Goal: Task Accomplishment & Management: Manage account settings

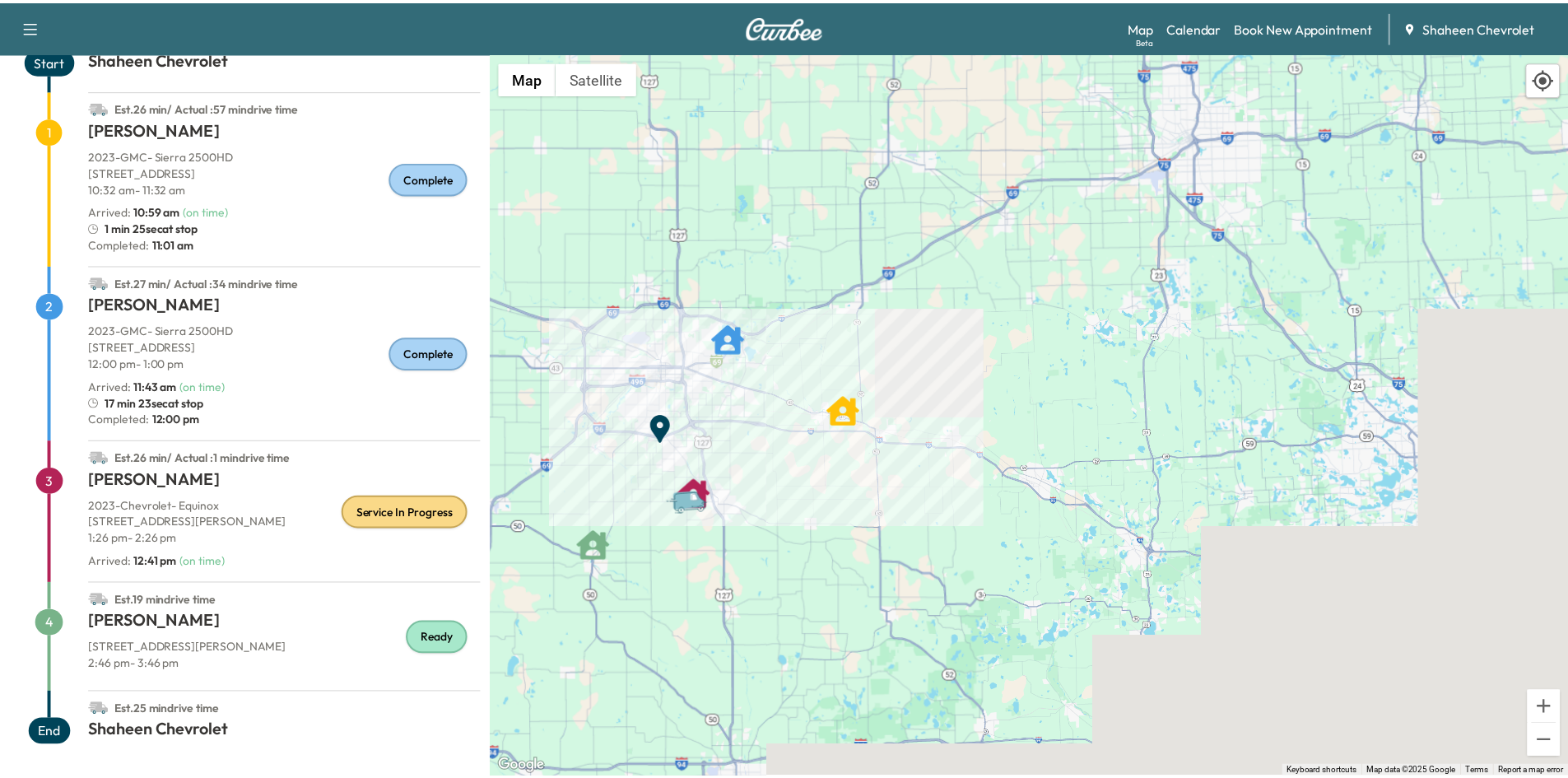
scroll to position [116, 0]
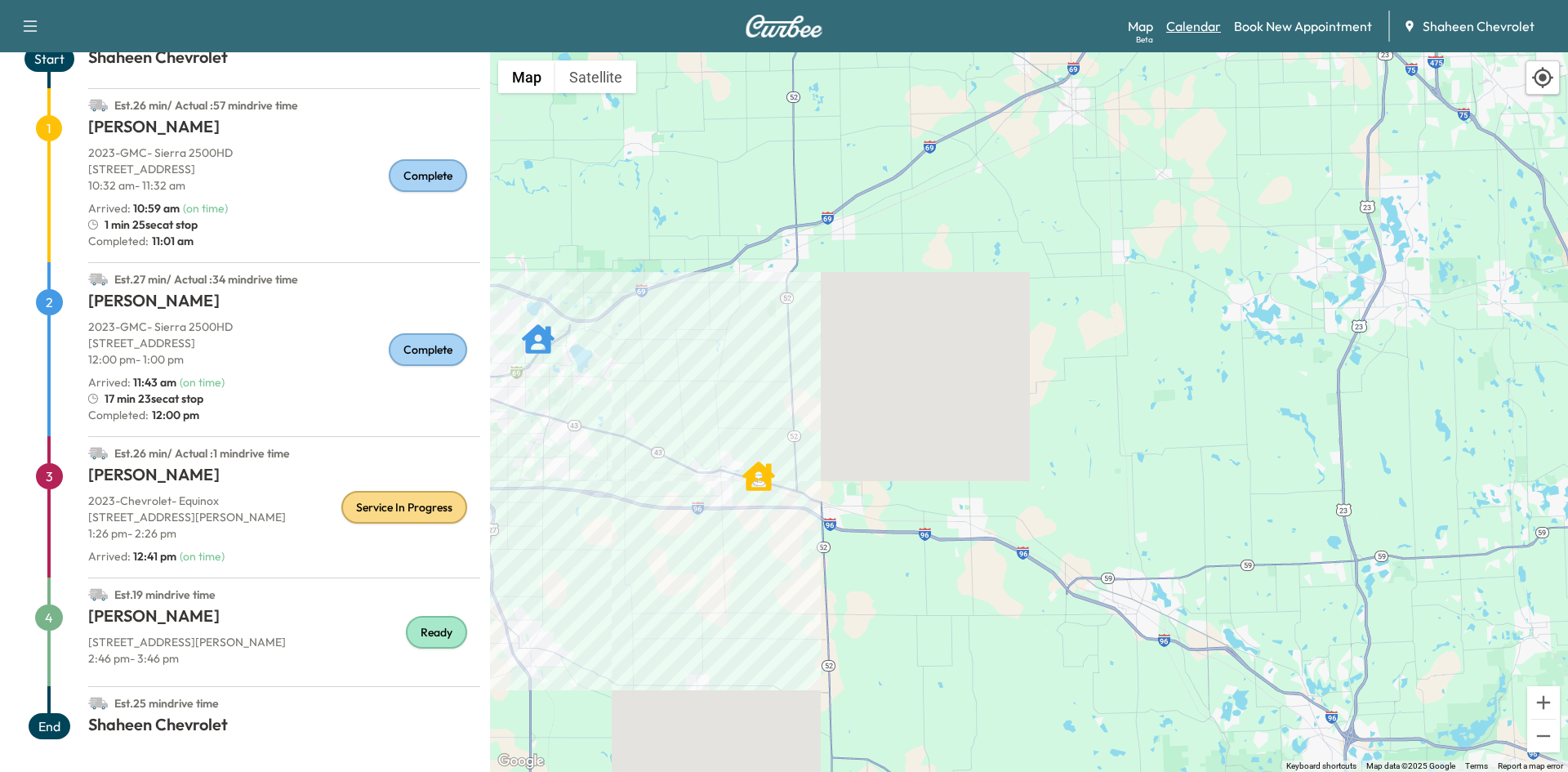
click at [1209, 26] on link "Calendar" at bounding box center [1193, 25] width 55 height 20
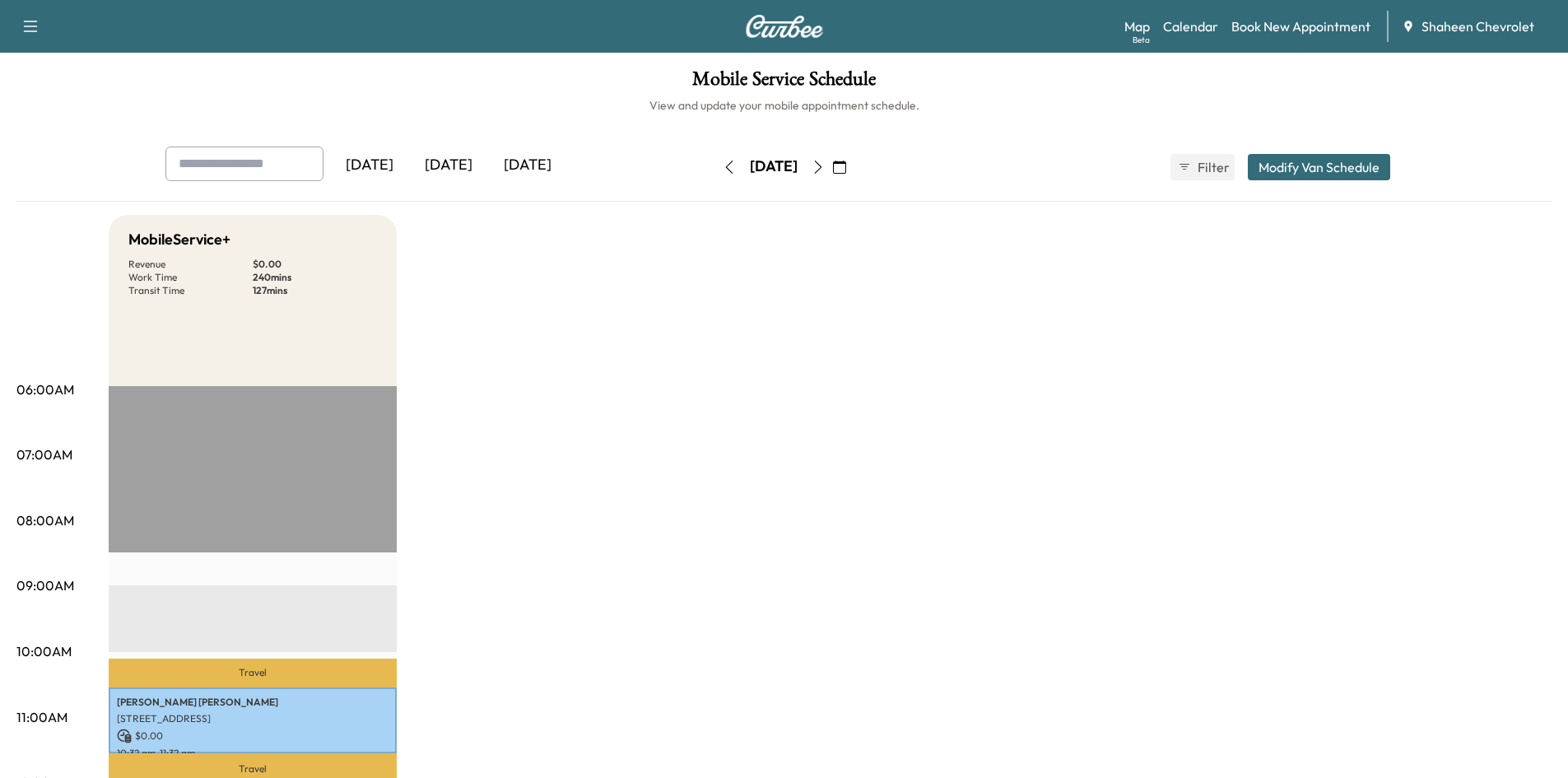
click at [824, 170] on icon "button" at bounding box center [818, 167] width 13 height 13
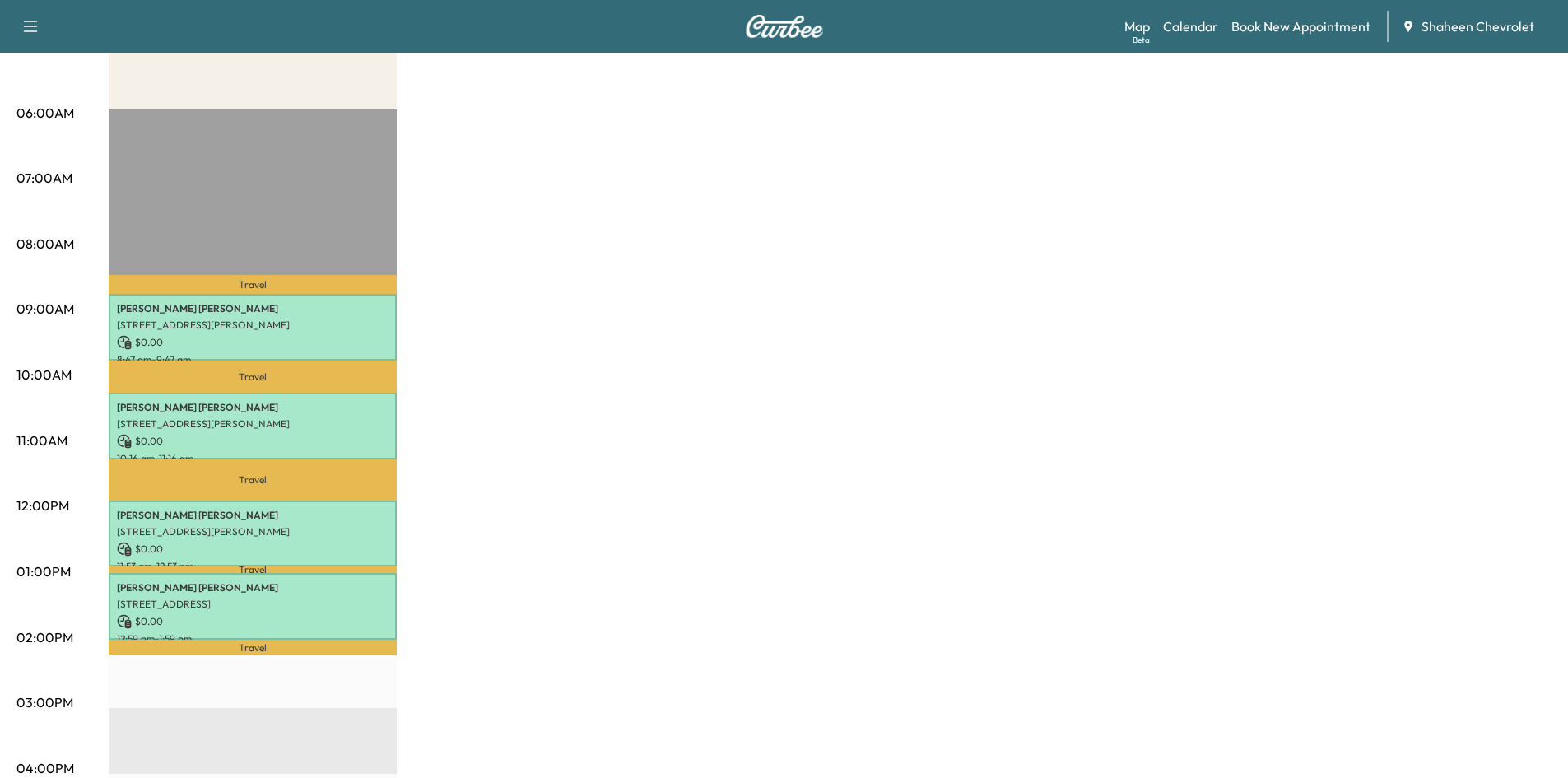
scroll to position [247, 0]
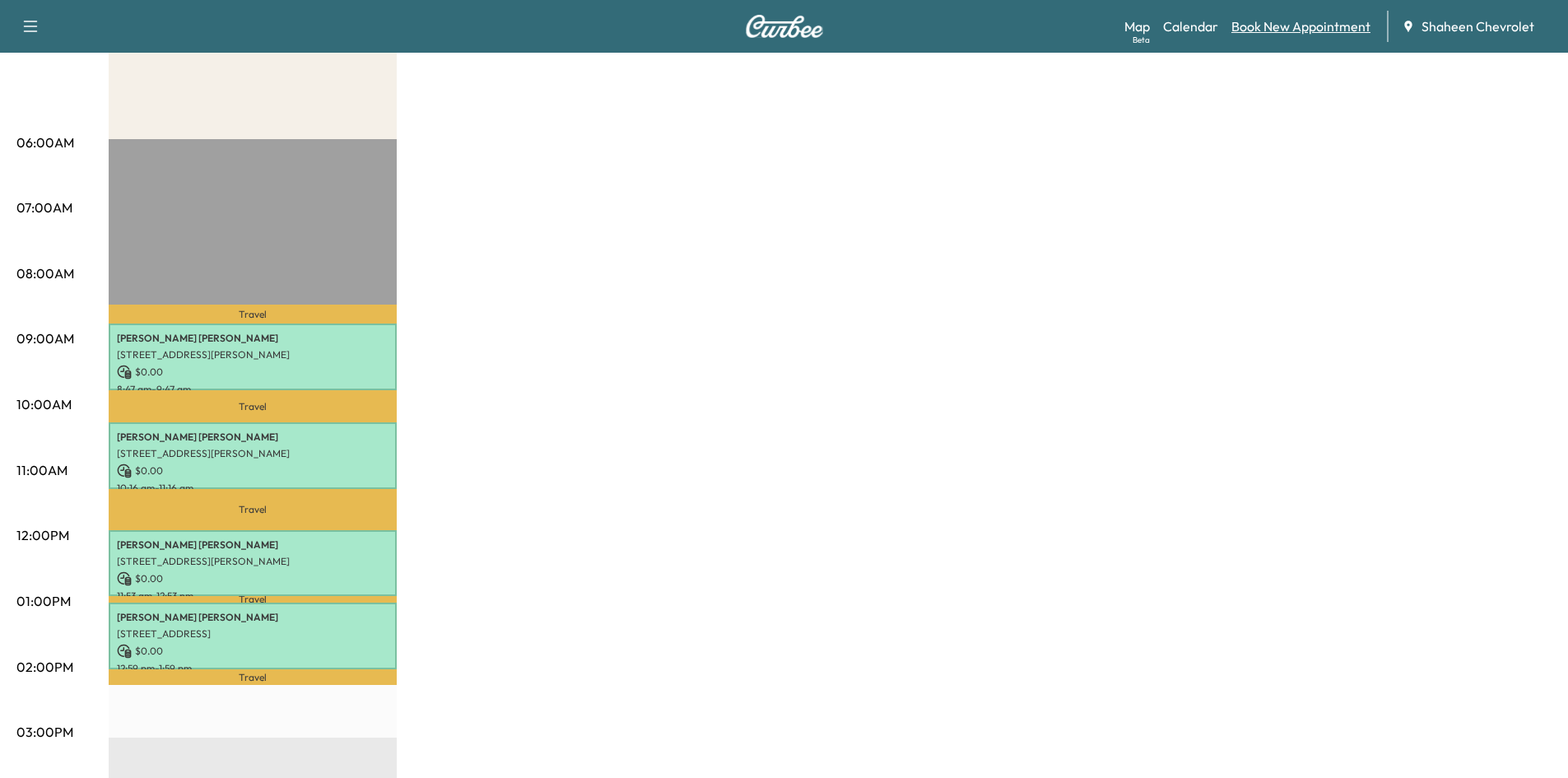
click at [1288, 27] on link "Book New Appointment" at bounding box center [1301, 26] width 139 height 20
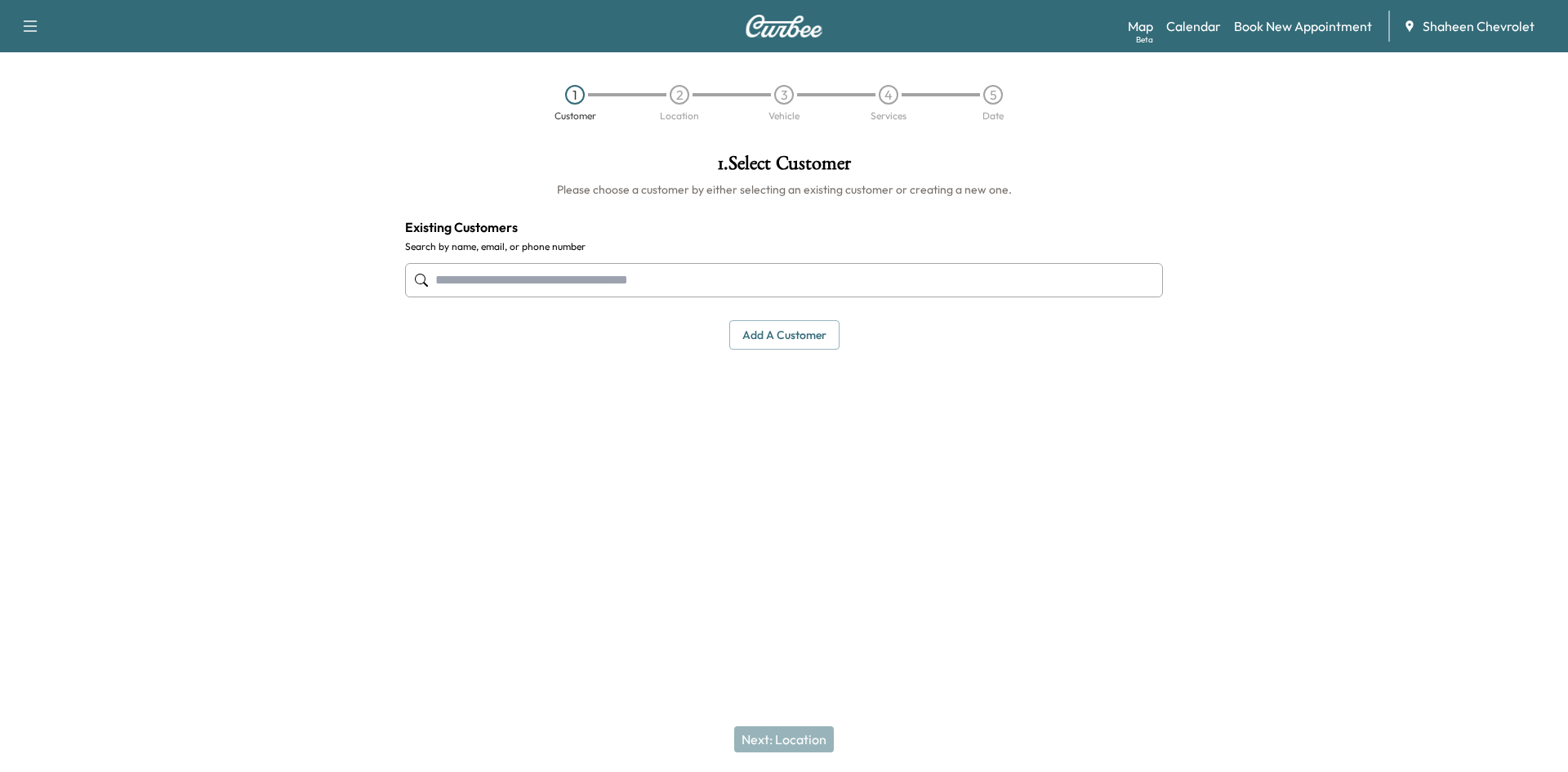
click at [769, 327] on button "Add a customer" at bounding box center [784, 336] width 110 height 30
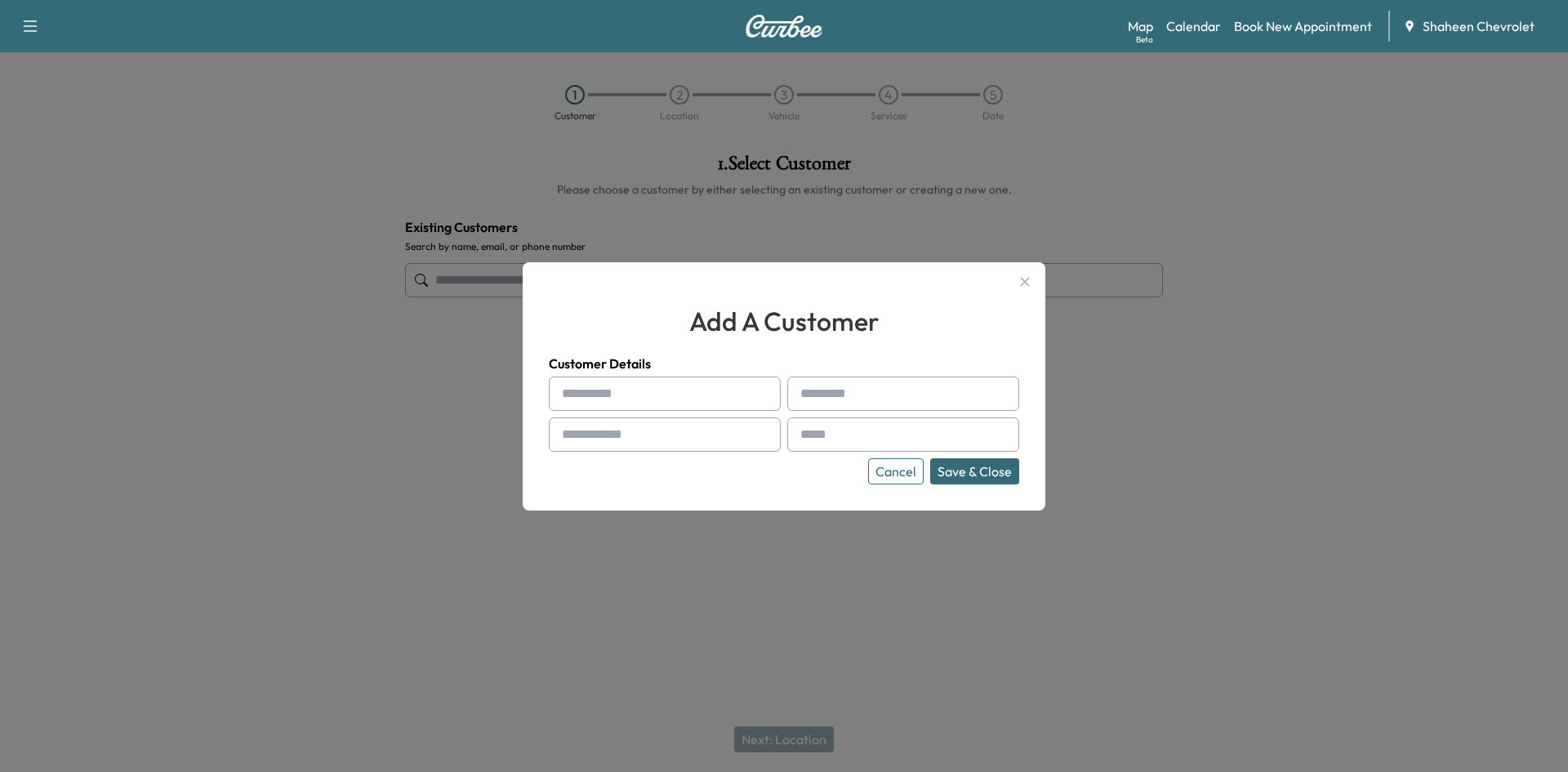
click at [621, 389] on input "text" at bounding box center [665, 393] width 232 height 34
type input "****"
type input "*****"
type input "**********"
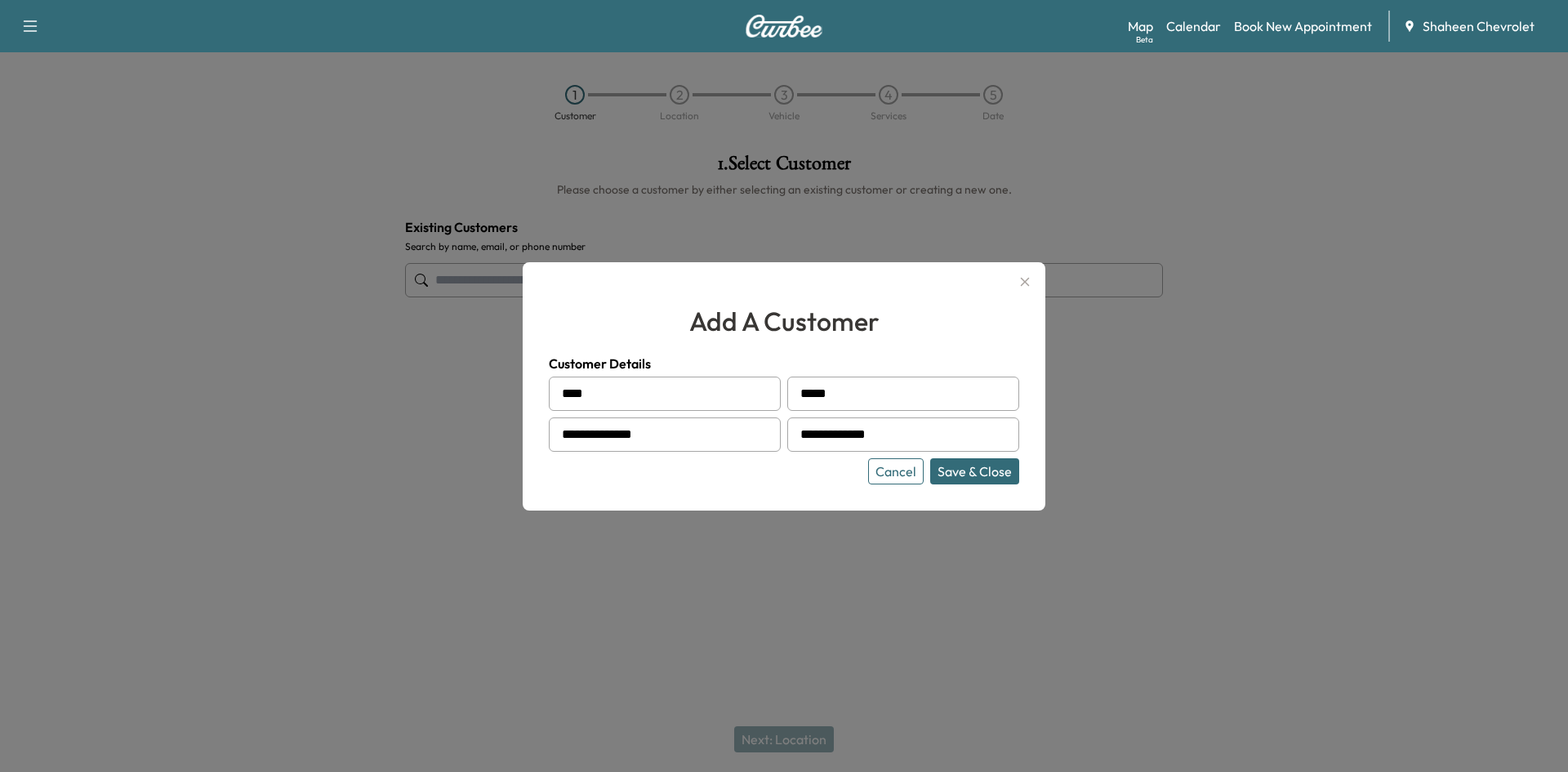
click at [993, 482] on button "Save & Close" at bounding box center [974, 471] width 89 height 26
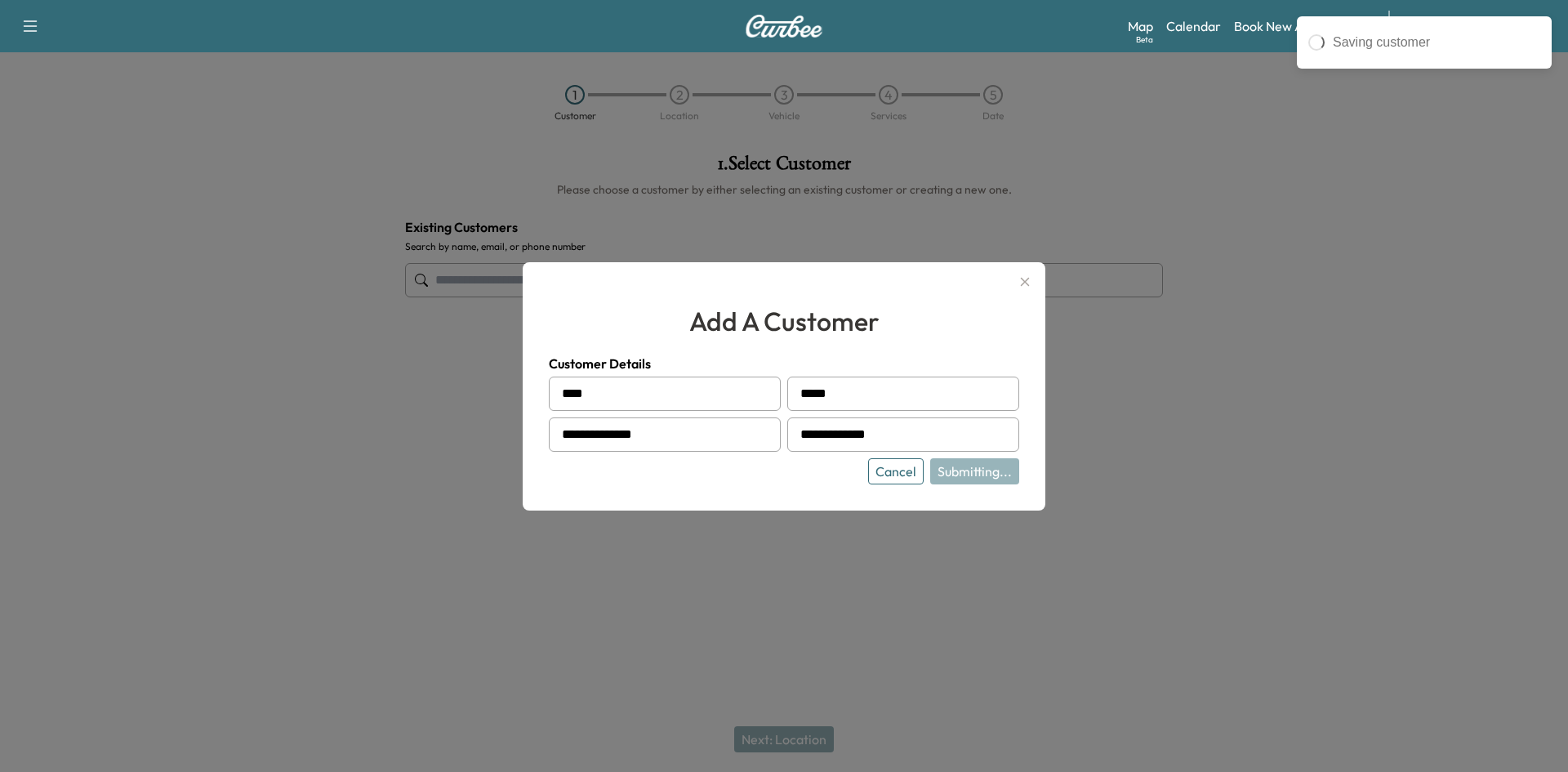
type input "**********"
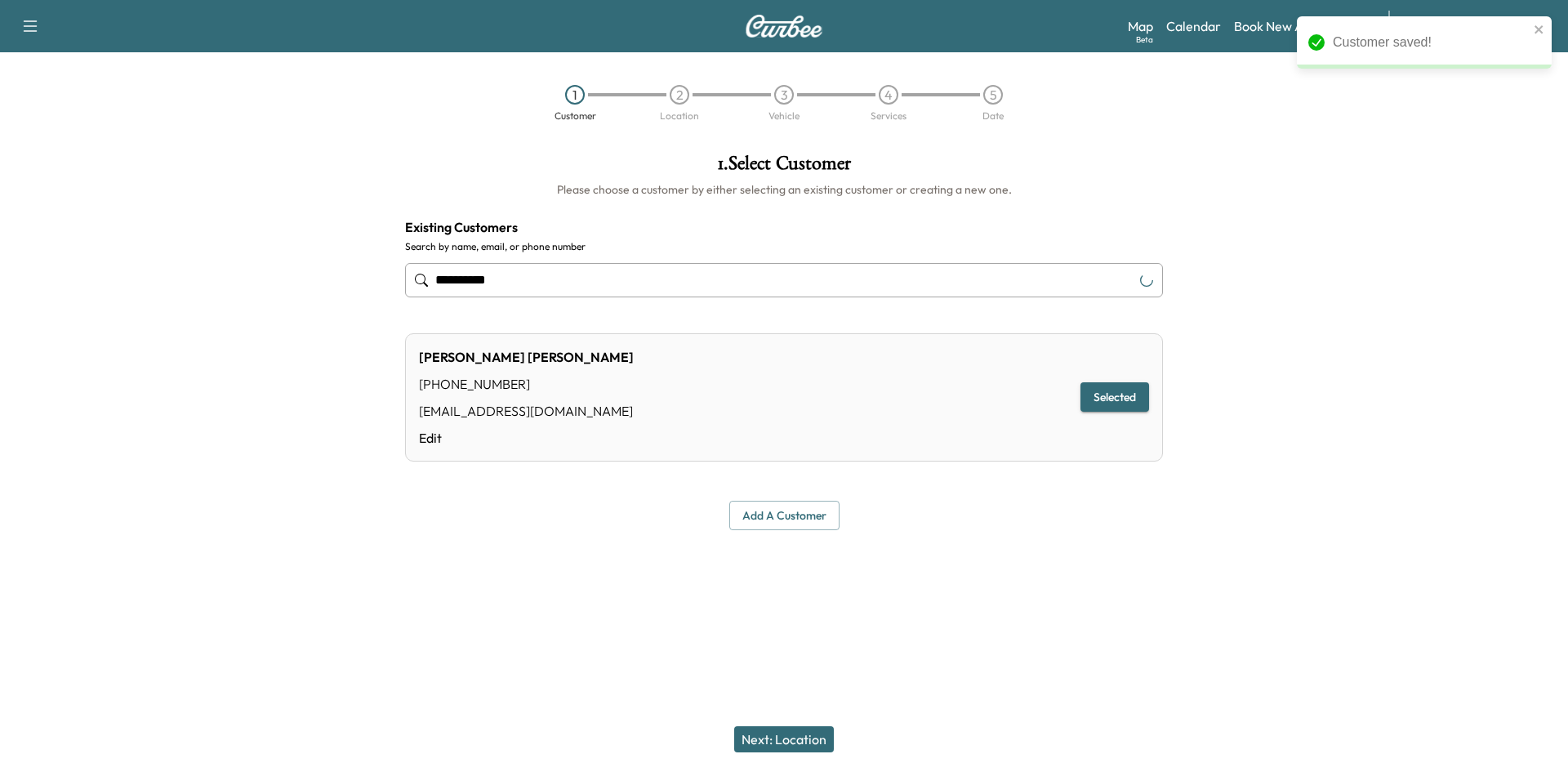
click at [788, 744] on button "Next: Location" at bounding box center [784, 739] width 100 height 26
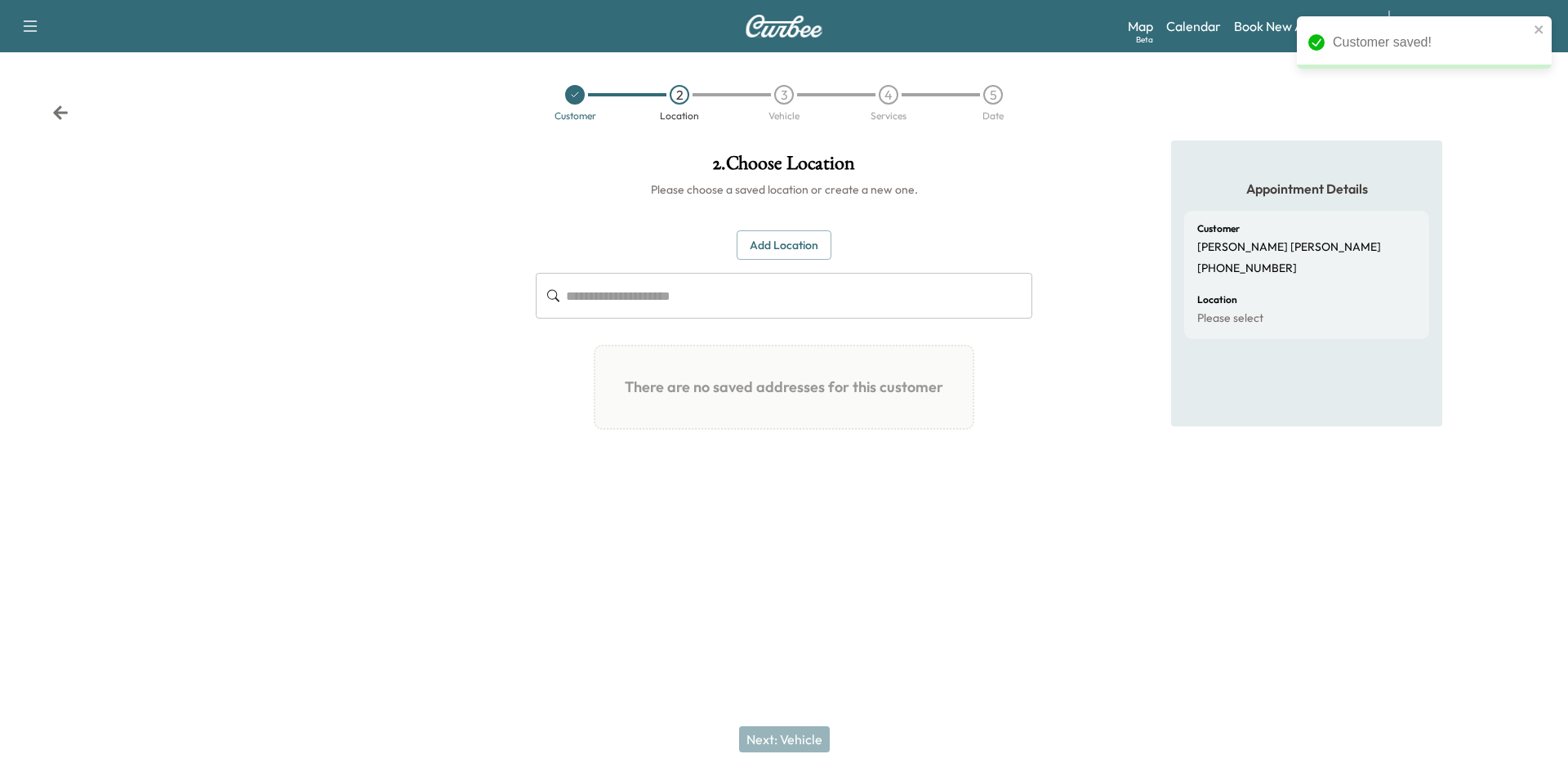
click at [771, 251] on button "Add Location" at bounding box center [784, 245] width 95 height 30
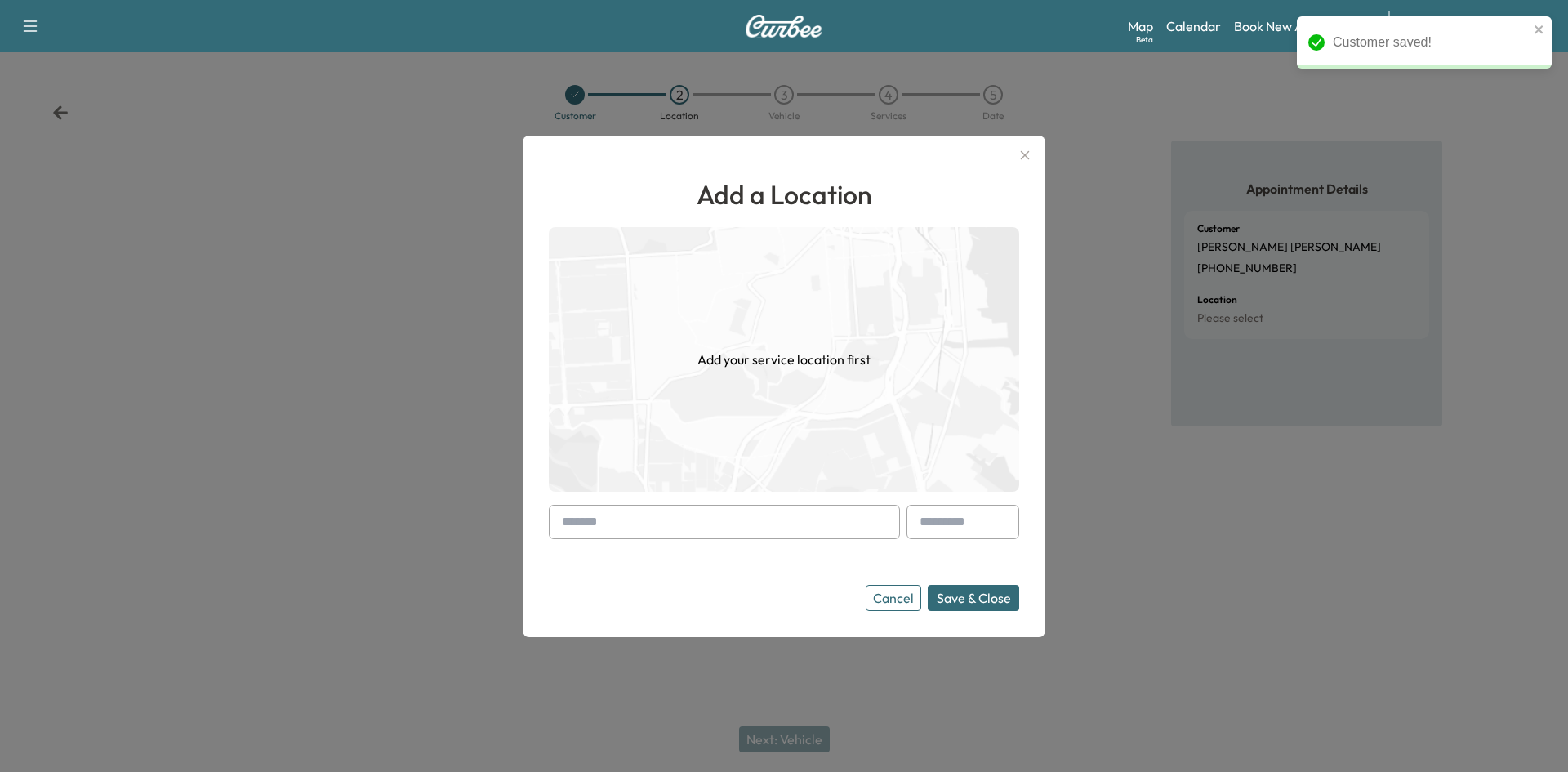
click at [634, 514] on input "text" at bounding box center [725, 522] width 352 height 34
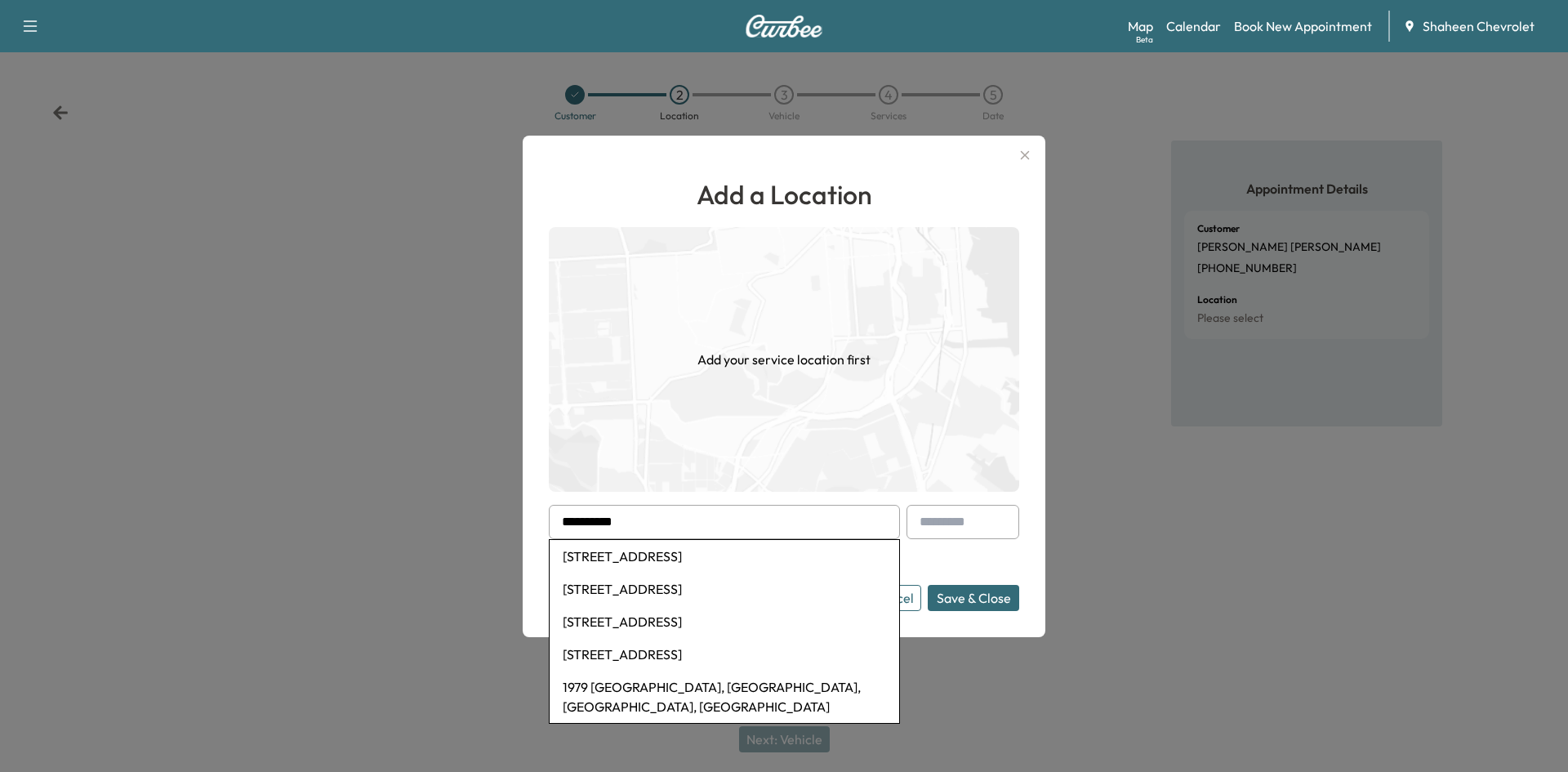
click at [628, 670] on li "[STREET_ADDRESS]" at bounding box center [725, 654] width 350 height 33
type input "**********"
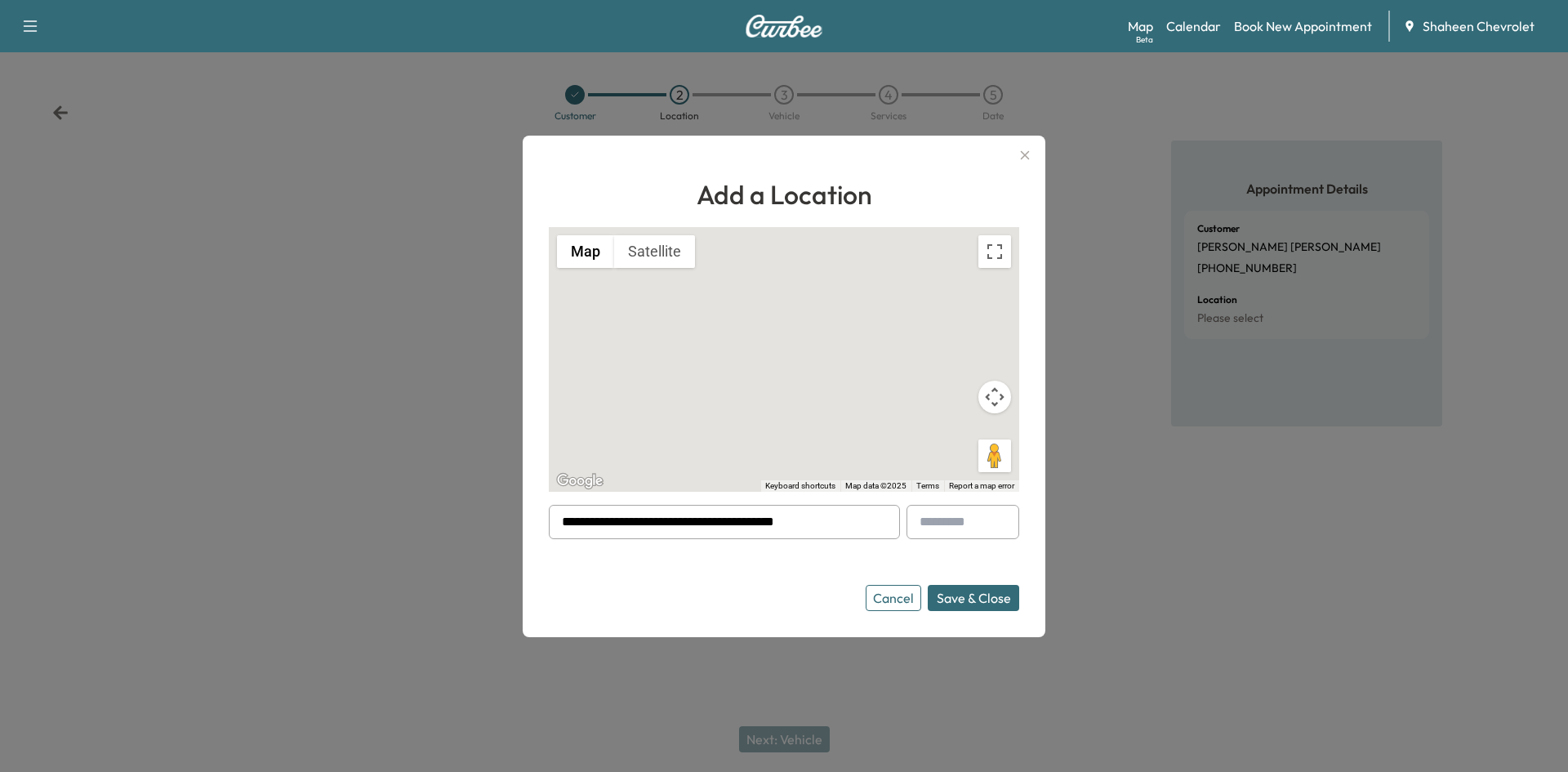
click at [995, 602] on button "Save & Close" at bounding box center [973, 598] width 91 height 26
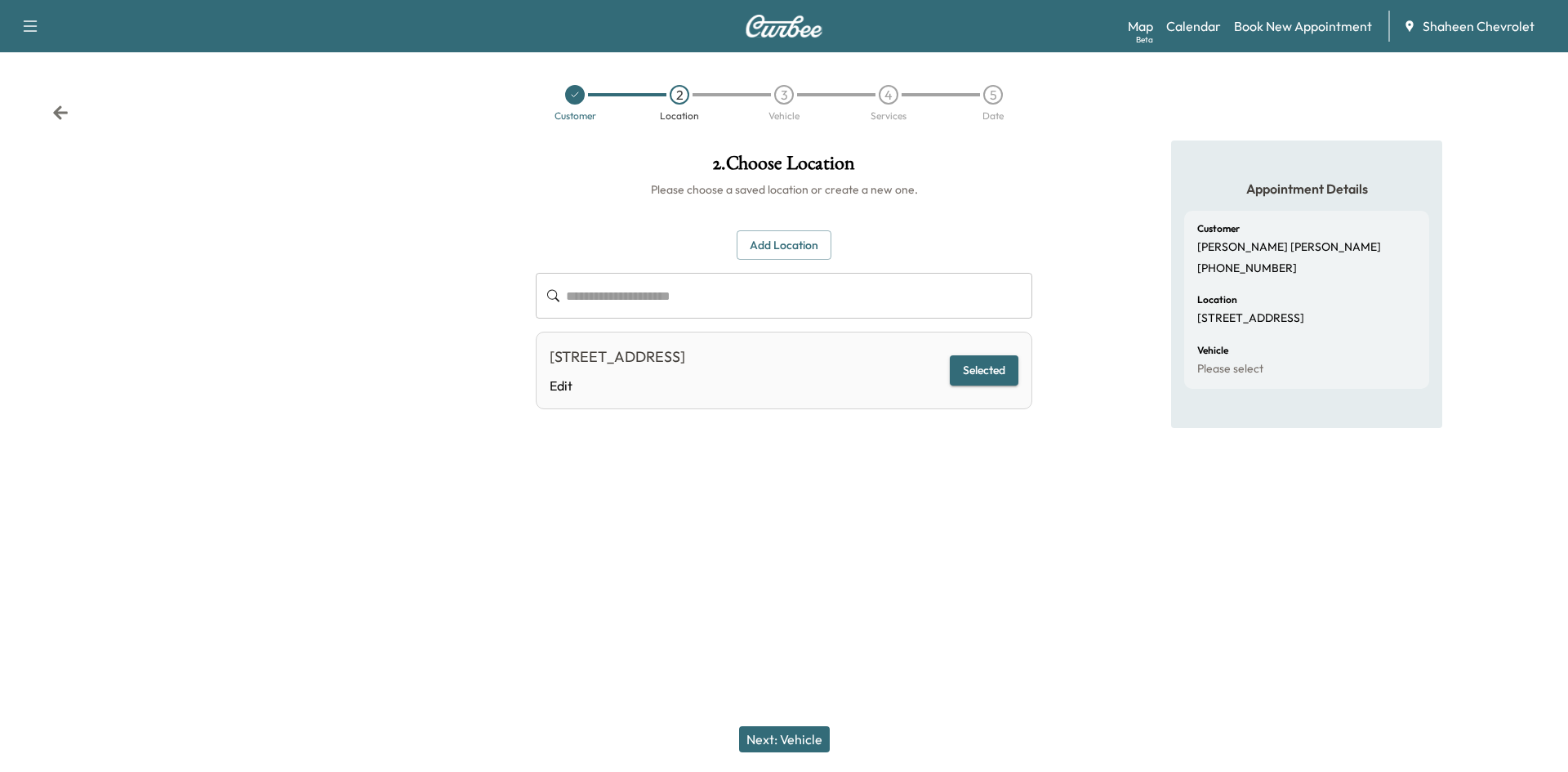
click at [790, 737] on button "Next: Vehicle" at bounding box center [784, 739] width 90 height 26
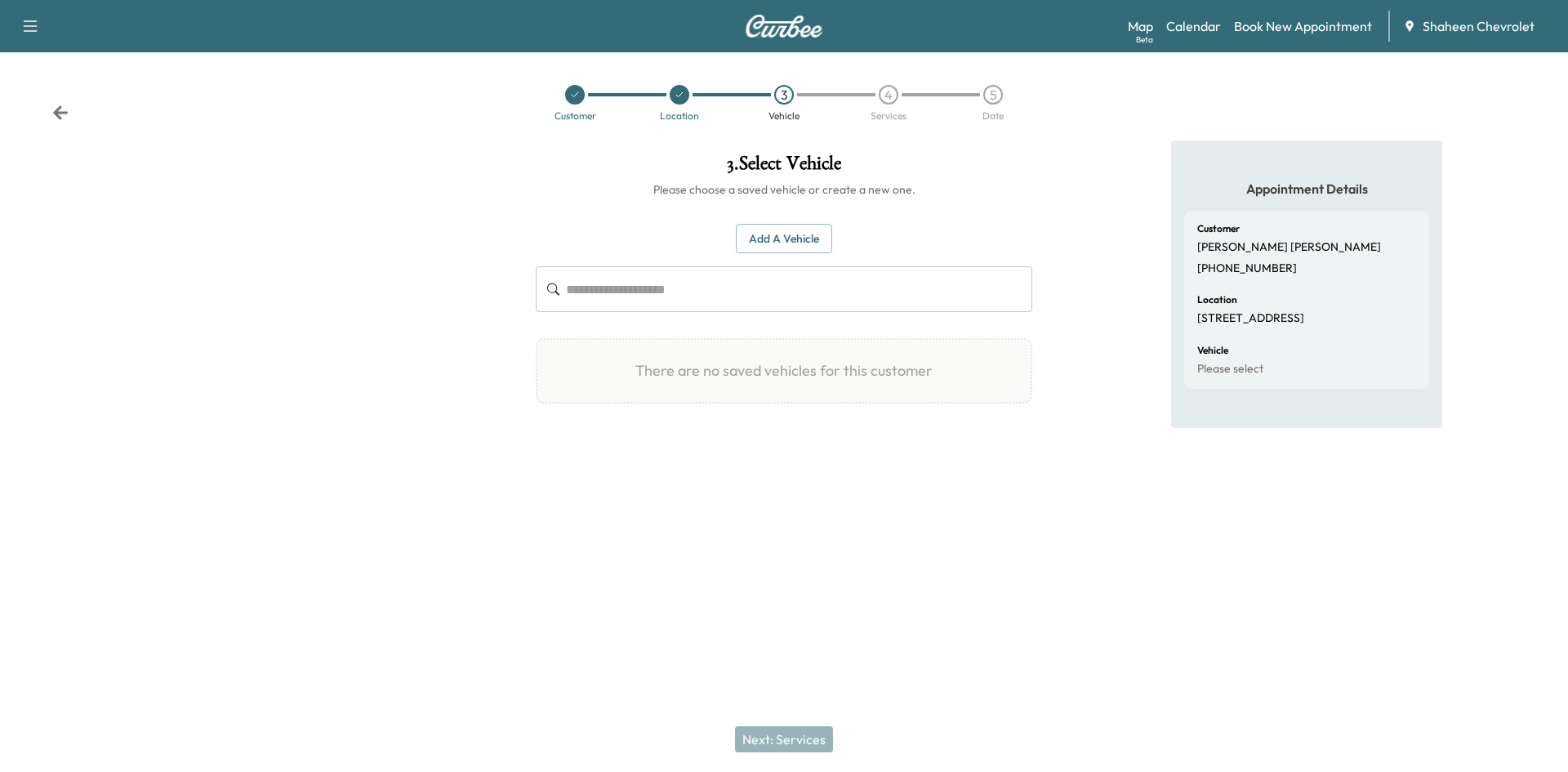
click at [811, 248] on button "Add a Vehicle" at bounding box center [784, 239] width 97 height 30
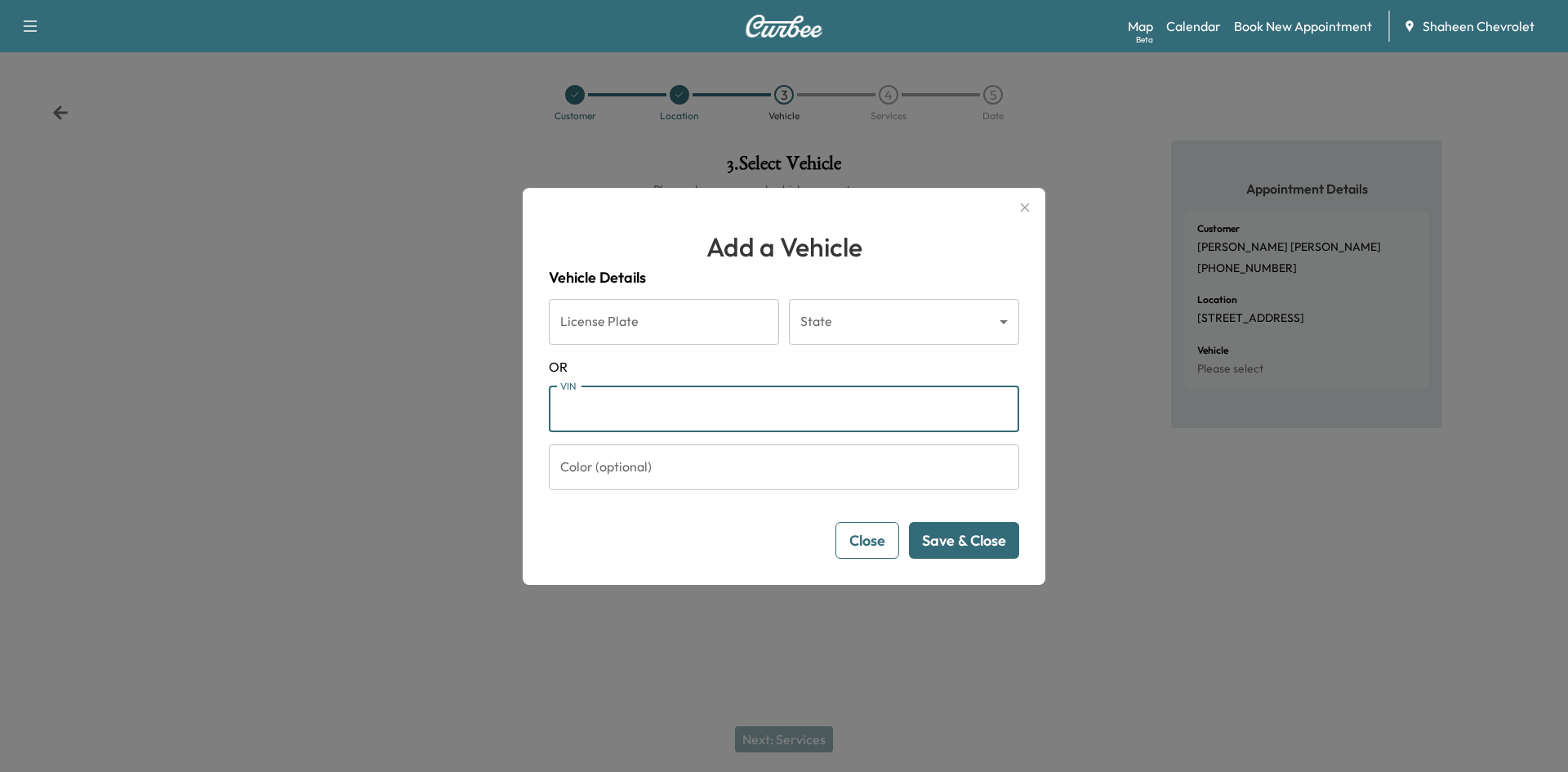
paste input "**********"
type input "**********"
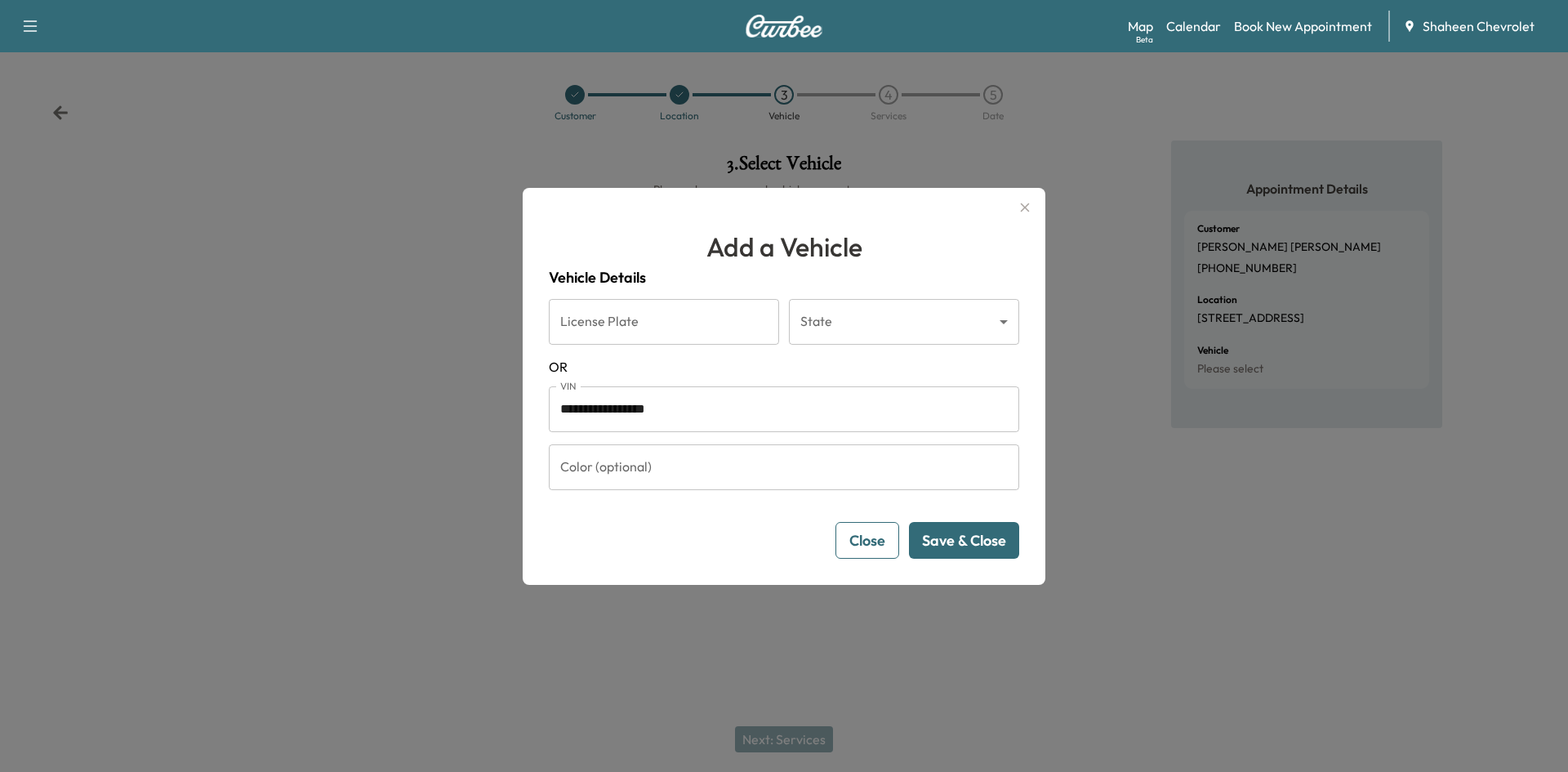
click at [965, 547] on button "Save & Close" at bounding box center [964, 540] width 110 height 37
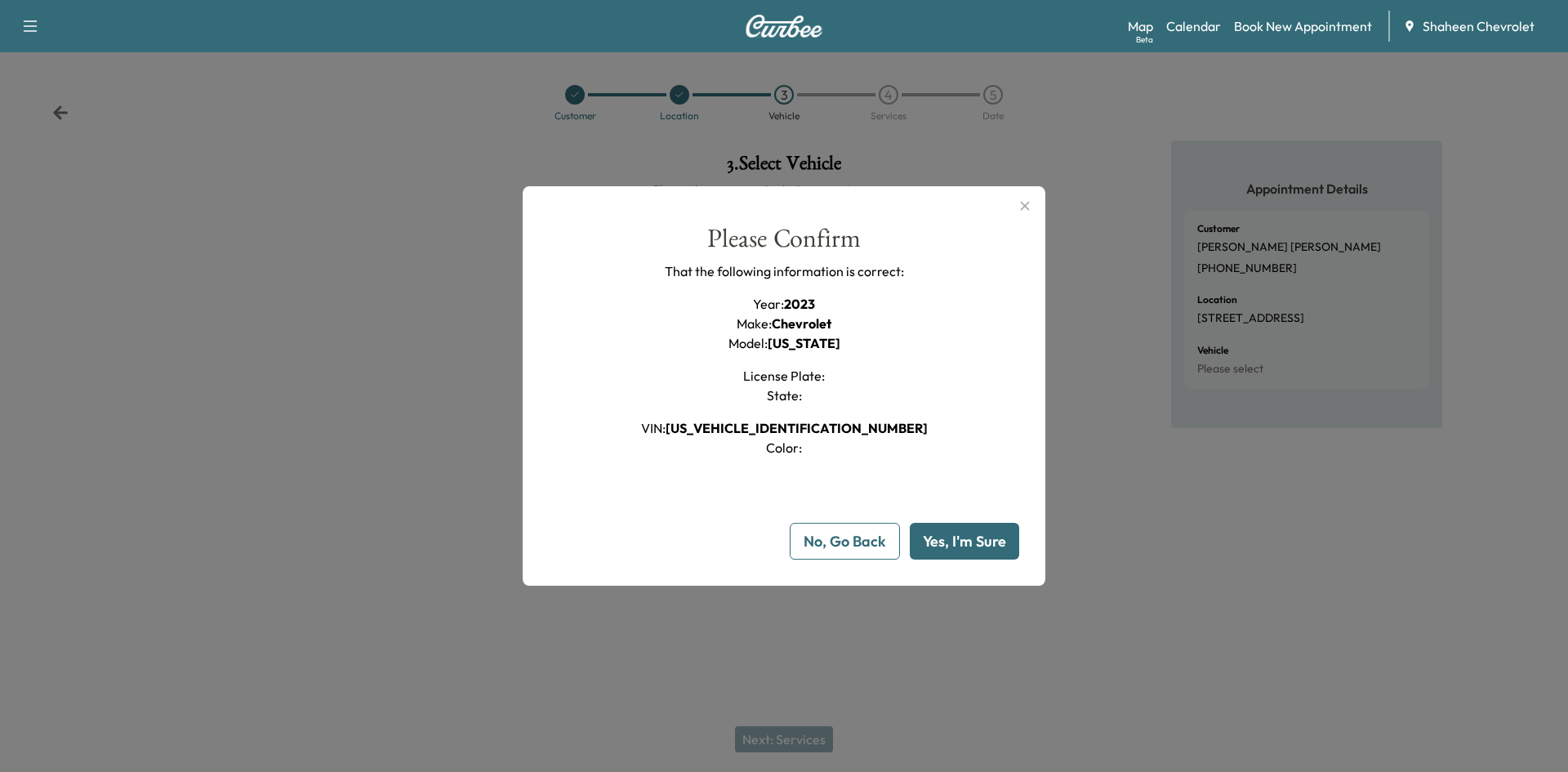
click at [965, 547] on button "Yes, I'm Sure" at bounding box center [964, 541] width 109 height 37
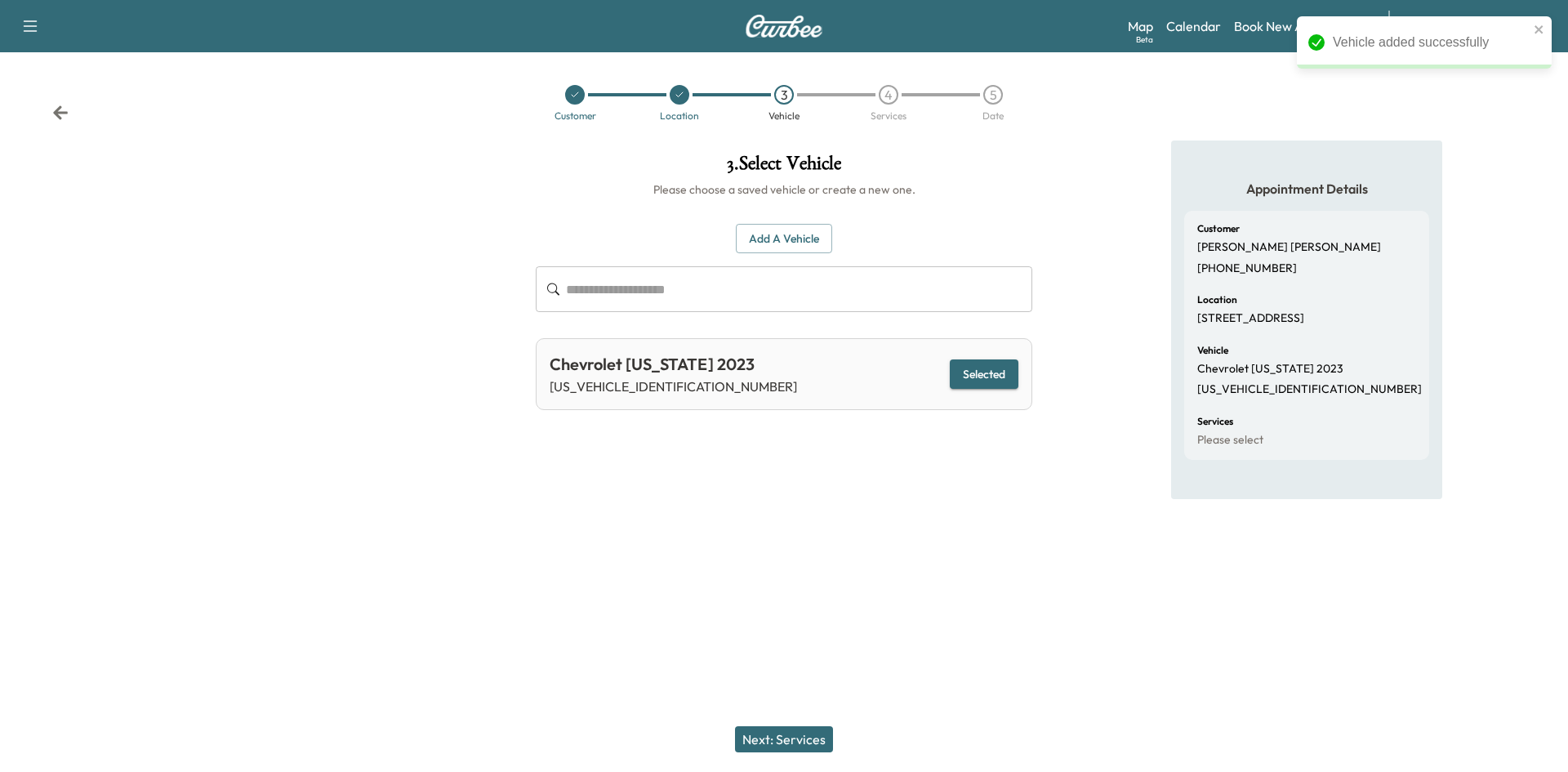
click at [787, 743] on button "Next: Services" at bounding box center [784, 739] width 98 height 26
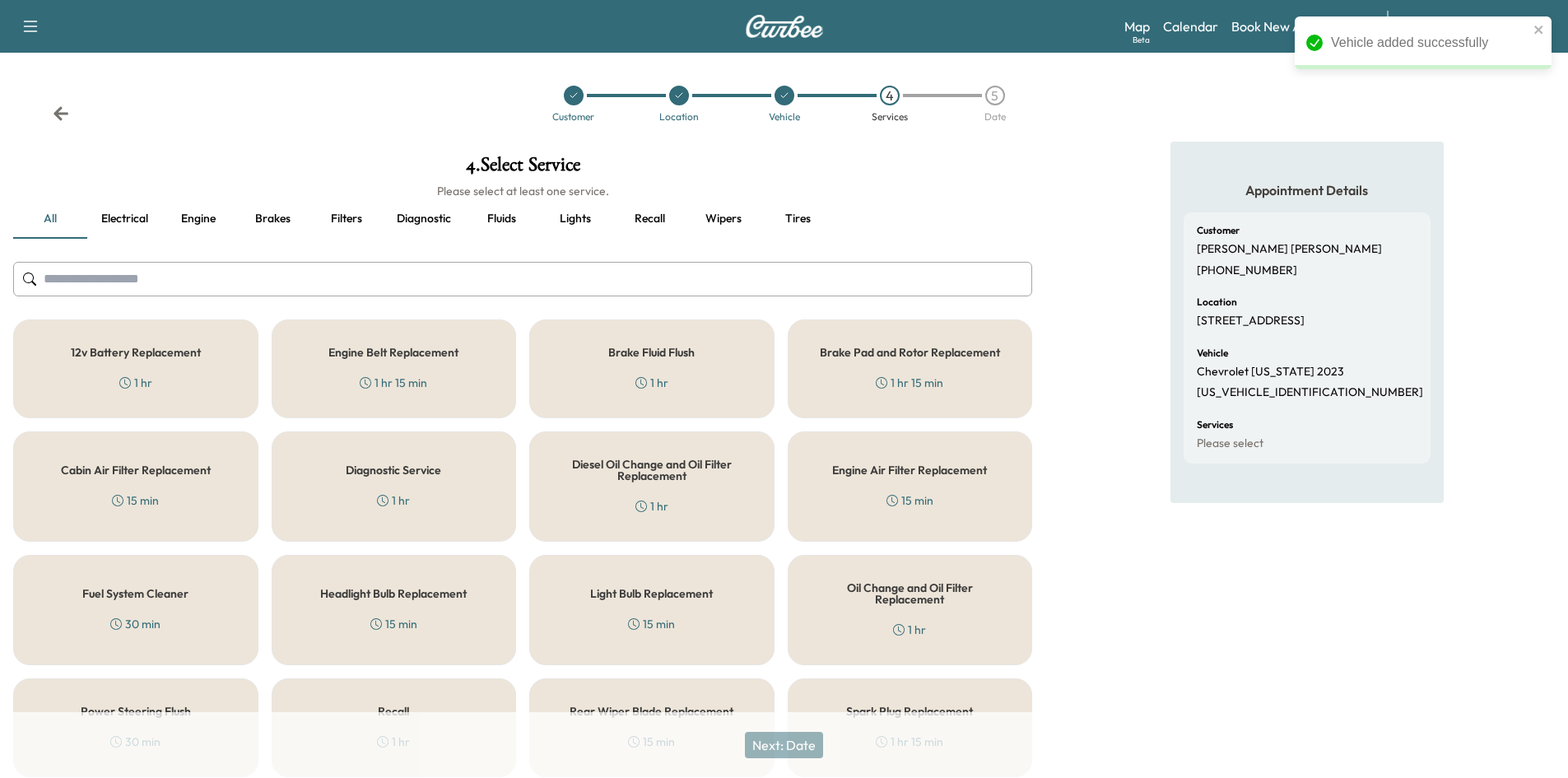
click at [298, 283] on input "text" at bounding box center [522, 279] width 1018 height 34
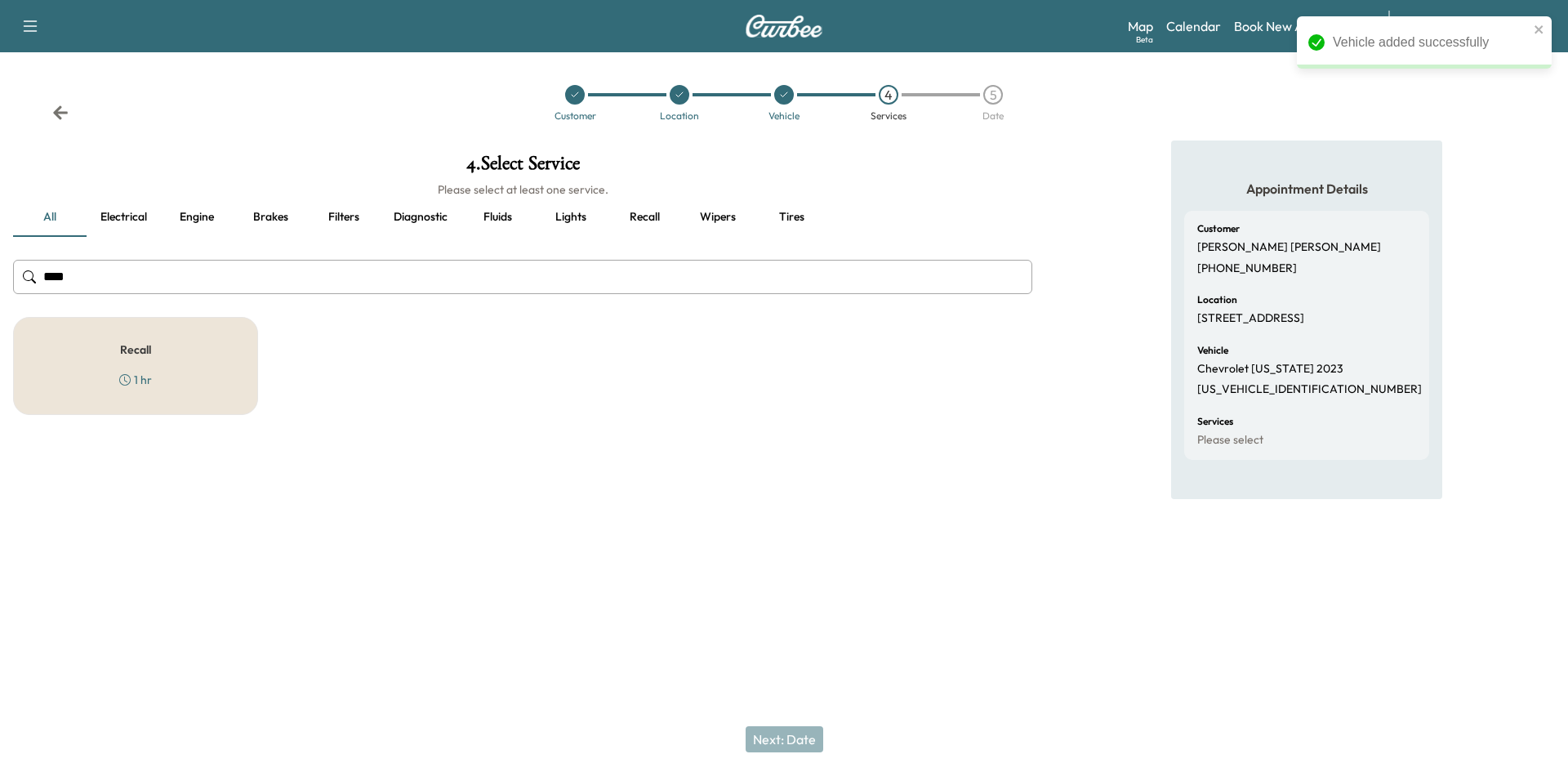
type input "****"
click at [222, 332] on div "Recall 1 hr" at bounding box center [135, 366] width 245 height 98
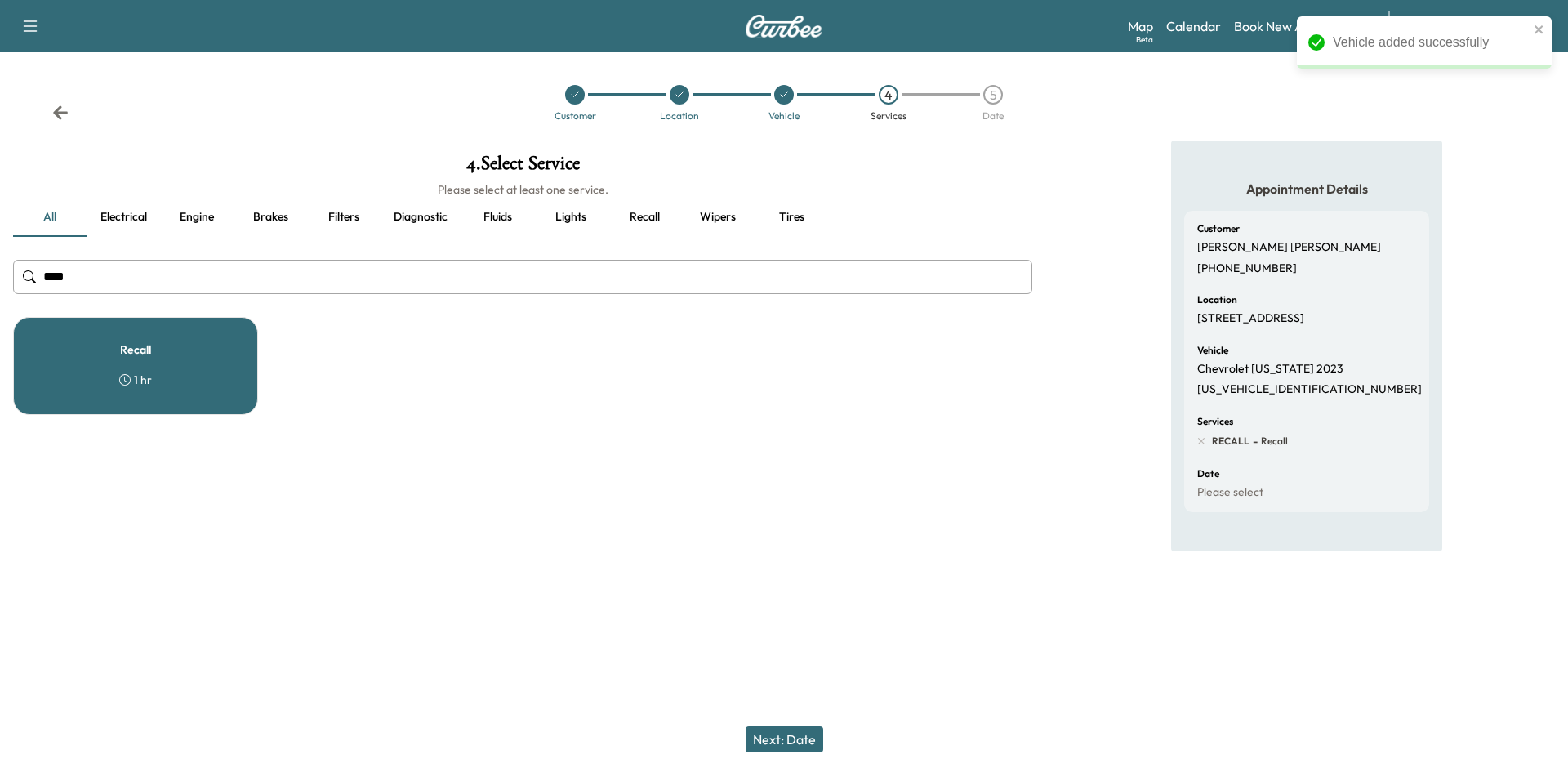
click at [785, 744] on button "Next: Date" at bounding box center [784, 739] width 78 height 26
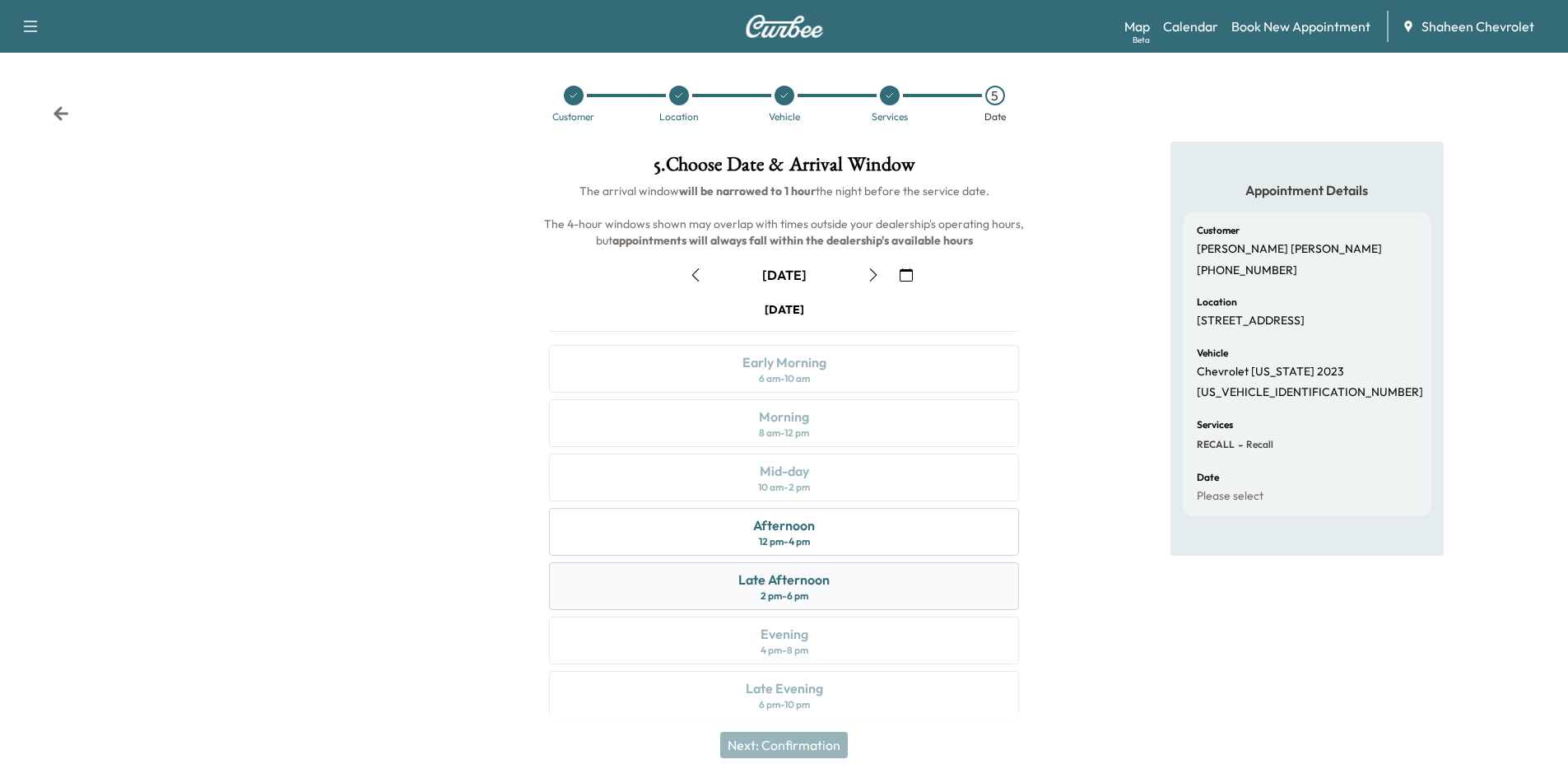
click at [834, 574] on div "Late Afternoon 2 pm - 6 pm" at bounding box center [784, 586] width 470 height 47
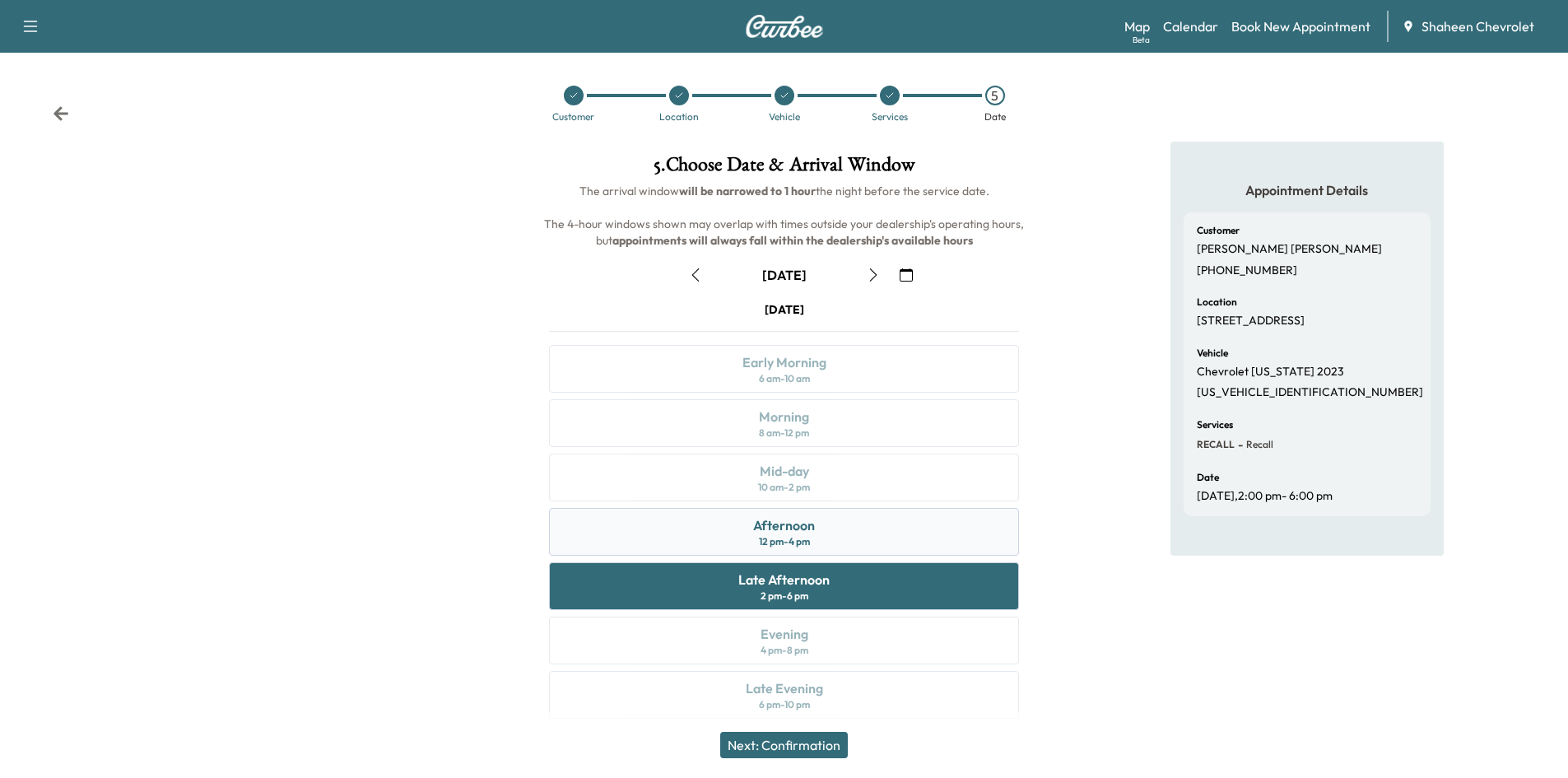
click at [824, 536] on div "Afternoon 12 pm - 4 pm" at bounding box center [784, 532] width 470 height 47
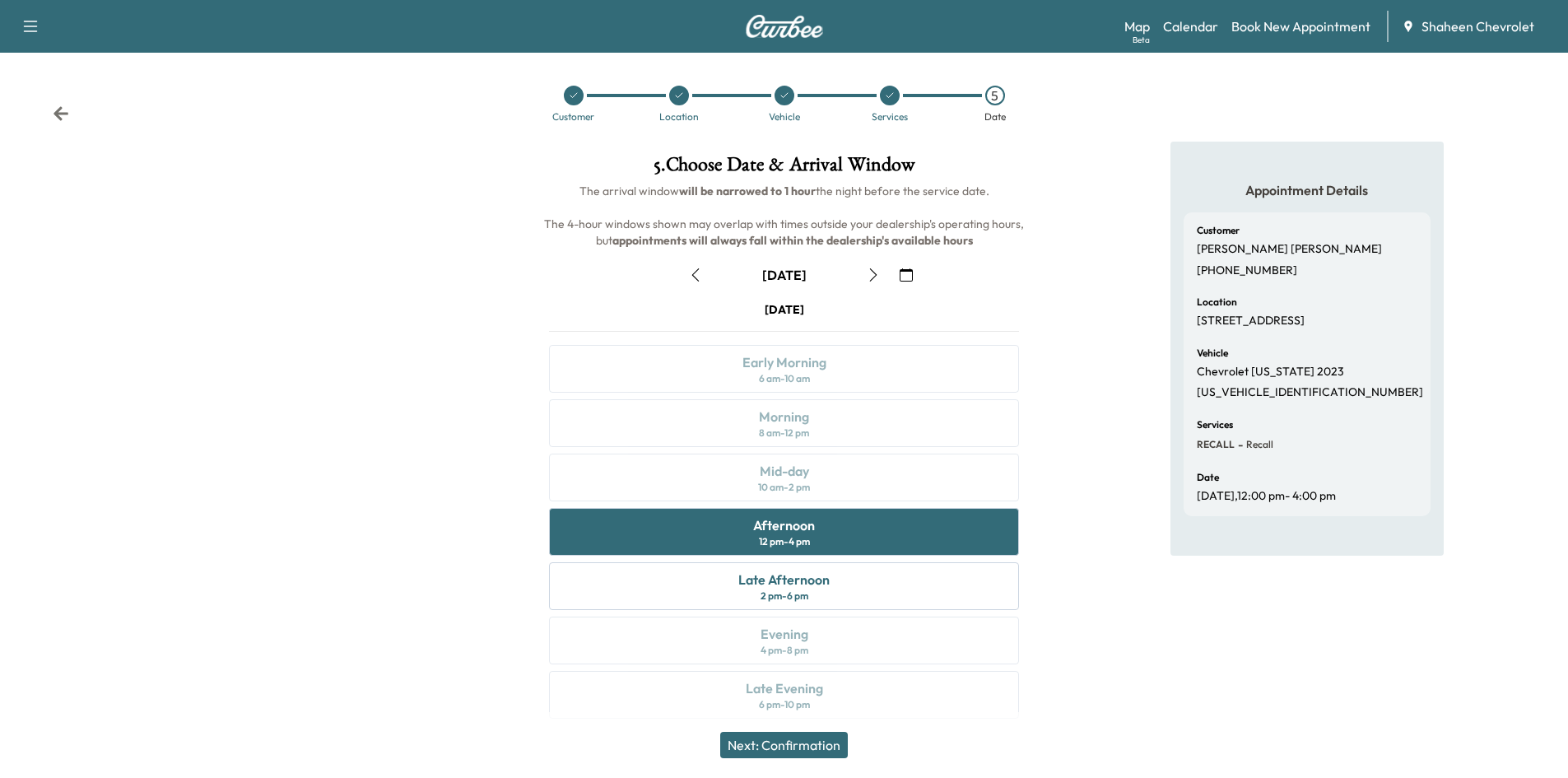
click at [819, 745] on button "Next: Confirmation" at bounding box center [784, 745] width 128 height 27
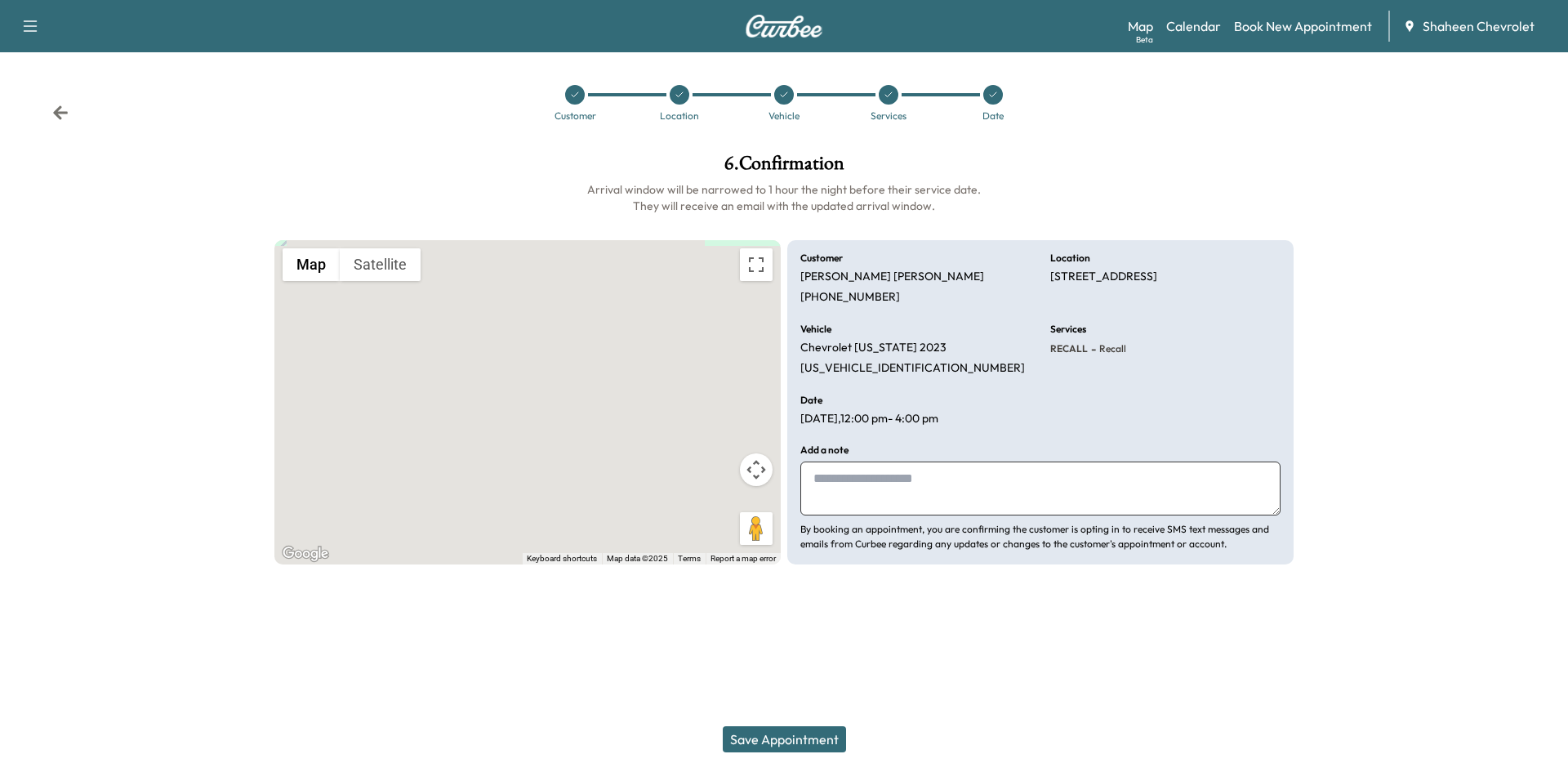
click at [870, 498] on textarea at bounding box center [1040, 488] width 480 height 54
type textarea "*"
type textarea "**********"
click at [818, 736] on button "Save Appointment" at bounding box center [784, 739] width 123 height 26
click at [810, 741] on button "Save Appointment" at bounding box center [784, 739] width 123 height 26
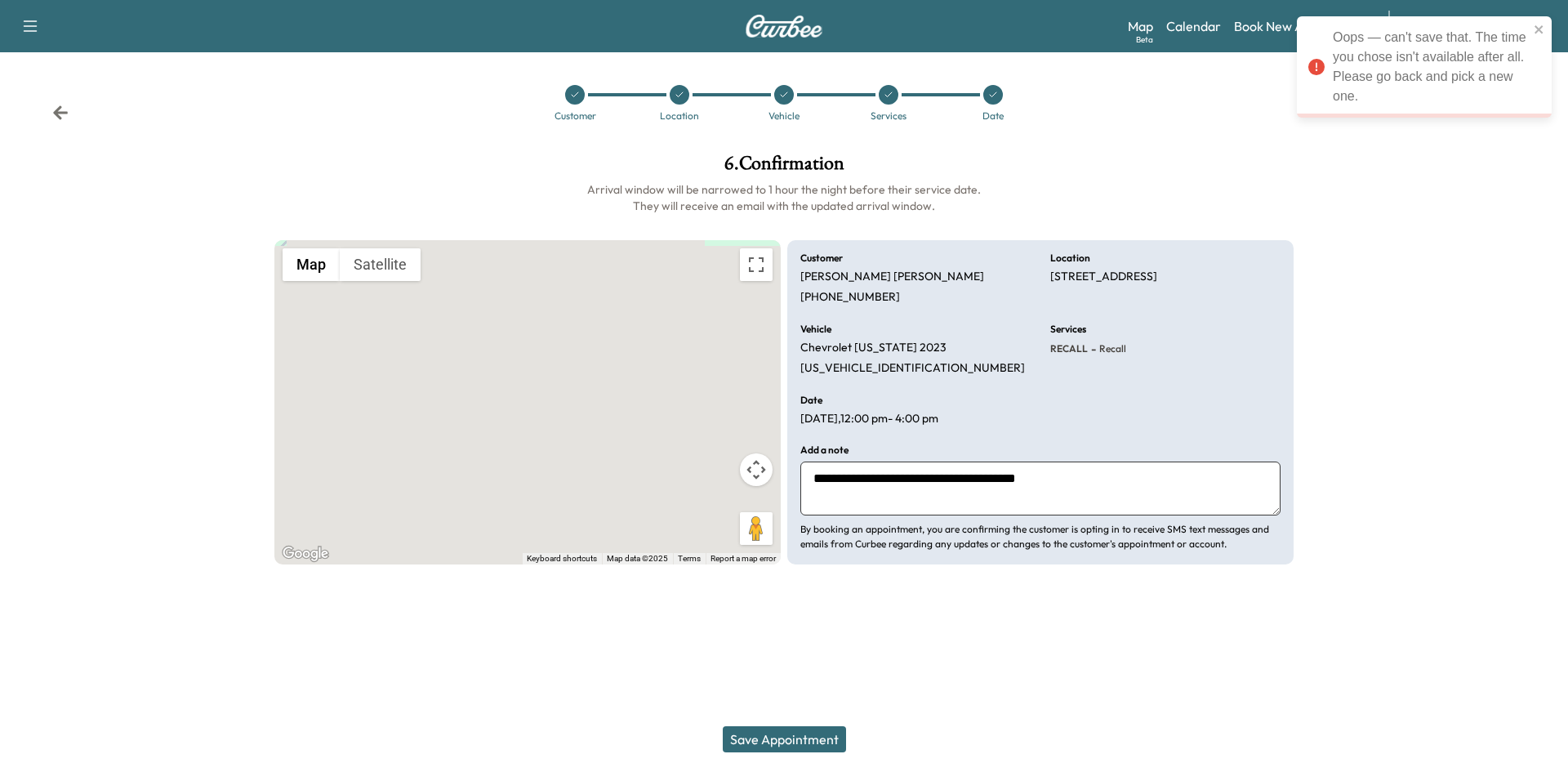
click at [1046, 190] on h6 "Arrival window will be narrowed to 1 hour the night before their service date. …" at bounding box center [784, 197] width 1019 height 33
click at [889, 99] on icon at bounding box center [888, 95] width 9 height 9
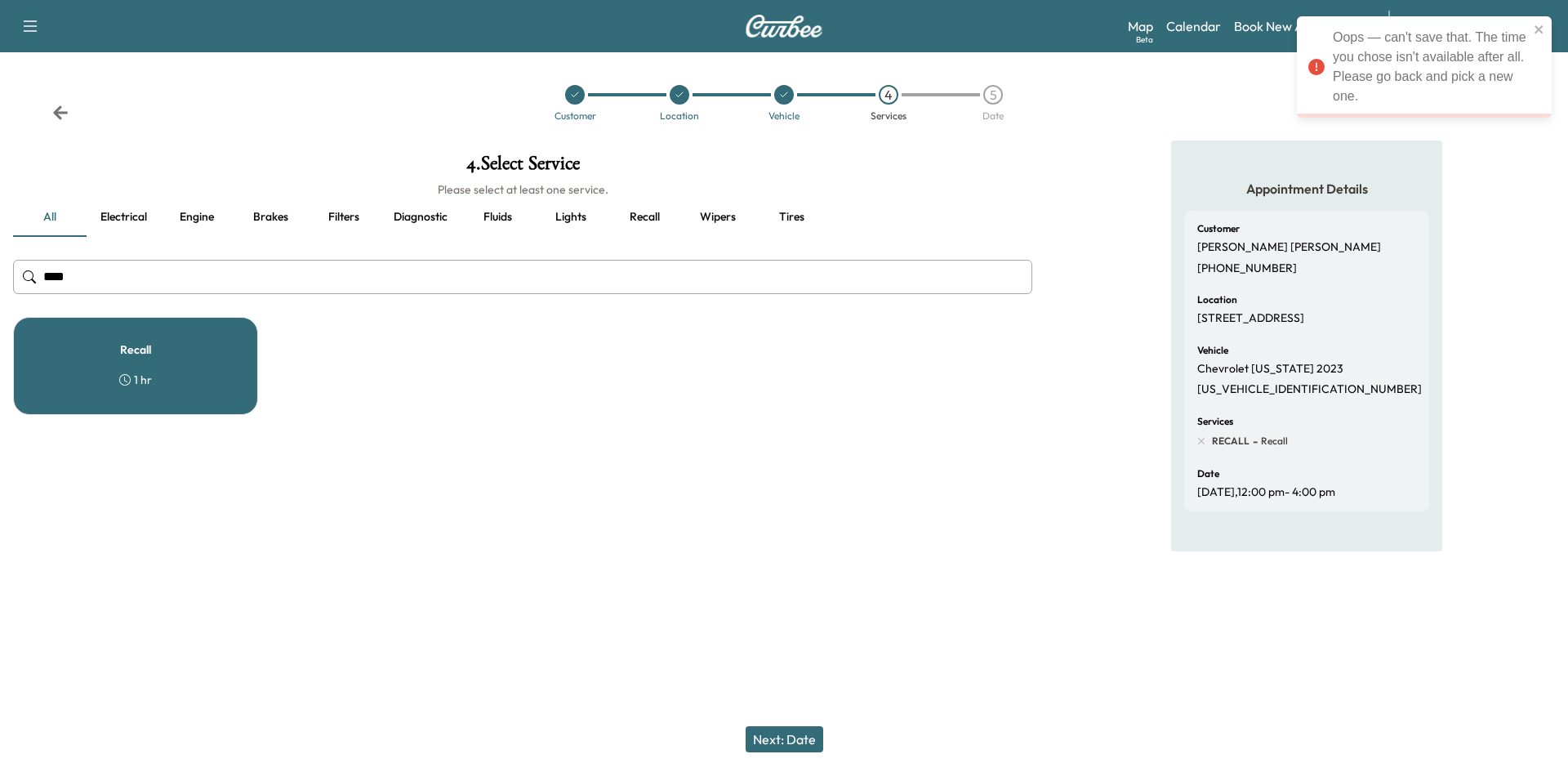
click at [993, 100] on div "5" at bounding box center [993, 94] width 20 height 20
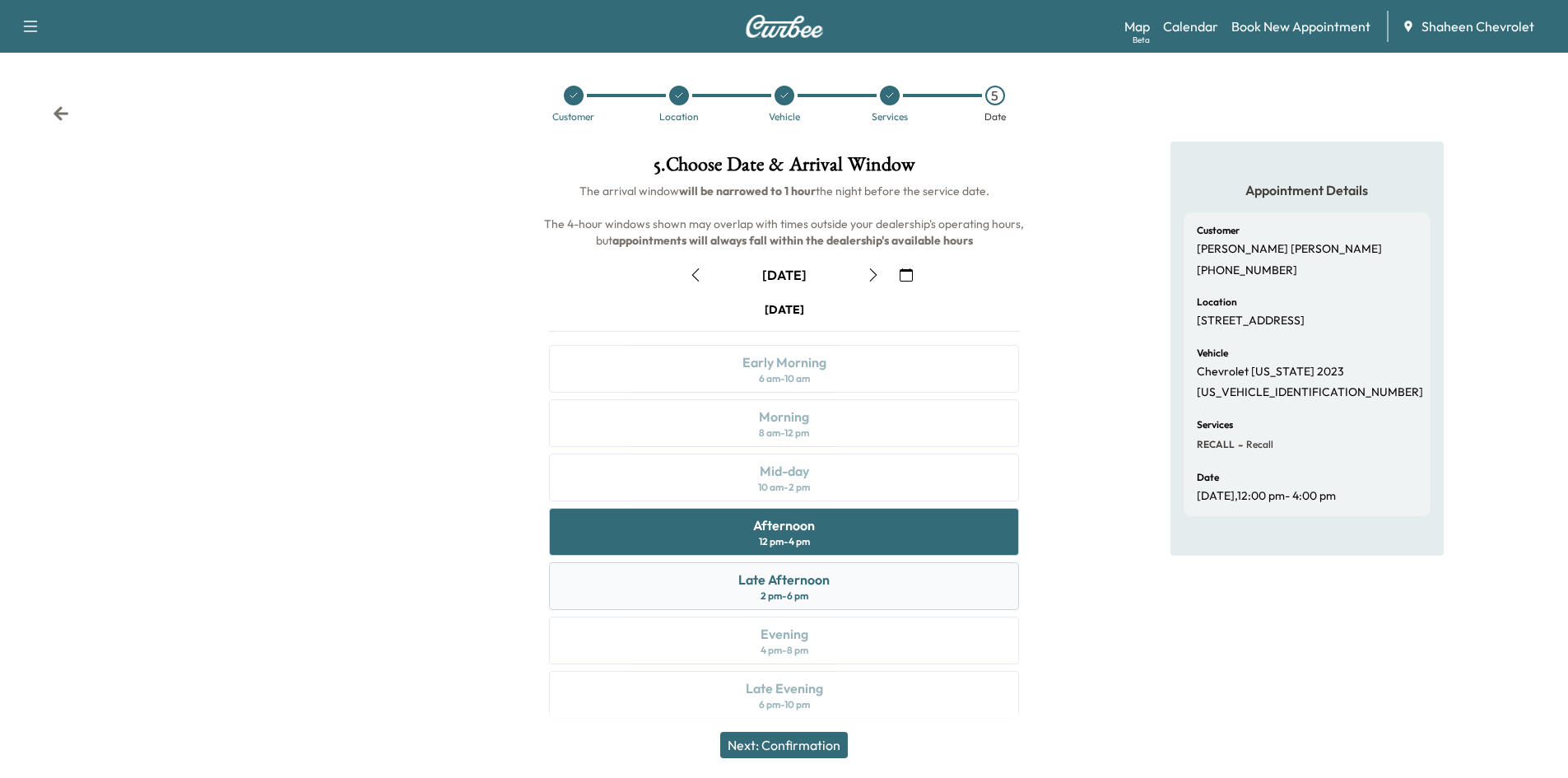
click at [837, 574] on div "Late Afternoon 2 pm - 6 pm" at bounding box center [784, 586] width 470 height 47
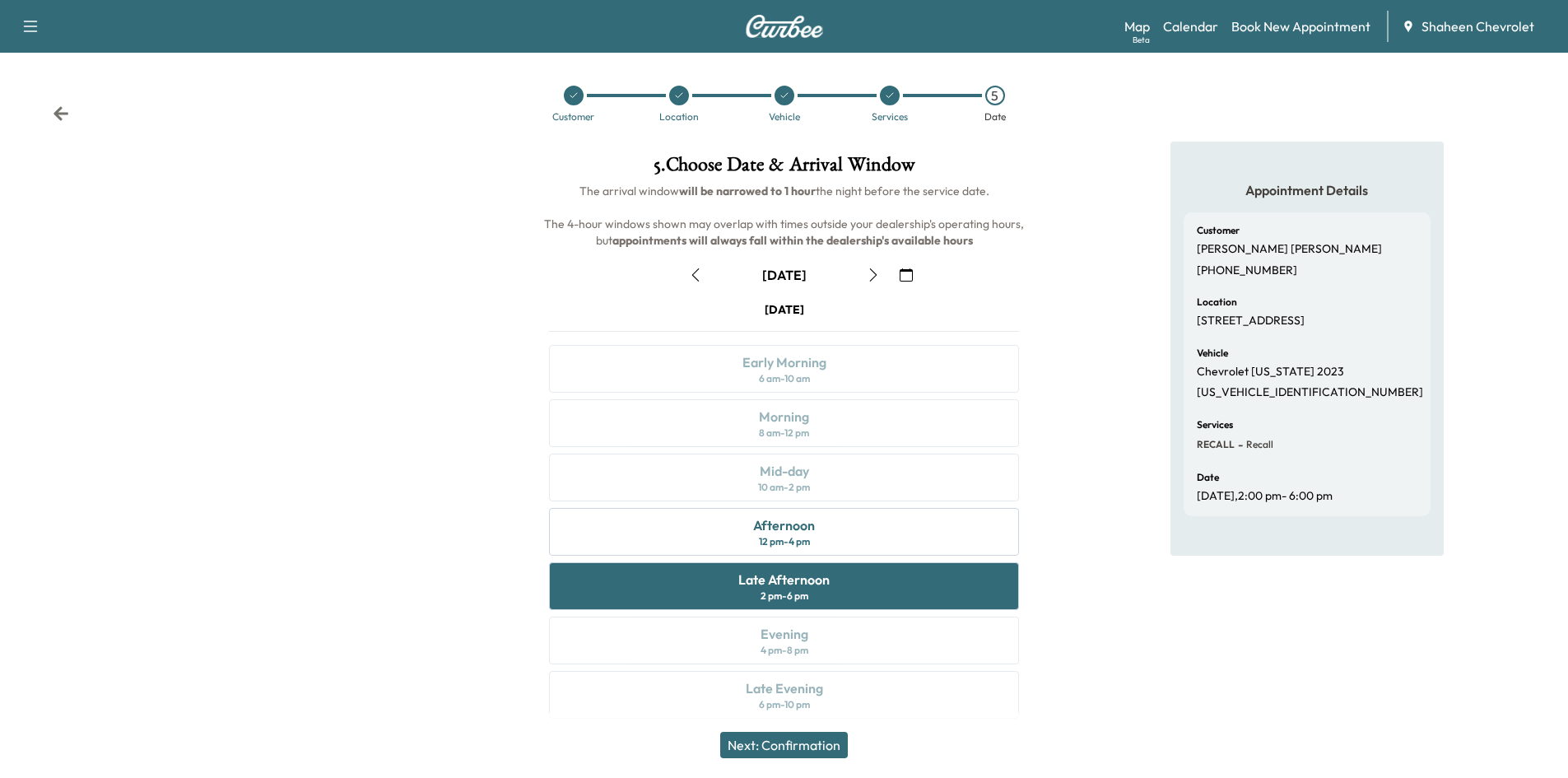
click at [802, 743] on button "Next: Confirmation" at bounding box center [784, 745] width 128 height 27
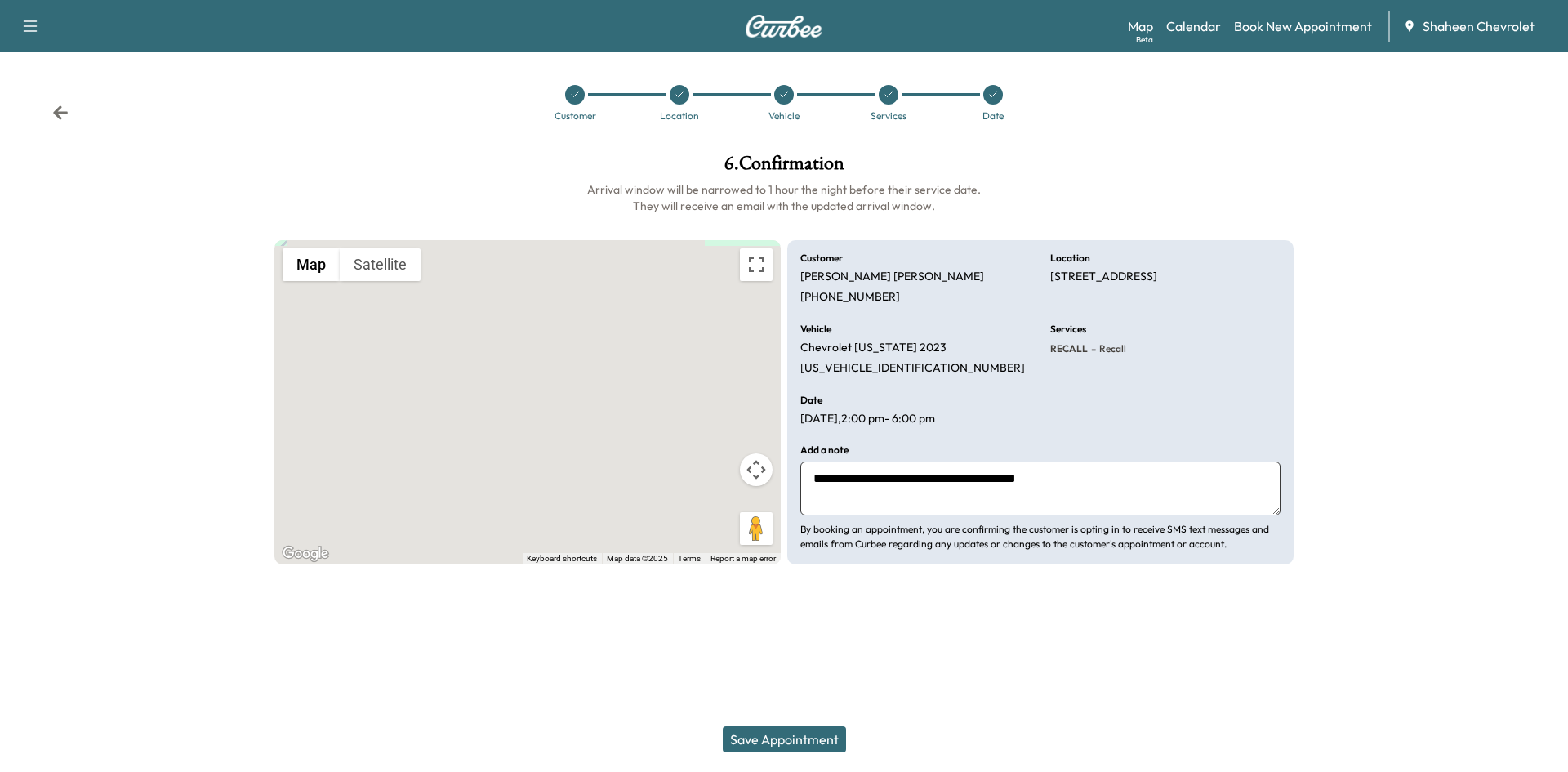
click at [804, 738] on button "Save Appointment" at bounding box center [784, 739] width 123 height 26
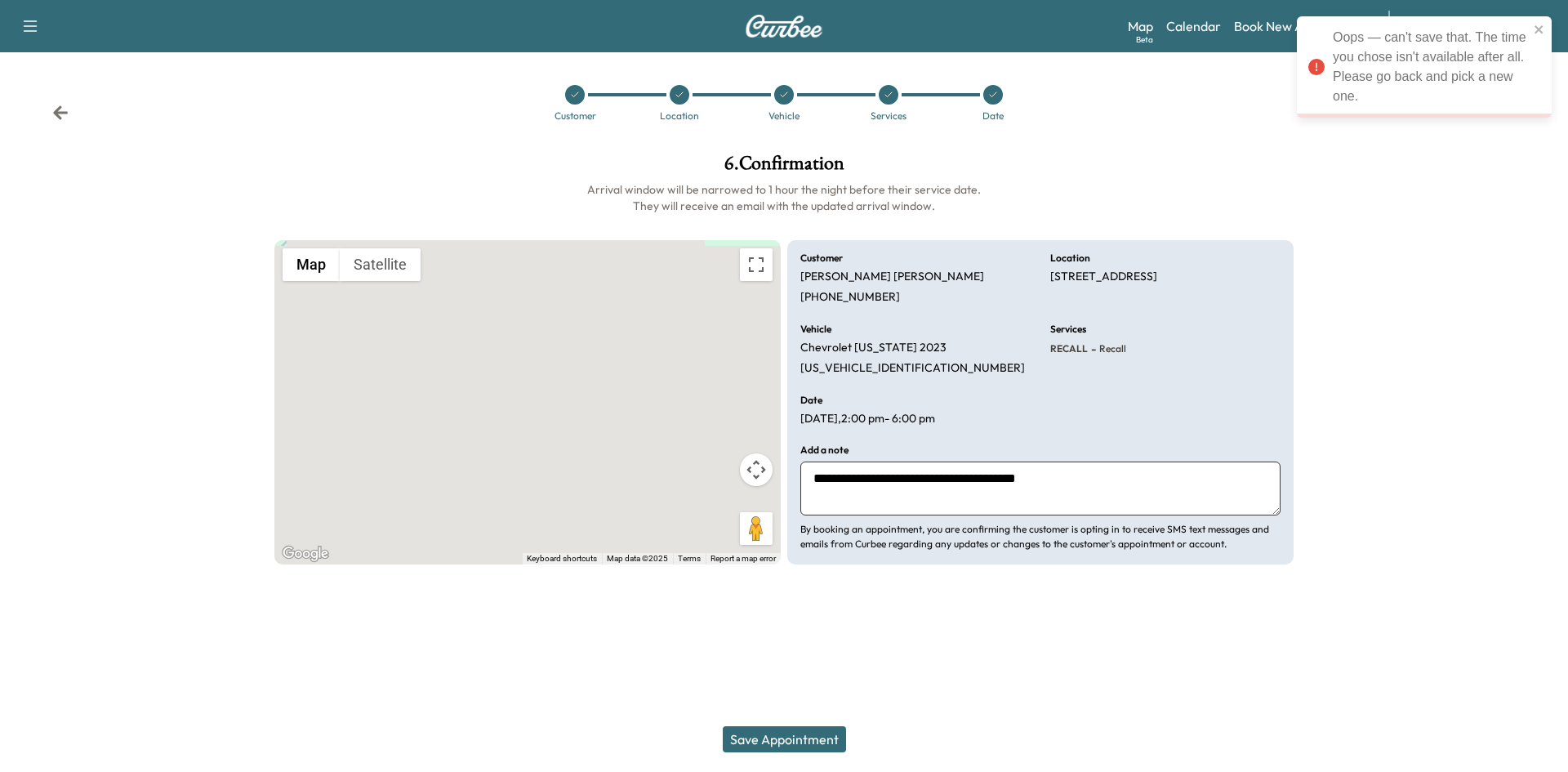
click at [1097, 165] on h1 "6 . Confirmation" at bounding box center [784, 167] width 1019 height 28
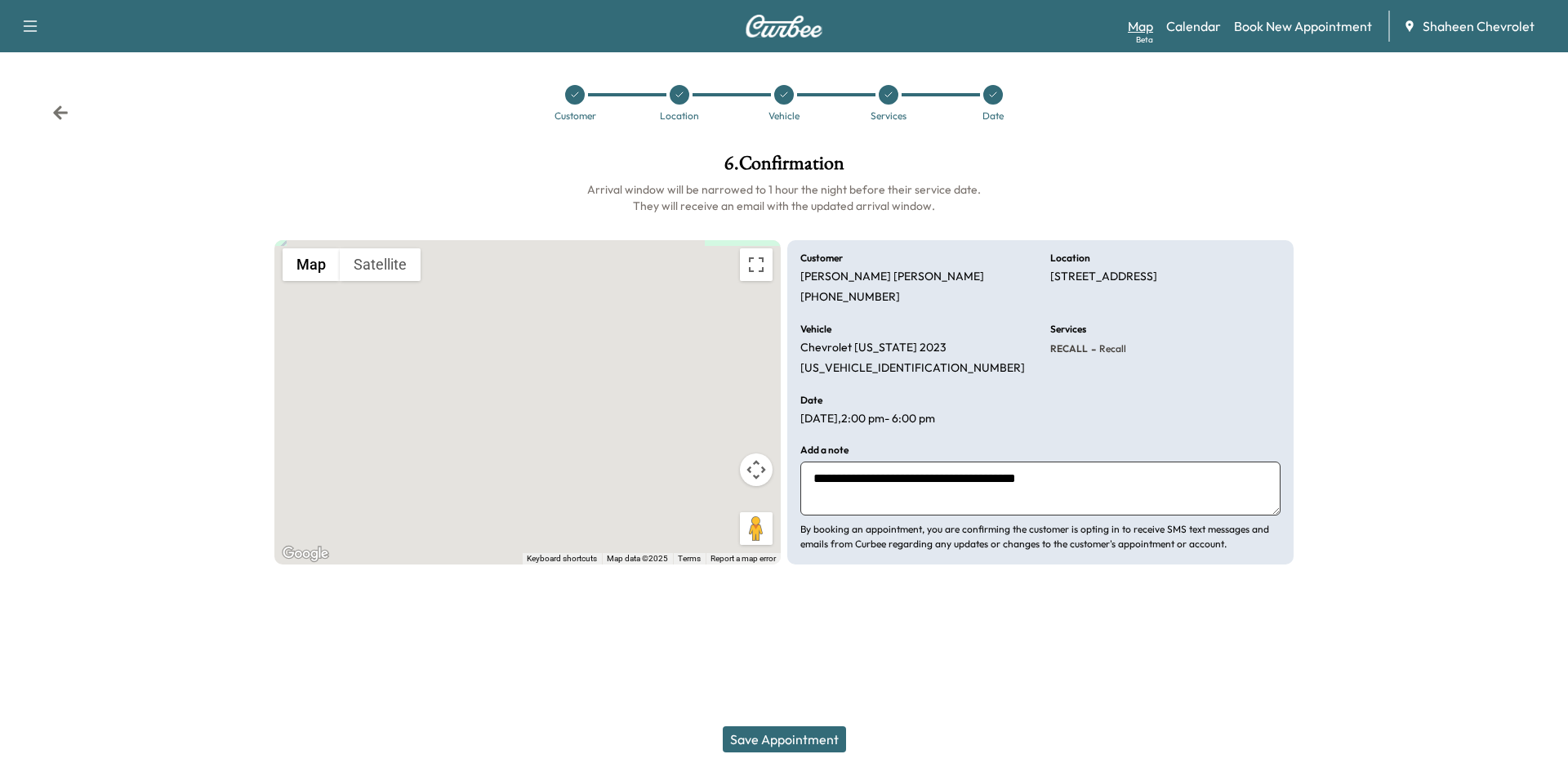
click at [1137, 25] on link "Map Beta" at bounding box center [1140, 25] width 25 height 20
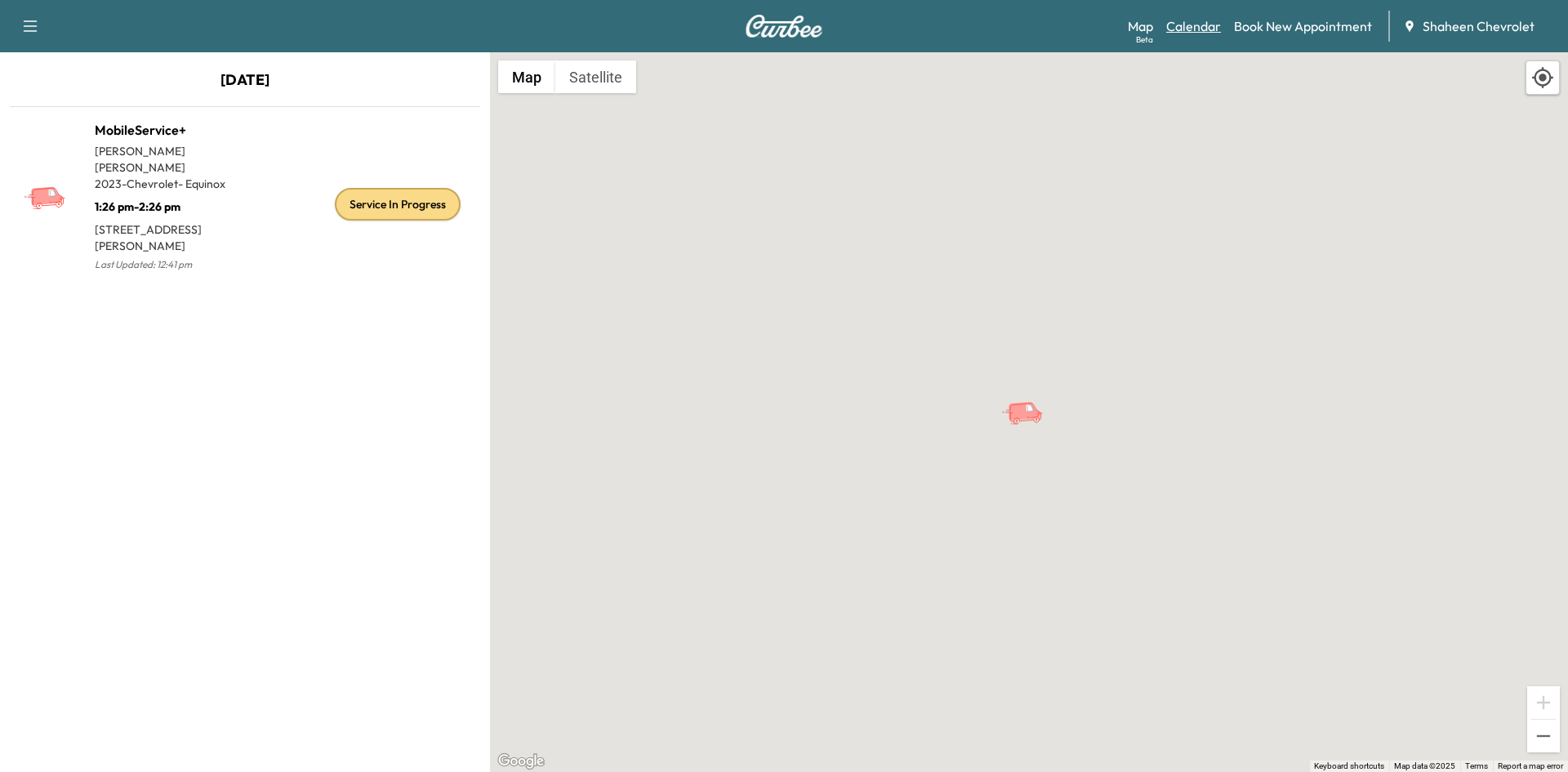
click at [1197, 31] on link "Calendar" at bounding box center [1193, 25] width 55 height 20
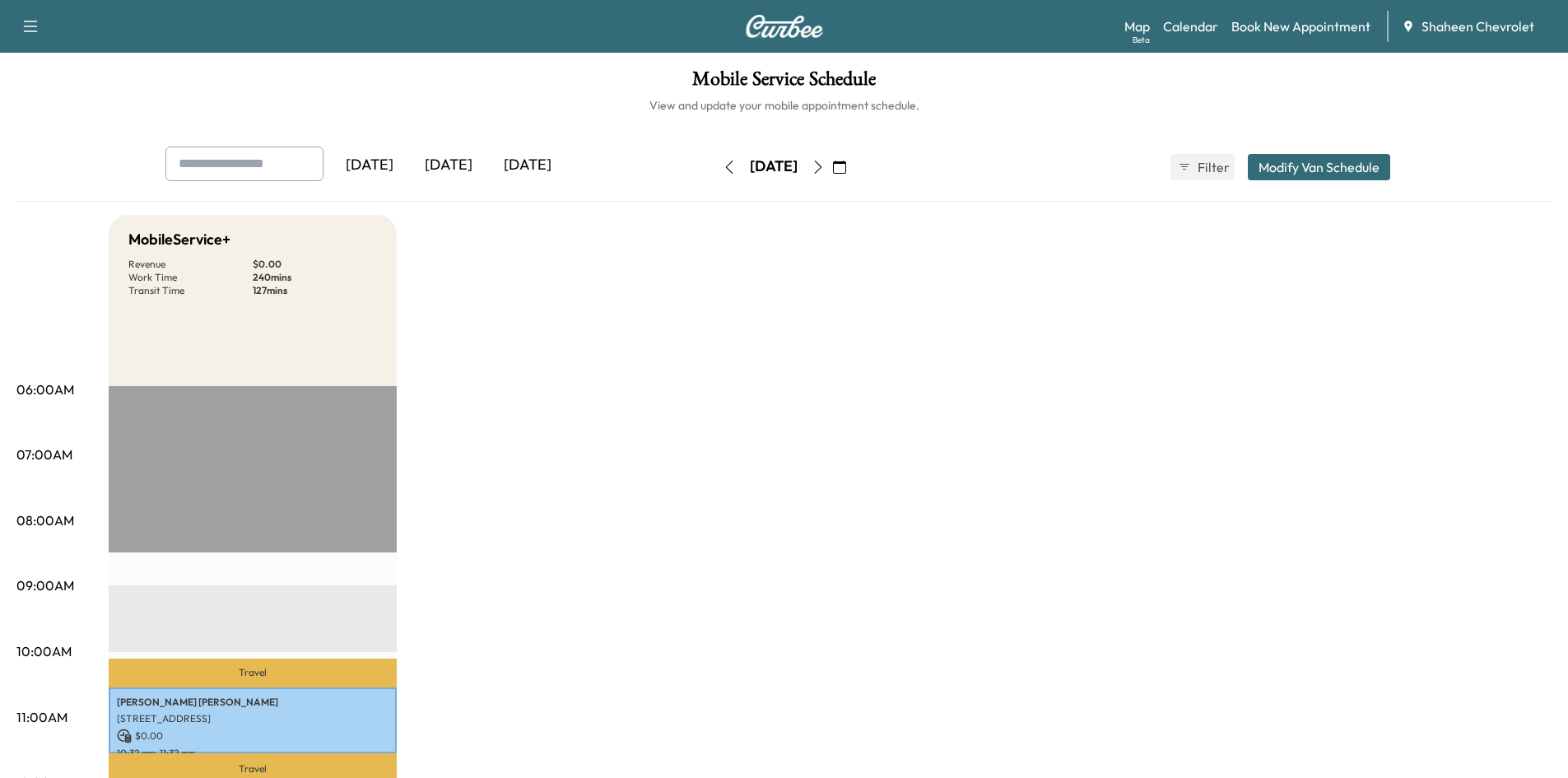
click at [824, 167] on icon "button" at bounding box center [818, 167] width 13 height 13
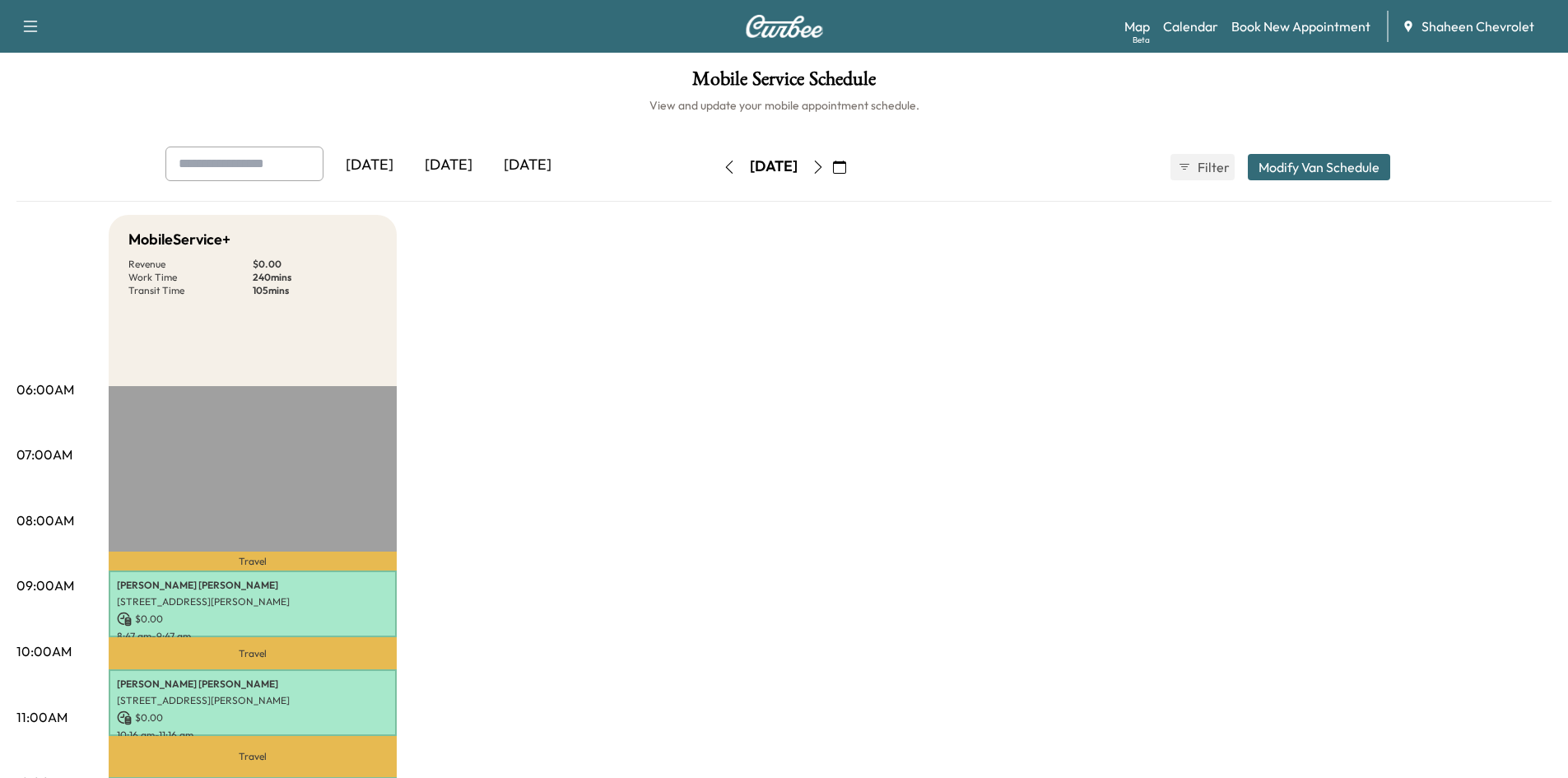
click at [1289, 169] on button "Modify Van Schedule" at bounding box center [1319, 167] width 142 height 27
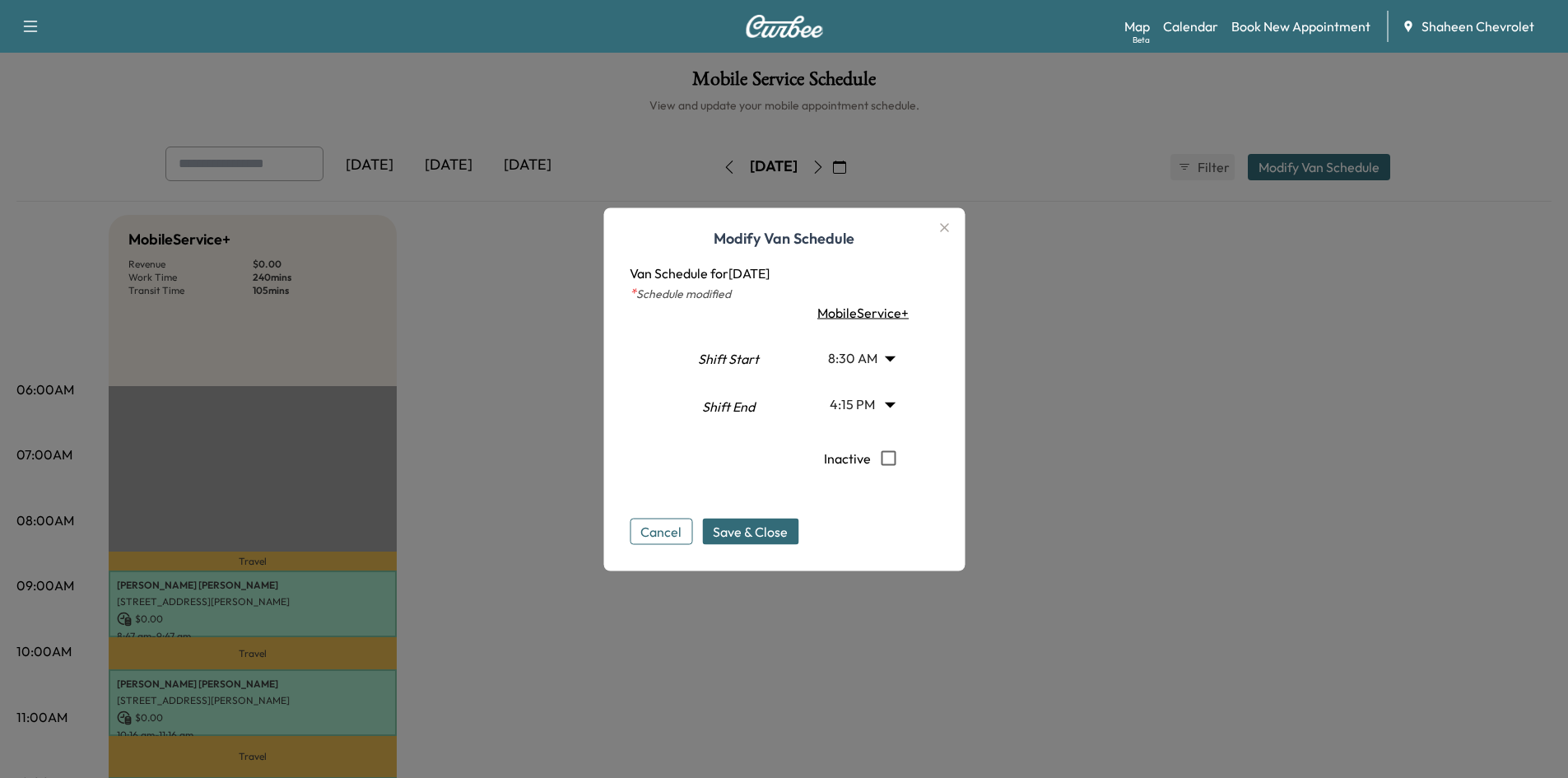
click at [899, 406] on body "Support Log Out Map Beta Calendar Book New Appointment Shaheen Chevrolet Mobile…" at bounding box center [784, 389] width 1568 height 778
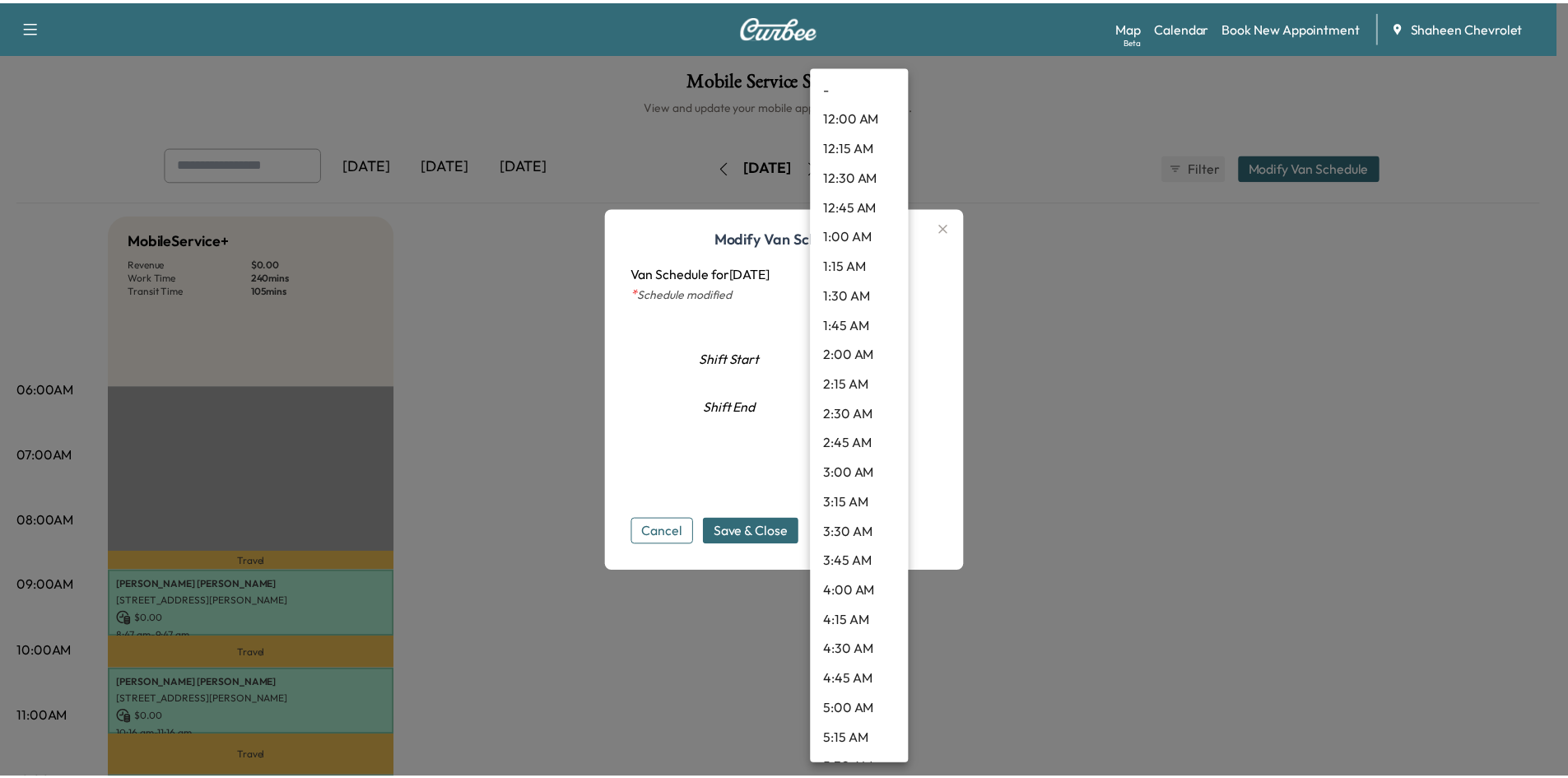
scroll to position [1628, 0]
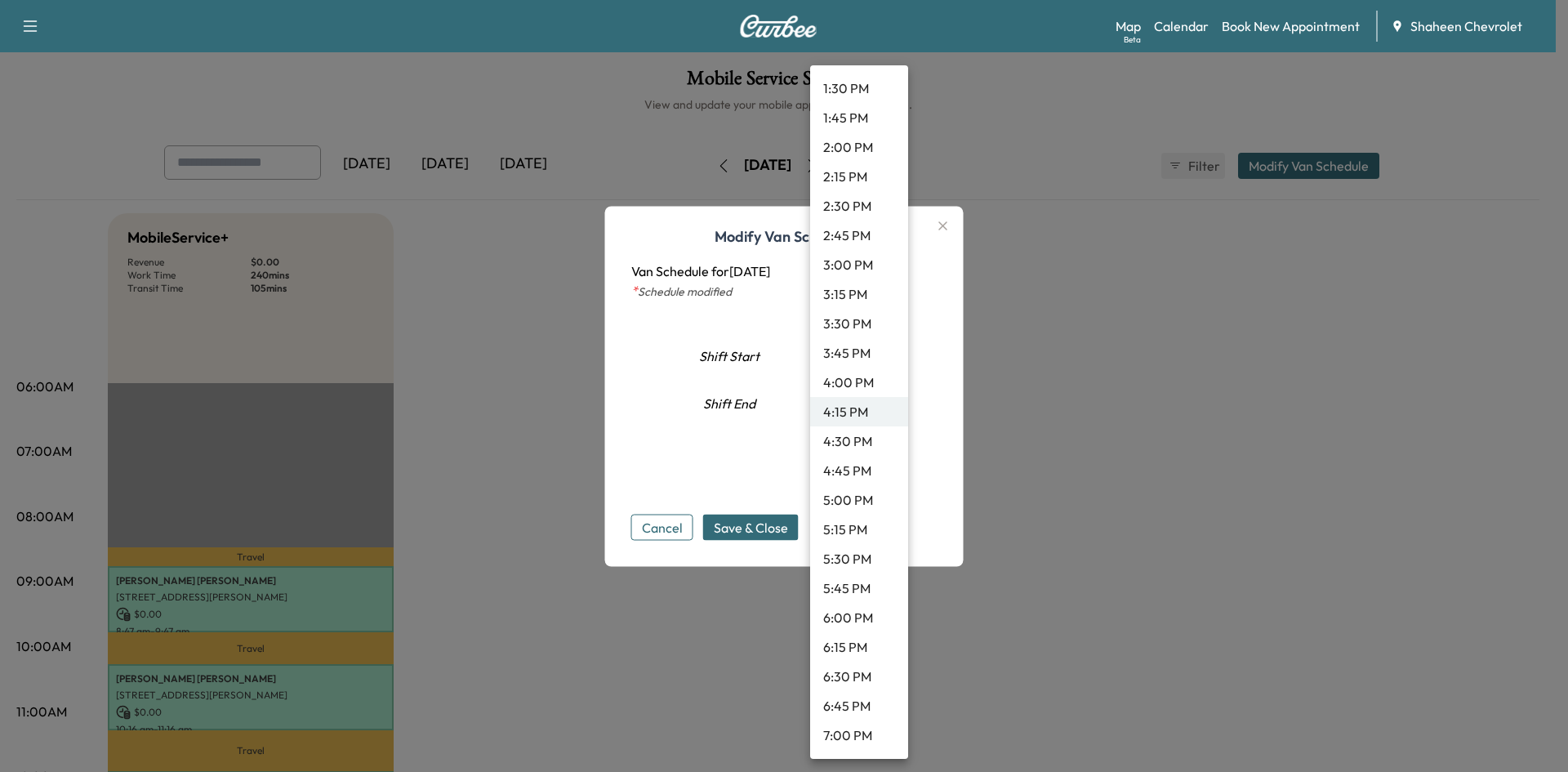
click at [850, 505] on li "5:00 PM" at bounding box center [859, 499] width 98 height 29
type input "**"
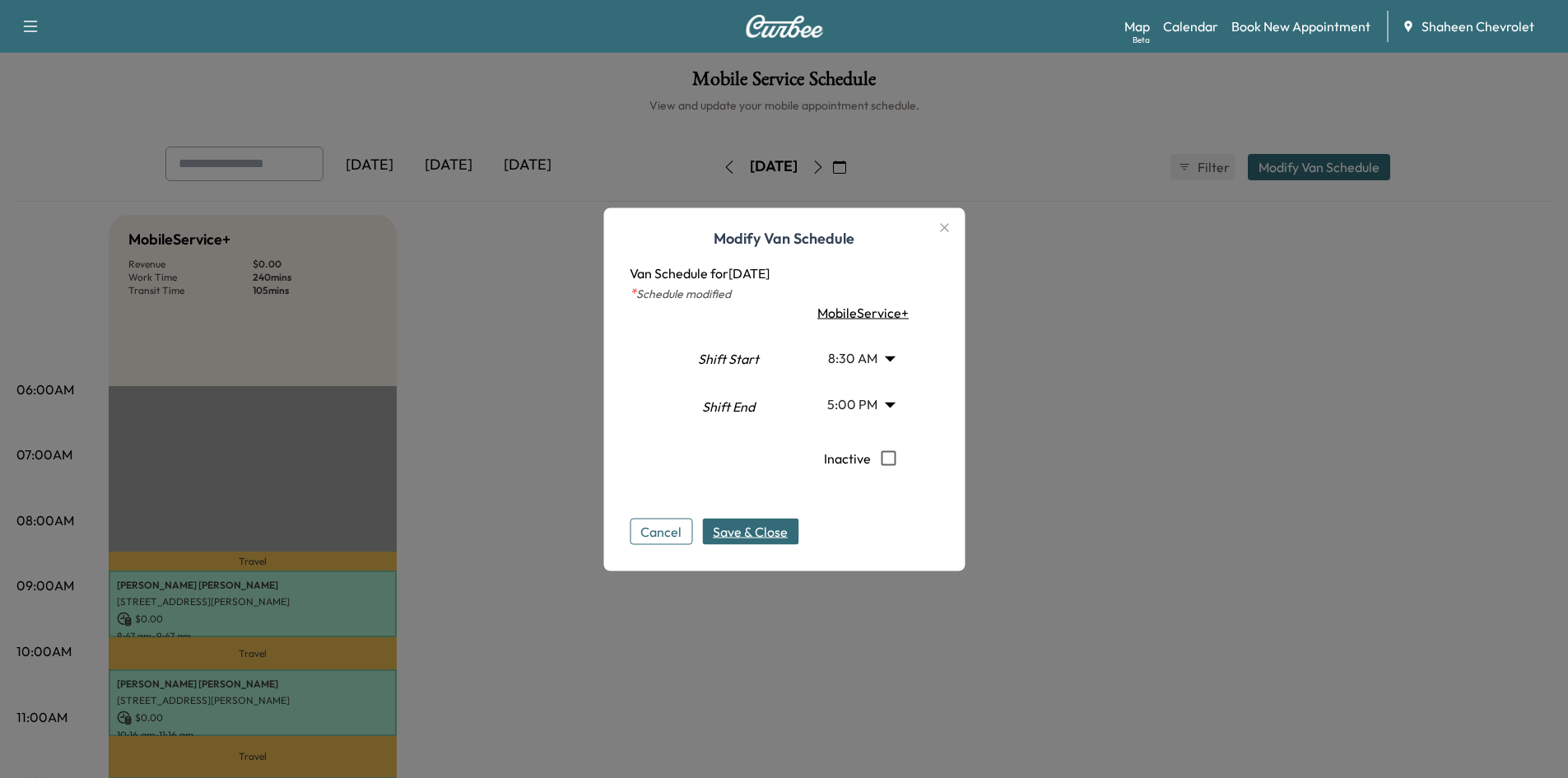
click at [758, 537] on span "Save & Close" at bounding box center [749, 531] width 75 height 20
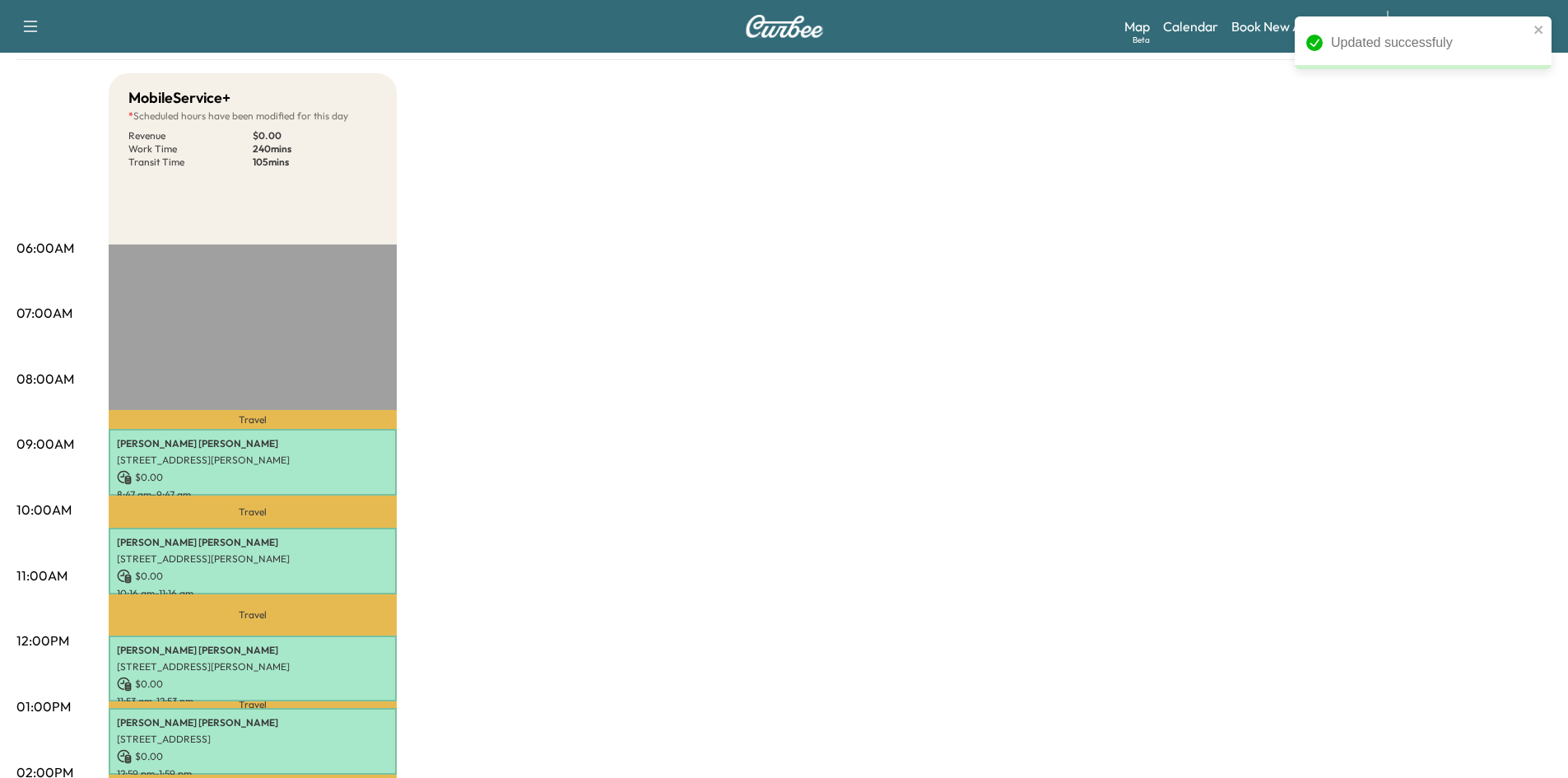
scroll to position [0, 0]
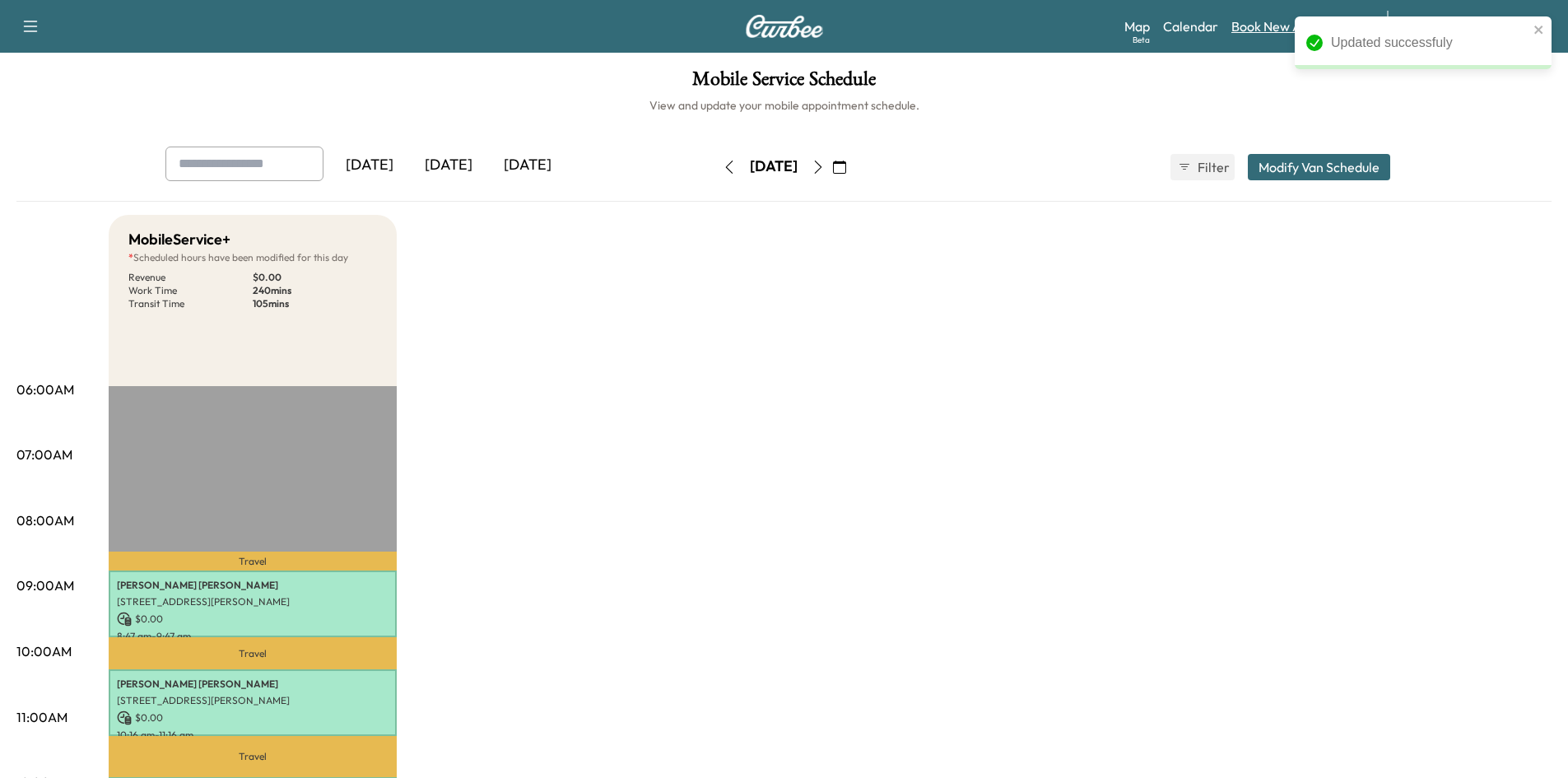
click at [1256, 28] on link "Book New Appointment" at bounding box center [1301, 26] width 139 height 20
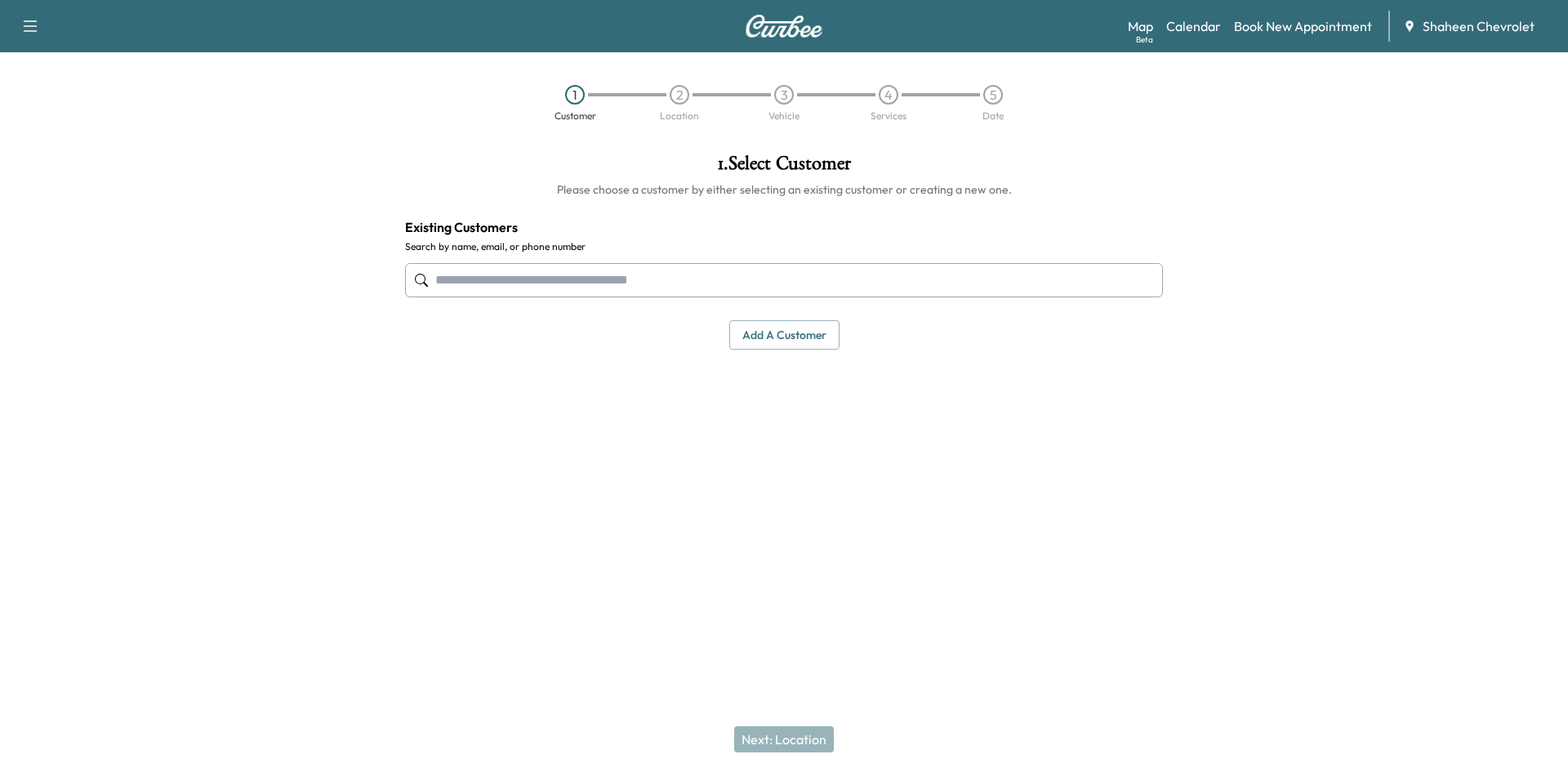
drag, startPoint x: 762, startPoint y: 339, endPoint x: 661, endPoint y: 364, distance: 104.0
click at [661, 364] on div "1 . Select Customer Please choose a customer by either selecting an existing cu…" at bounding box center [784, 333] width 784 height 386
click at [640, 271] on input "text" at bounding box center [784, 280] width 758 height 34
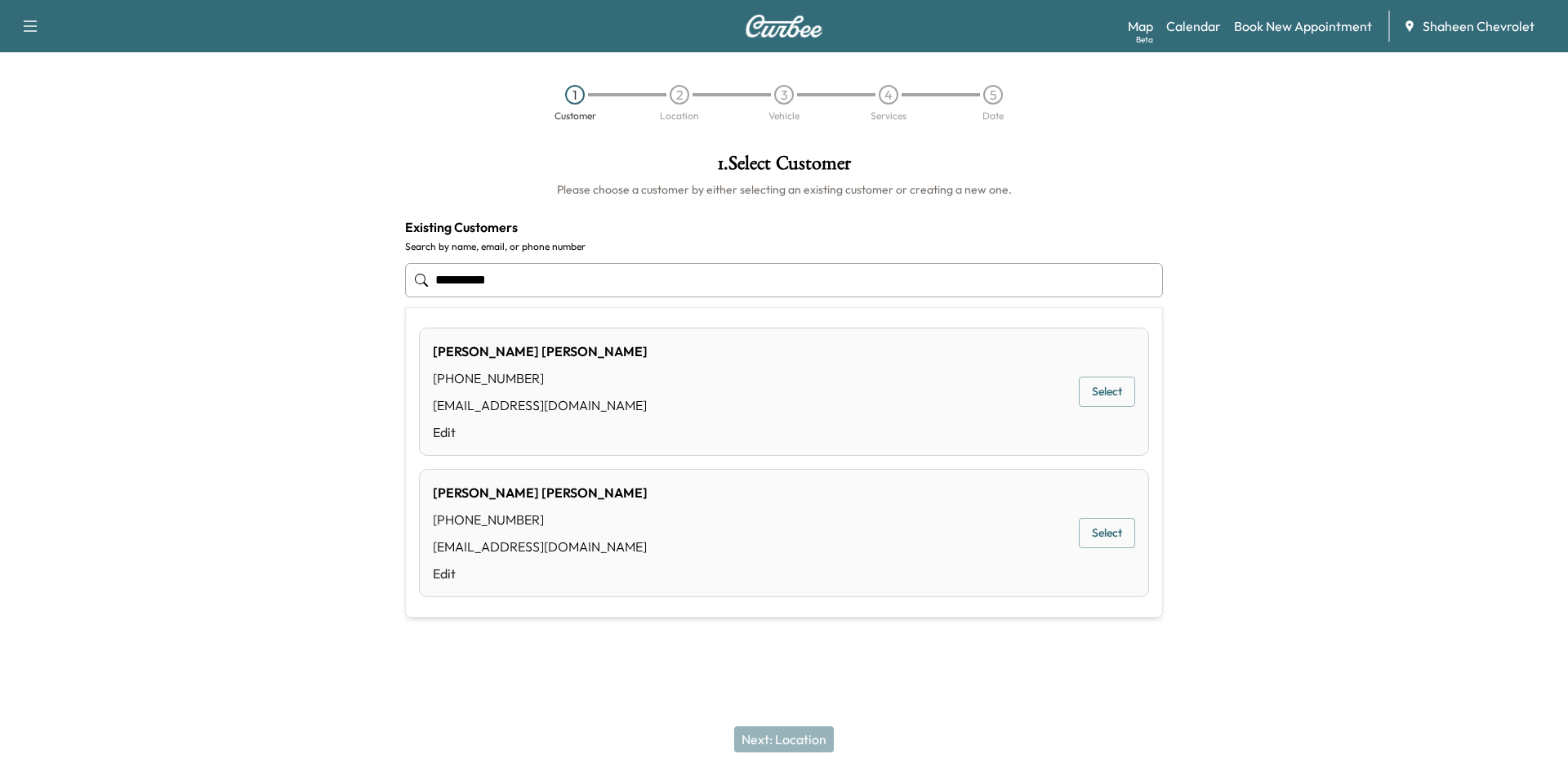
click at [1095, 388] on button "Select" at bounding box center [1106, 391] width 56 height 30
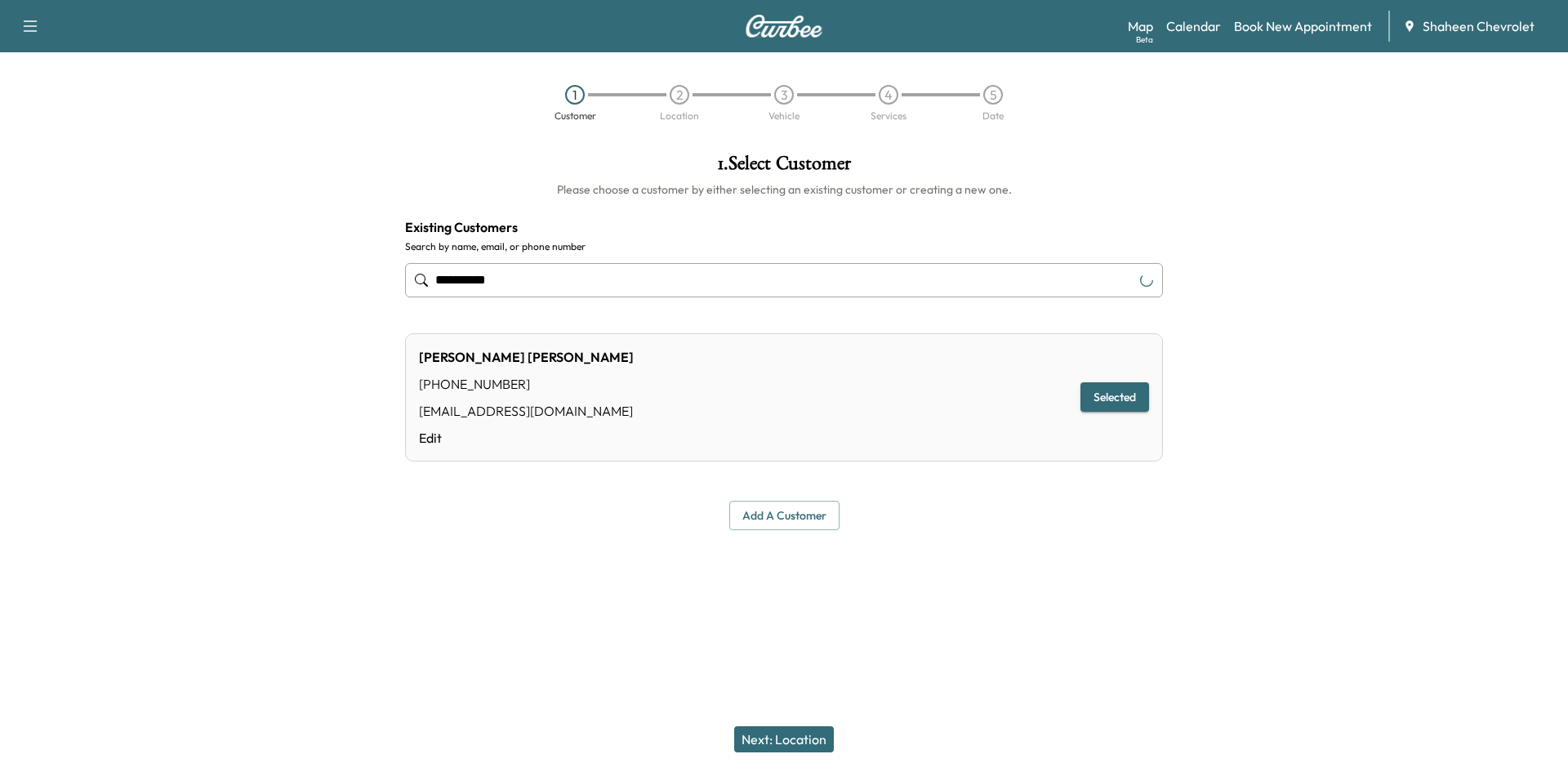
type input "**********"
click at [794, 746] on button "Next: Location" at bounding box center [784, 739] width 100 height 26
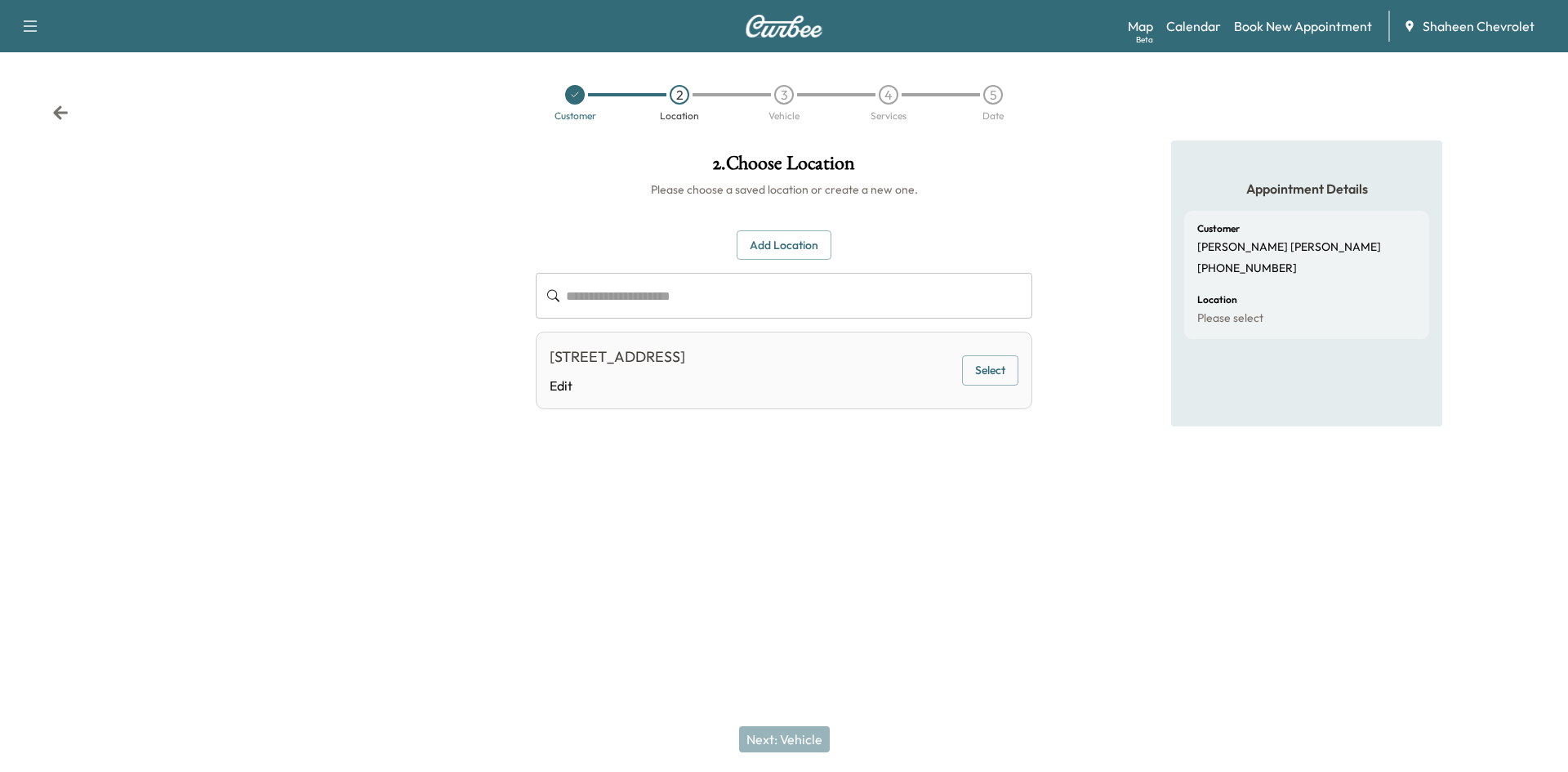
click at [1010, 382] on button "Select" at bounding box center [990, 370] width 56 height 30
click at [812, 741] on button "Next: Vehicle" at bounding box center [784, 739] width 90 height 26
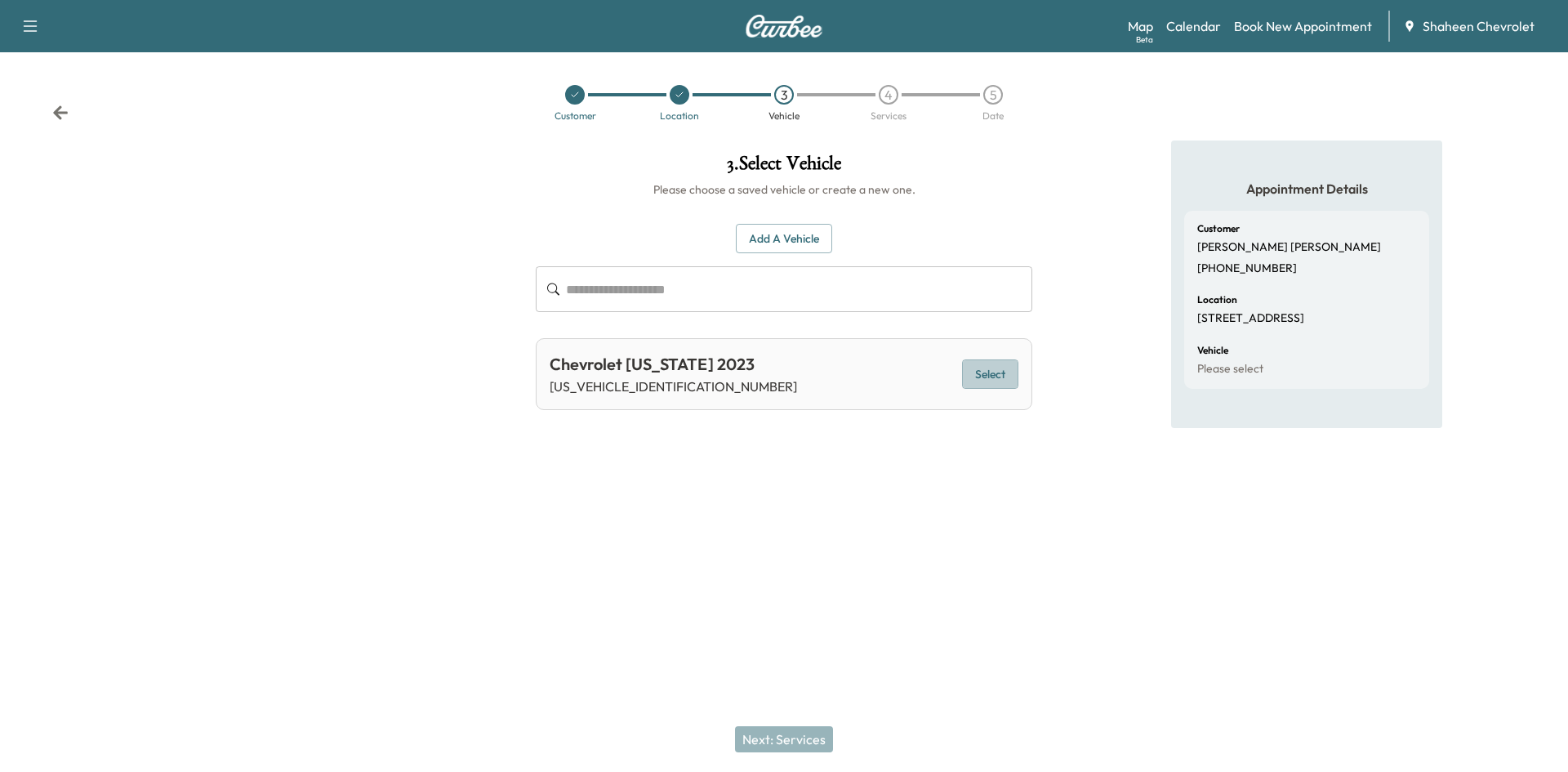
click at [997, 380] on button "Select" at bounding box center [990, 374] width 56 height 30
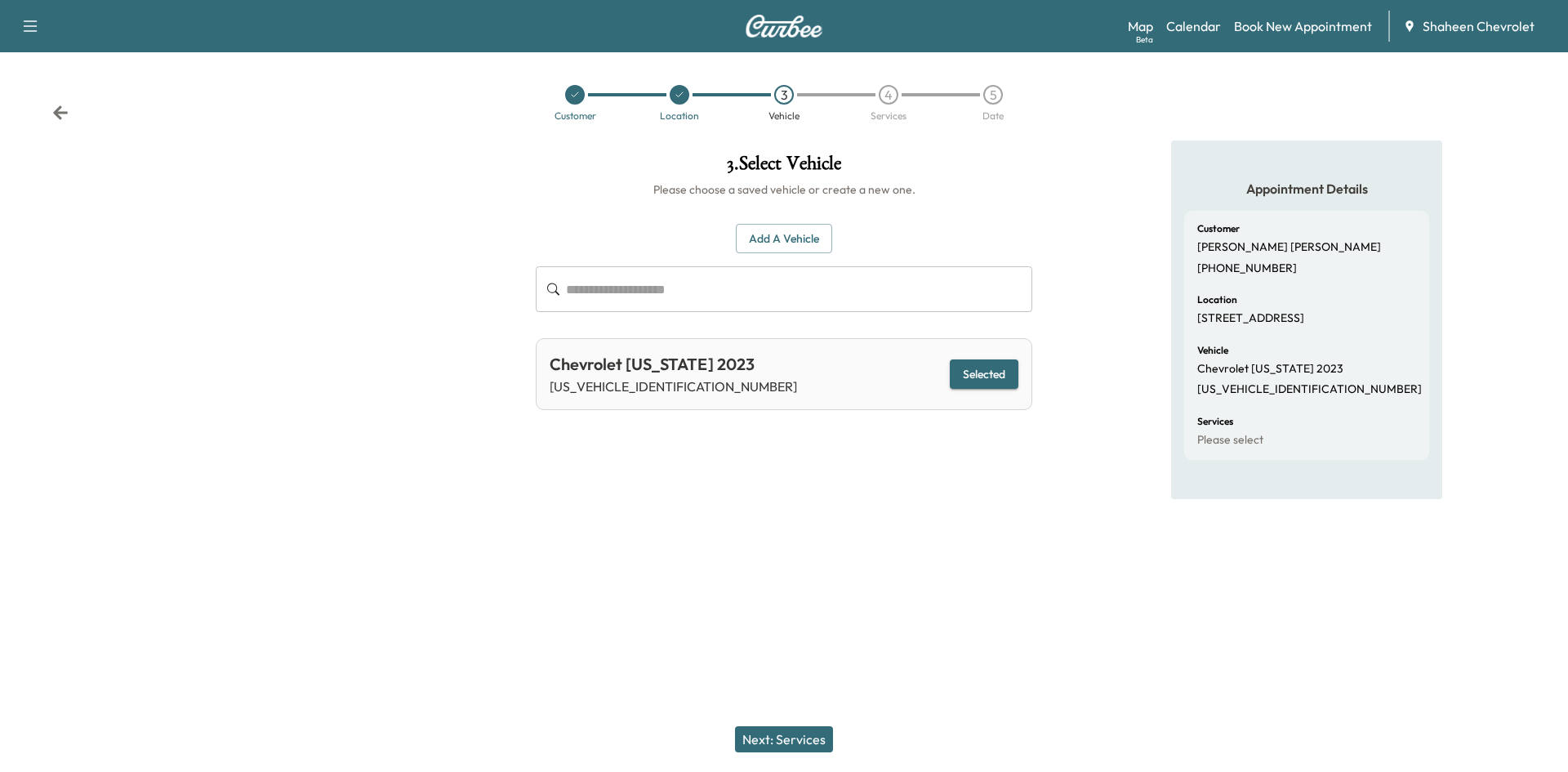
click at [826, 744] on button "Next: Services" at bounding box center [784, 739] width 98 height 26
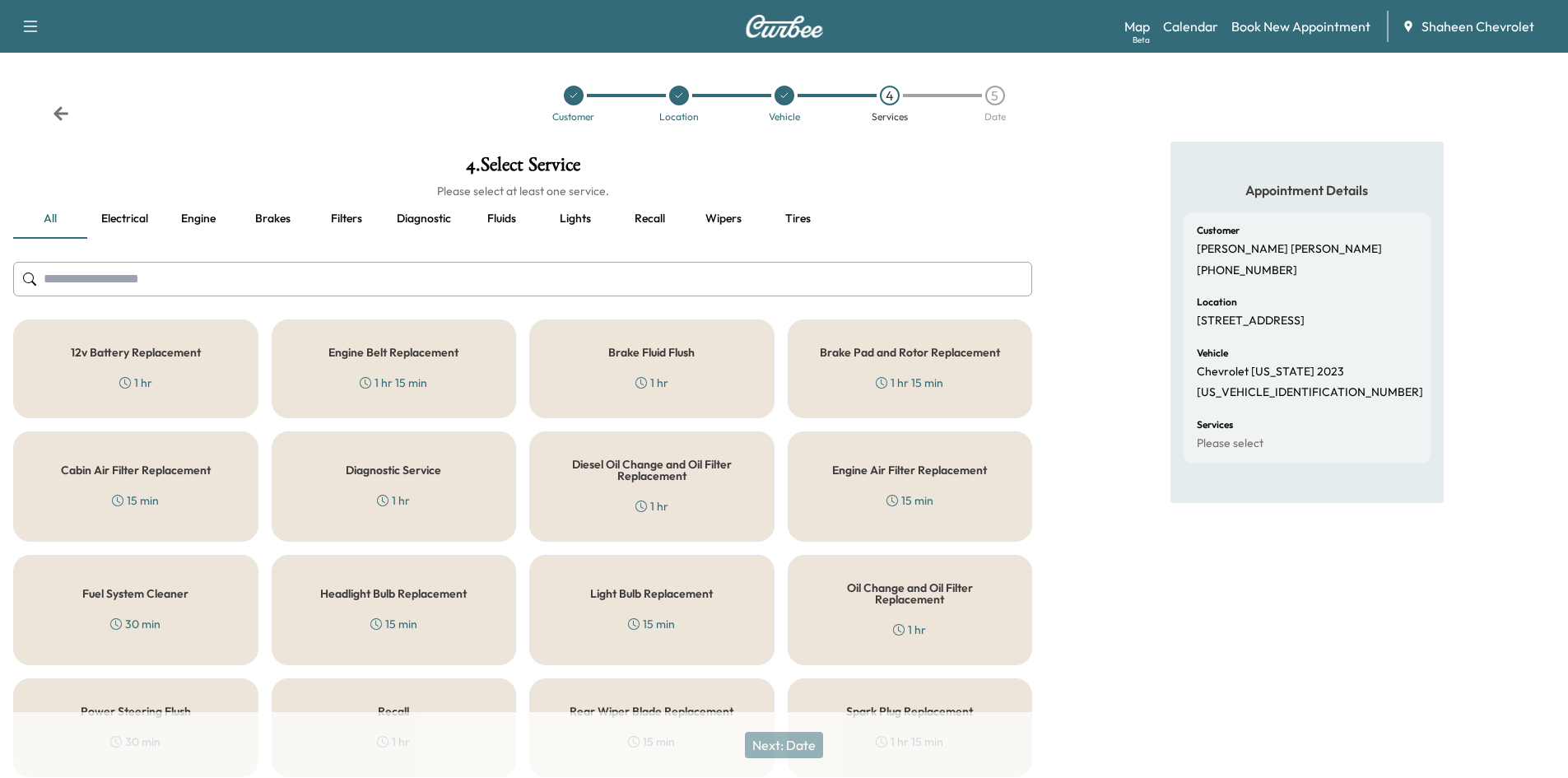
click at [348, 282] on input "text" at bounding box center [522, 279] width 1018 height 34
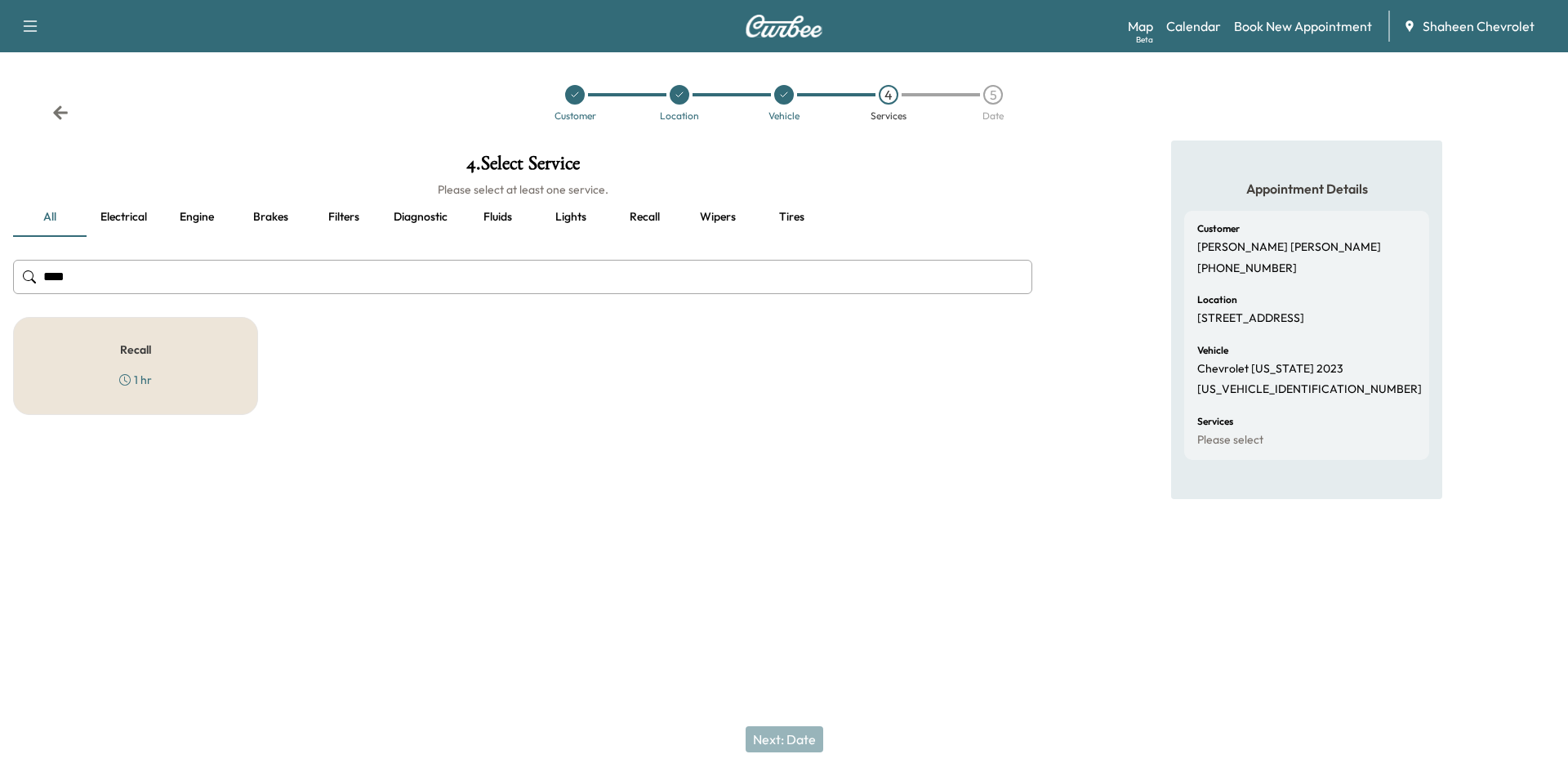
type input "****"
click at [217, 382] on div "Recall 1 hr" at bounding box center [135, 366] width 245 height 98
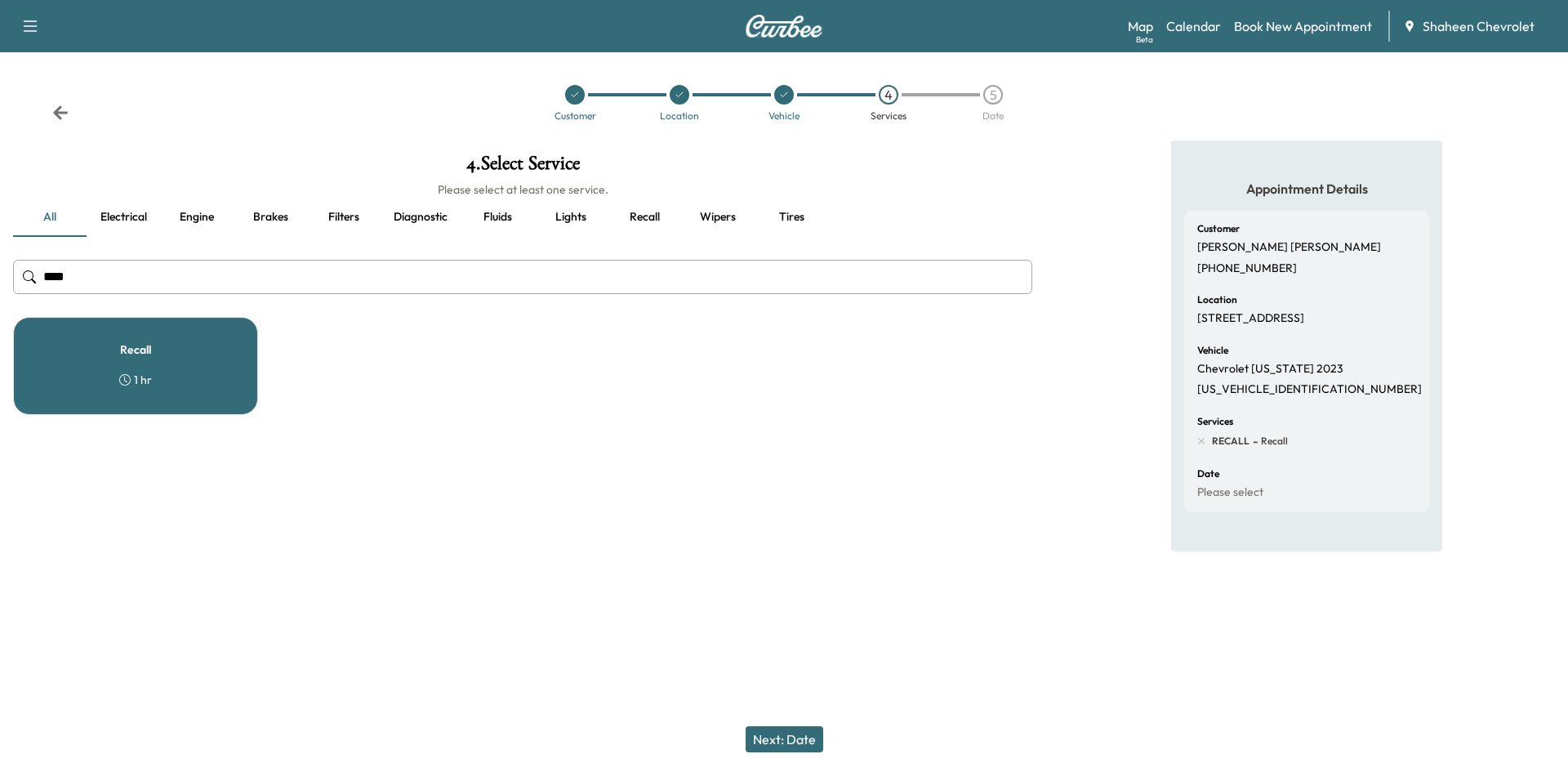
click at [781, 730] on button "Next: Date" at bounding box center [784, 739] width 78 height 26
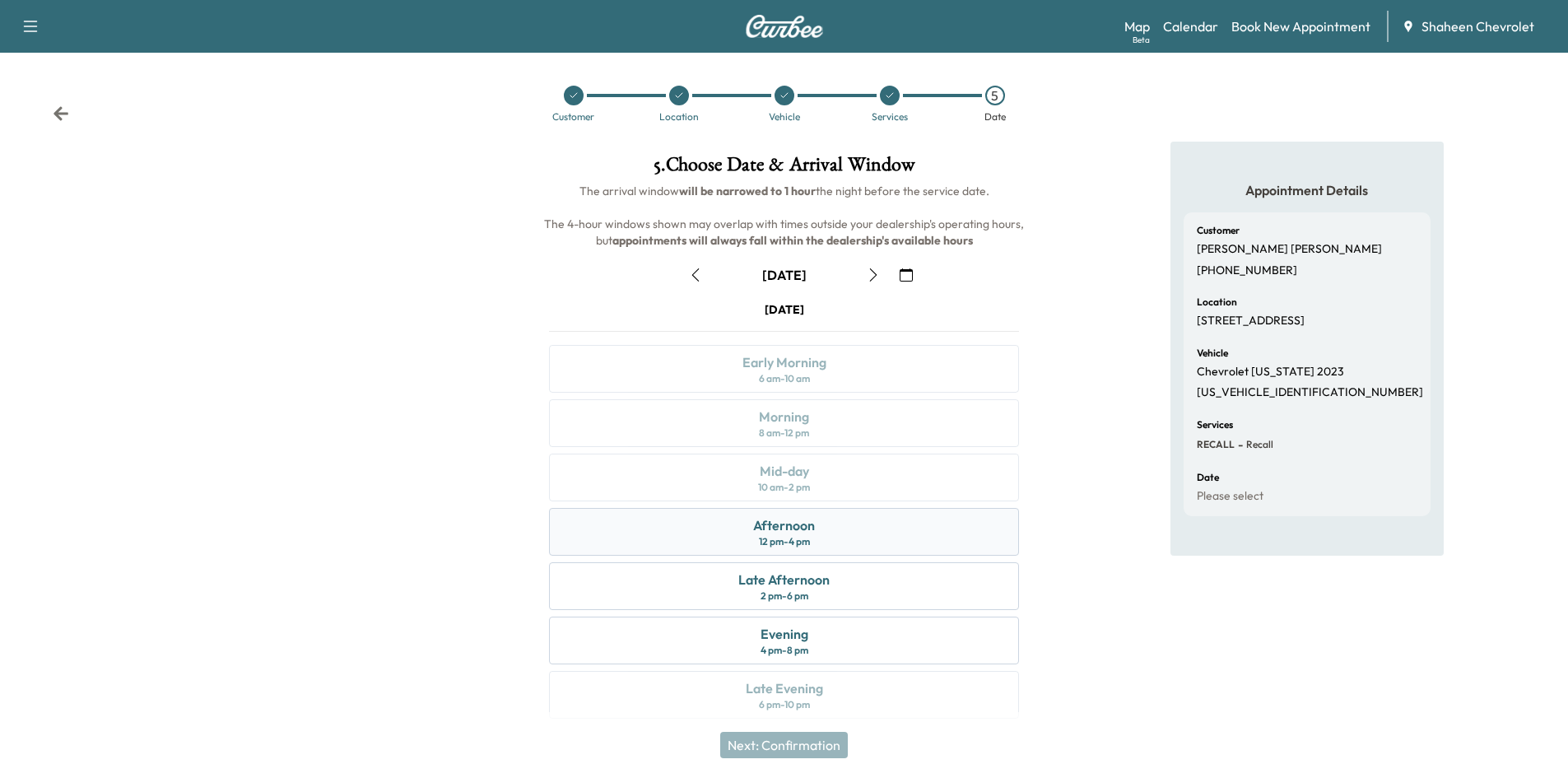
click at [821, 536] on div "Afternoon 12 pm - 4 pm" at bounding box center [784, 532] width 470 height 47
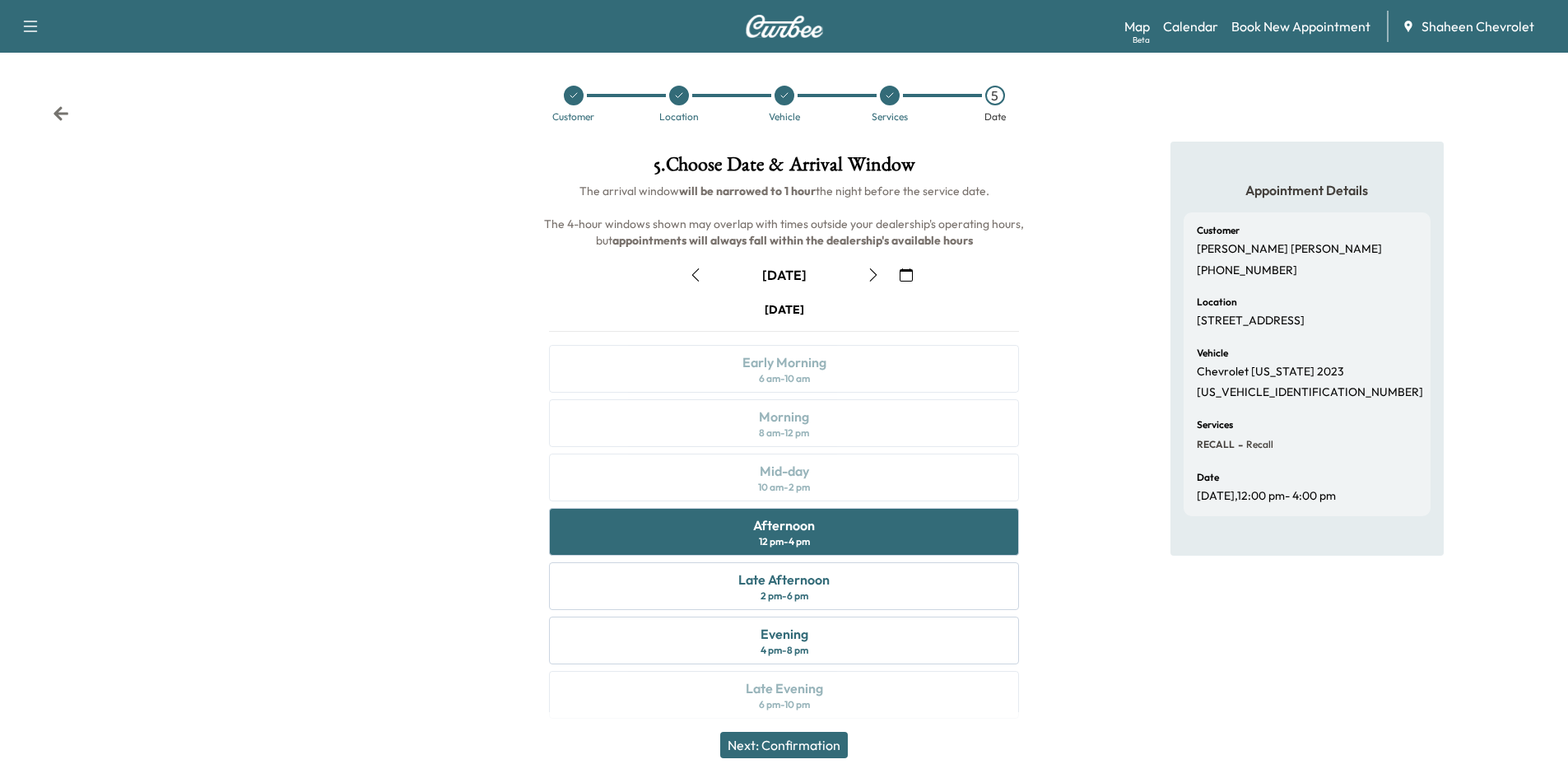
click at [807, 749] on button "Next: Confirmation" at bounding box center [784, 745] width 128 height 27
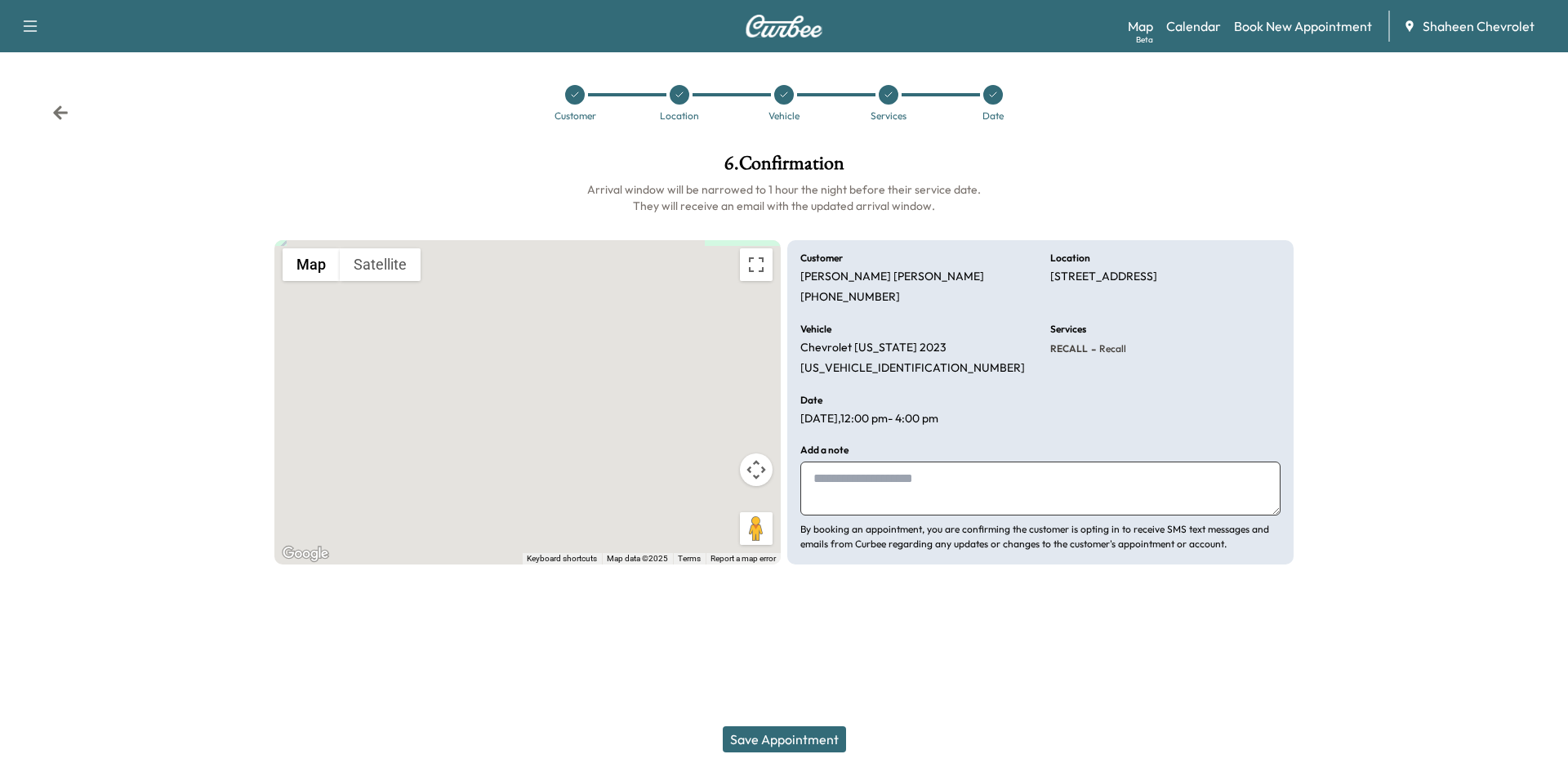
click at [840, 478] on textarea at bounding box center [1040, 488] width 480 height 54
type textarea "**********"
click at [796, 735] on button "Save Appointment" at bounding box center [784, 739] width 123 height 26
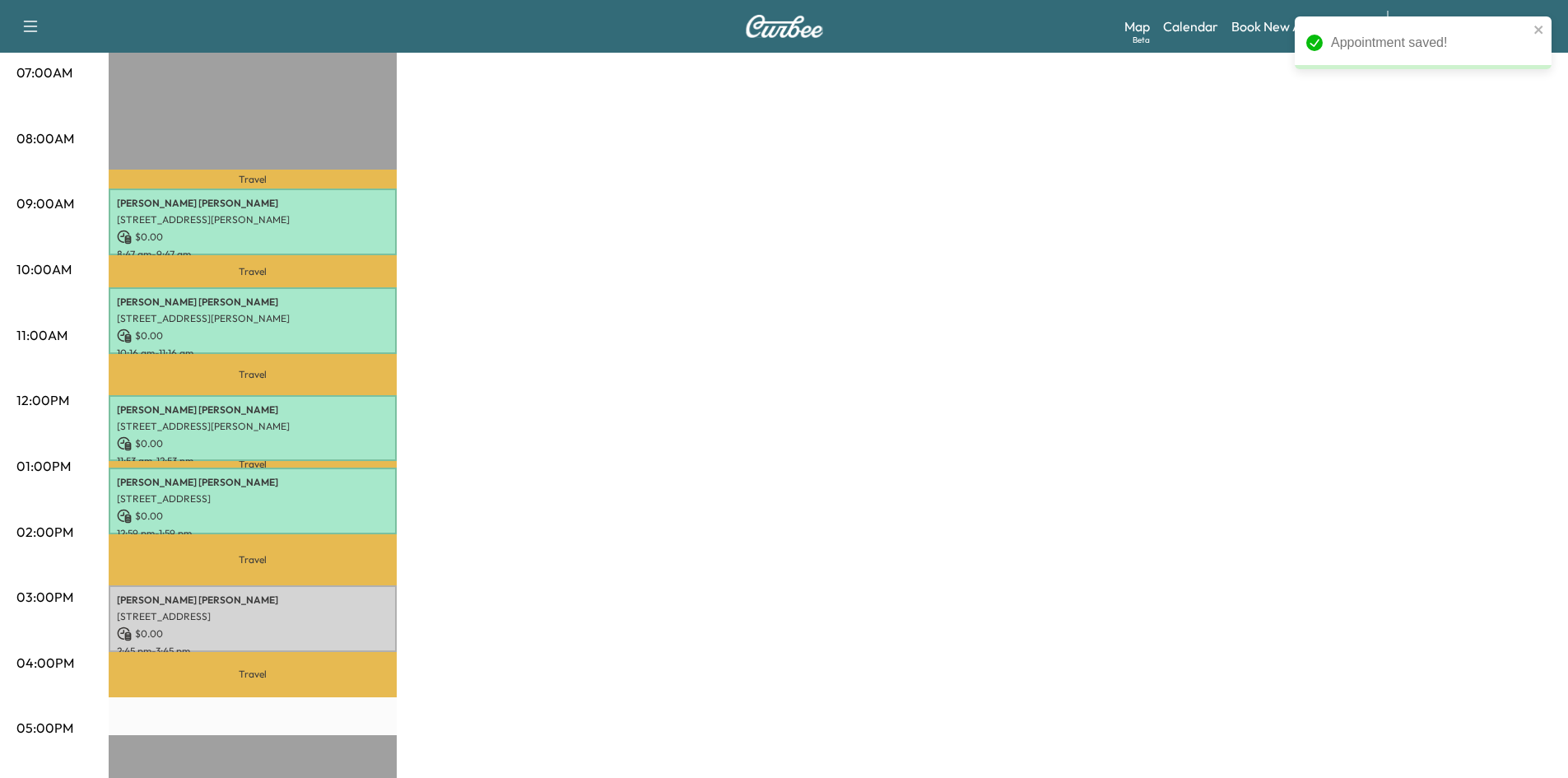
scroll to position [494, 0]
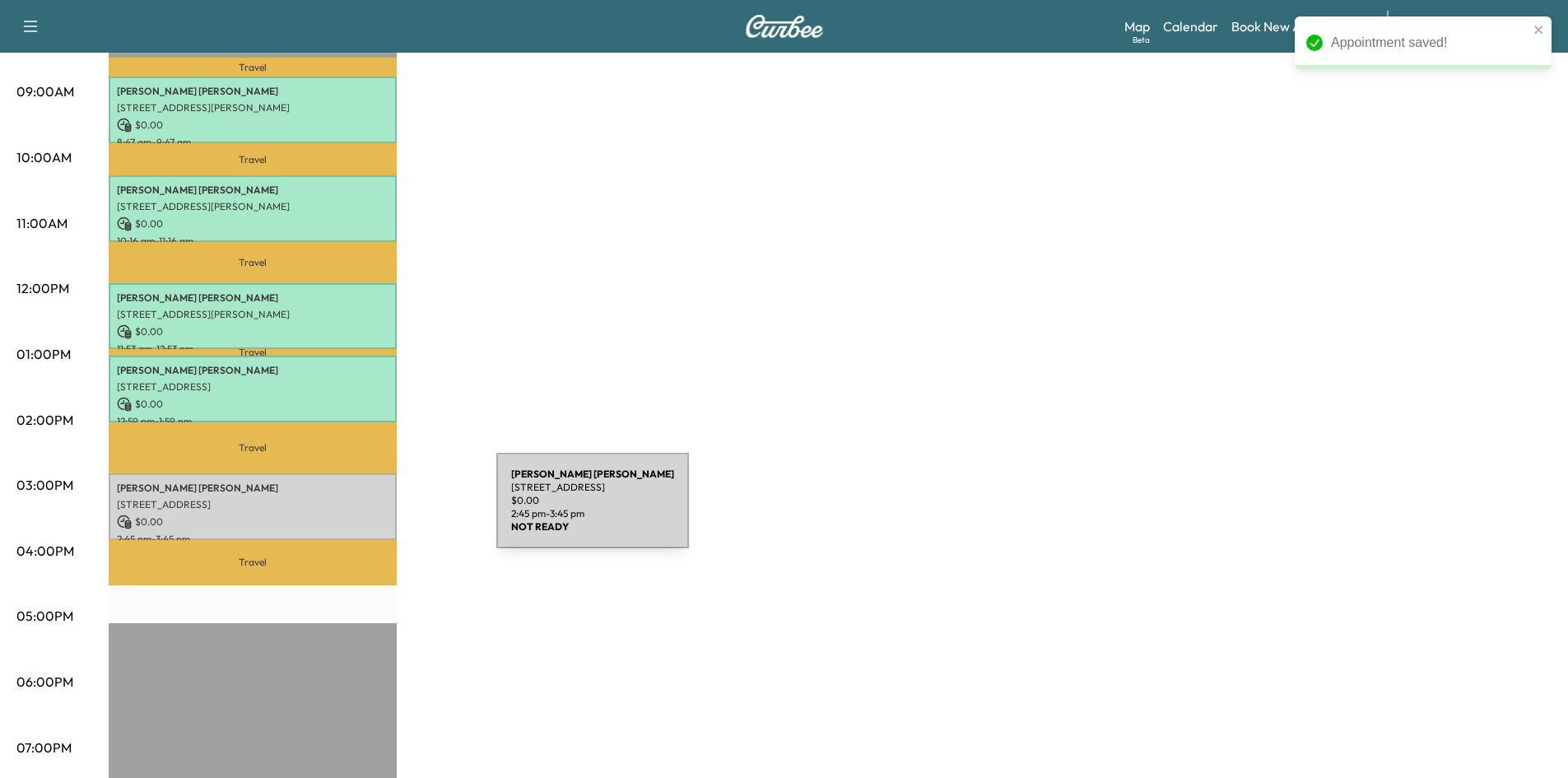
click at [372, 515] on p "$ 0.00" at bounding box center [252, 522] width 272 height 15
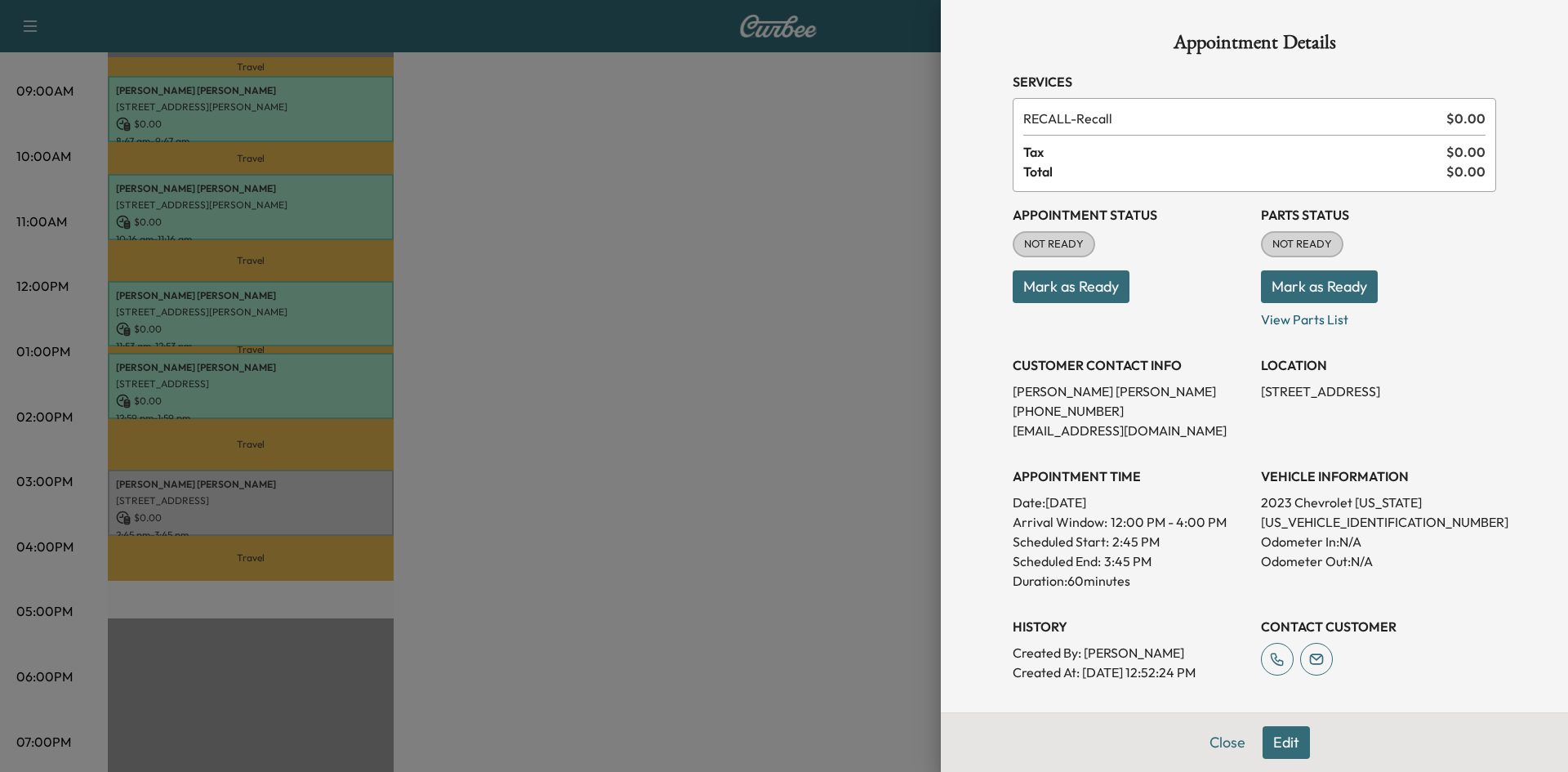
click at [1097, 284] on button "Mark as Ready" at bounding box center [1071, 287] width 117 height 33
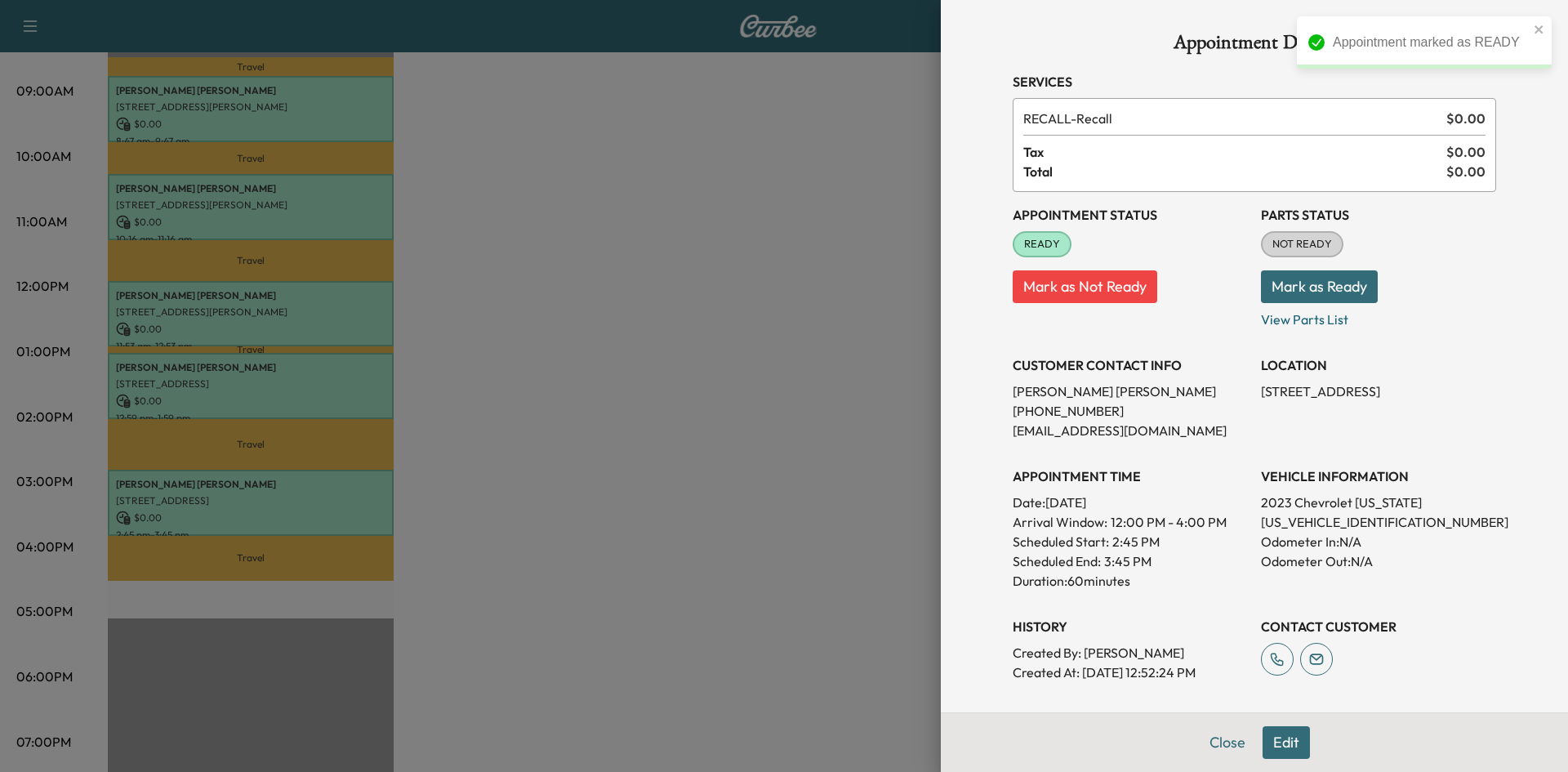
click at [1336, 292] on button "Mark as Ready" at bounding box center [1319, 287] width 117 height 33
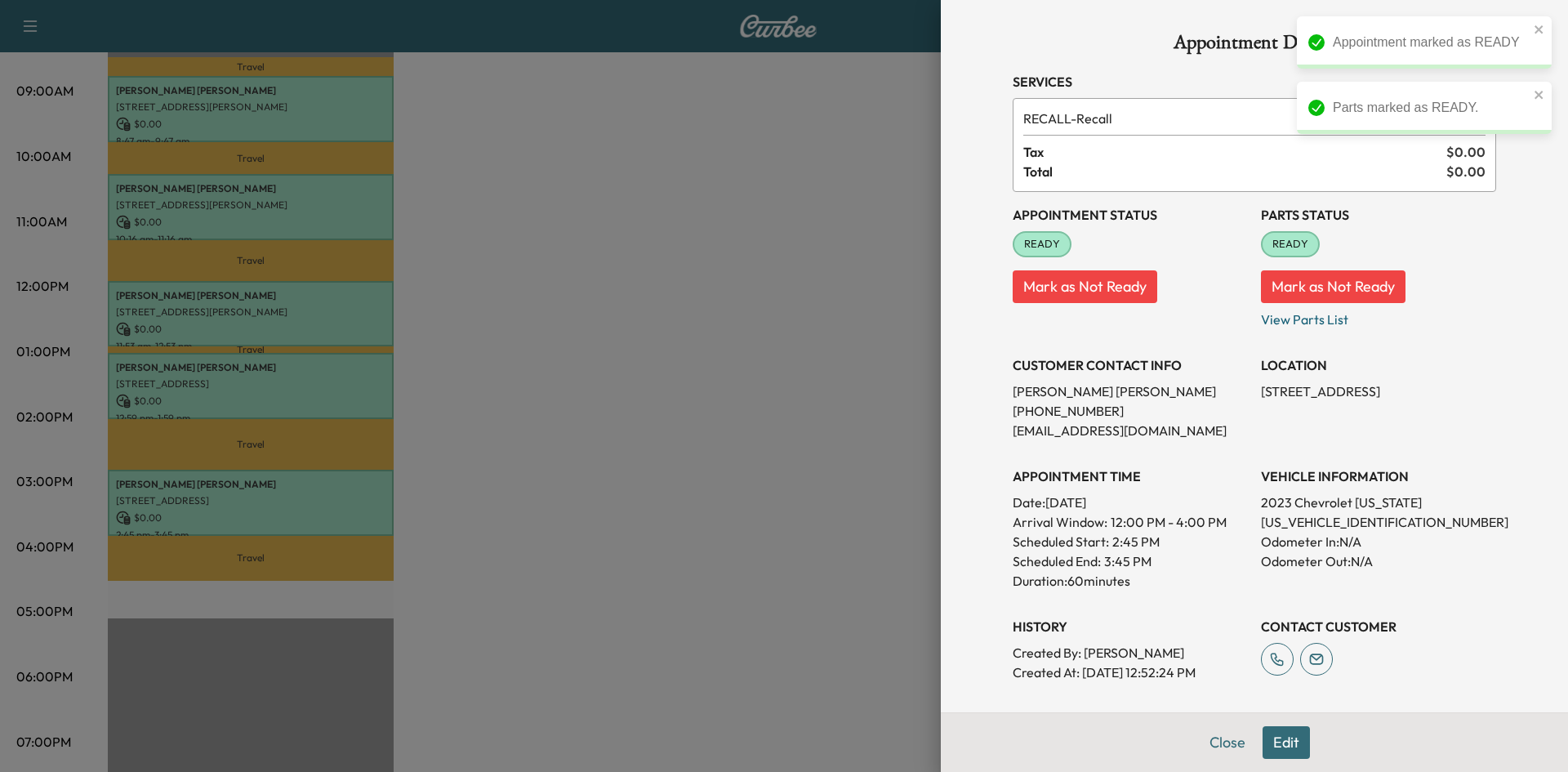
click at [804, 358] on div at bounding box center [784, 386] width 1568 height 772
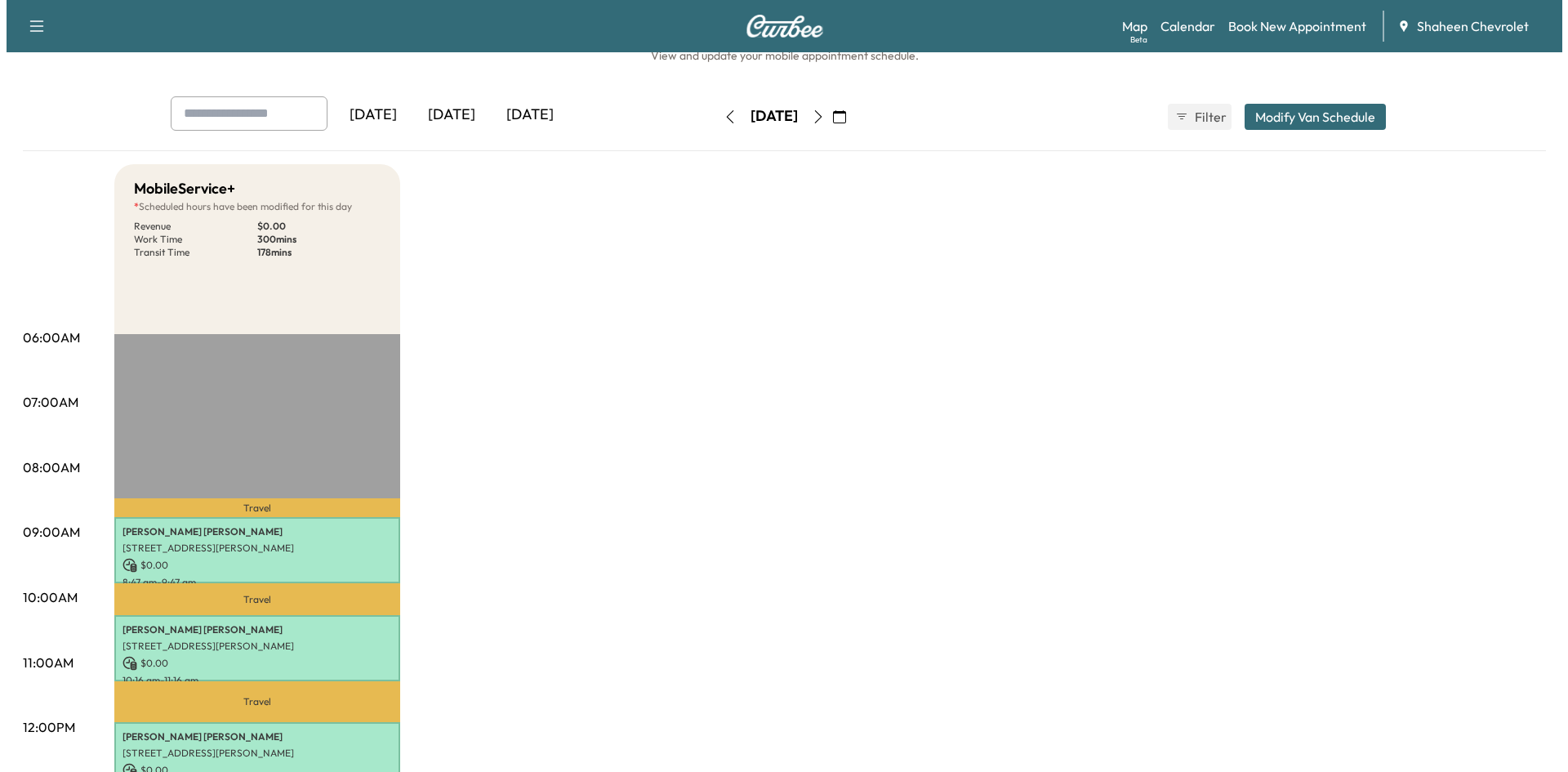
scroll to position [0, 0]
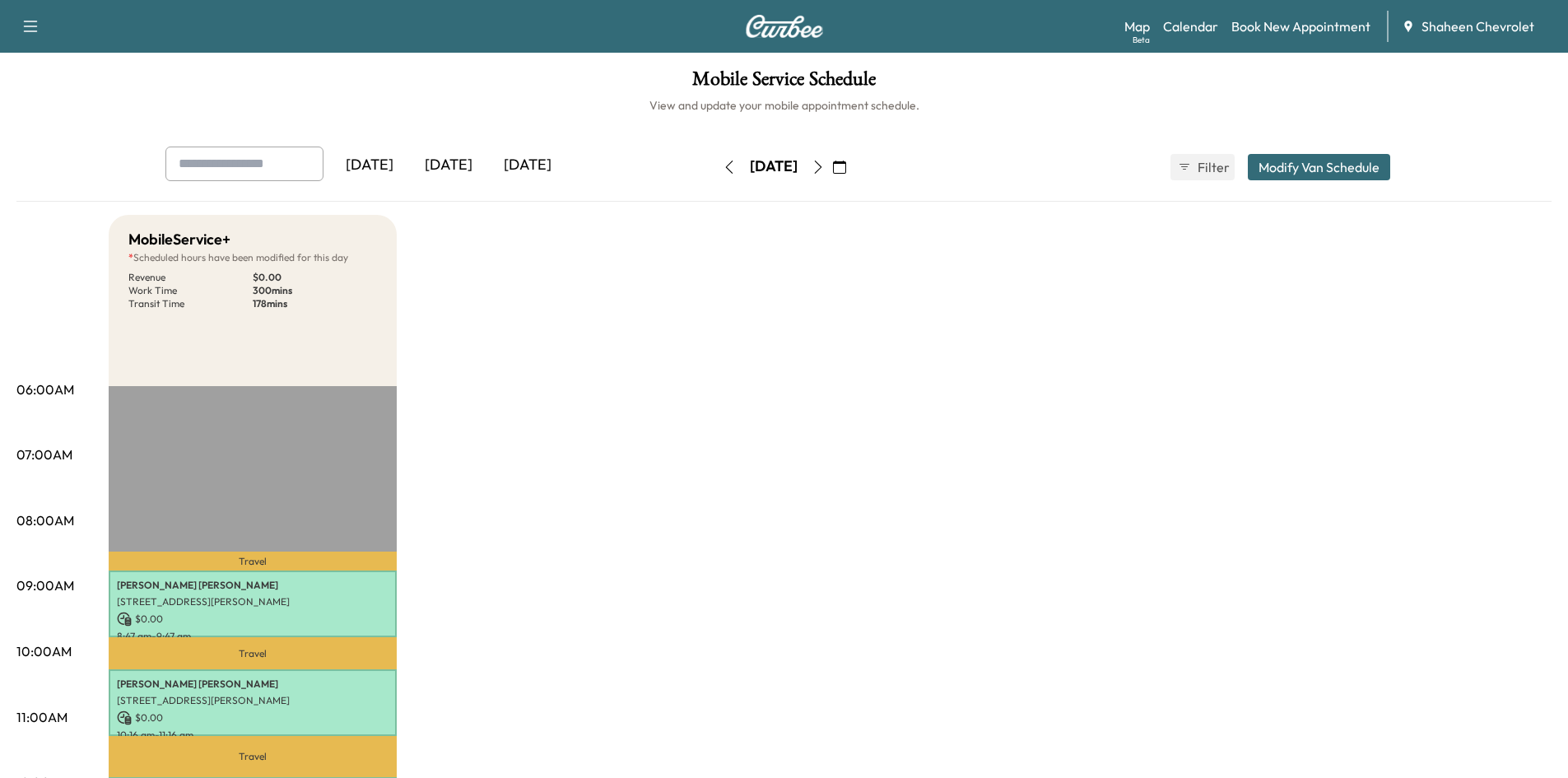
click at [824, 166] on icon "button" at bounding box center [818, 167] width 13 height 13
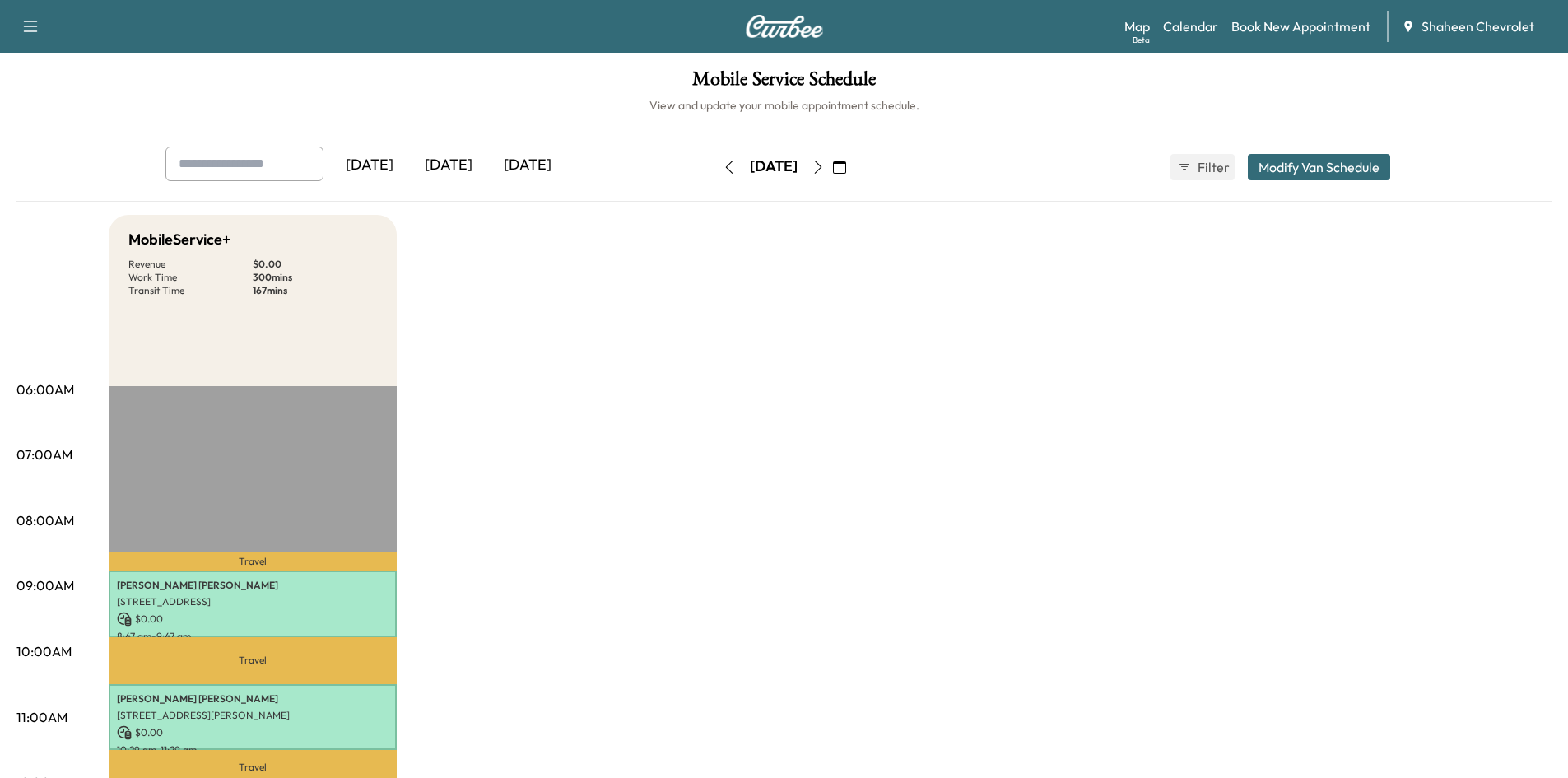
click at [824, 166] on icon "button" at bounding box center [818, 167] width 13 height 13
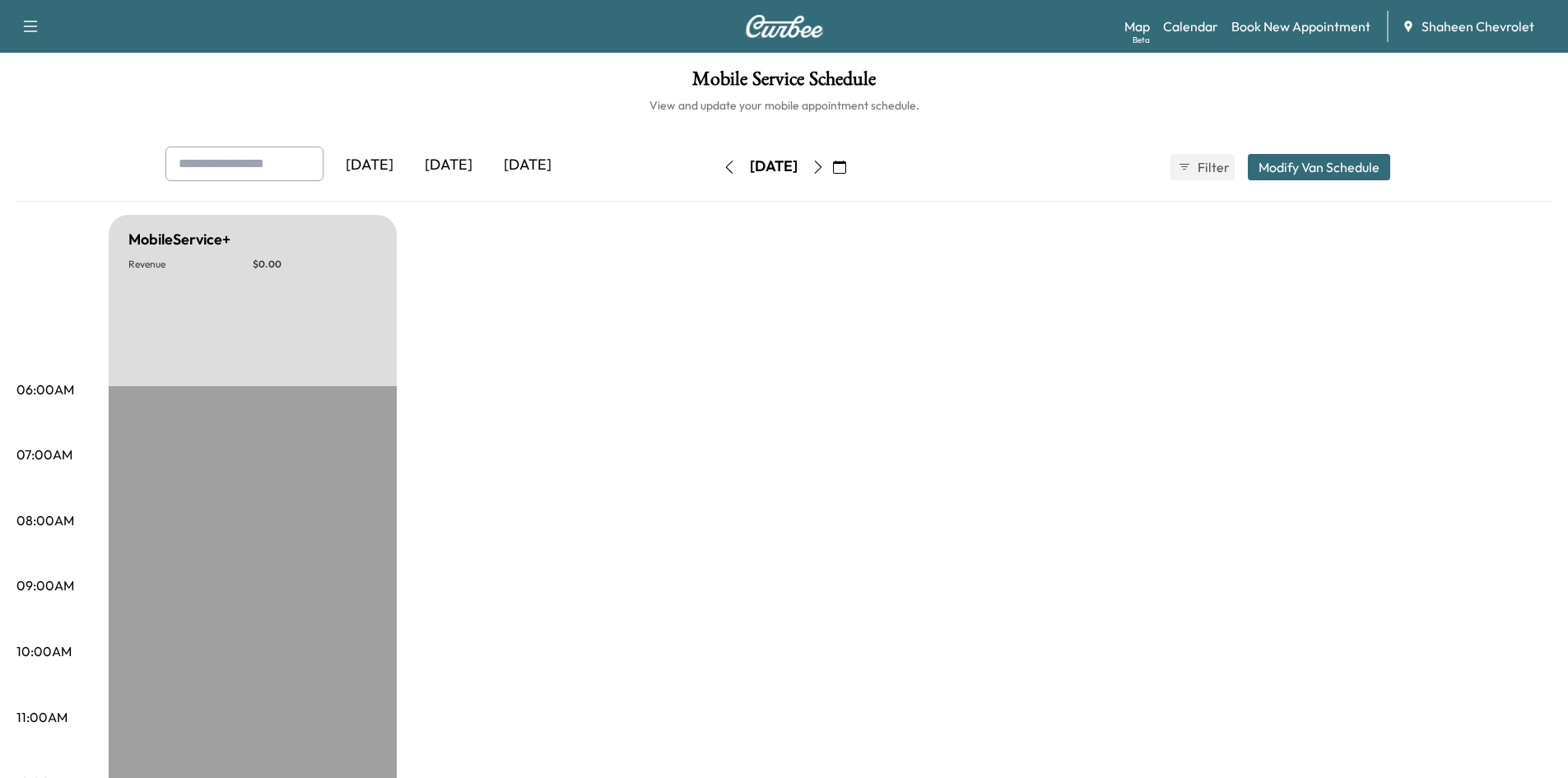
click at [723, 170] on icon "button" at bounding box center [730, 167] width 13 height 13
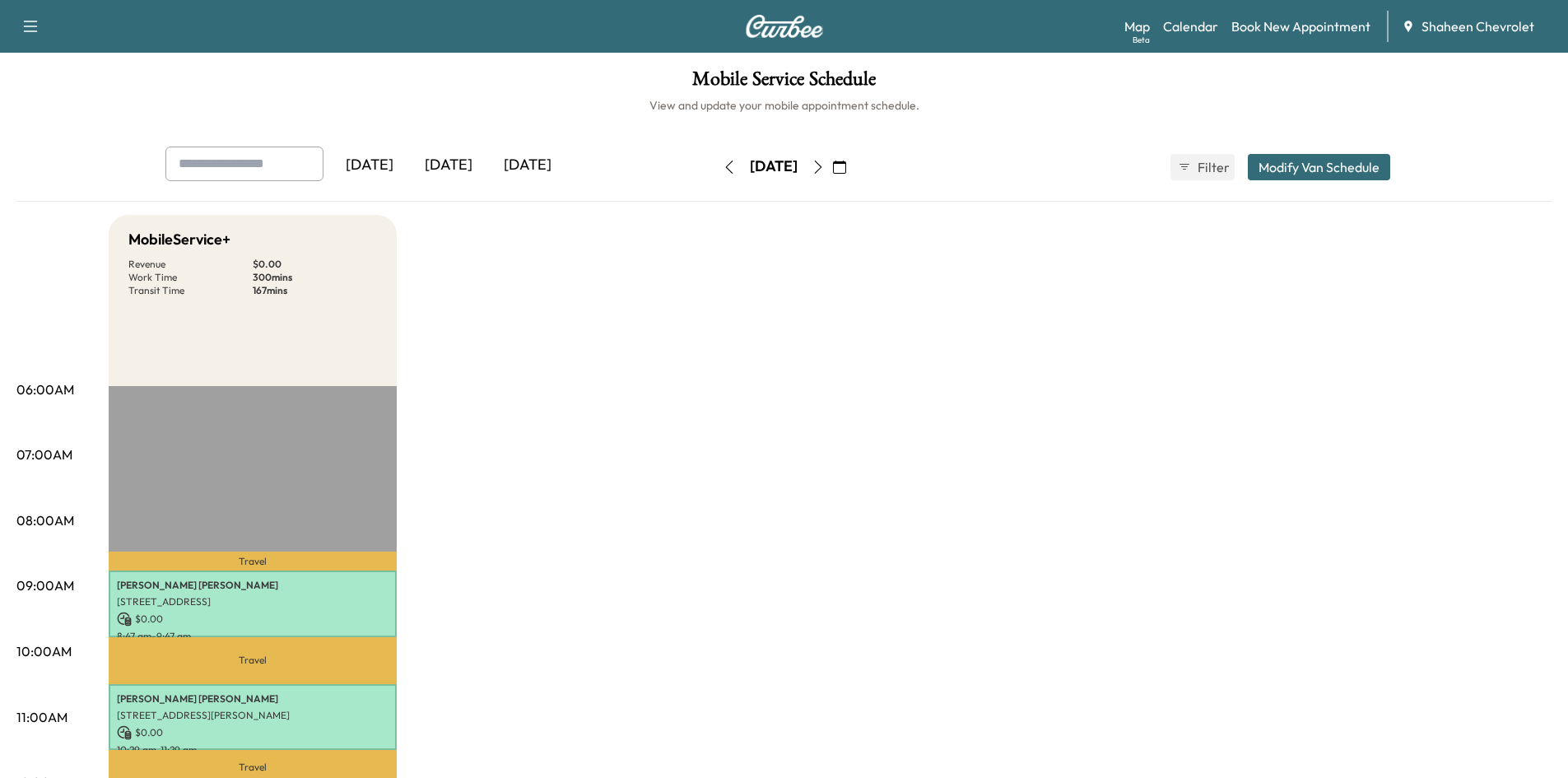
click at [723, 166] on icon "button" at bounding box center [730, 167] width 13 height 13
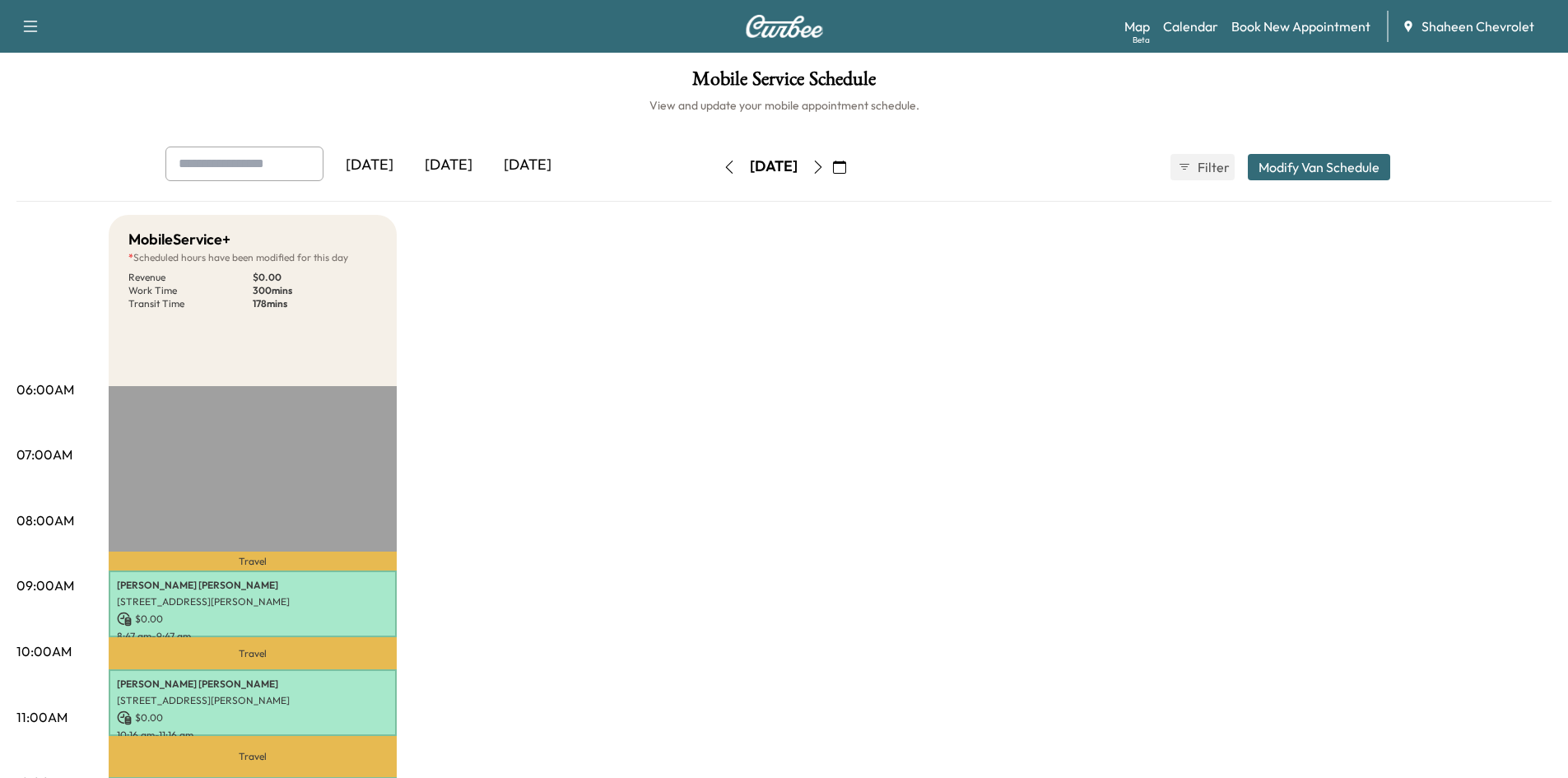
click at [723, 162] on icon "button" at bounding box center [730, 167] width 13 height 13
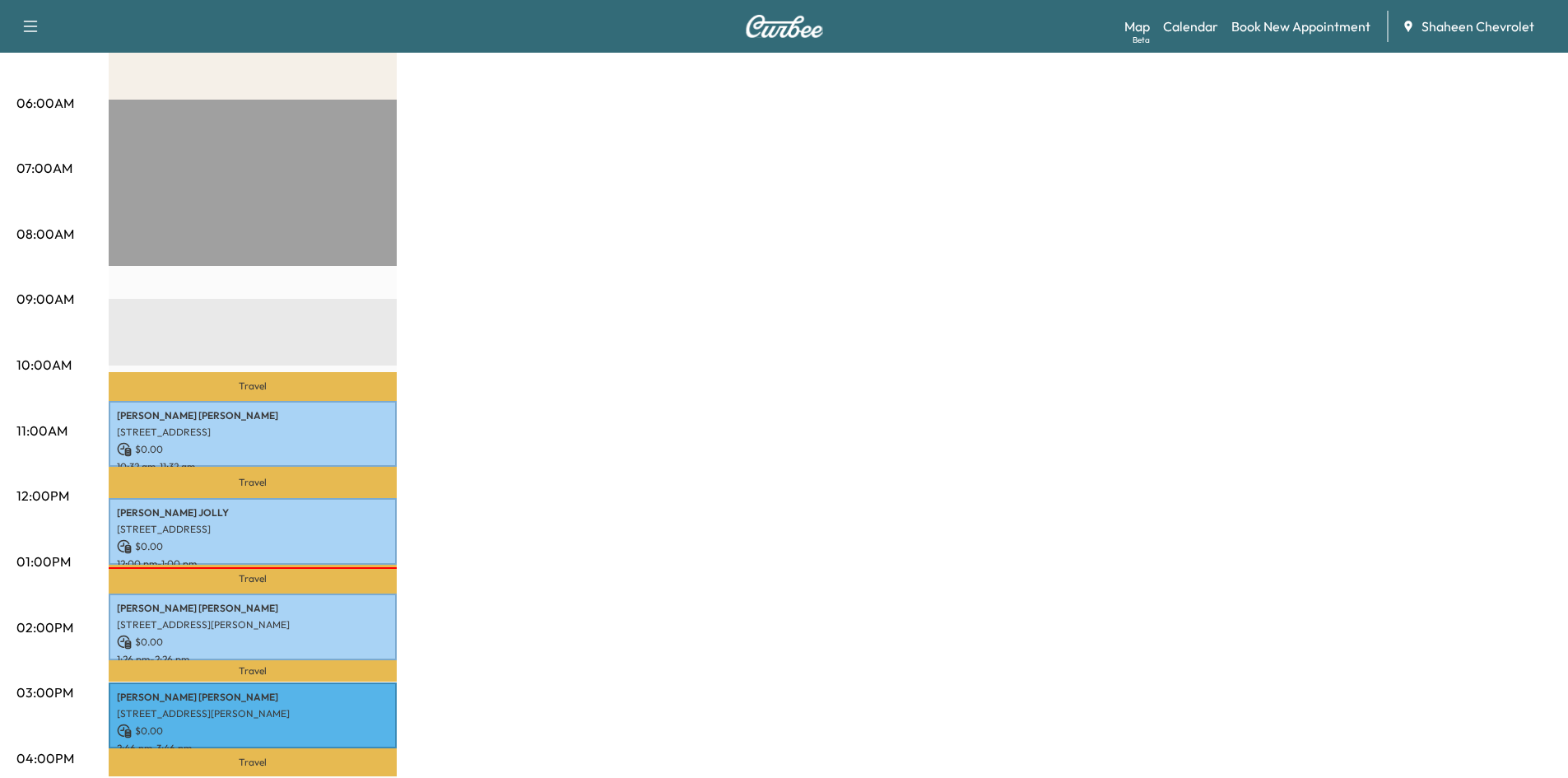
scroll to position [82, 0]
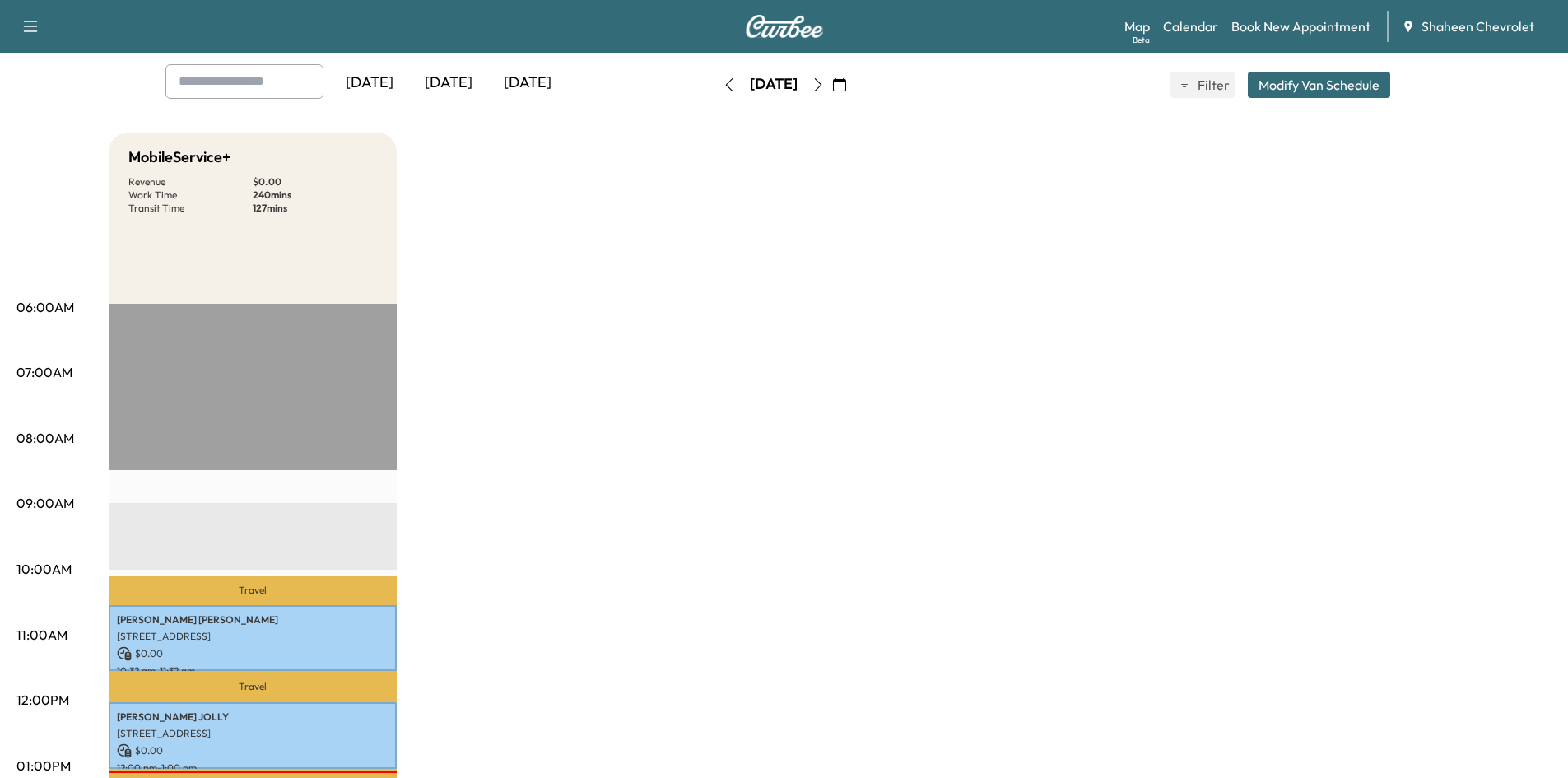
click at [824, 89] on icon "button" at bounding box center [818, 85] width 13 height 13
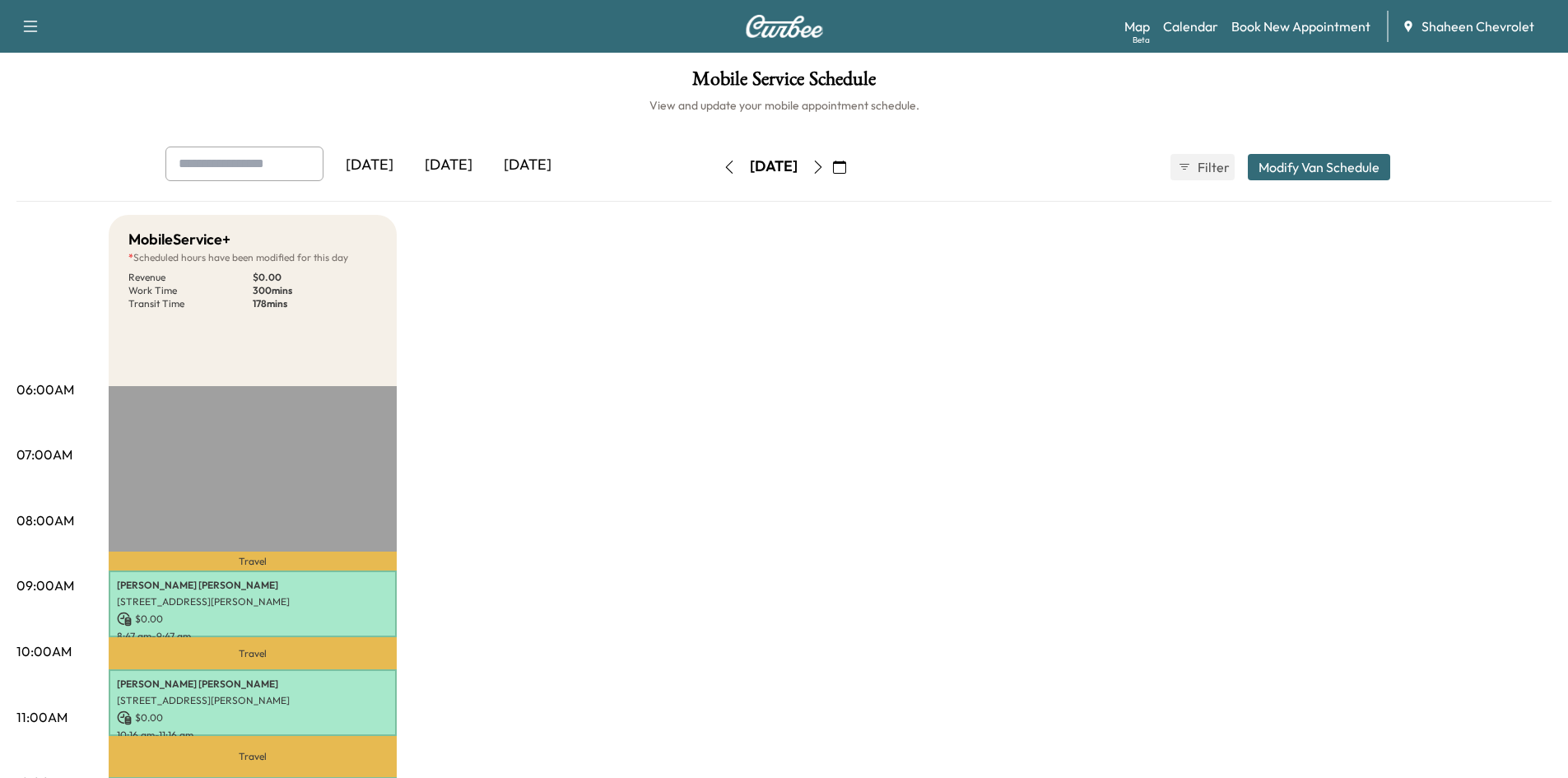
click at [832, 158] on button "button" at bounding box center [819, 167] width 28 height 27
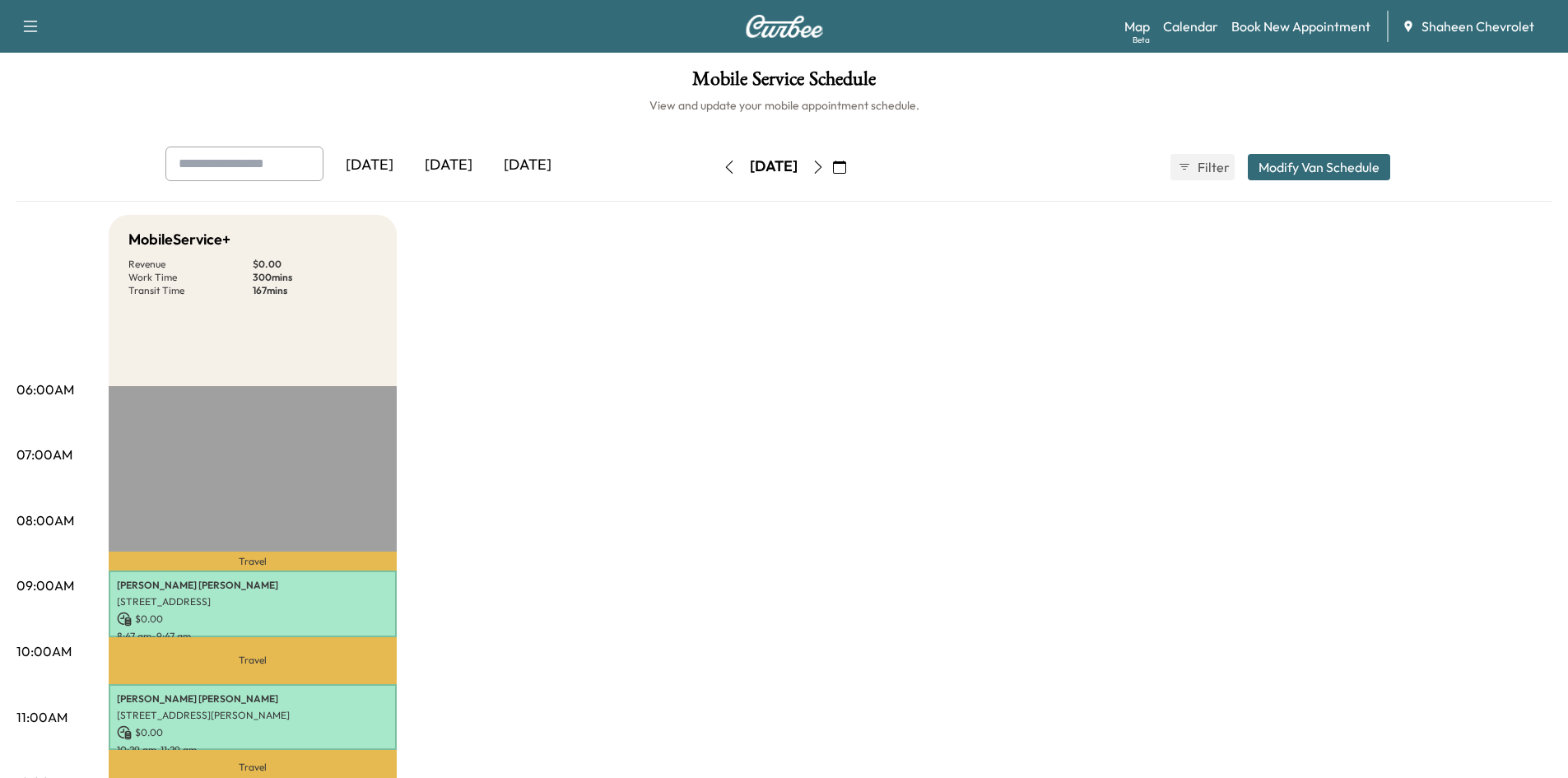
click at [824, 171] on icon "button" at bounding box center [818, 167] width 13 height 13
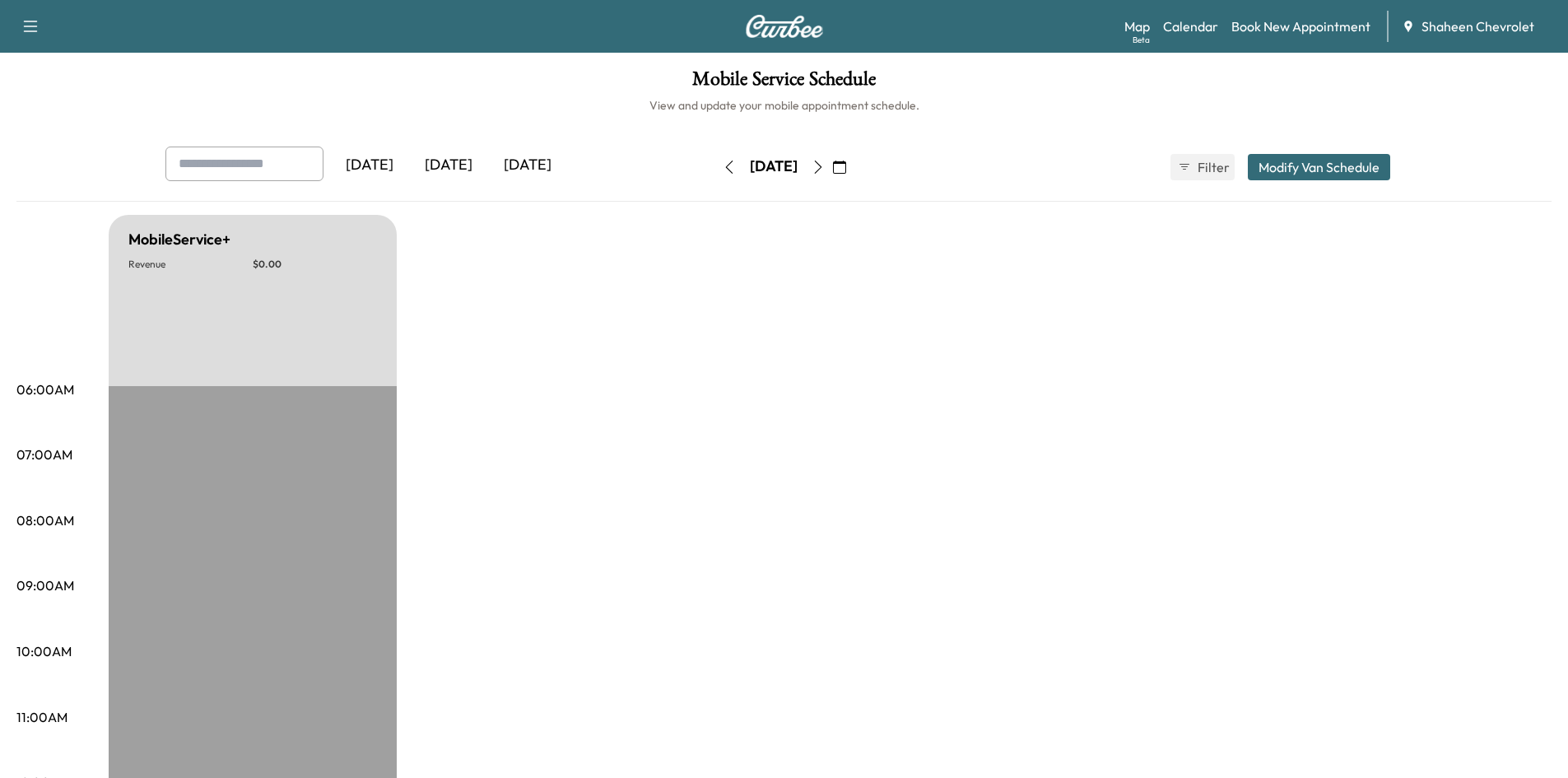
click at [824, 169] on icon "button" at bounding box center [818, 167] width 13 height 13
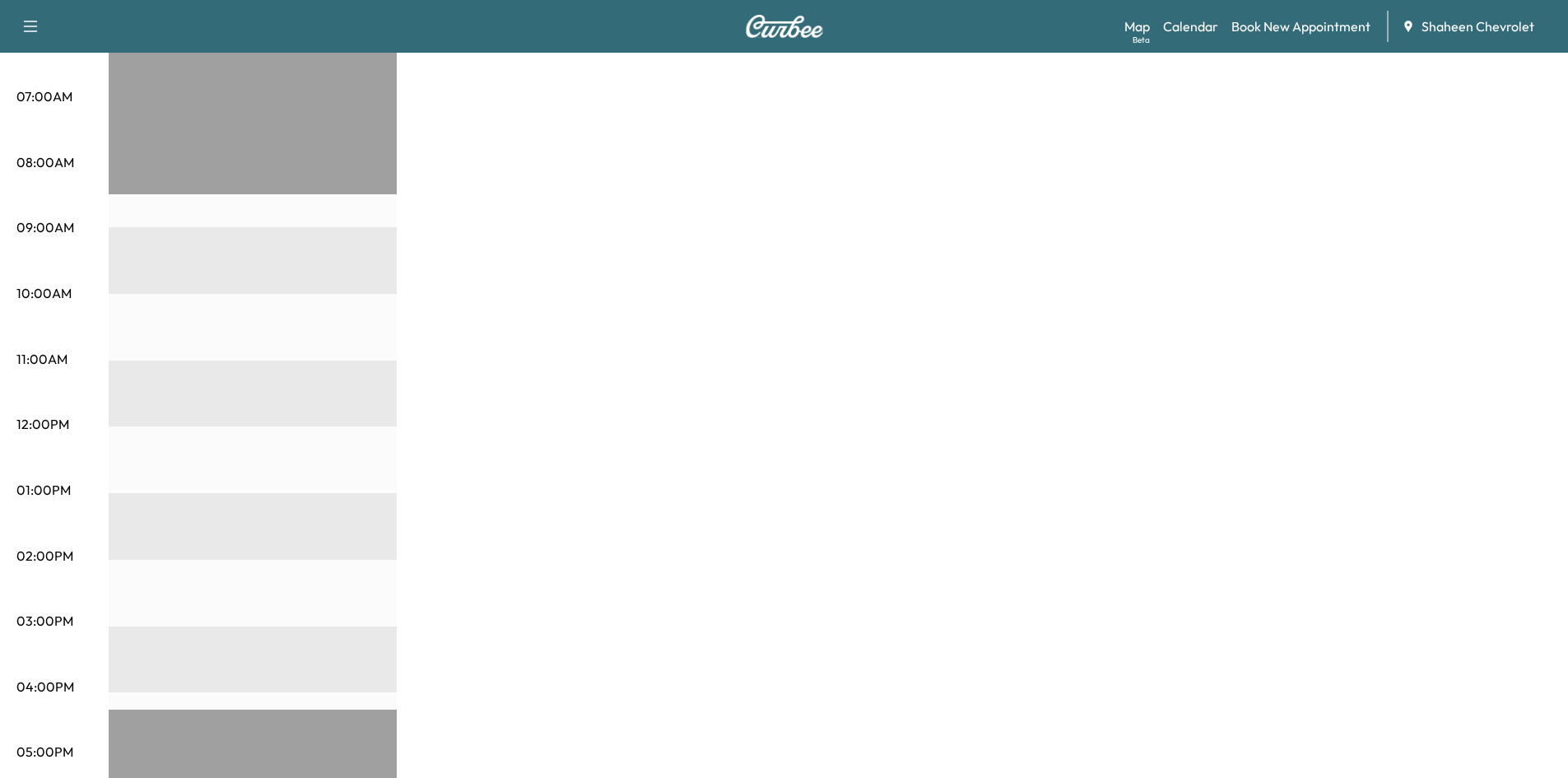
scroll to position [329, 0]
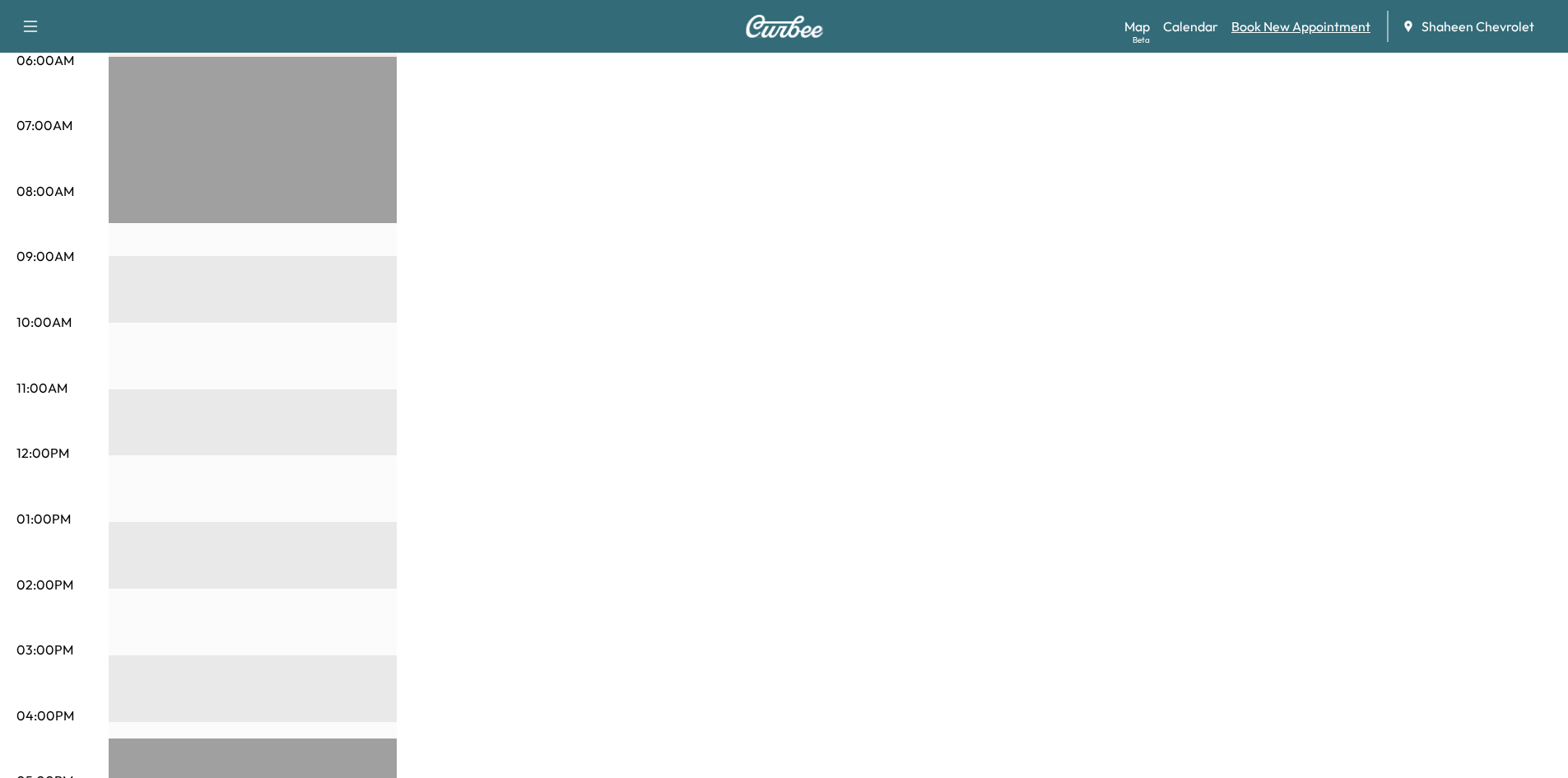
click at [1280, 31] on link "Book New Appointment" at bounding box center [1301, 26] width 139 height 20
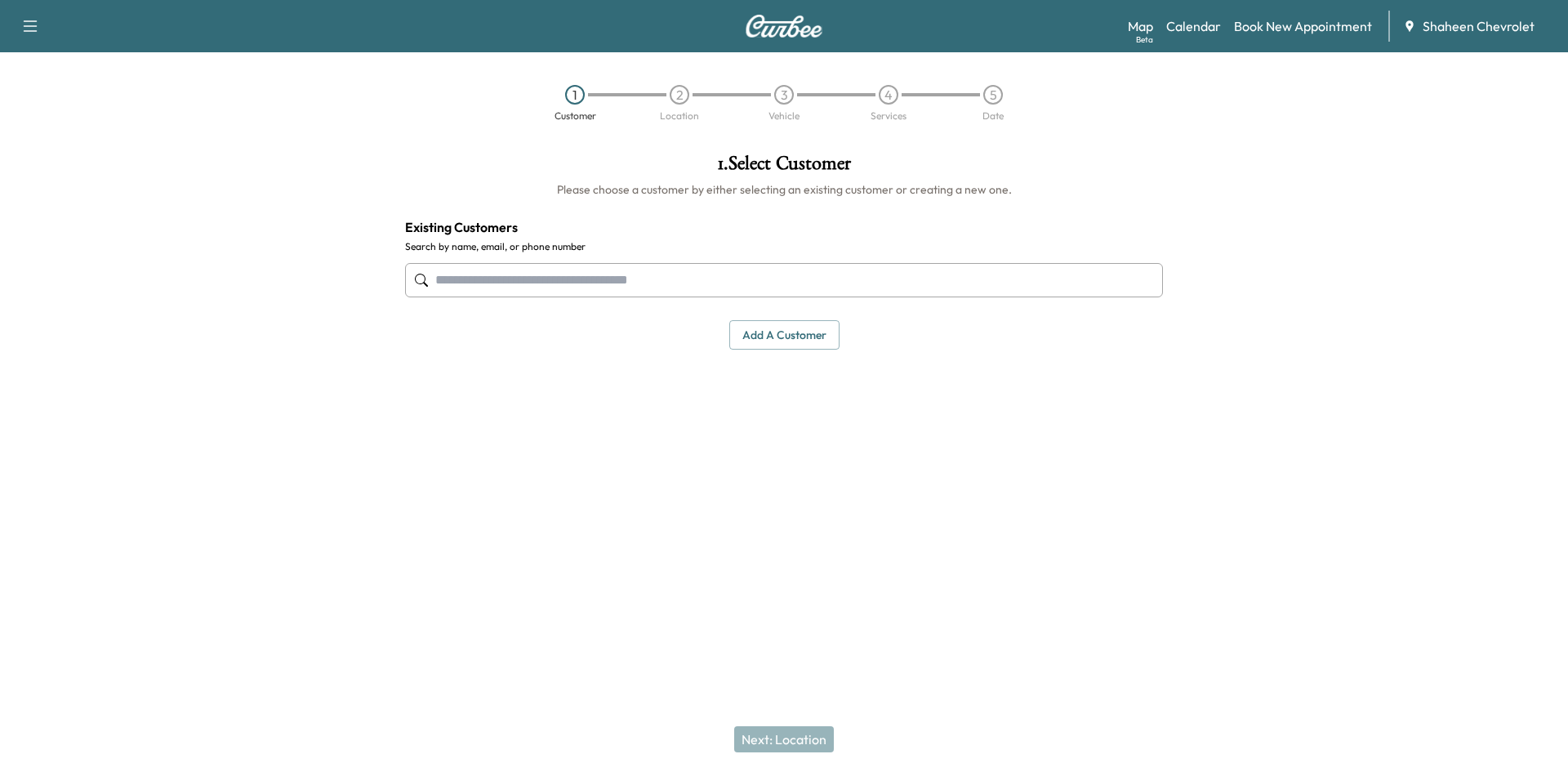
click at [775, 340] on button "Add a customer" at bounding box center [784, 336] width 110 height 30
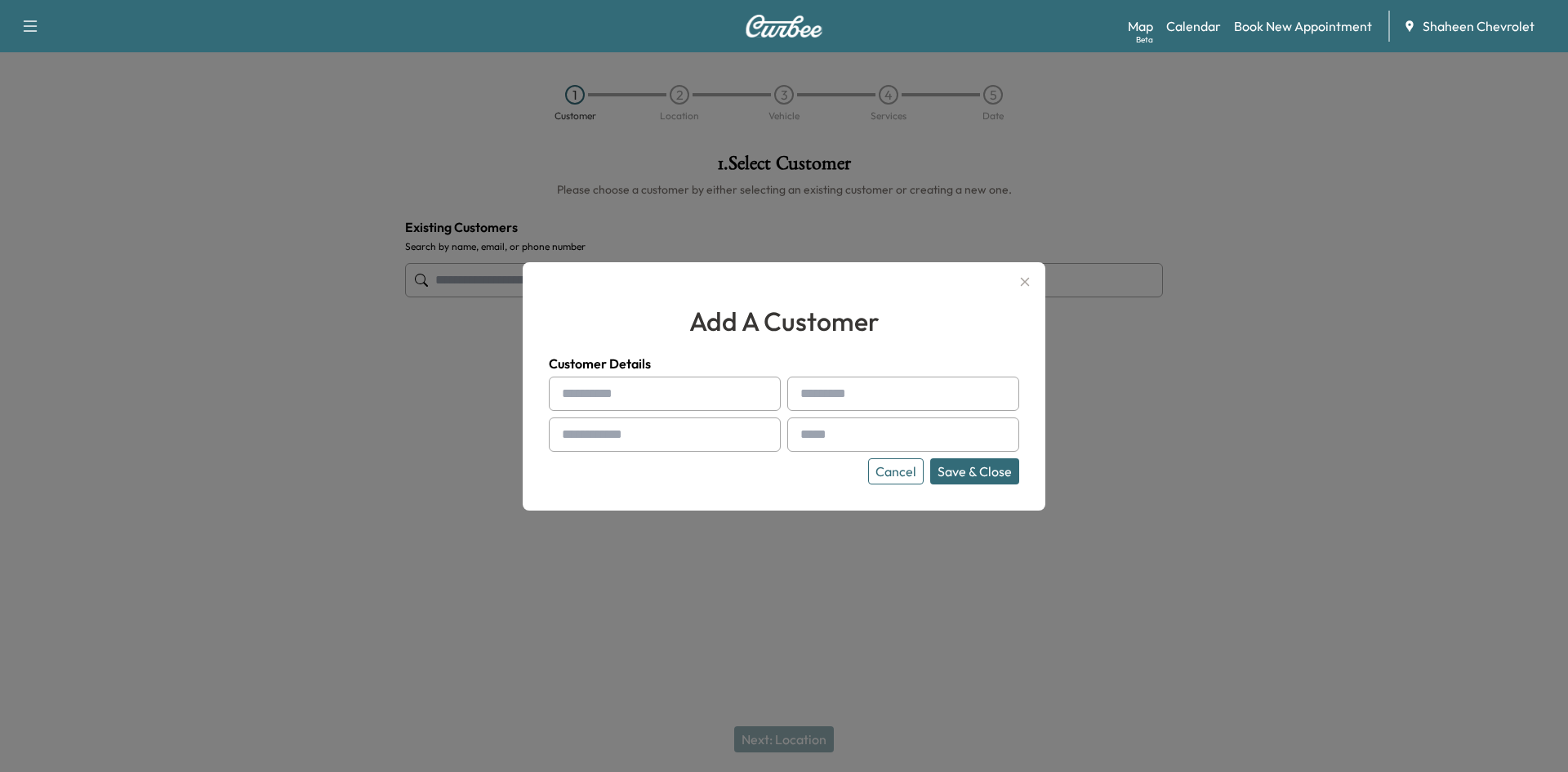
click at [648, 396] on input "text" at bounding box center [665, 393] width 232 height 34
type input "****"
type input "*****"
click at [638, 433] on input "text" at bounding box center [665, 434] width 232 height 34
type input "**********"
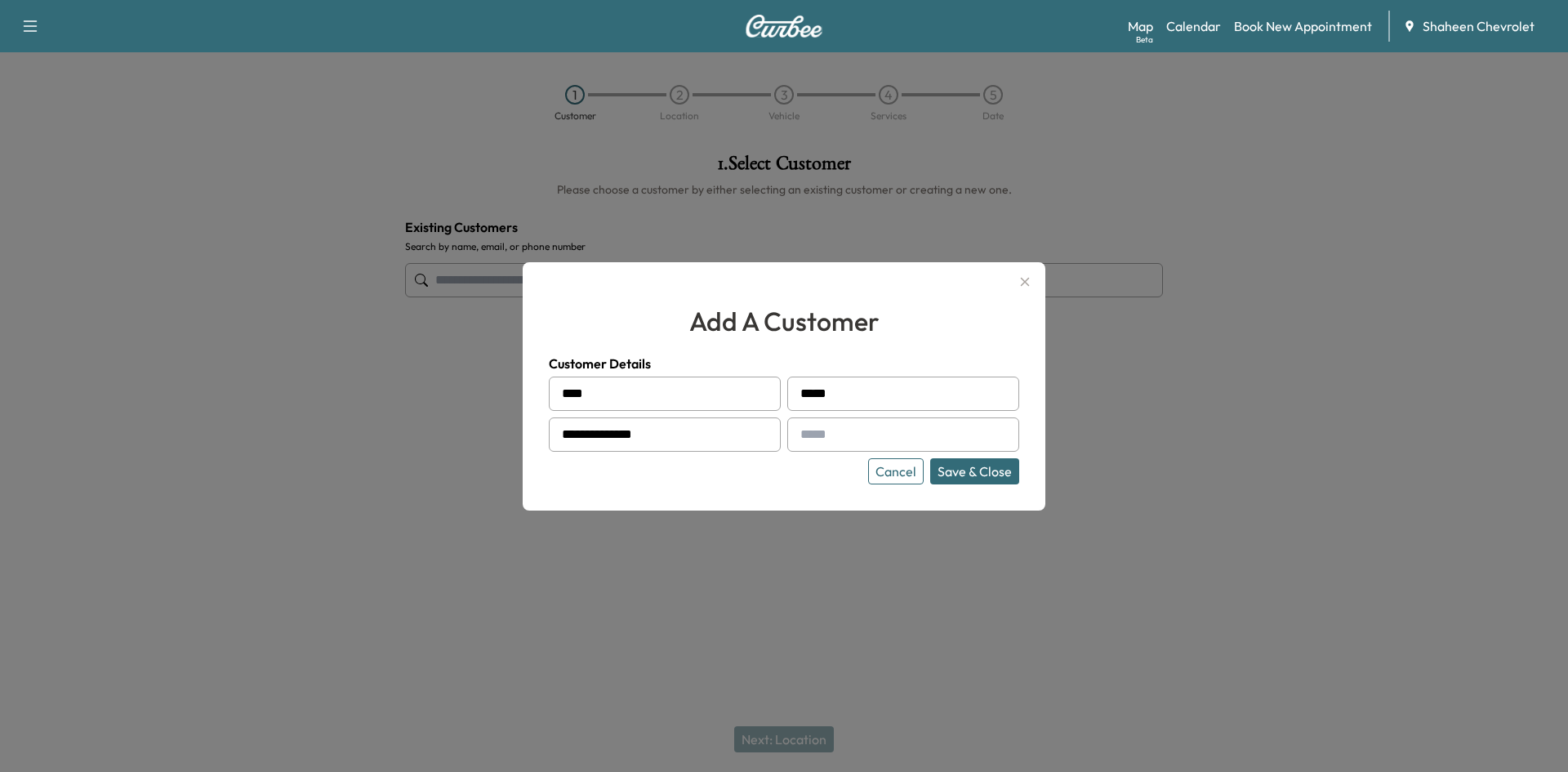
click at [849, 432] on input "text" at bounding box center [902, 434] width 232 height 34
type input "**********"
click at [995, 471] on button "Save & Close" at bounding box center [974, 471] width 89 height 26
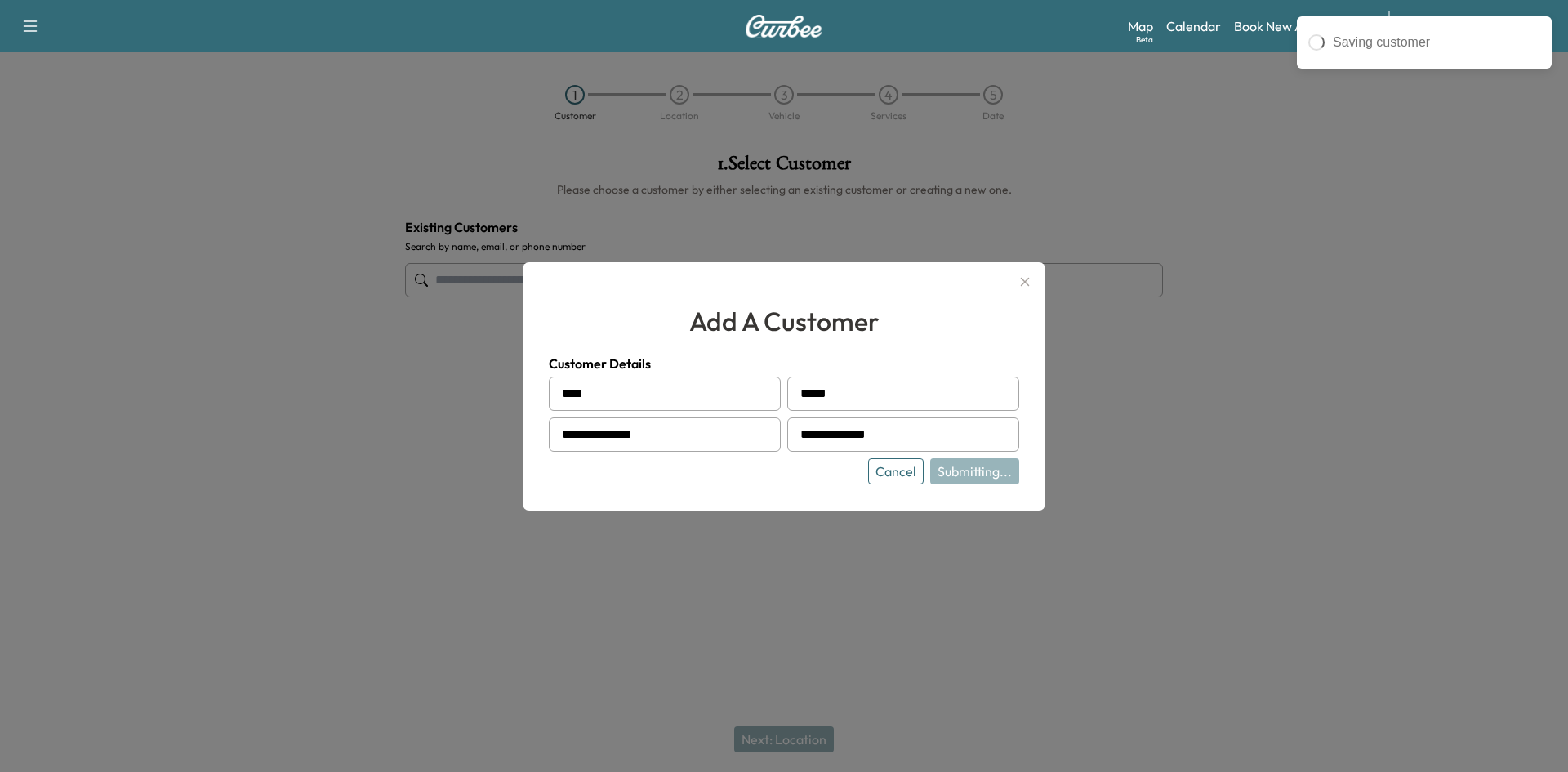
type input "**********"
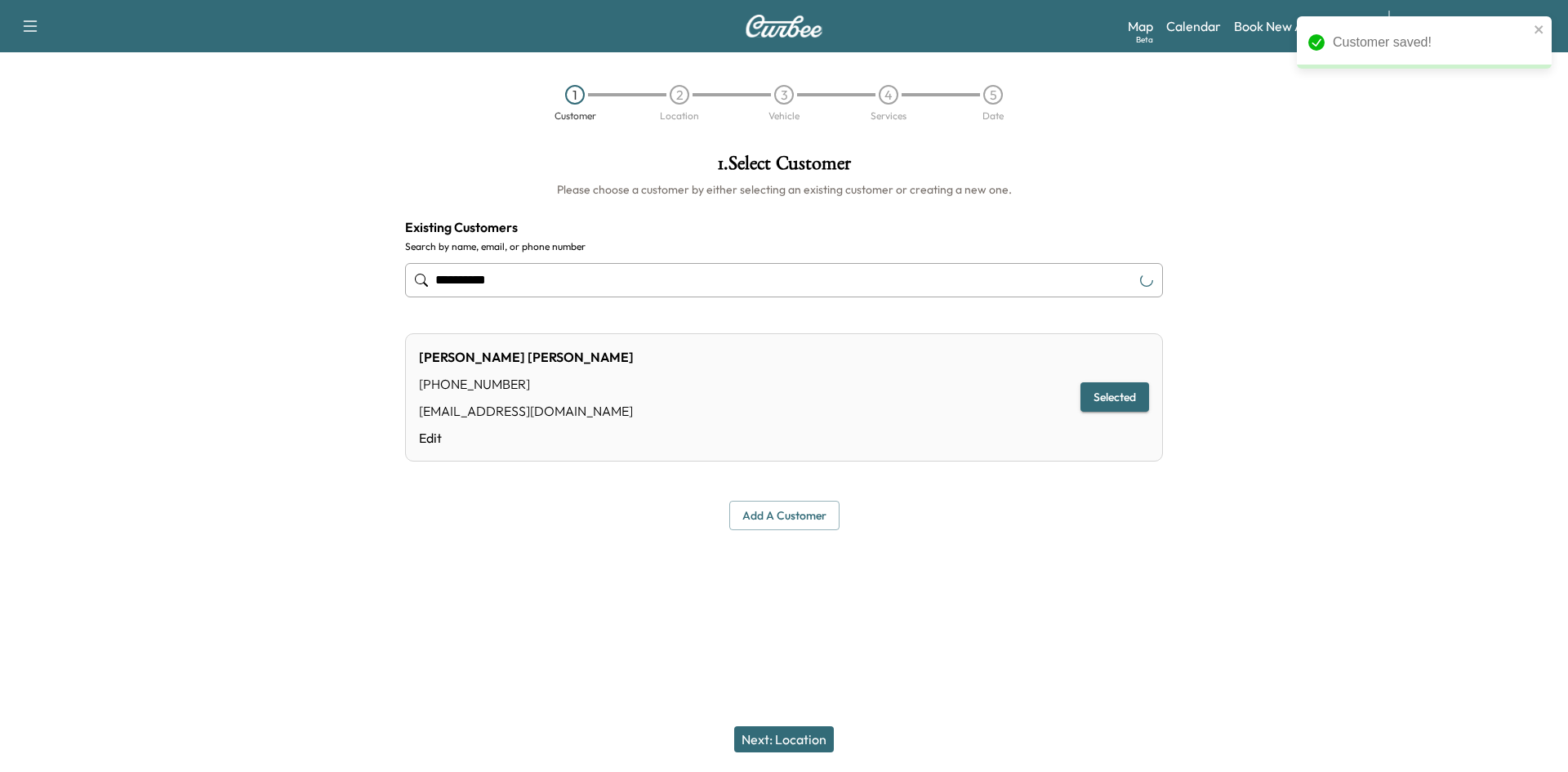
click at [793, 733] on button "Next: Location" at bounding box center [784, 739] width 100 height 26
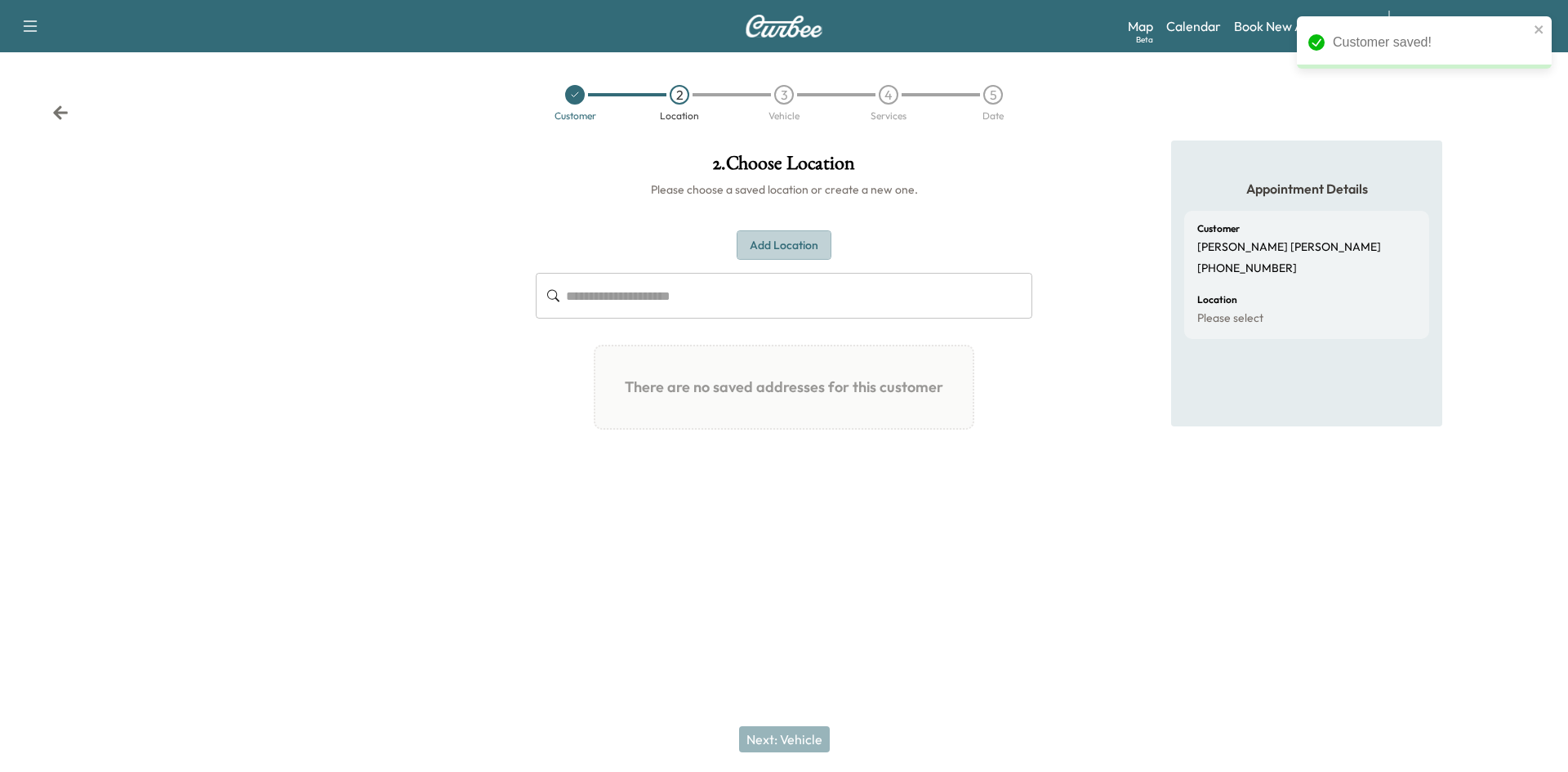
click at [793, 254] on button "Add Location" at bounding box center [784, 245] width 95 height 30
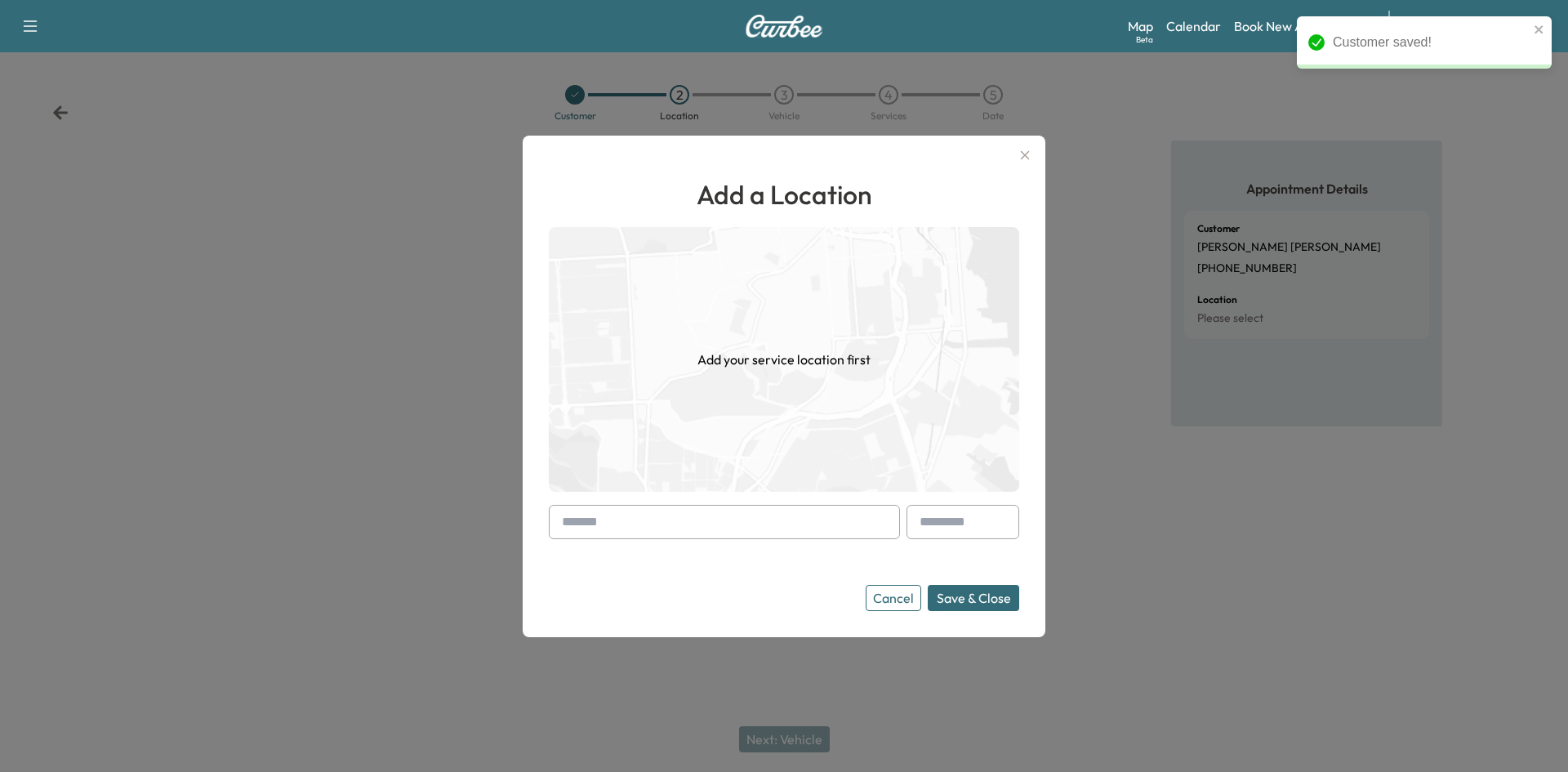
click at [629, 537] on input "text" at bounding box center [725, 522] width 352 height 34
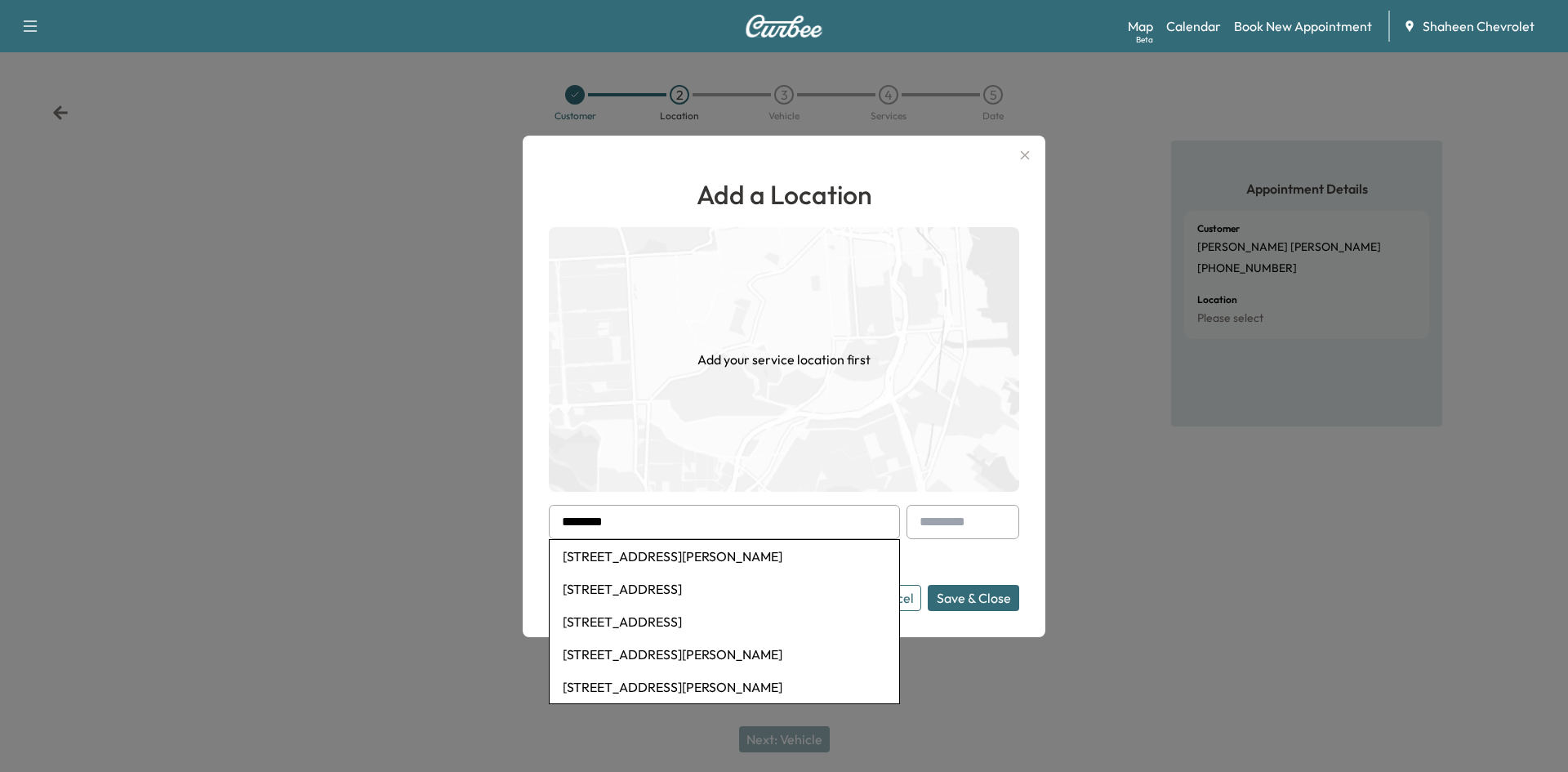
click at [630, 559] on li "[STREET_ADDRESS][PERSON_NAME]" at bounding box center [725, 556] width 350 height 33
type input "**********"
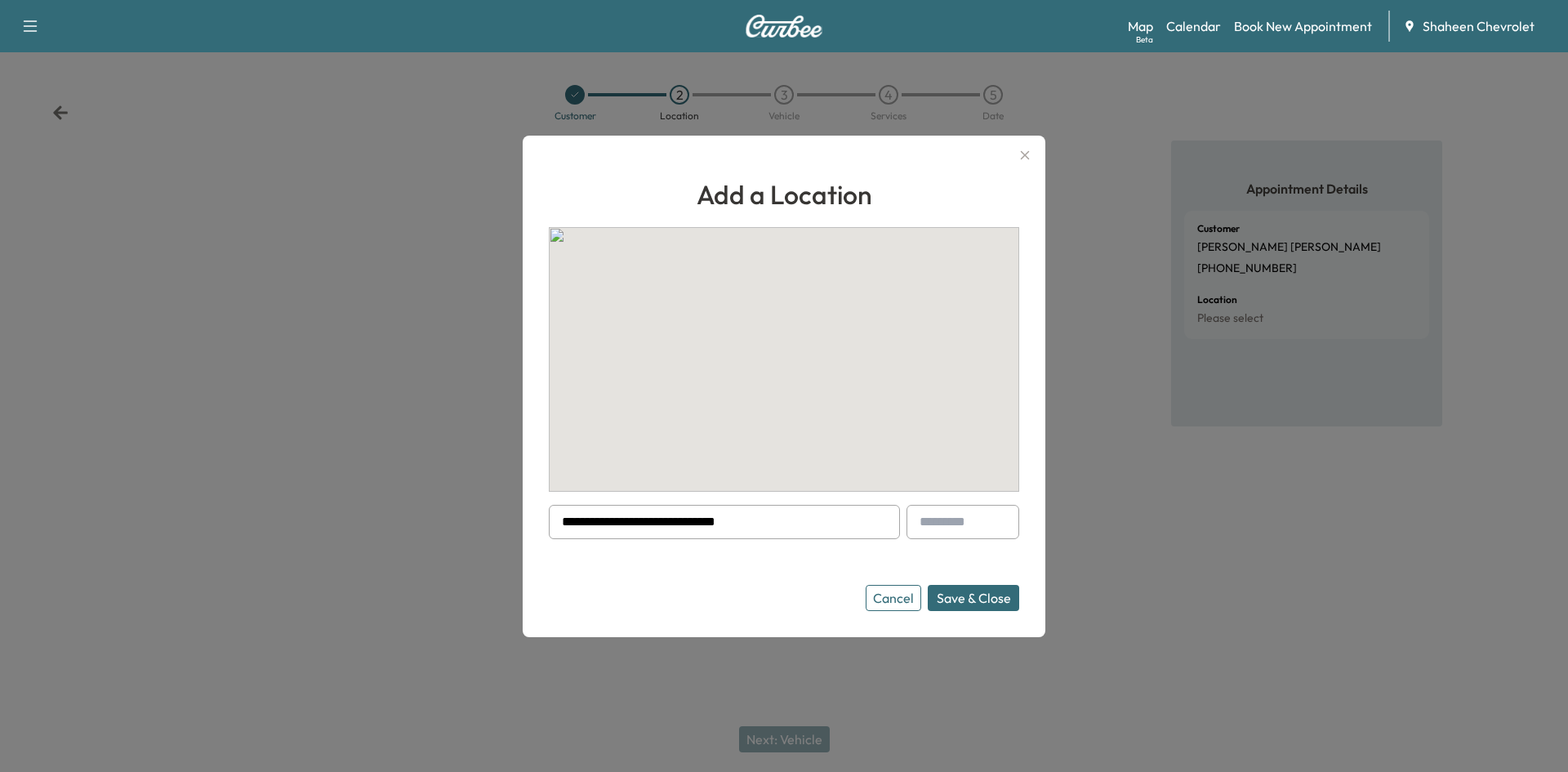
click at [953, 592] on button "Save & Close" at bounding box center [973, 598] width 91 height 26
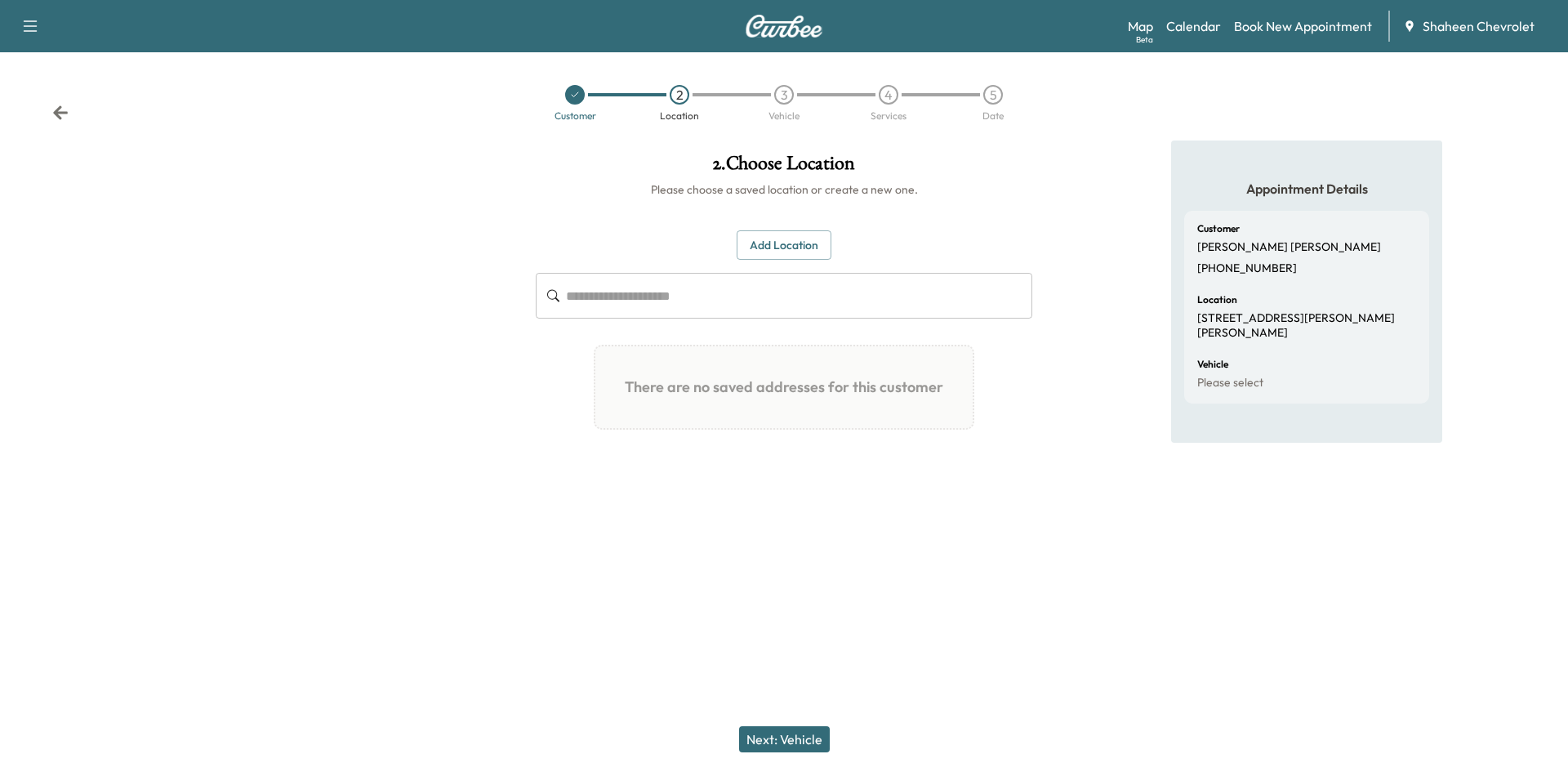
click at [788, 747] on button "Next: Vehicle" at bounding box center [784, 739] width 90 height 26
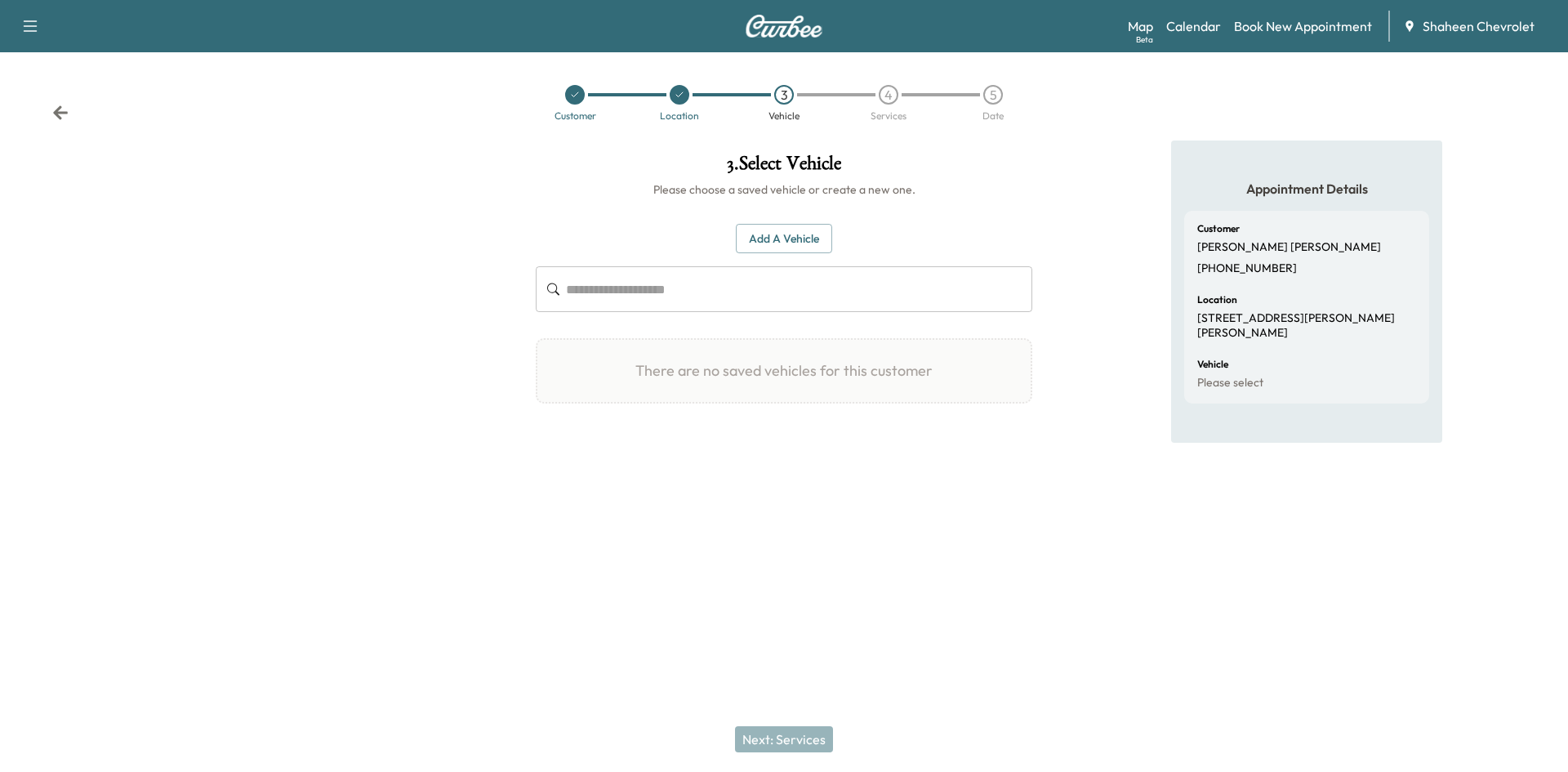
click at [774, 234] on button "Add a Vehicle" at bounding box center [784, 239] width 97 height 30
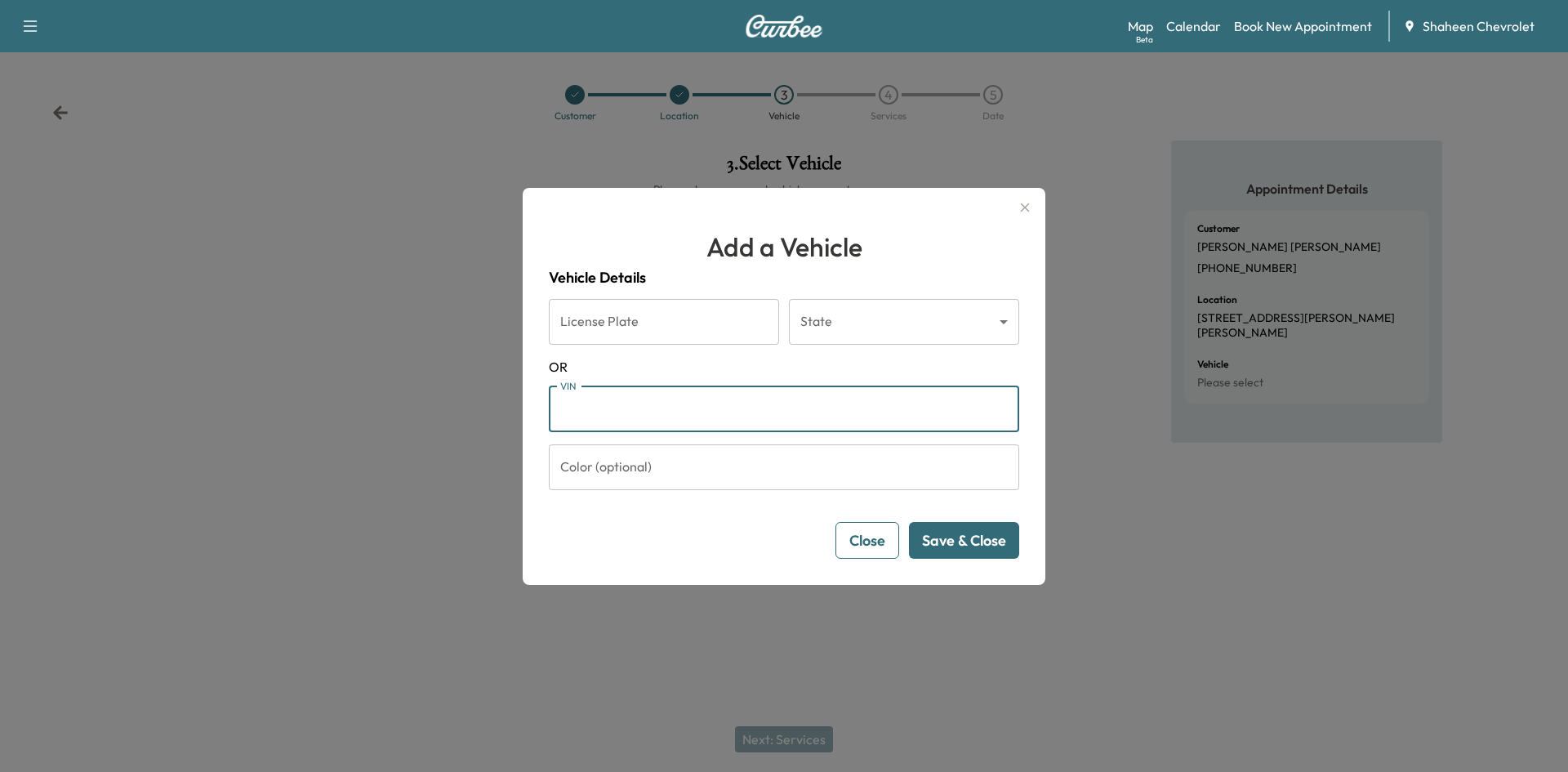
paste input "**********"
type input "**********"
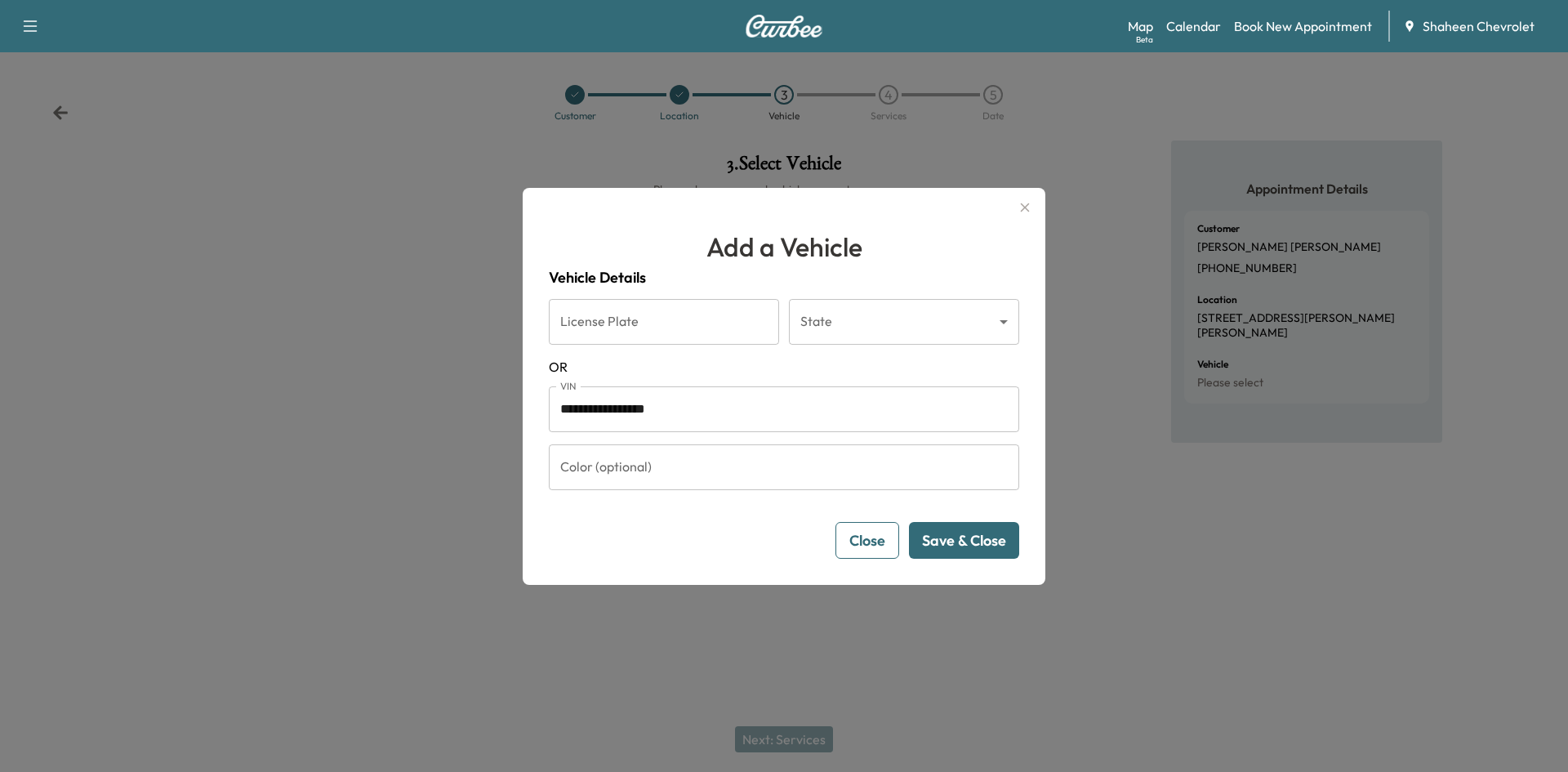
click at [943, 542] on button "Save & Close" at bounding box center [964, 540] width 110 height 37
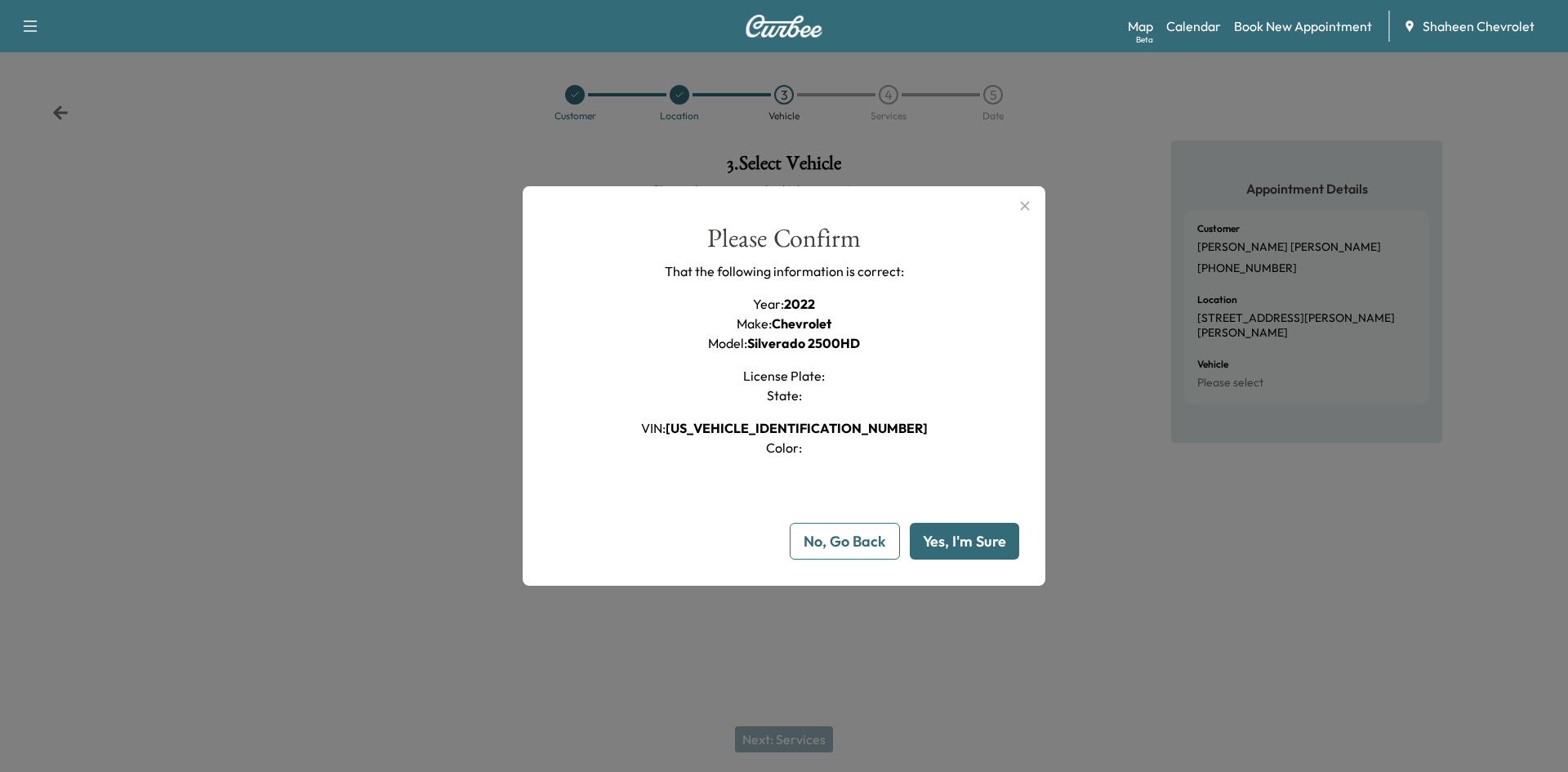
click at [953, 551] on button "Yes, I'm Sure" at bounding box center [964, 541] width 109 height 37
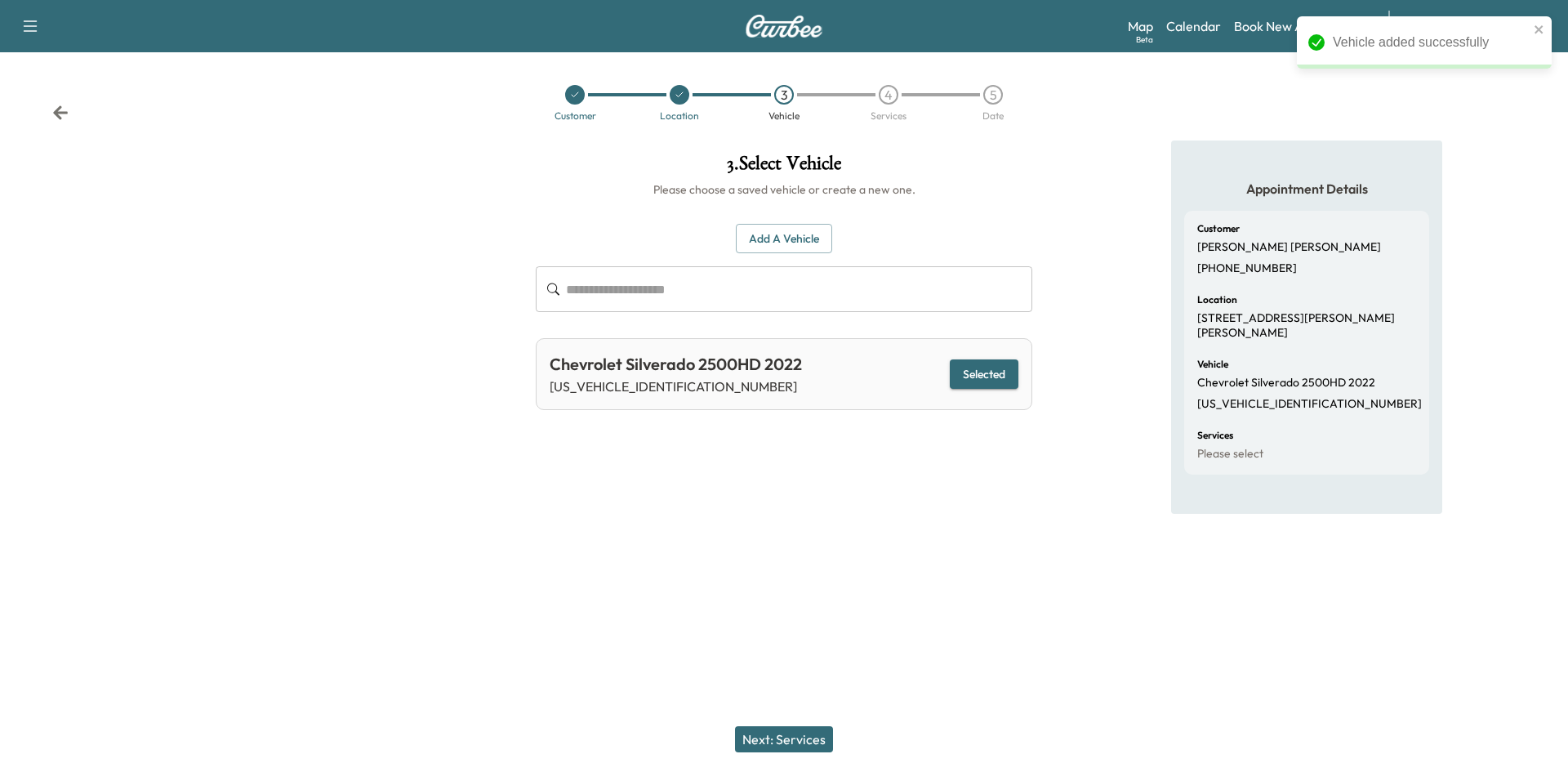
click at [808, 745] on button "Next: Services" at bounding box center [784, 739] width 98 height 26
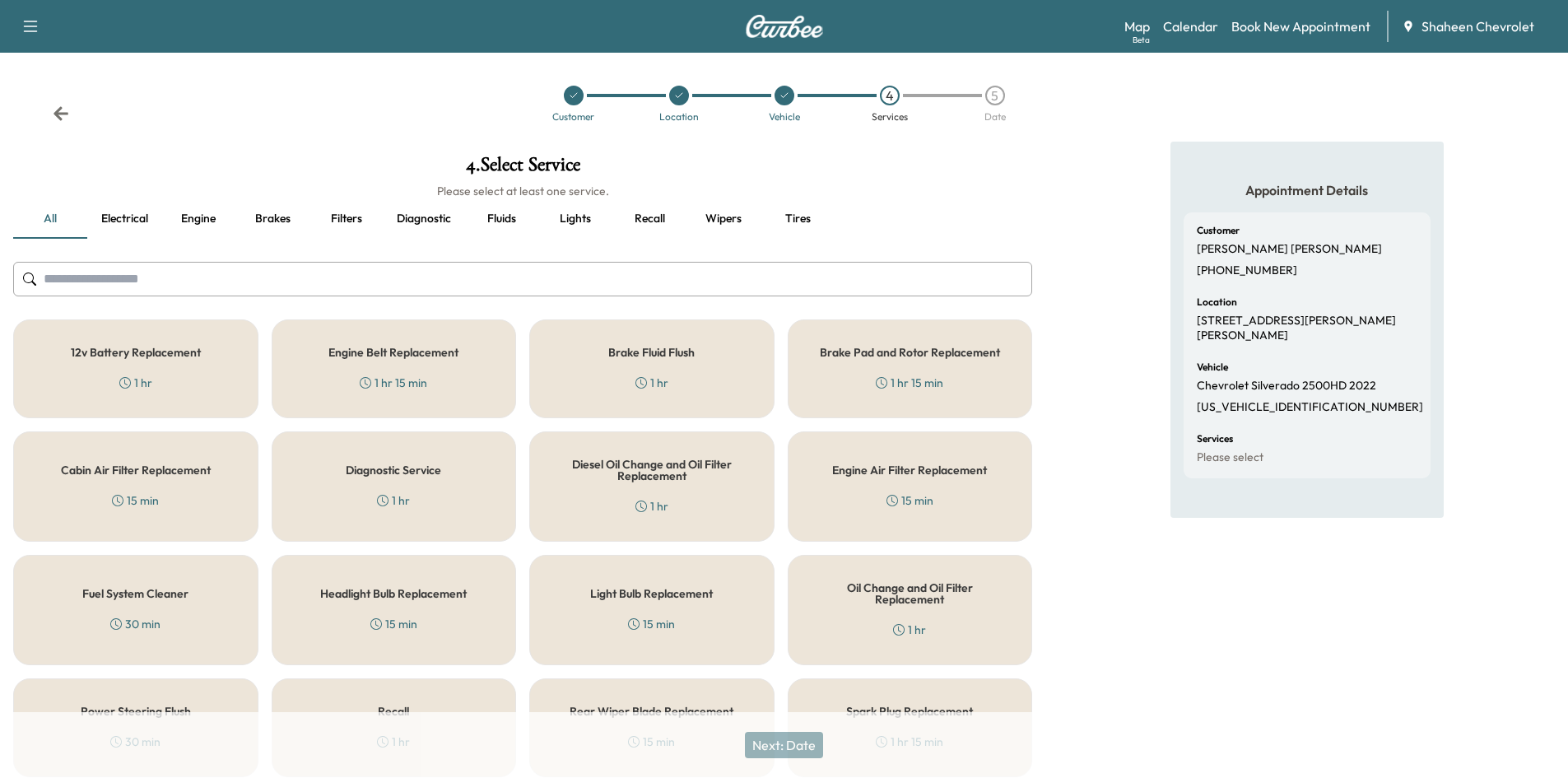
click at [300, 287] on input "text" at bounding box center [522, 279] width 1018 height 34
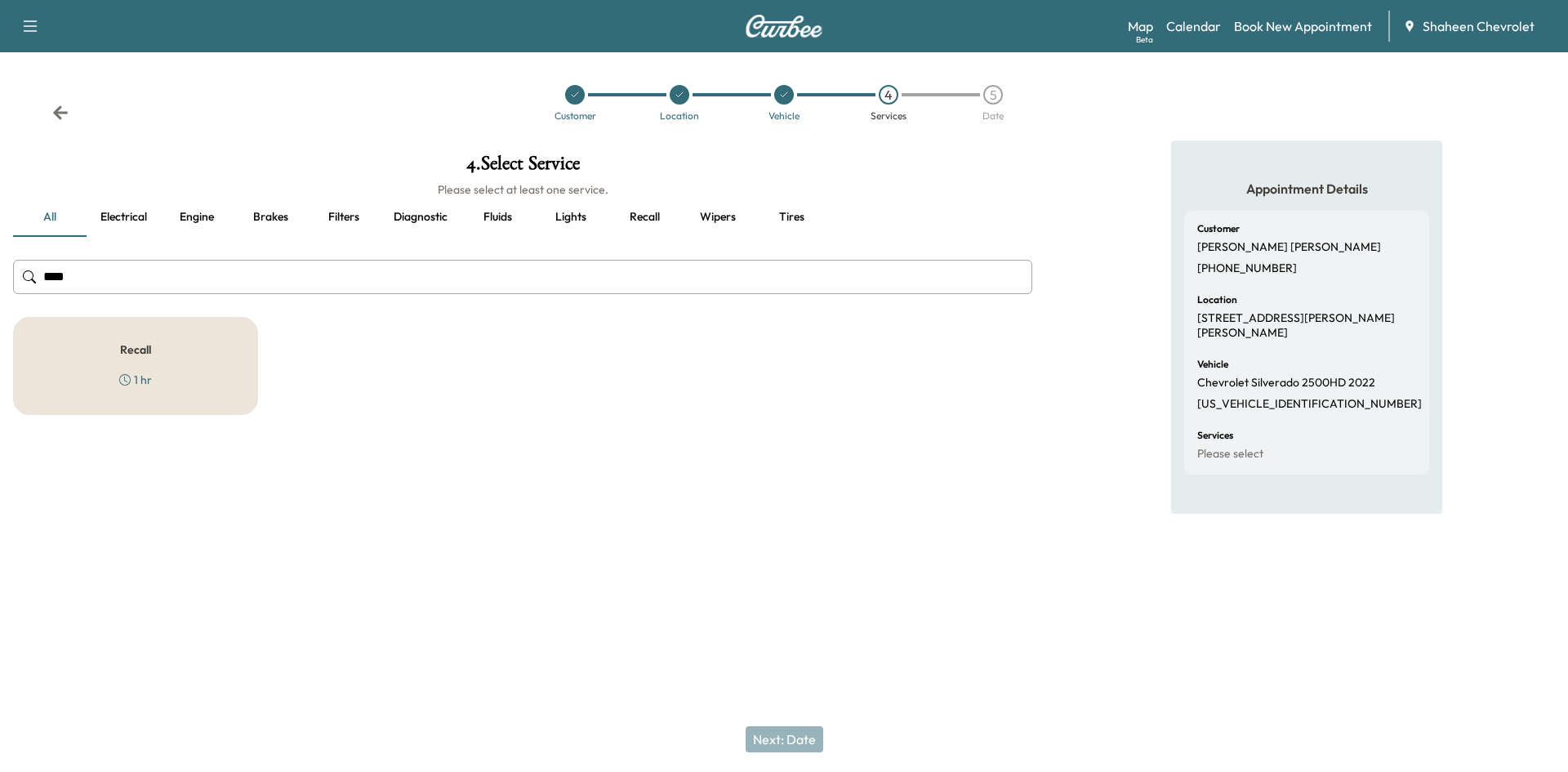
type input "****"
click at [212, 345] on div "Recall 1 hr" at bounding box center [135, 366] width 245 height 98
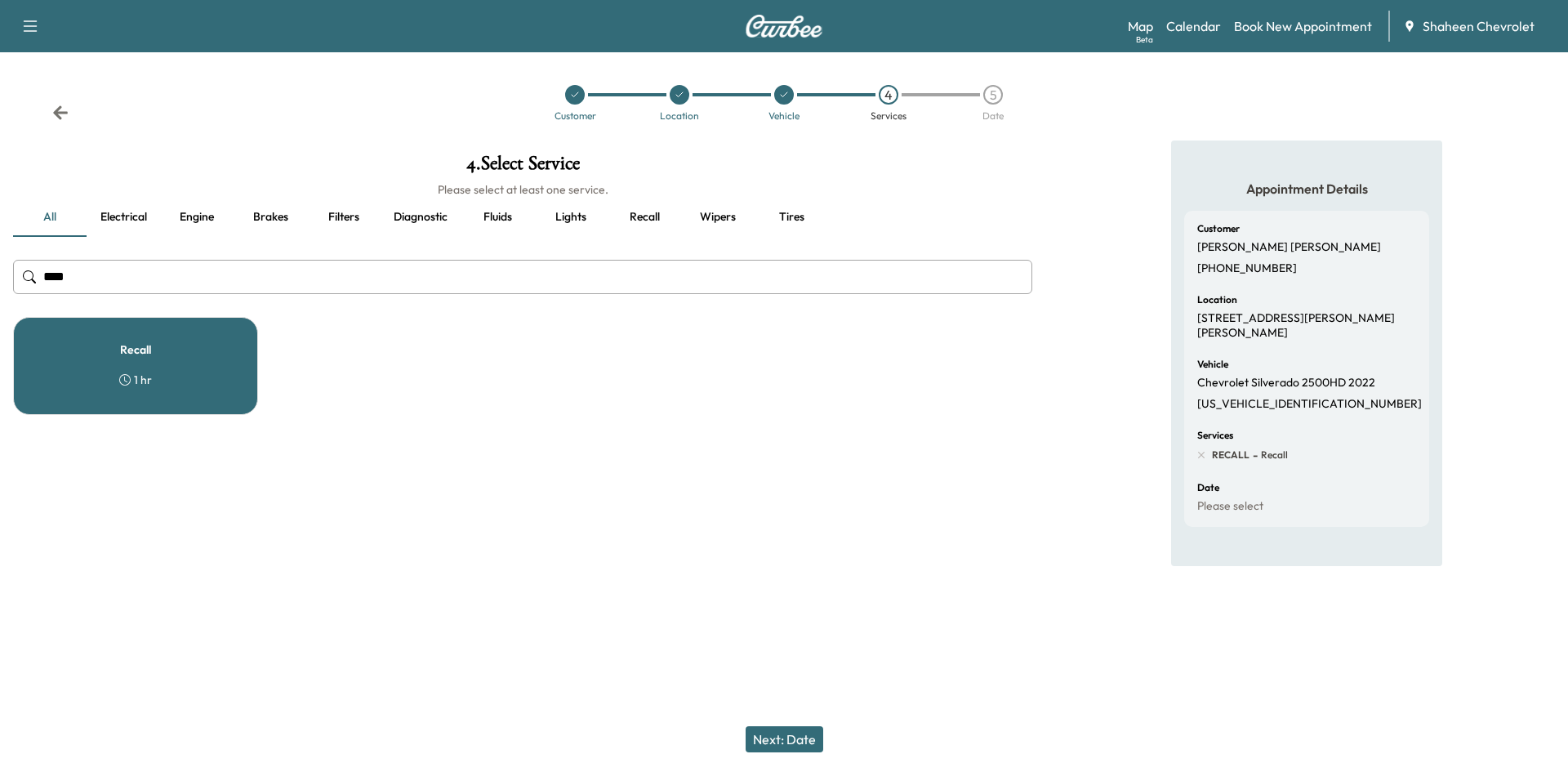
click at [797, 737] on button "Next: Date" at bounding box center [784, 739] width 78 height 26
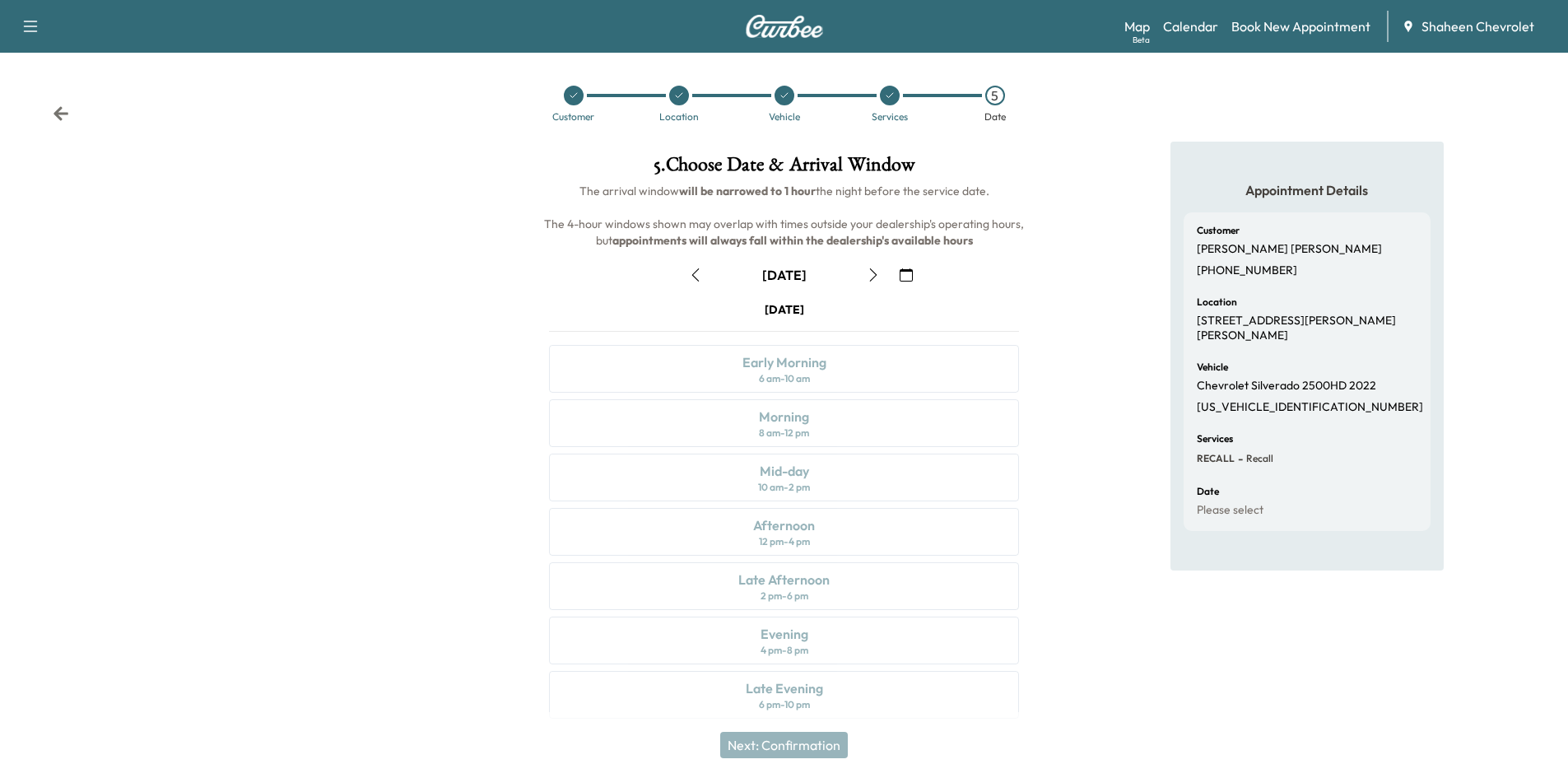
click at [872, 276] on icon "button" at bounding box center [874, 275] width 13 height 13
click at [818, 421] on div "Morning 8 am - 12 pm" at bounding box center [784, 423] width 470 height 47
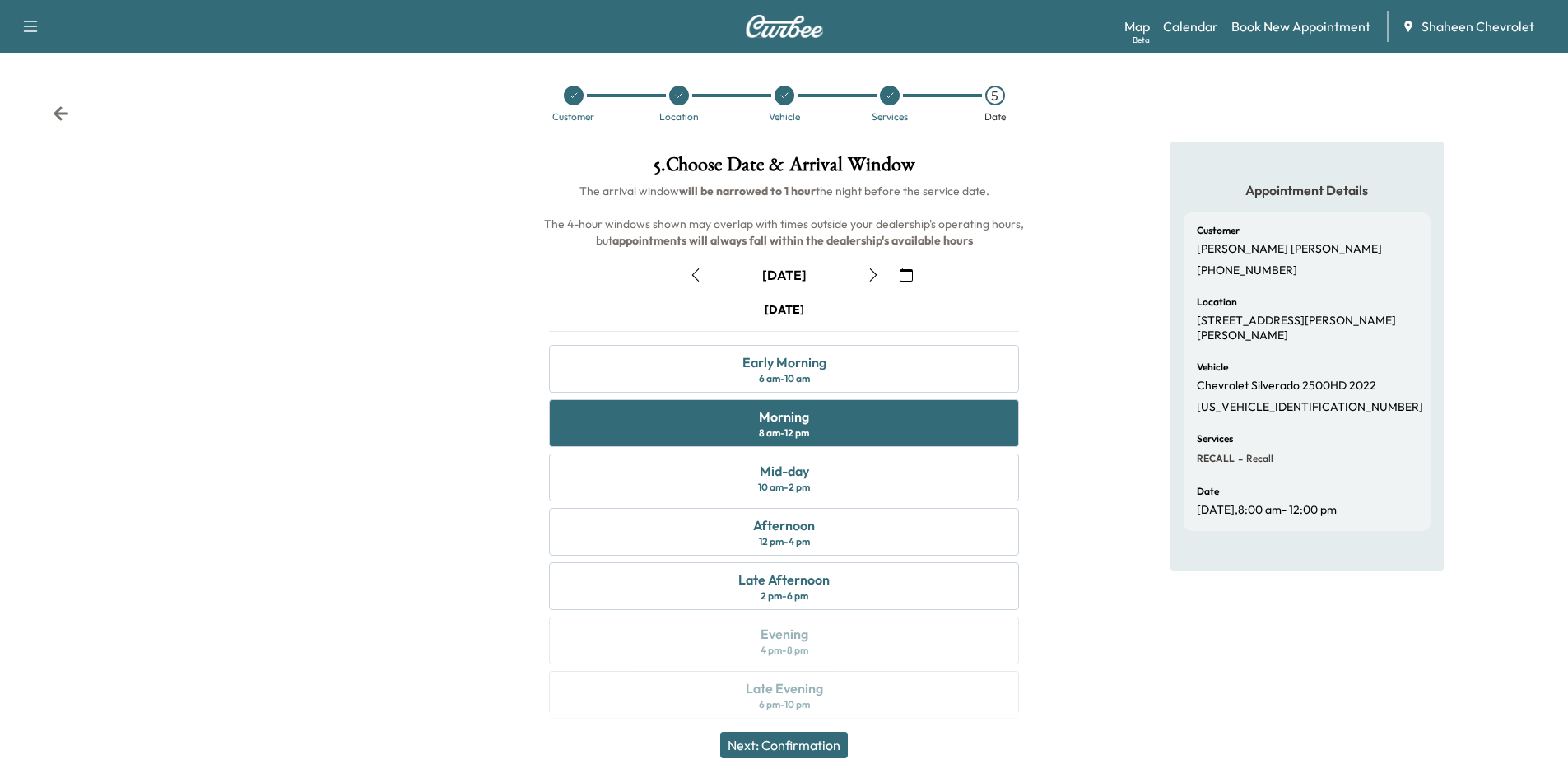
click at [805, 749] on button "Next: Confirmation" at bounding box center [784, 745] width 128 height 27
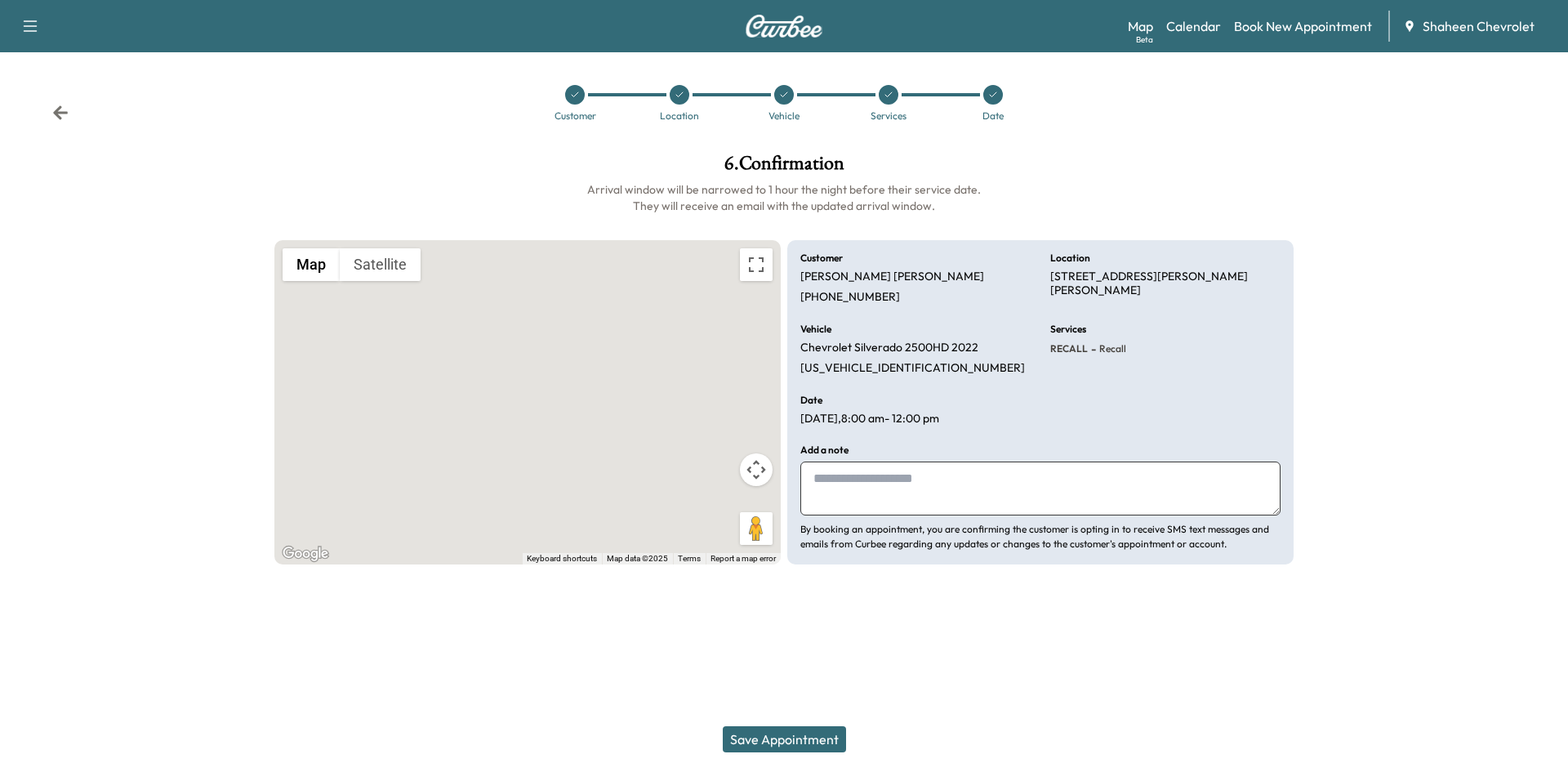
click at [958, 490] on textarea at bounding box center [1040, 488] width 480 height 54
type textarea "**********"
click at [817, 738] on button "Save Appointment" at bounding box center [784, 739] width 123 height 26
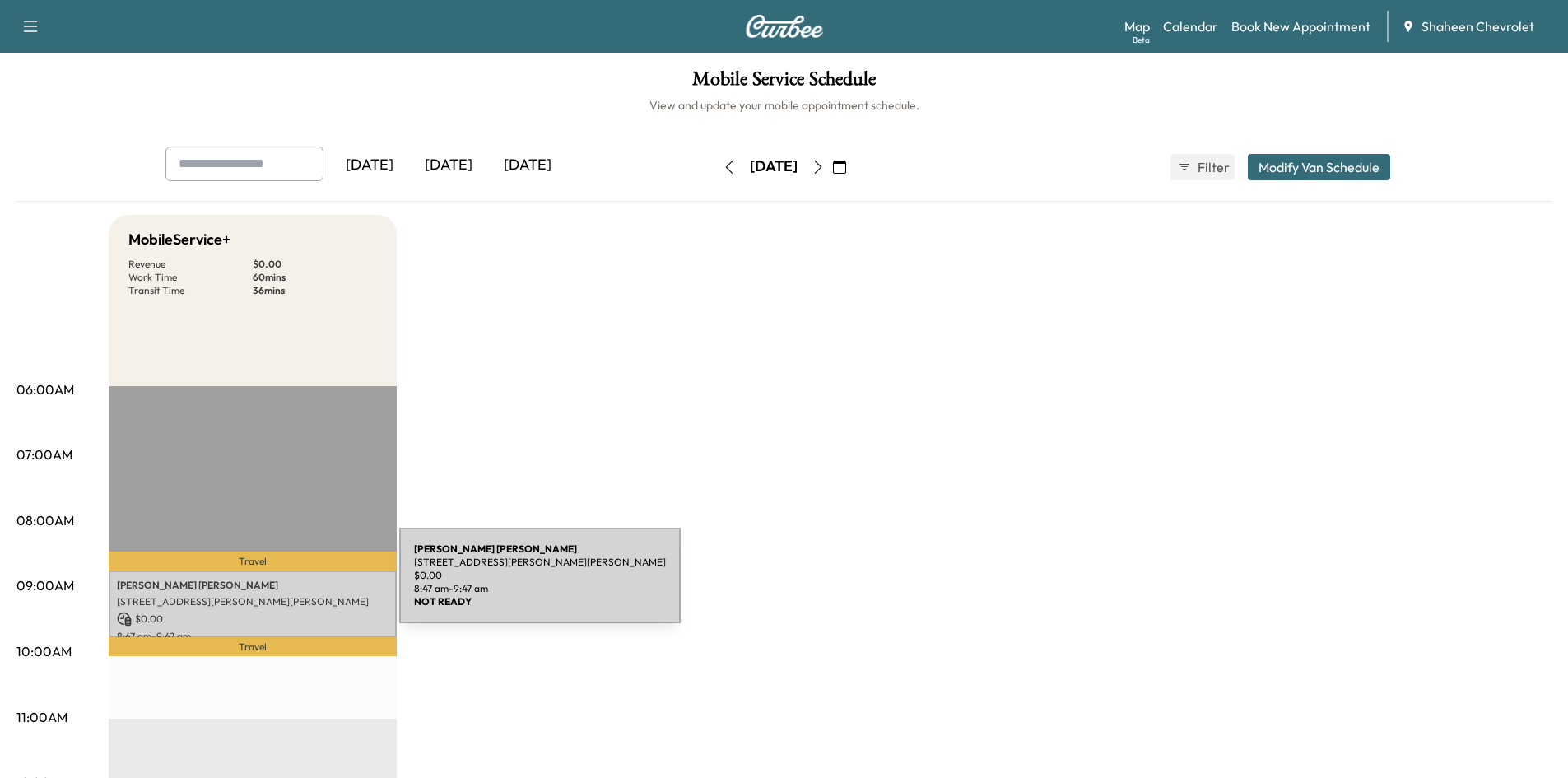
click at [276, 586] on p "[PERSON_NAME]" at bounding box center [252, 586] width 272 height 13
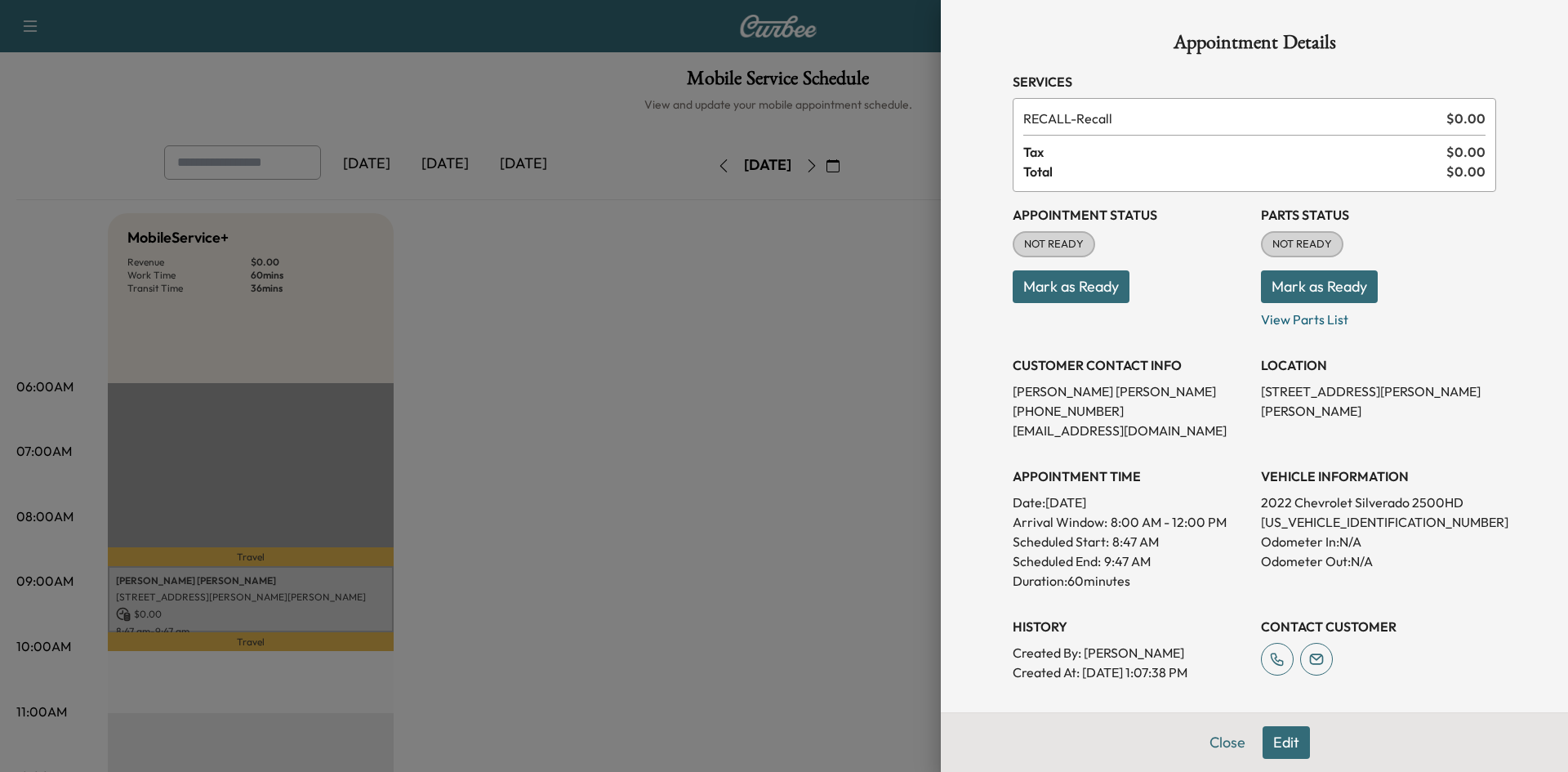
click at [1077, 291] on button "Mark as Ready" at bounding box center [1071, 287] width 117 height 33
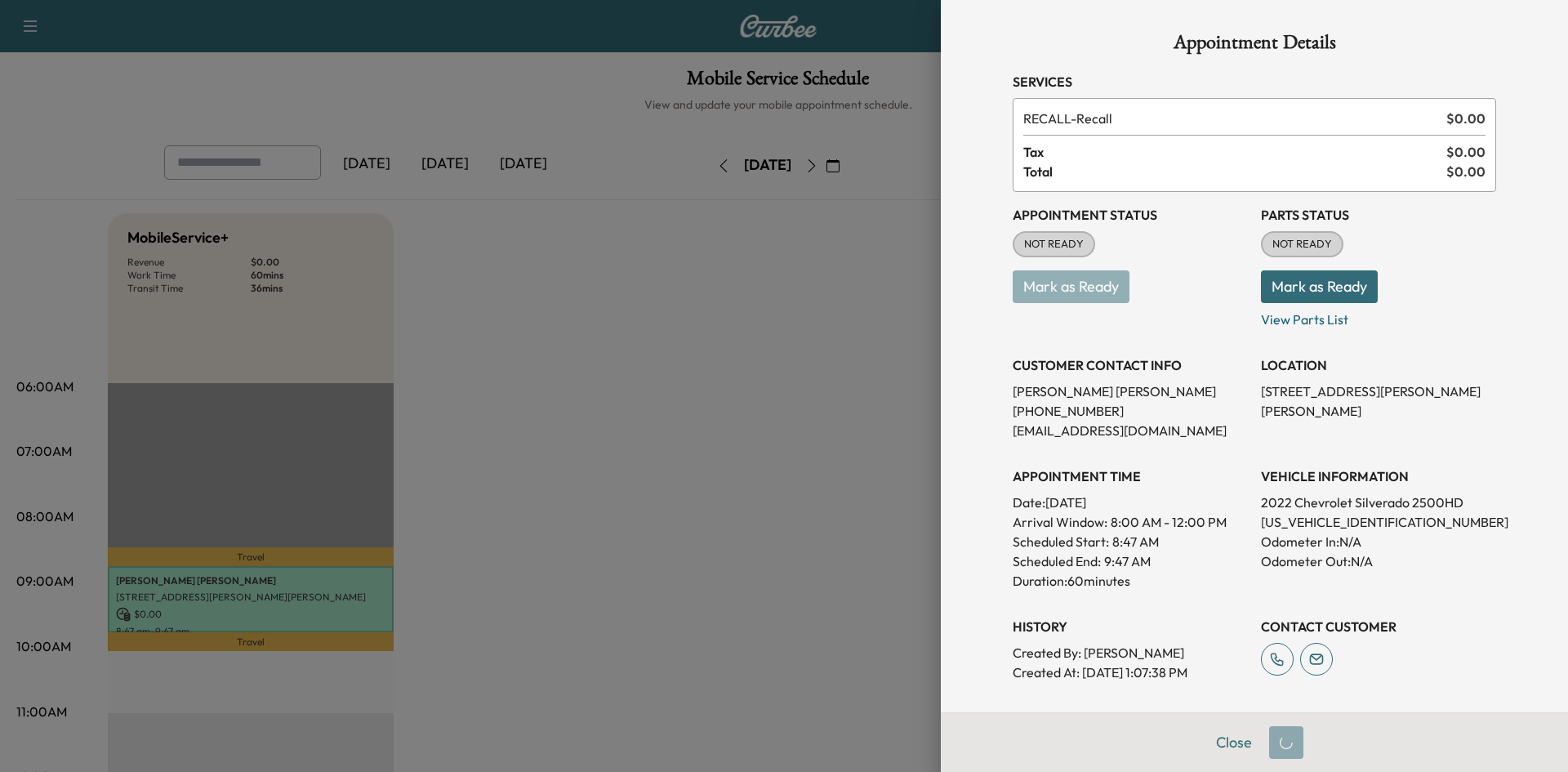
click at [1306, 287] on button "Mark as Ready" at bounding box center [1319, 287] width 117 height 33
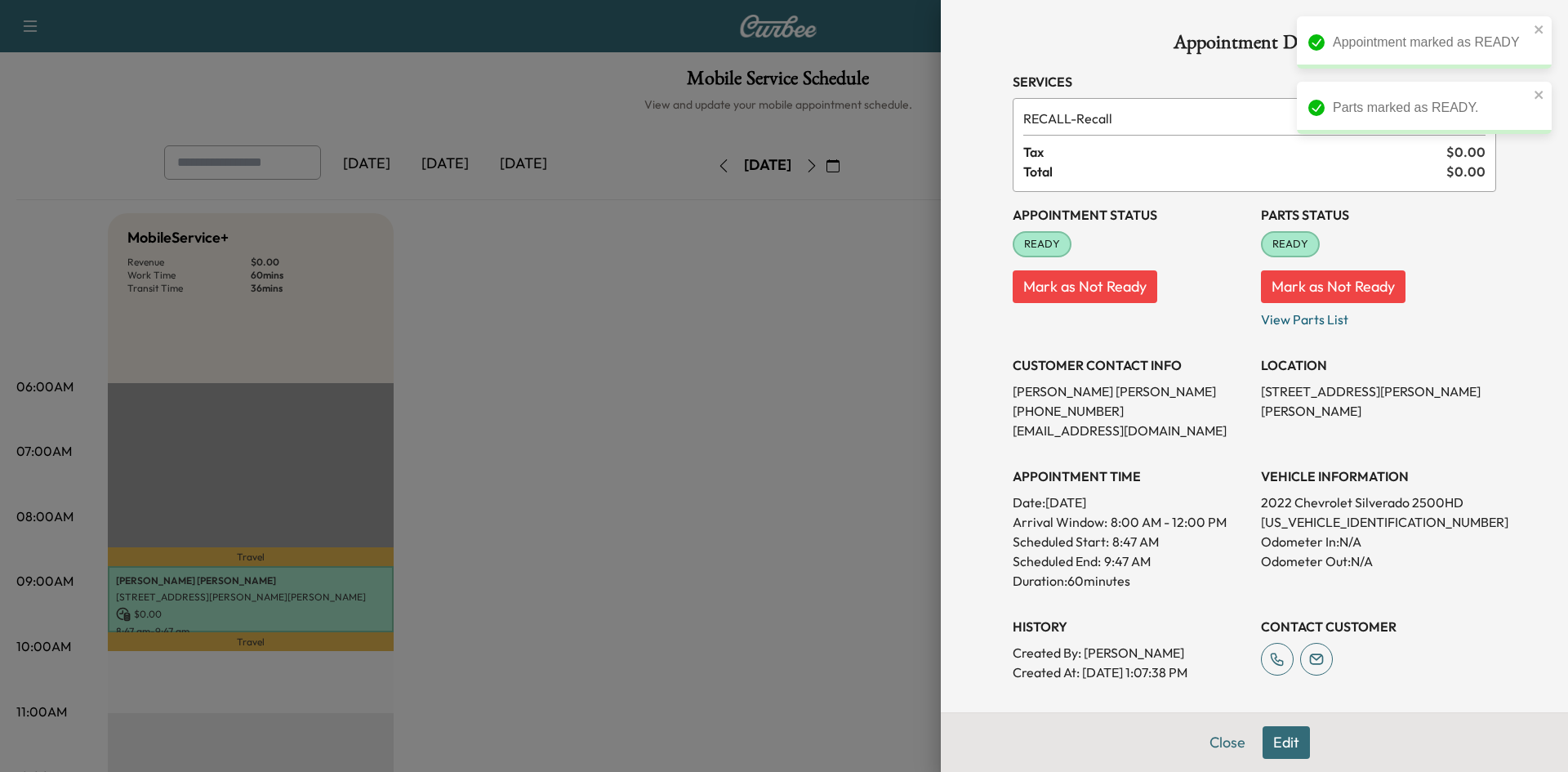
click at [789, 258] on div at bounding box center [784, 386] width 1568 height 772
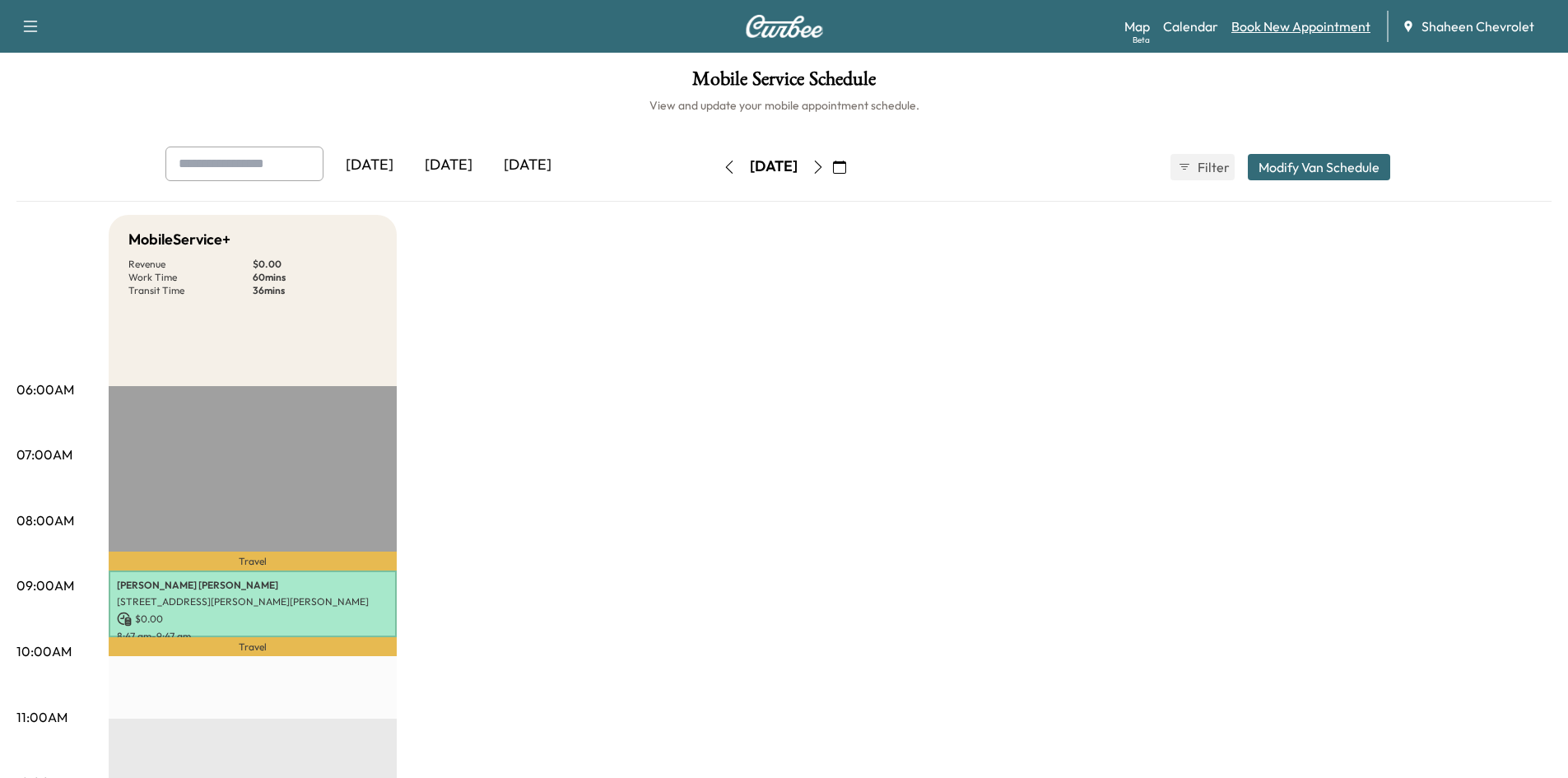
click at [1306, 30] on link "Book New Appointment" at bounding box center [1301, 26] width 139 height 20
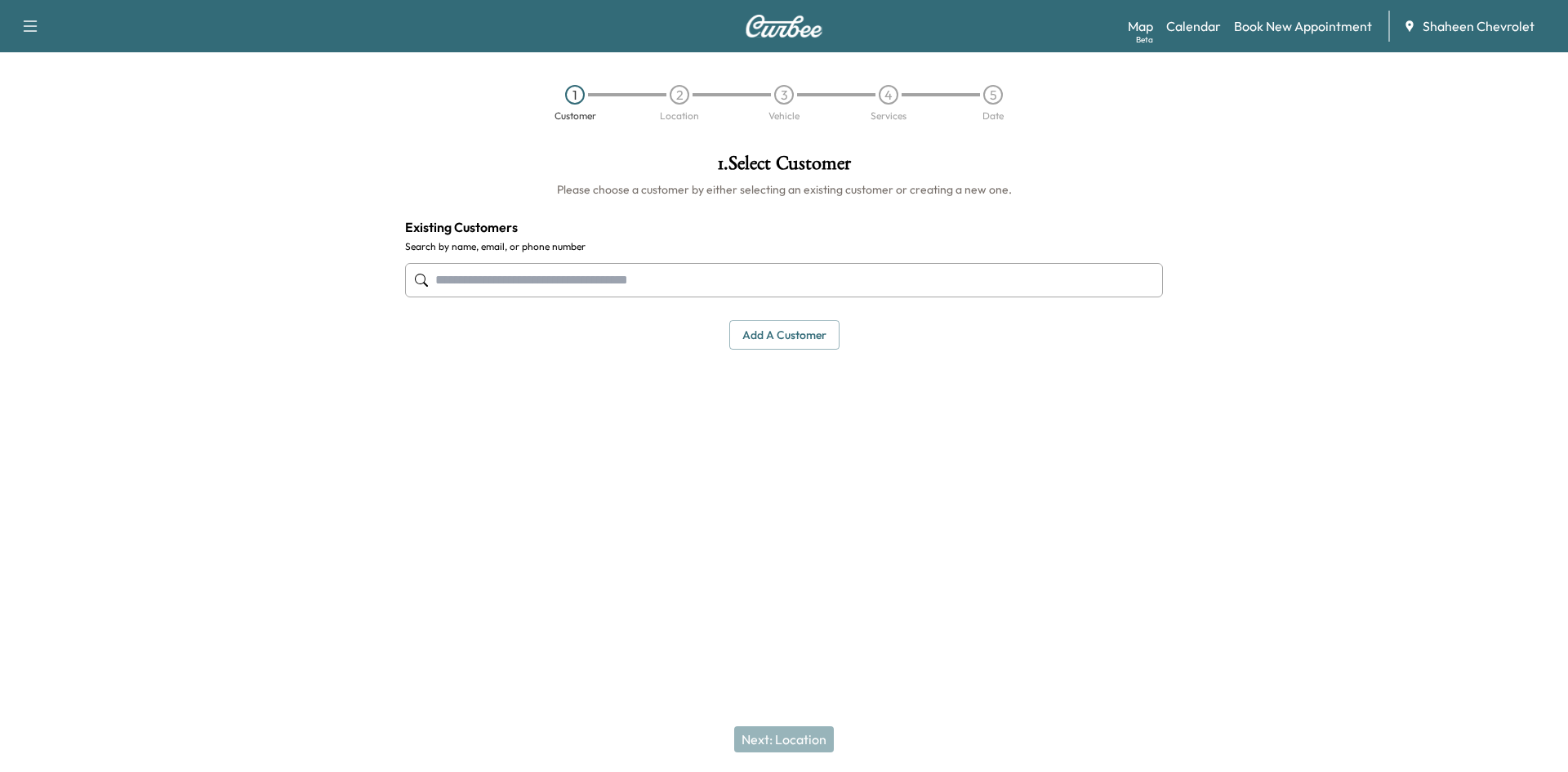
click at [782, 333] on button "Add a customer" at bounding box center [784, 336] width 110 height 30
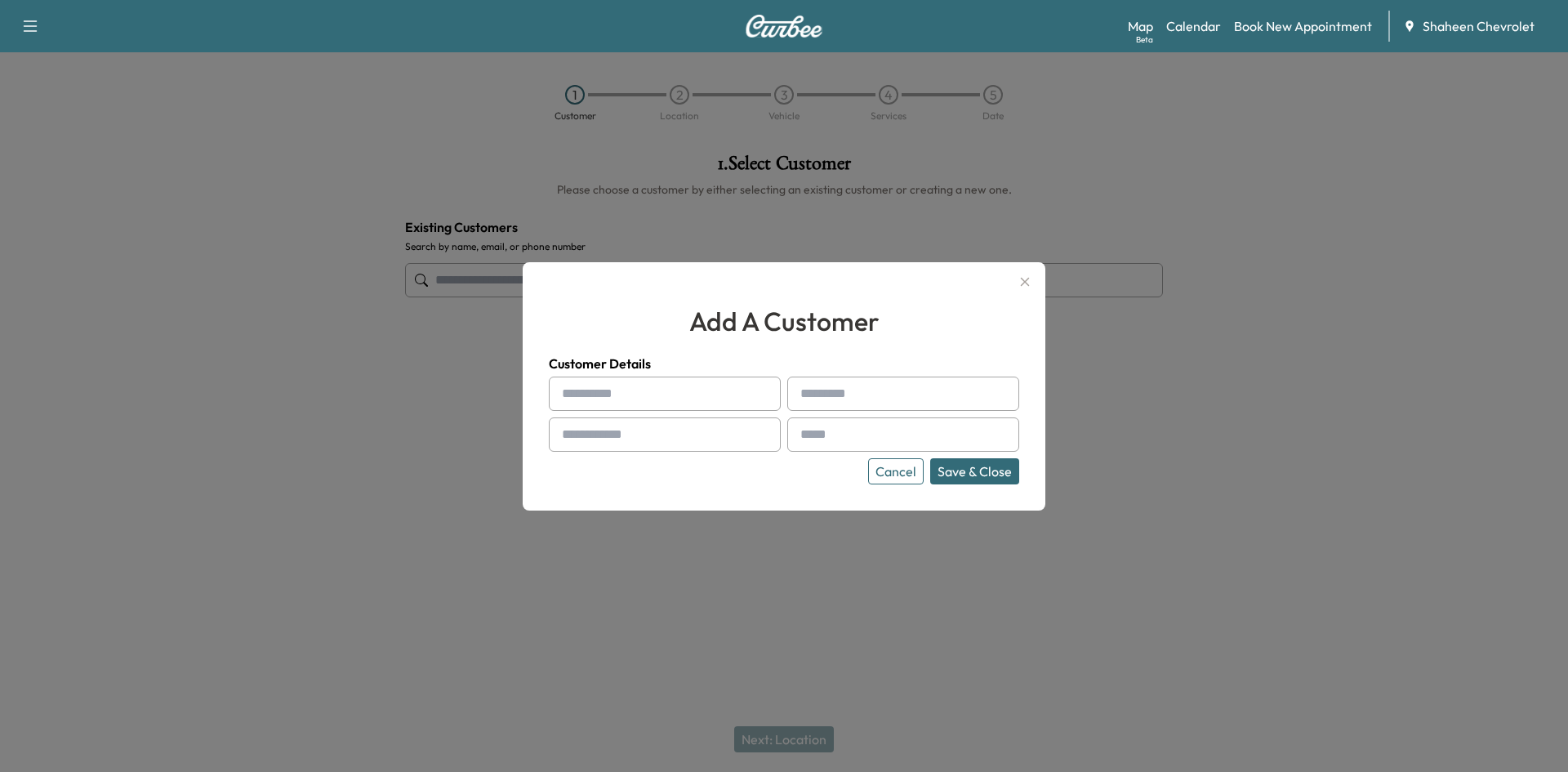
click at [626, 392] on input "text" at bounding box center [665, 393] width 232 height 34
type input "****"
type input "*******"
click at [612, 438] on input "text" at bounding box center [665, 434] width 232 height 34
type input "**********"
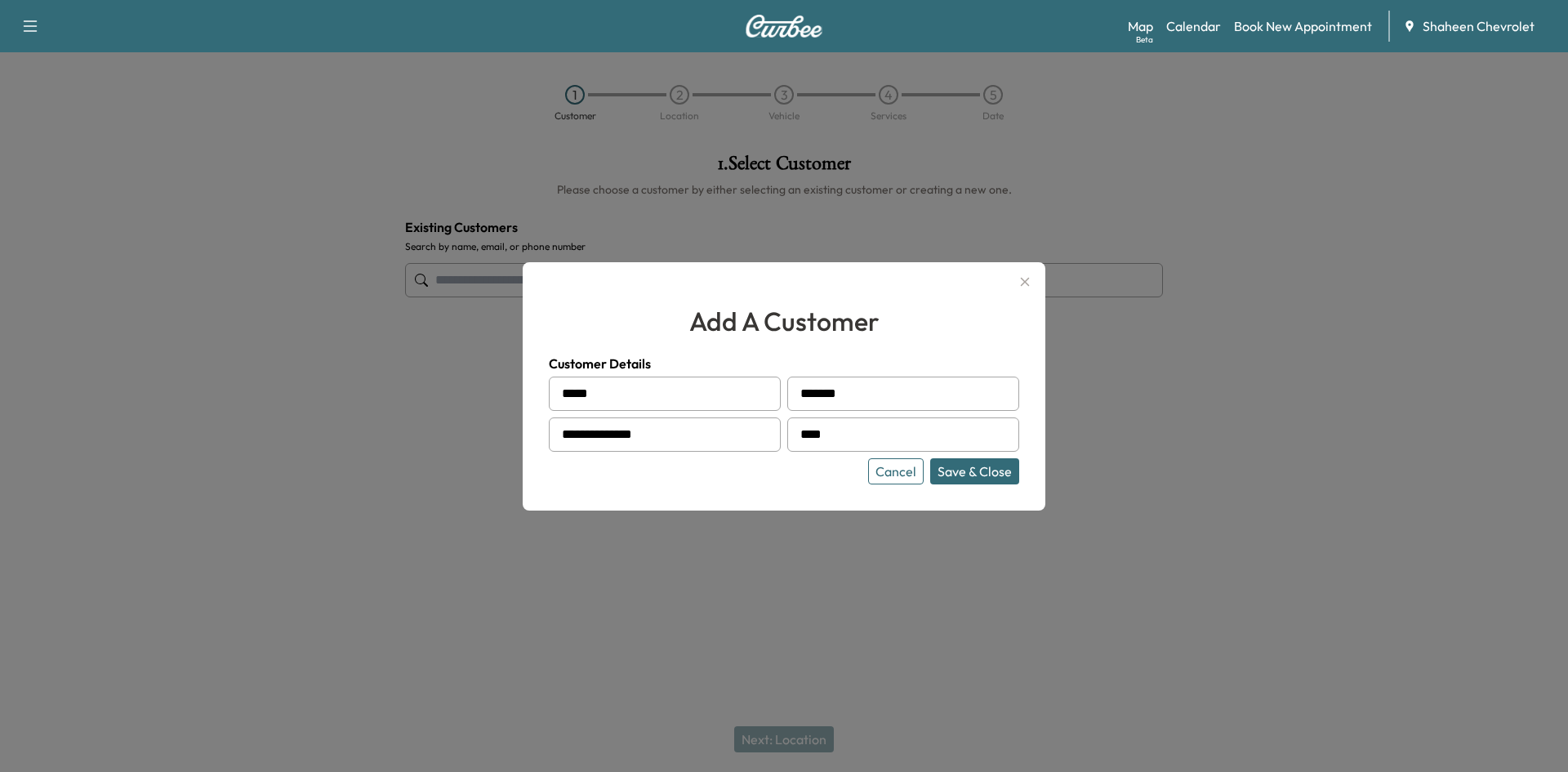
type input "**********"
click at [979, 476] on button "Save & Close" at bounding box center [974, 471] width 89 height 26
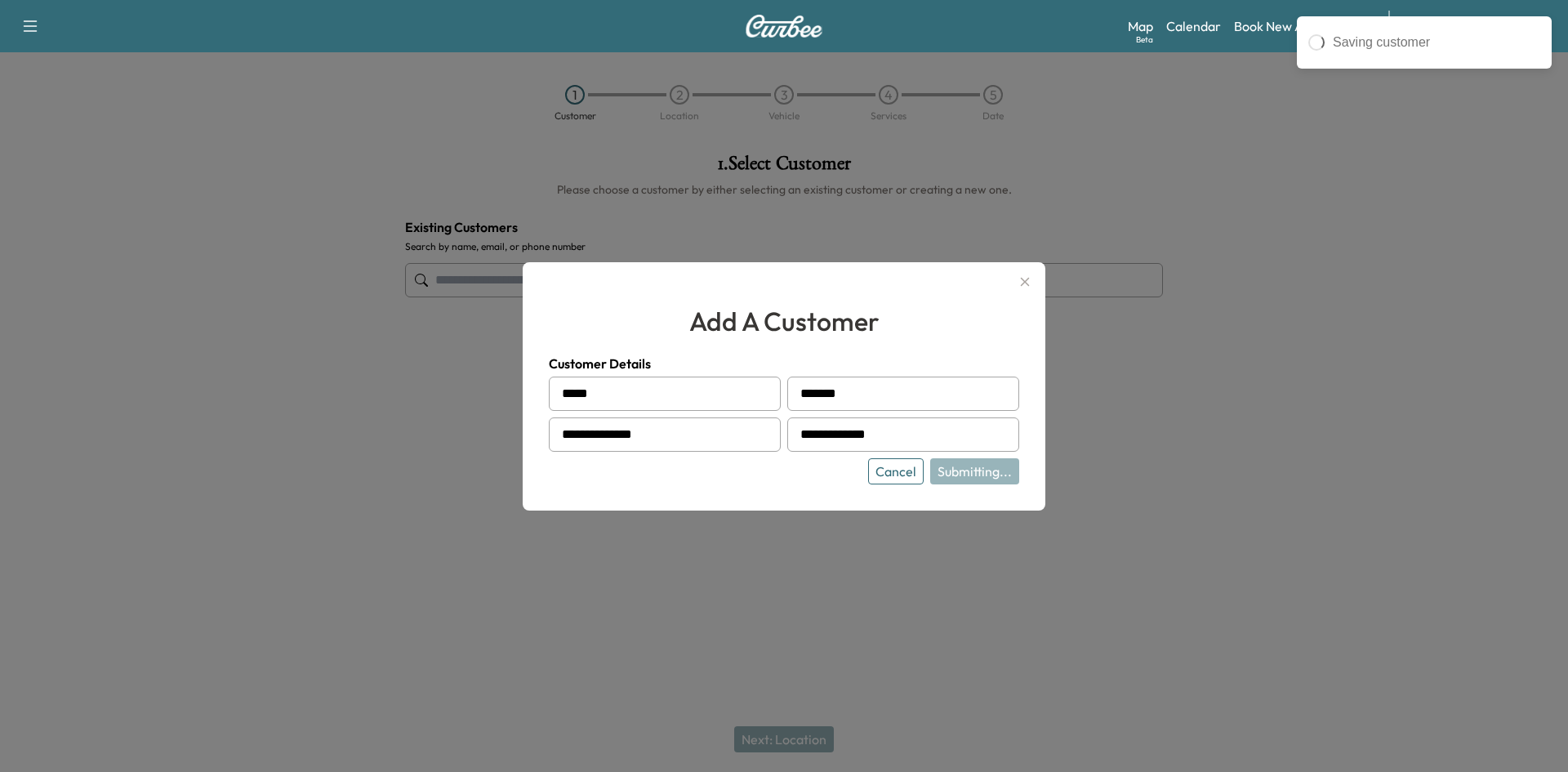
type input "**********"
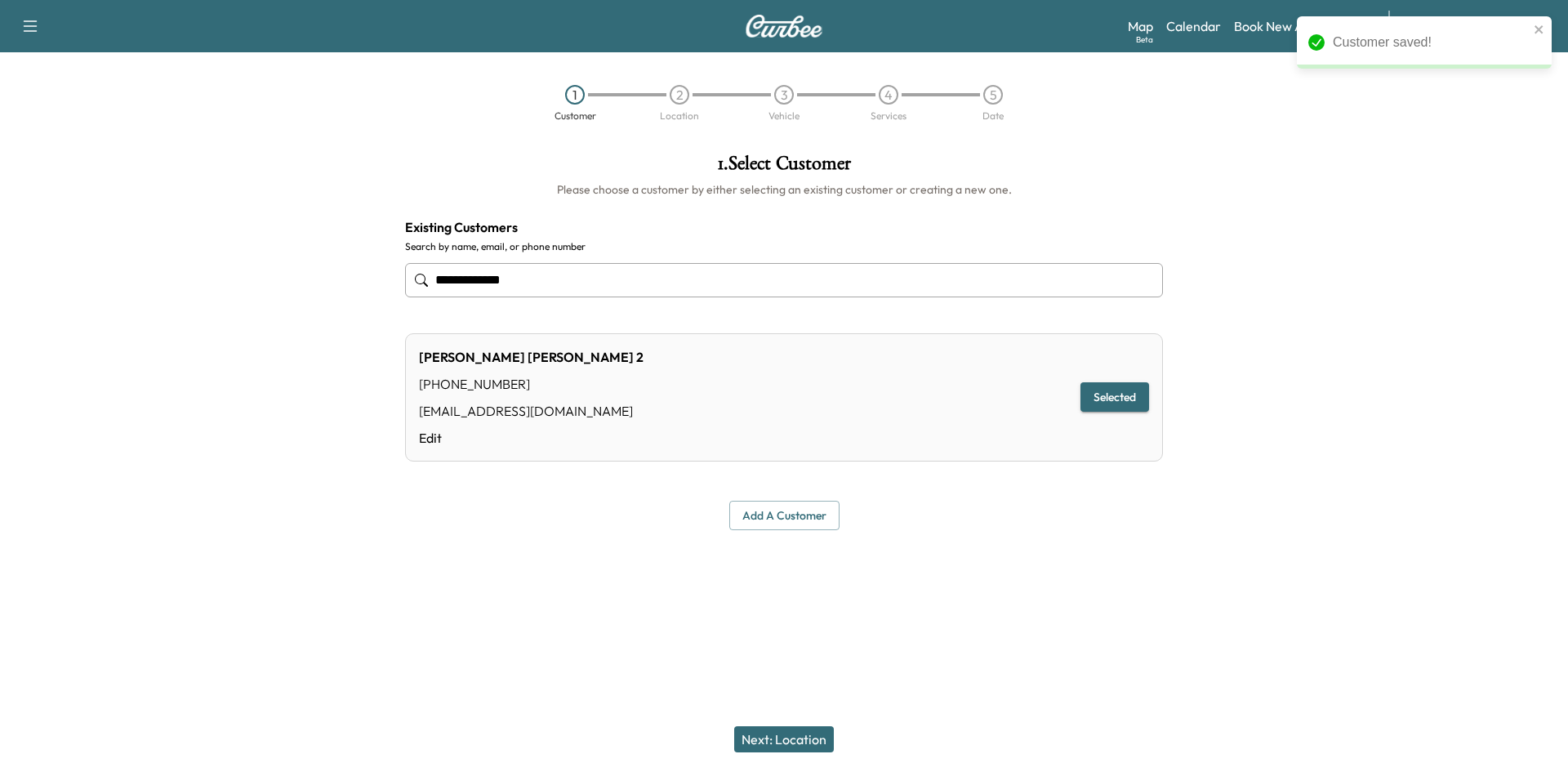
click at [788, 737] on button "Next: Location" at bounding box center [784, 739] width 100 height 26
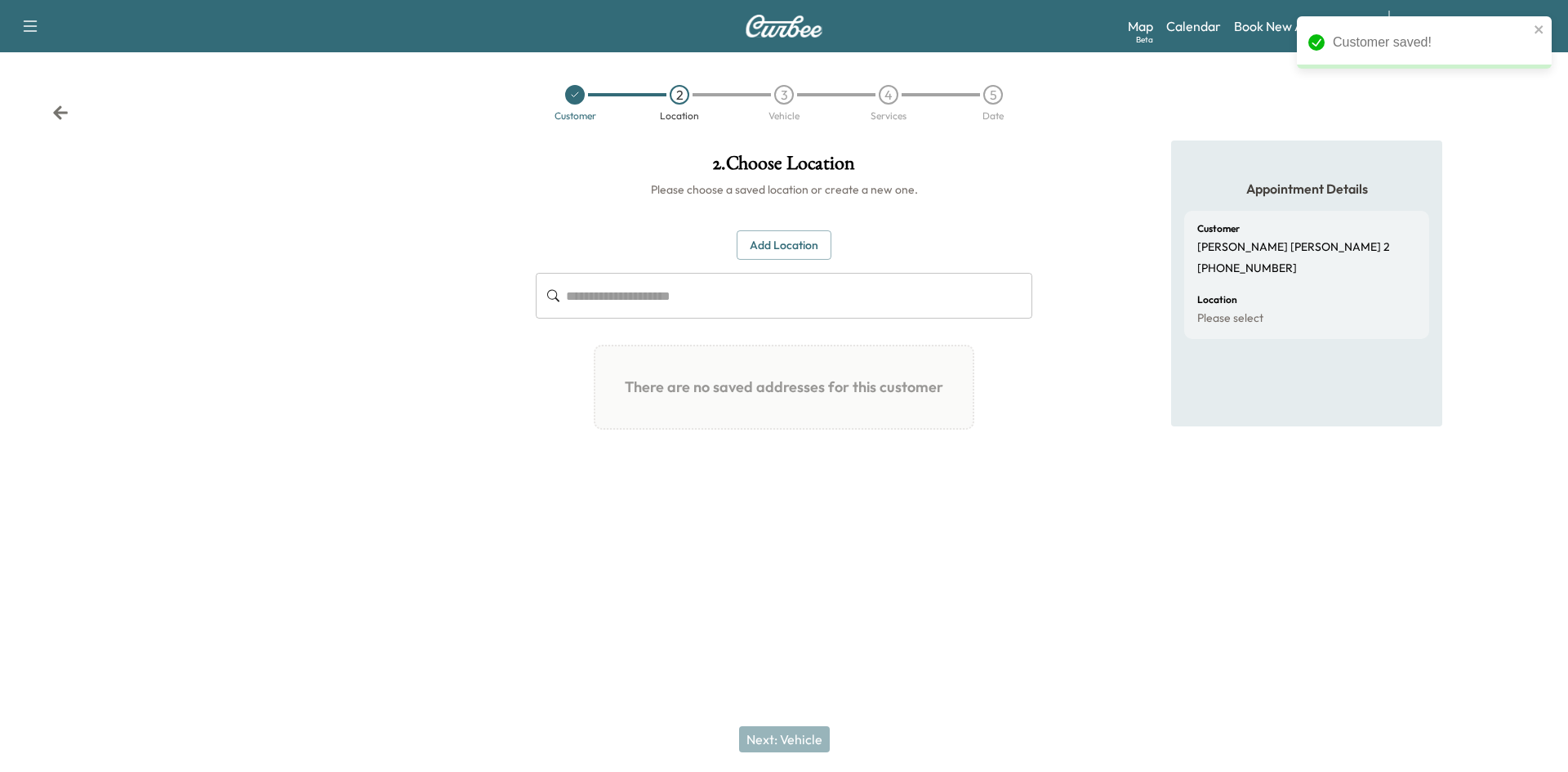
click at [794, 243] on button "Add Location" at bounding box center [784, 245] width 95 height 30
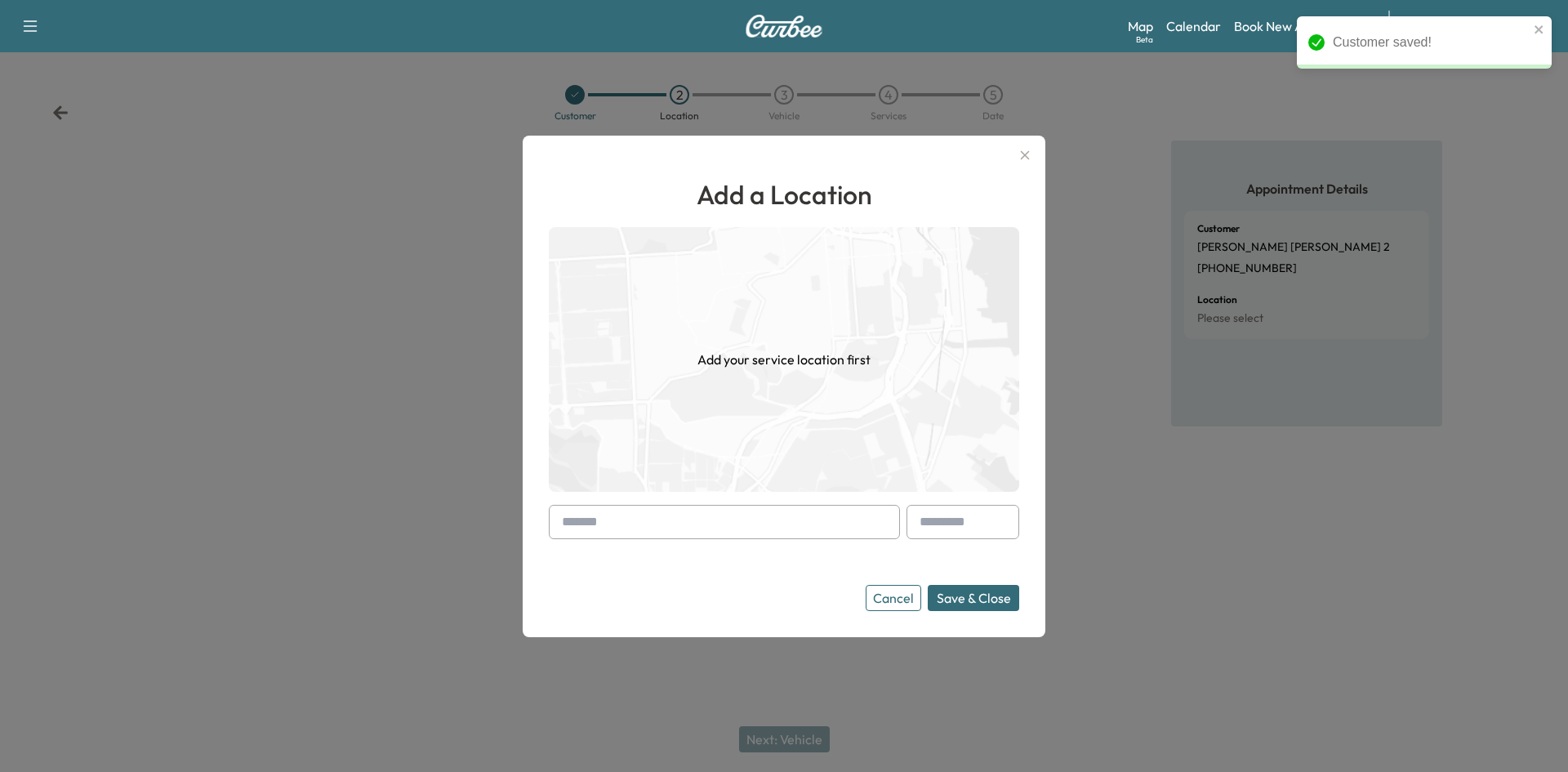
click at [658, 528] on input "text" at bounding box center [725, 522] width 352 height 34
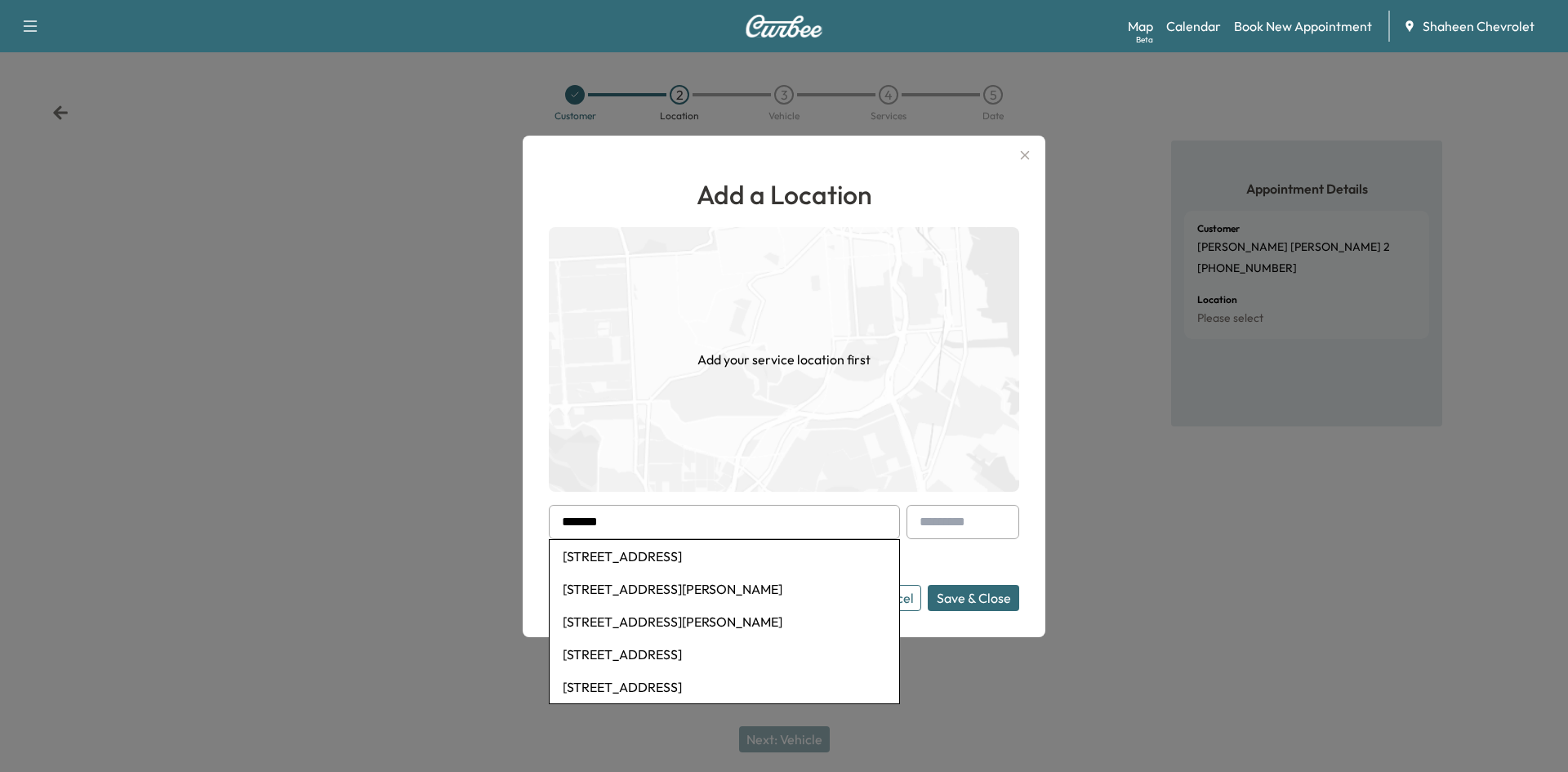
click at [666, 552] on li "[STREET_ADDRESS]" at bounding box center [725, 556] width 350 height 33
type input "**********"
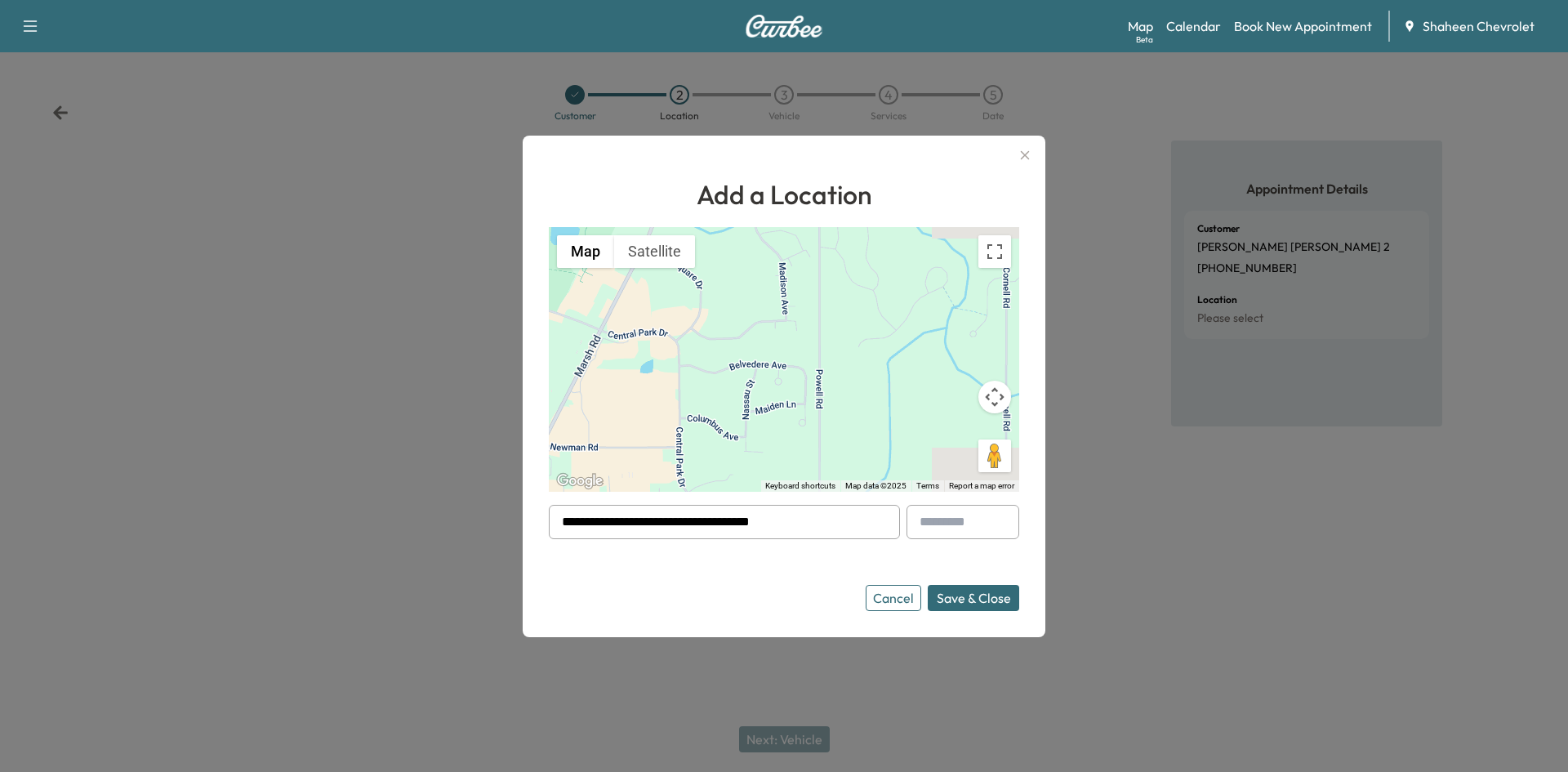
click at [955, 594] on button "Save & Close" at bounding box center [973, 598] width 91 height 26
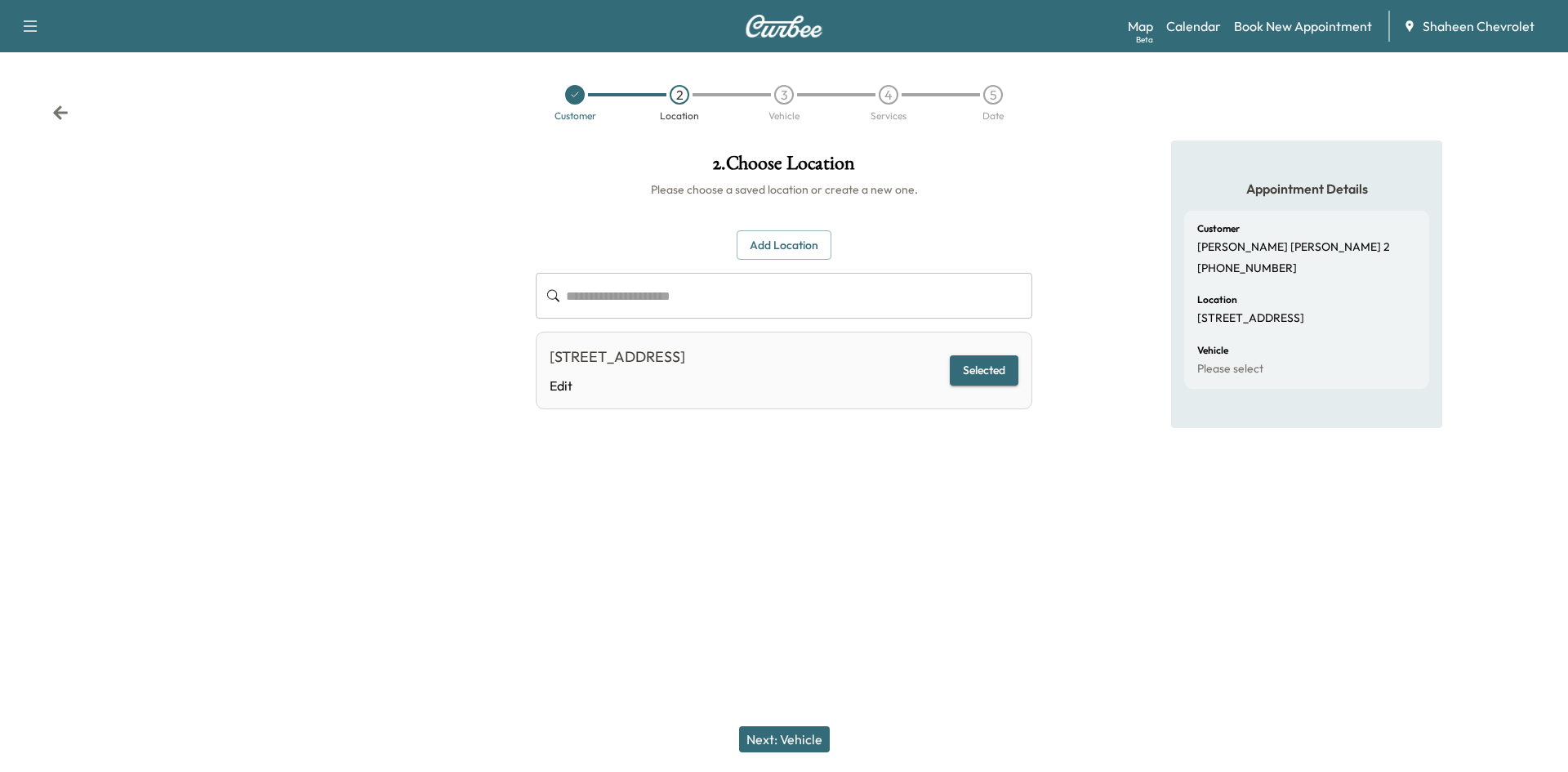
click at [781, 735] on button "Next: Vehicle" at bounding box center [784, 739] width 90 height 26
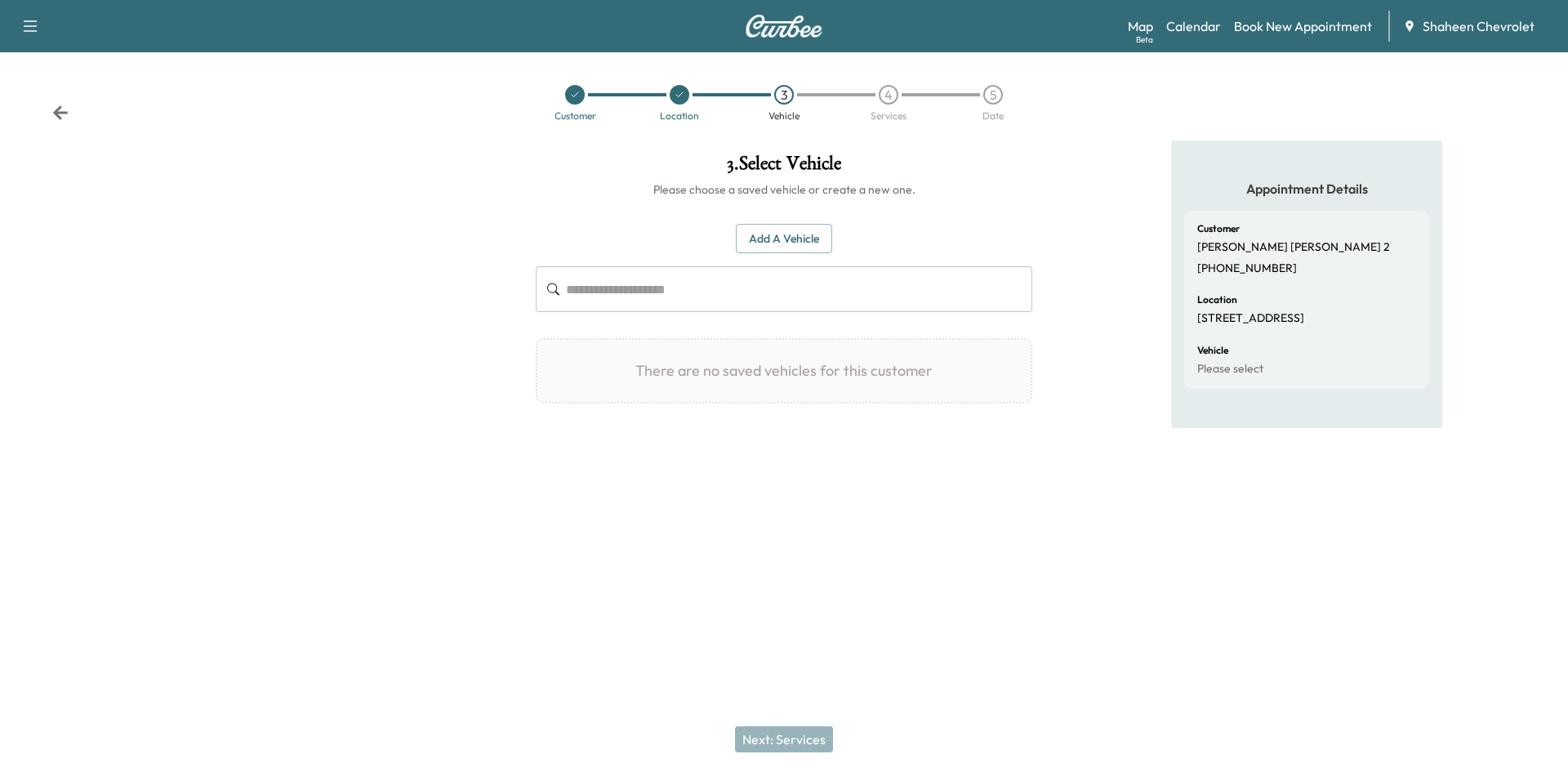
click at [766, 236] on button "Add a Vehicle" at bounding box center [784, 239] width 97 height 30
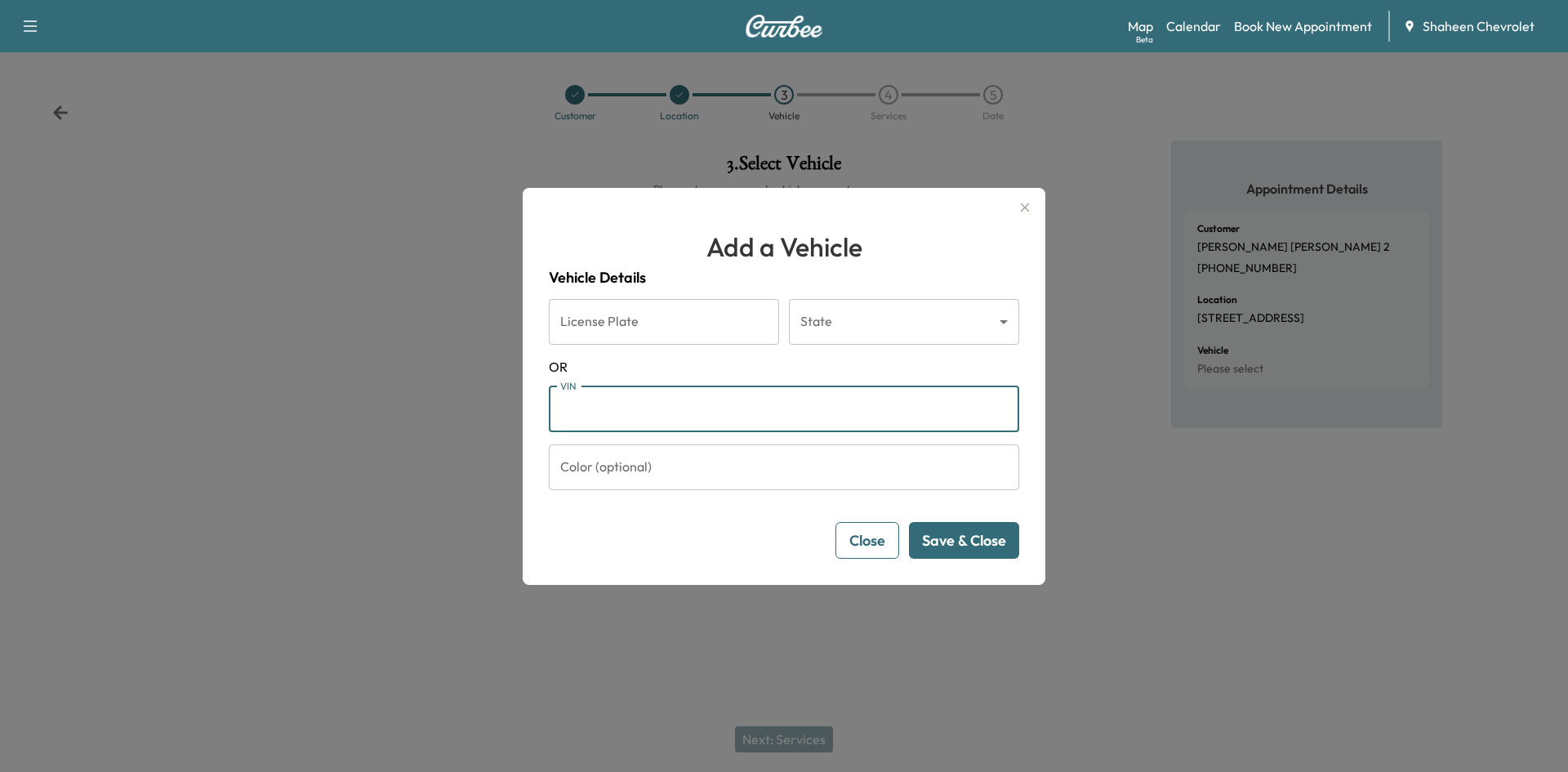
paste input "**********"
type input "**********"
click at [951, 541] on button "Save & Close" at bounding box center [964, 540] width 110 height 37
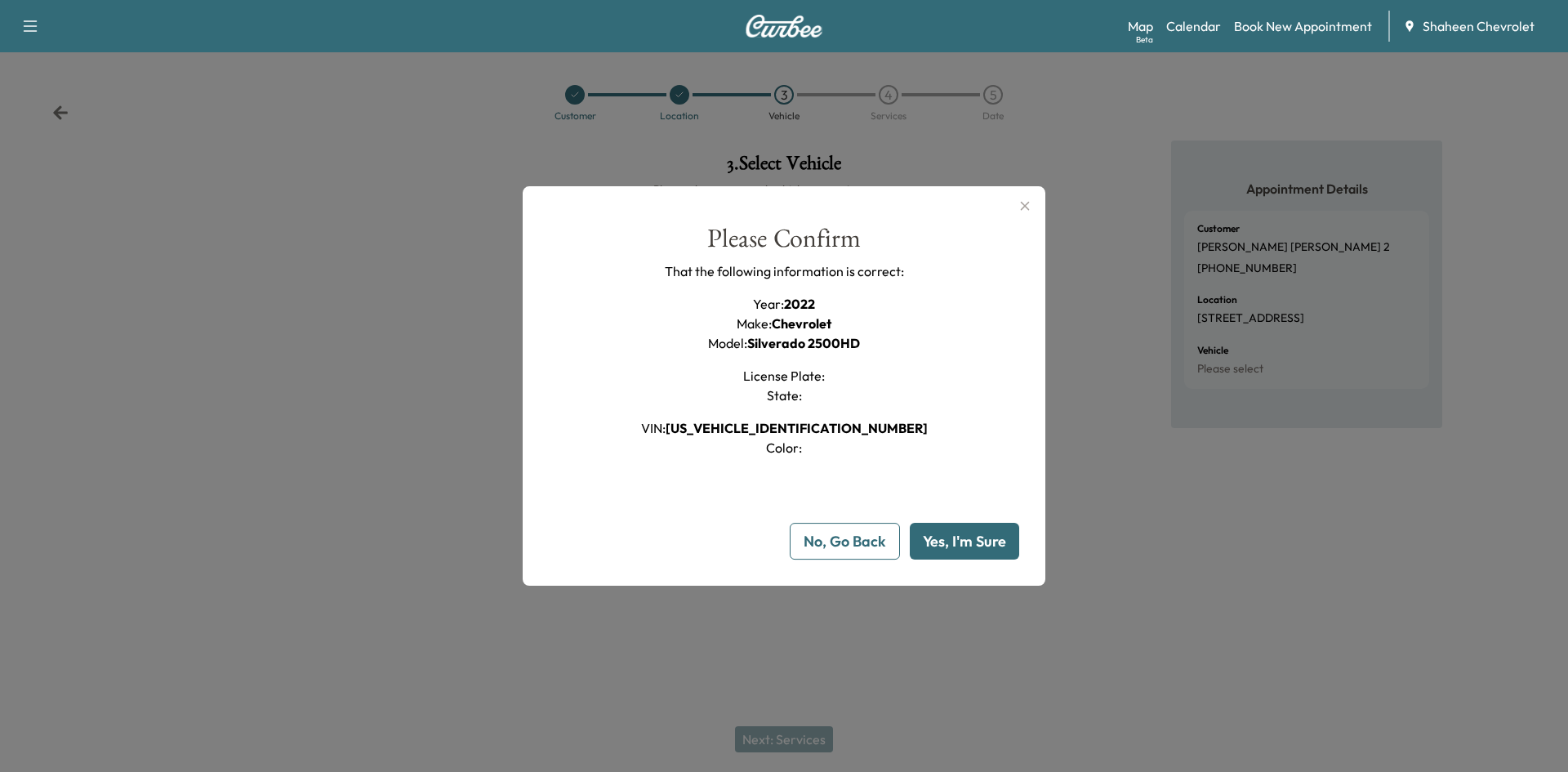
click at [935, 550] on button "Yes, I'm Sure" at bounding box center [964, 541] width 109 height 37
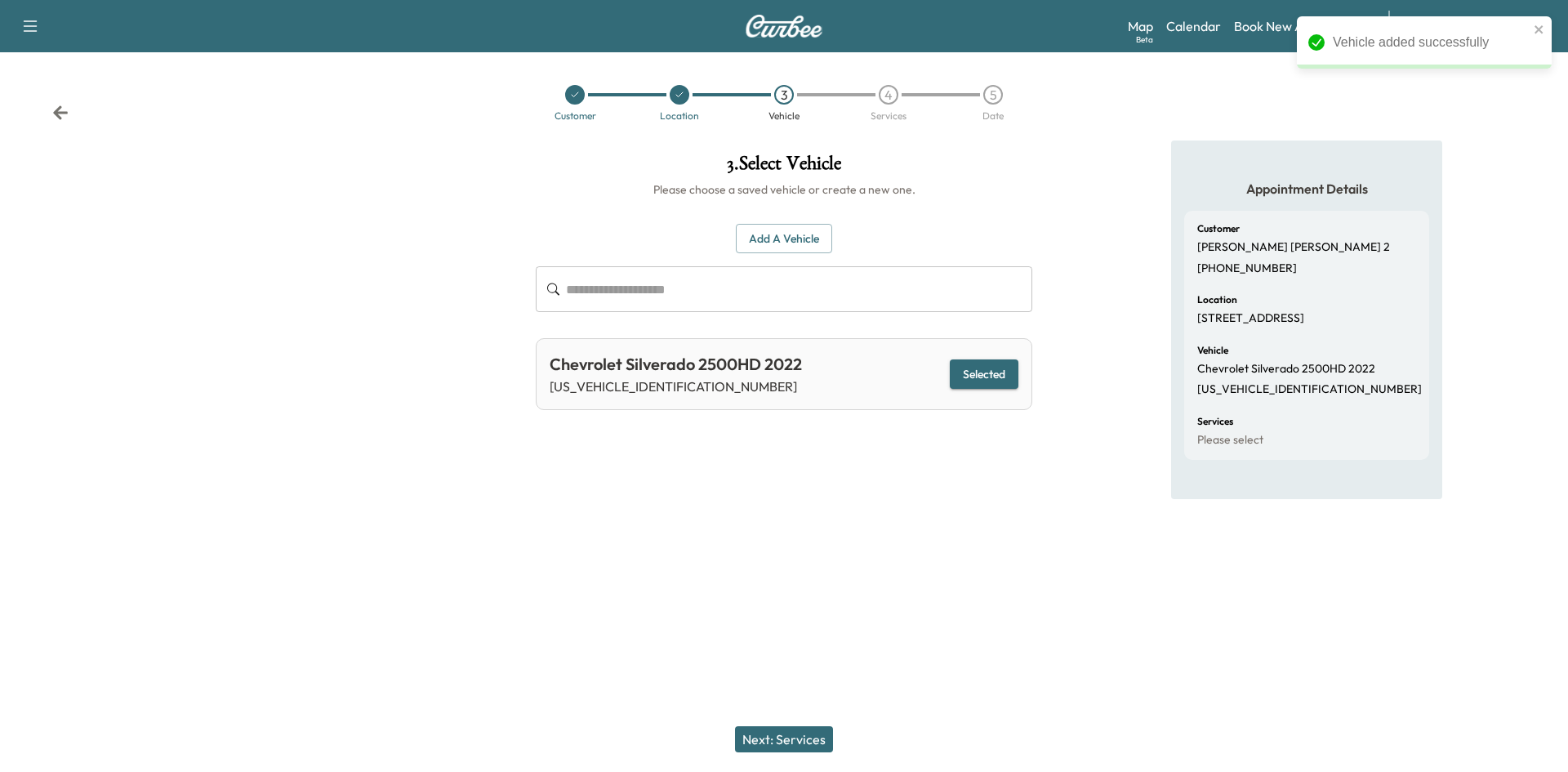
click at [808, 737] on button "Next: Services" at bounding box center [784, 739] width 98 height 26
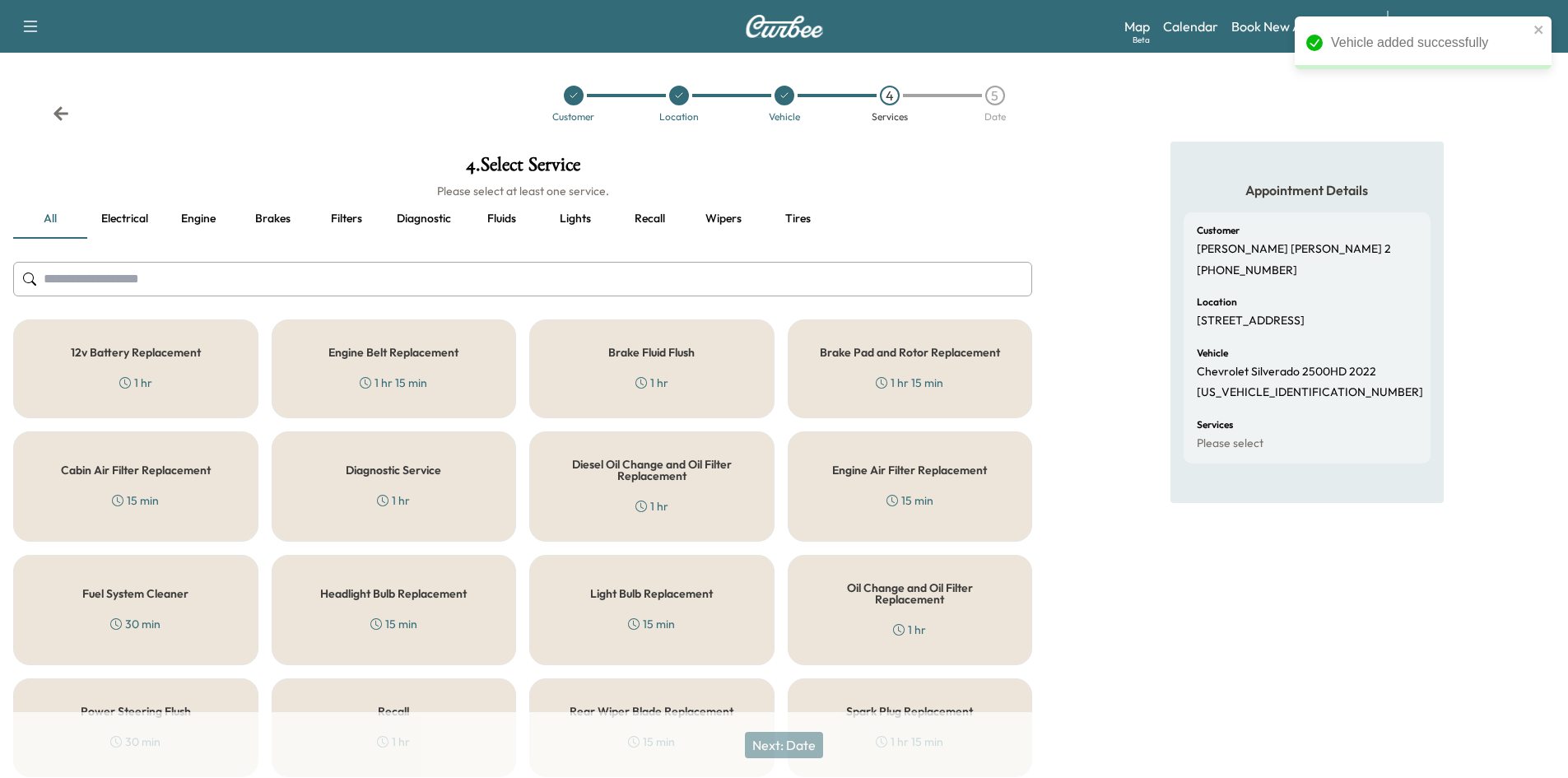
click at [363, 280] on input "text" at bounding box center [522, 279] width 1018 height 34
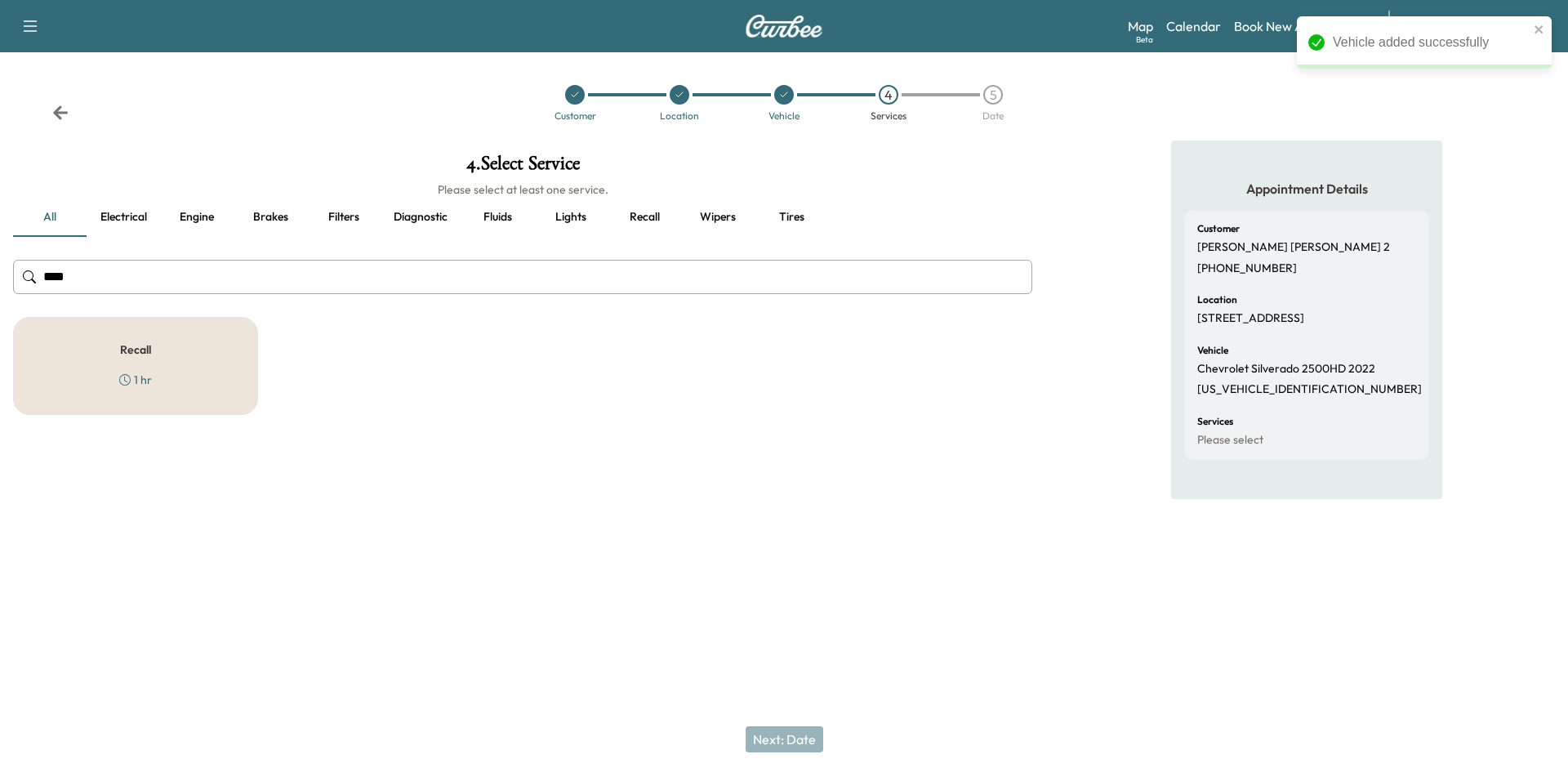
type input "****"
click at [226, 354] on div "Recall 1 hr" at bounding box center [135, 366] width 245 height 98
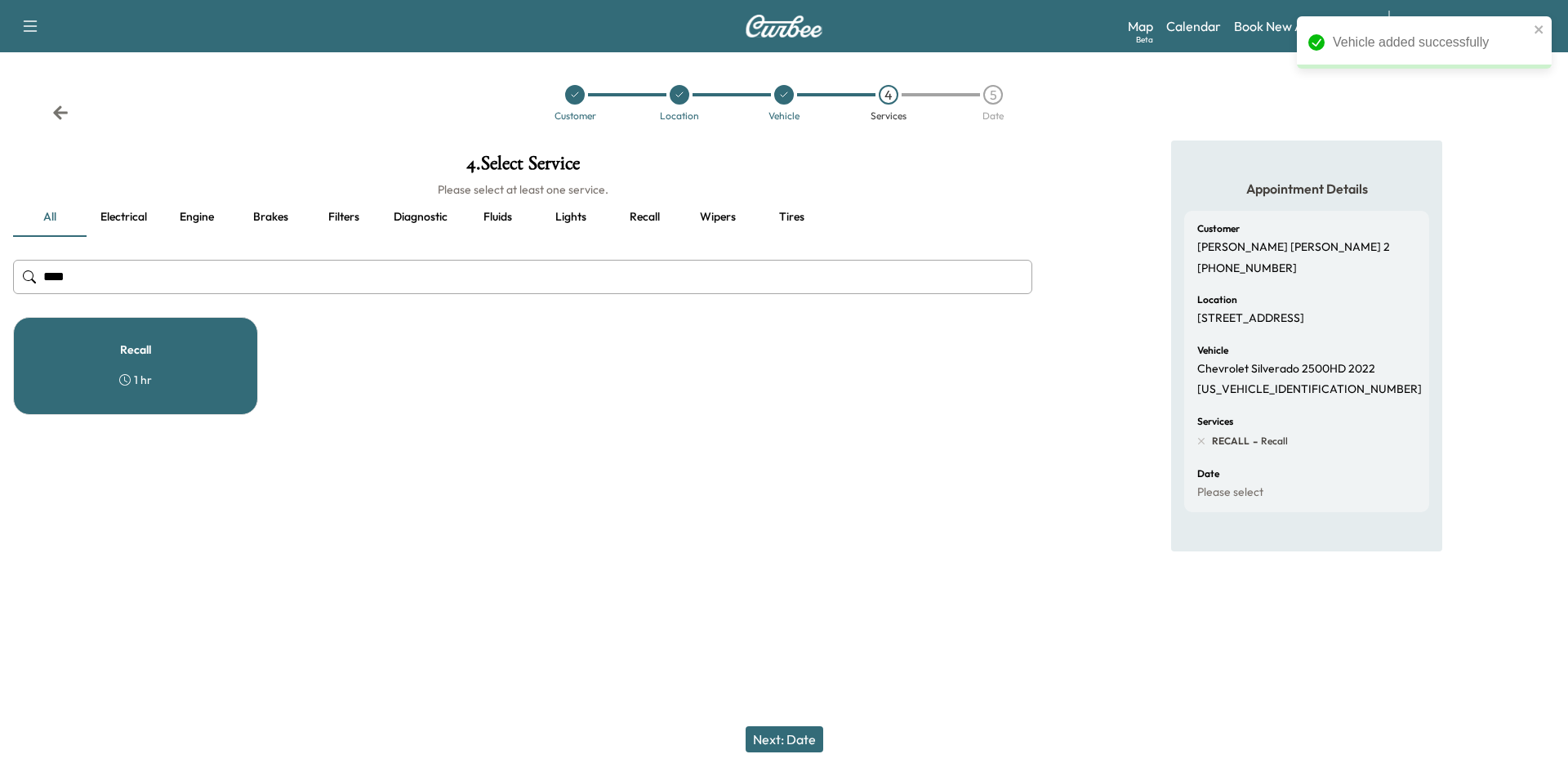
click at [808, 737] on button "Next: Date" at bounding box center [784, 739] width 78 height 26
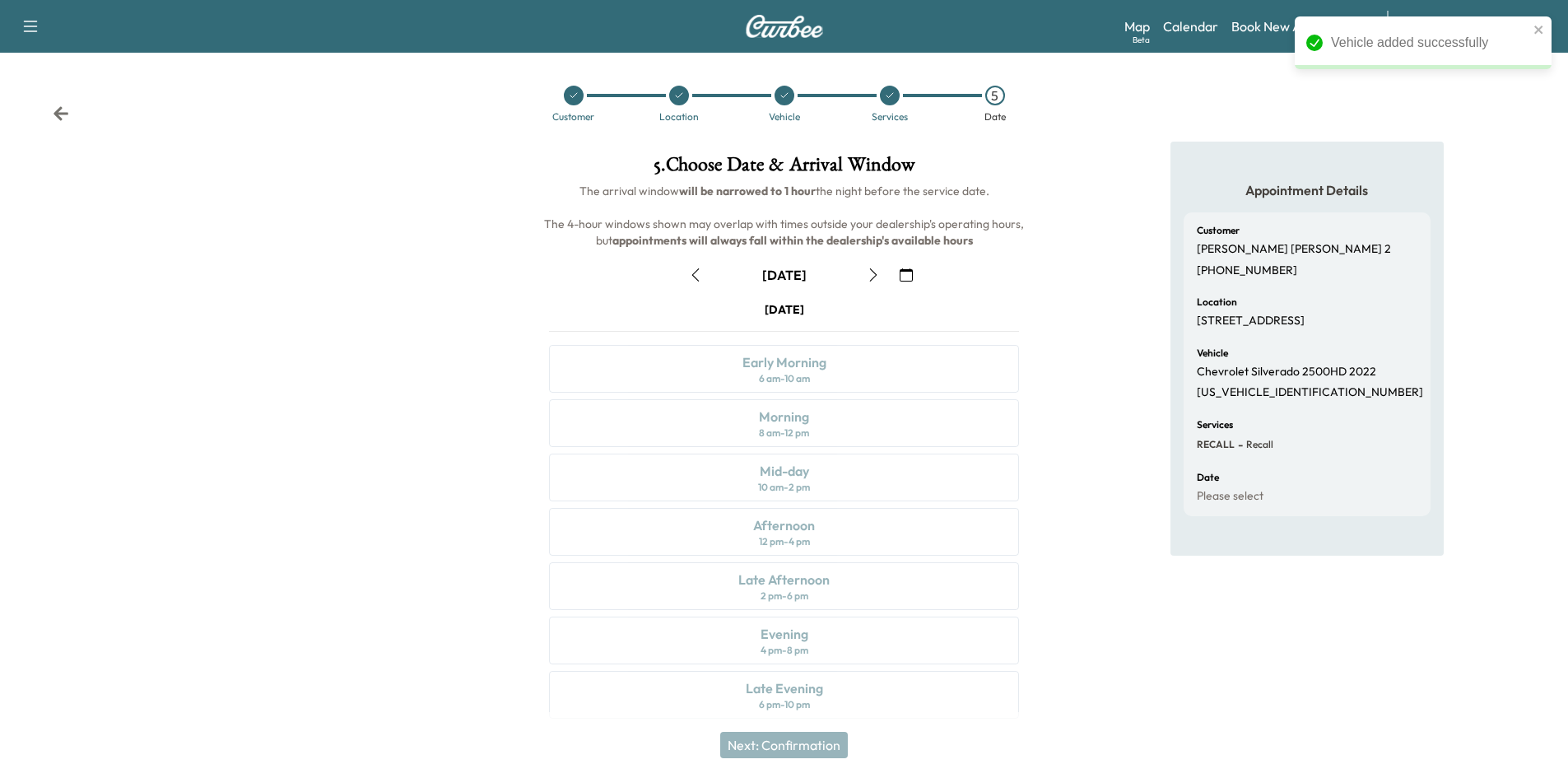
click at [870, 272] on icon "button" at bounding box center [874, 275] width 13 height 13
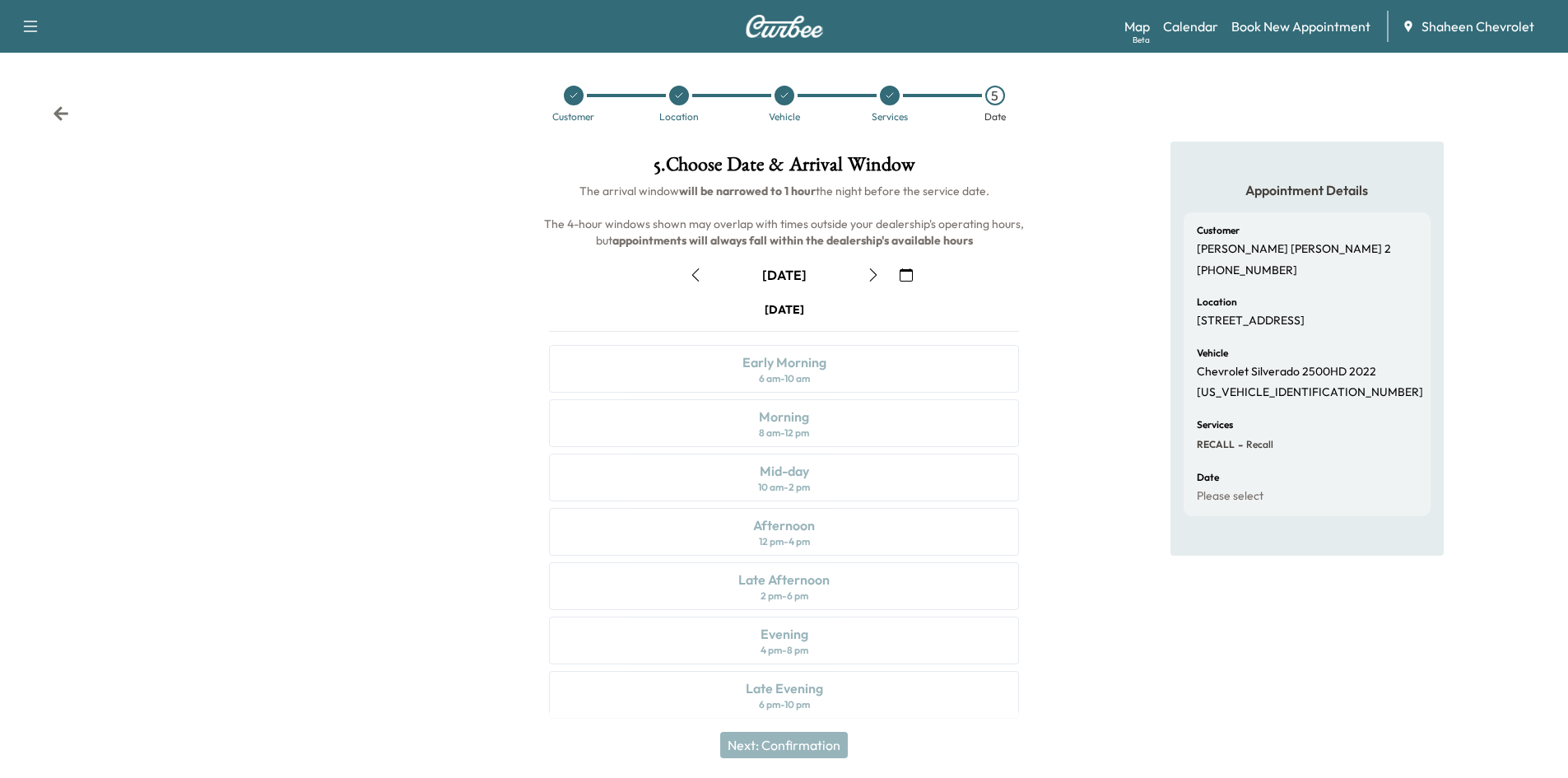
click at [870, 272] on icon "button" at bounding box center [874, 275] width 13 height 13
click at [806, 440] on div "Morning 8 am - 12 pm" at bounding box center [784, 423] width 470 height 47
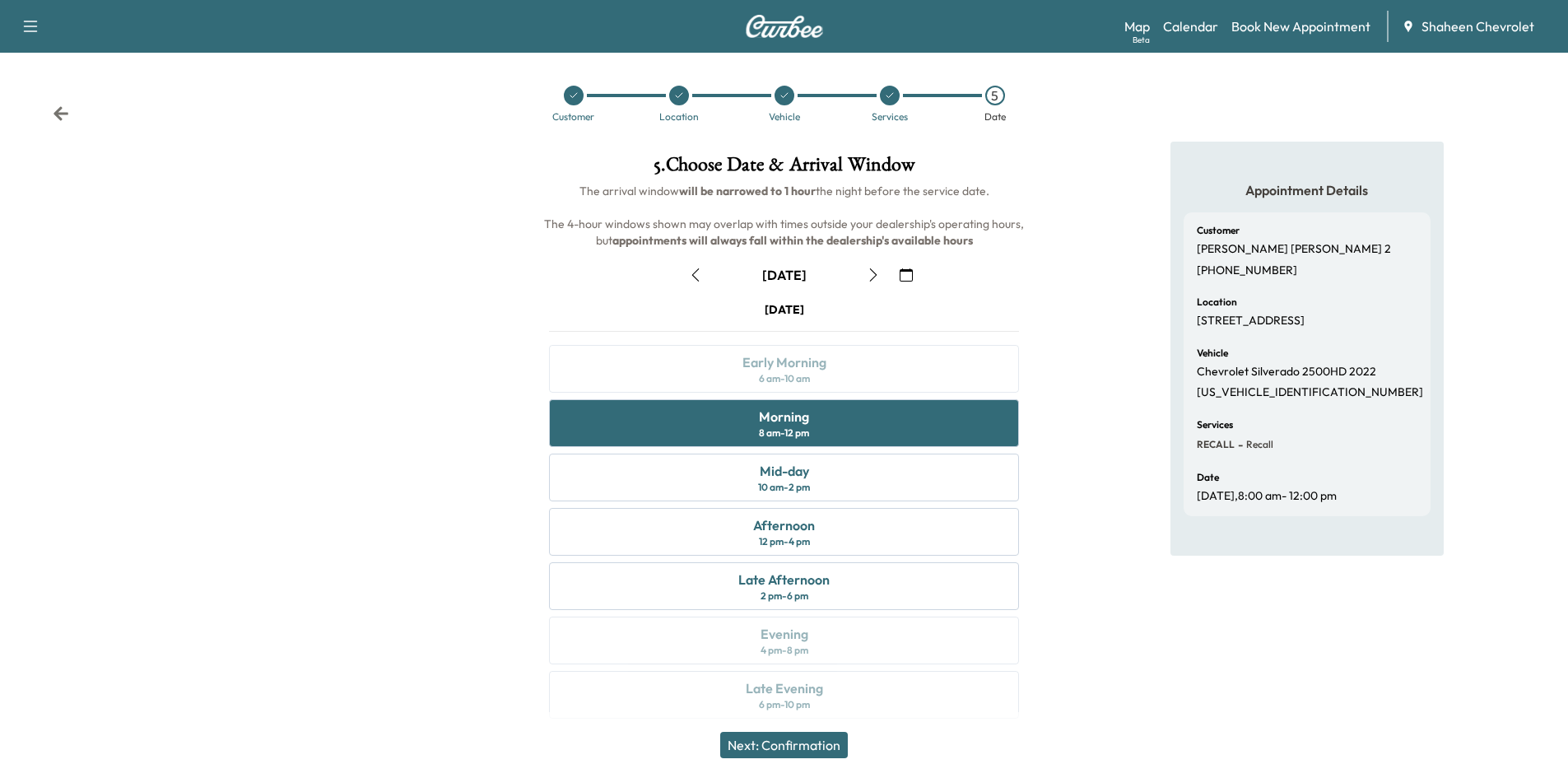
click at [795, 744] on button "Next: Confirmation" at bounding box center [784, 745] width 128 height 27
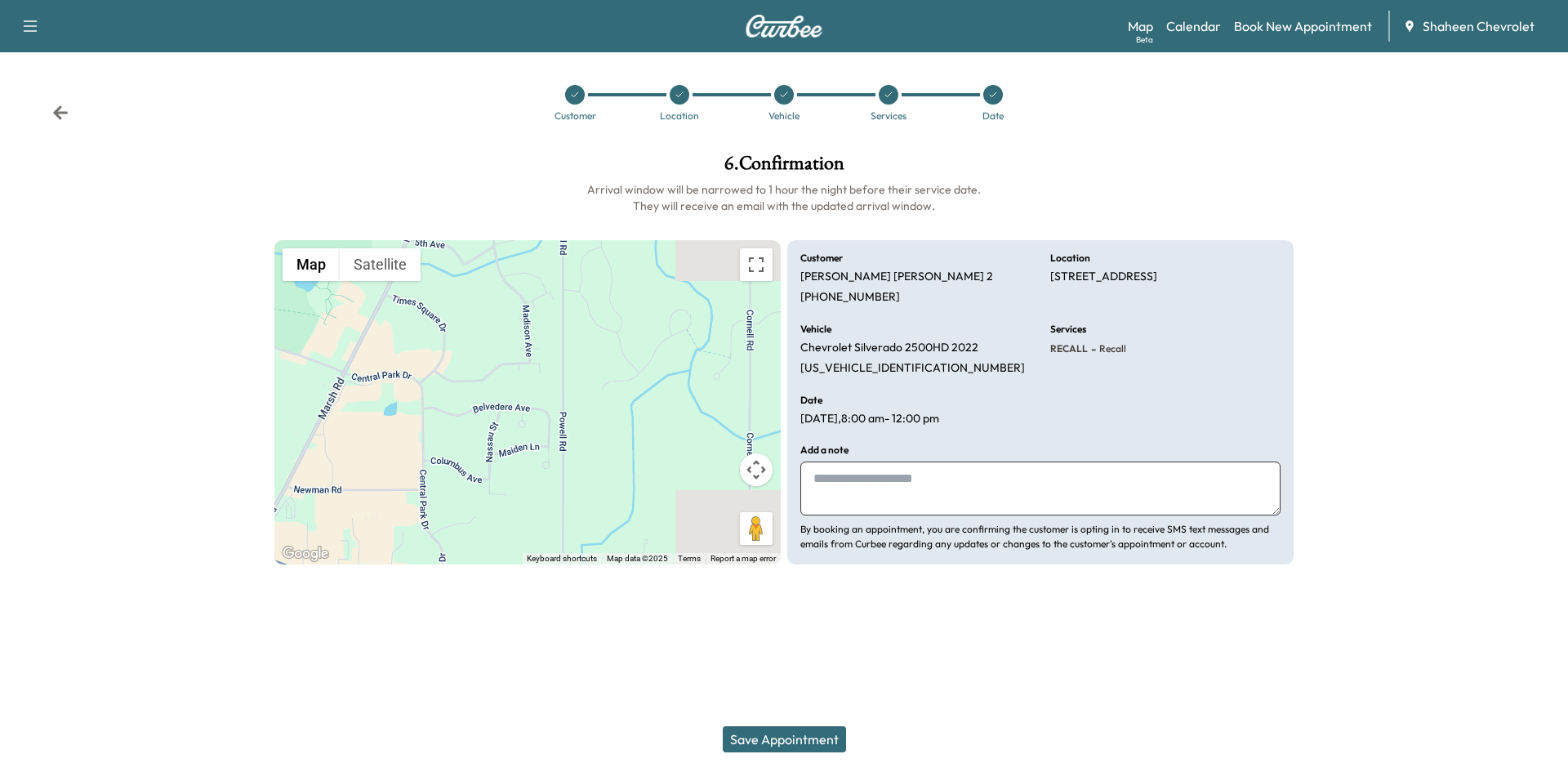
click at [873, 483] on textarea at bounding box center [1040, 488] width 480 height 54
type textarea "**********"
click at [799, 745] on button "Save Appointment" at bounding box center [784, 739] width 123 height 26
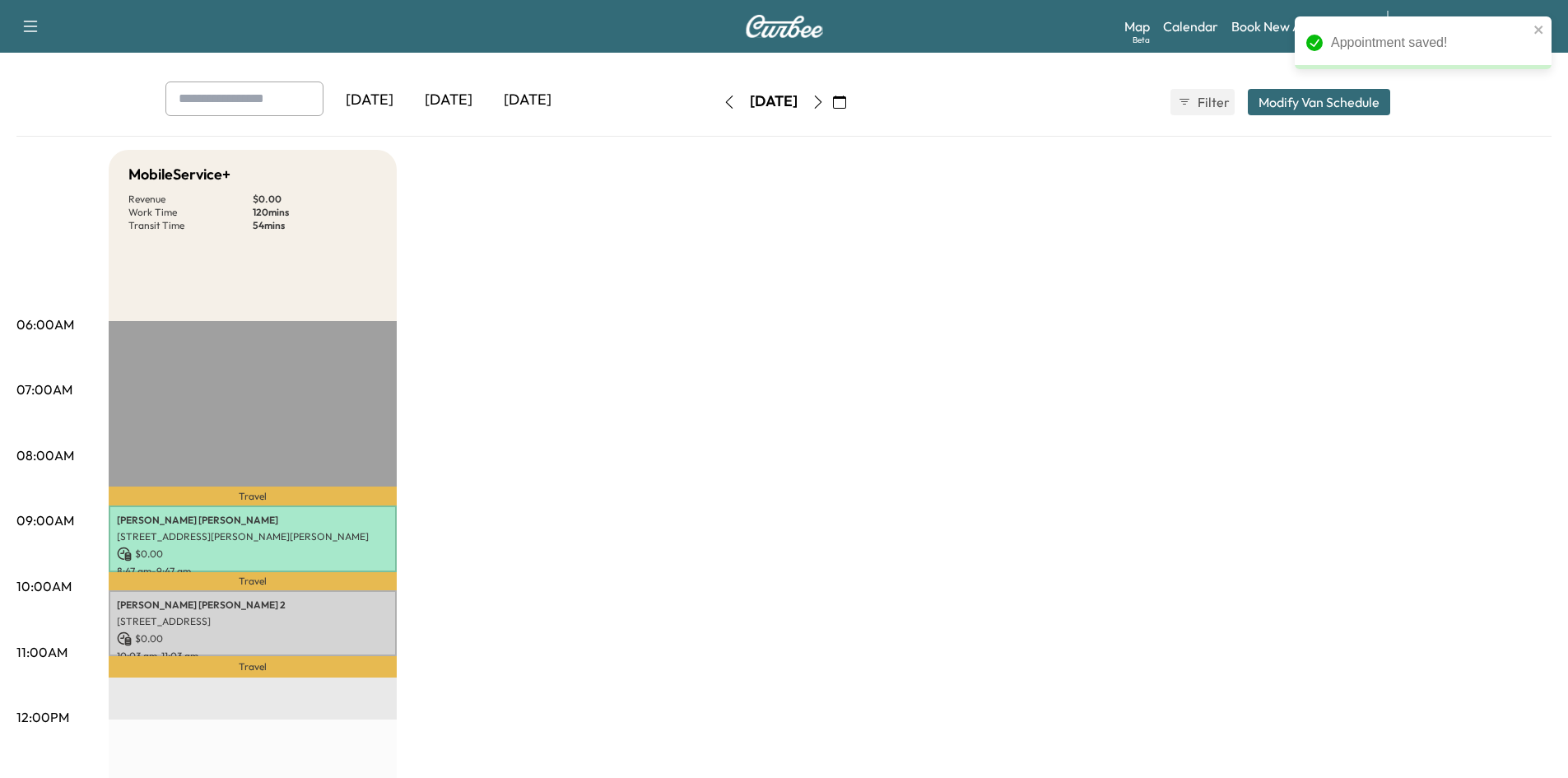
scroll to position [165, 0]
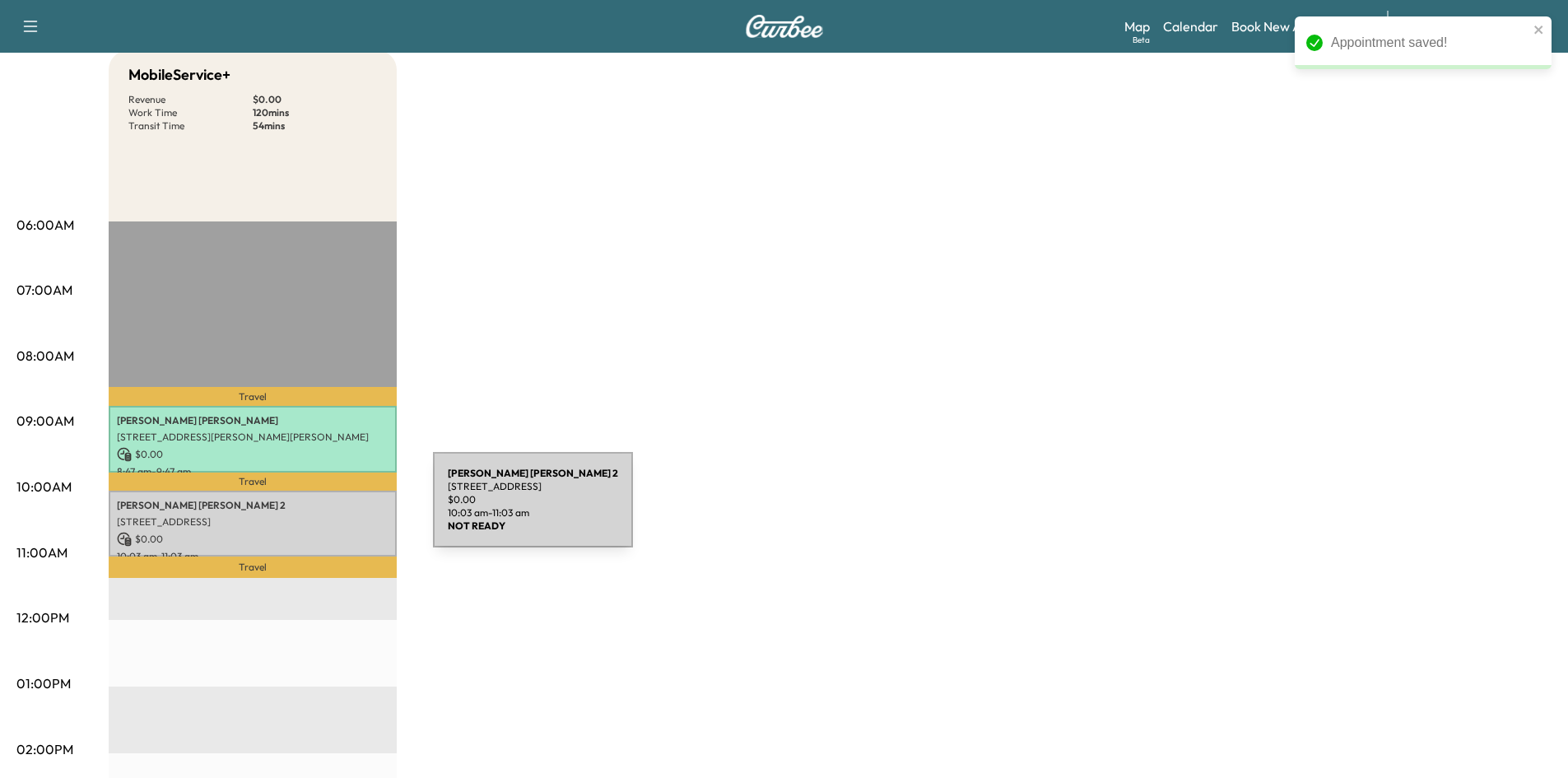
click at [310, 510] on div "[PERSON_NAME] 2 [STREET_ADDRESS] $ 0.00 10:03 am - 11:03 am" at bounding box center [253, 524] width 288 height 66
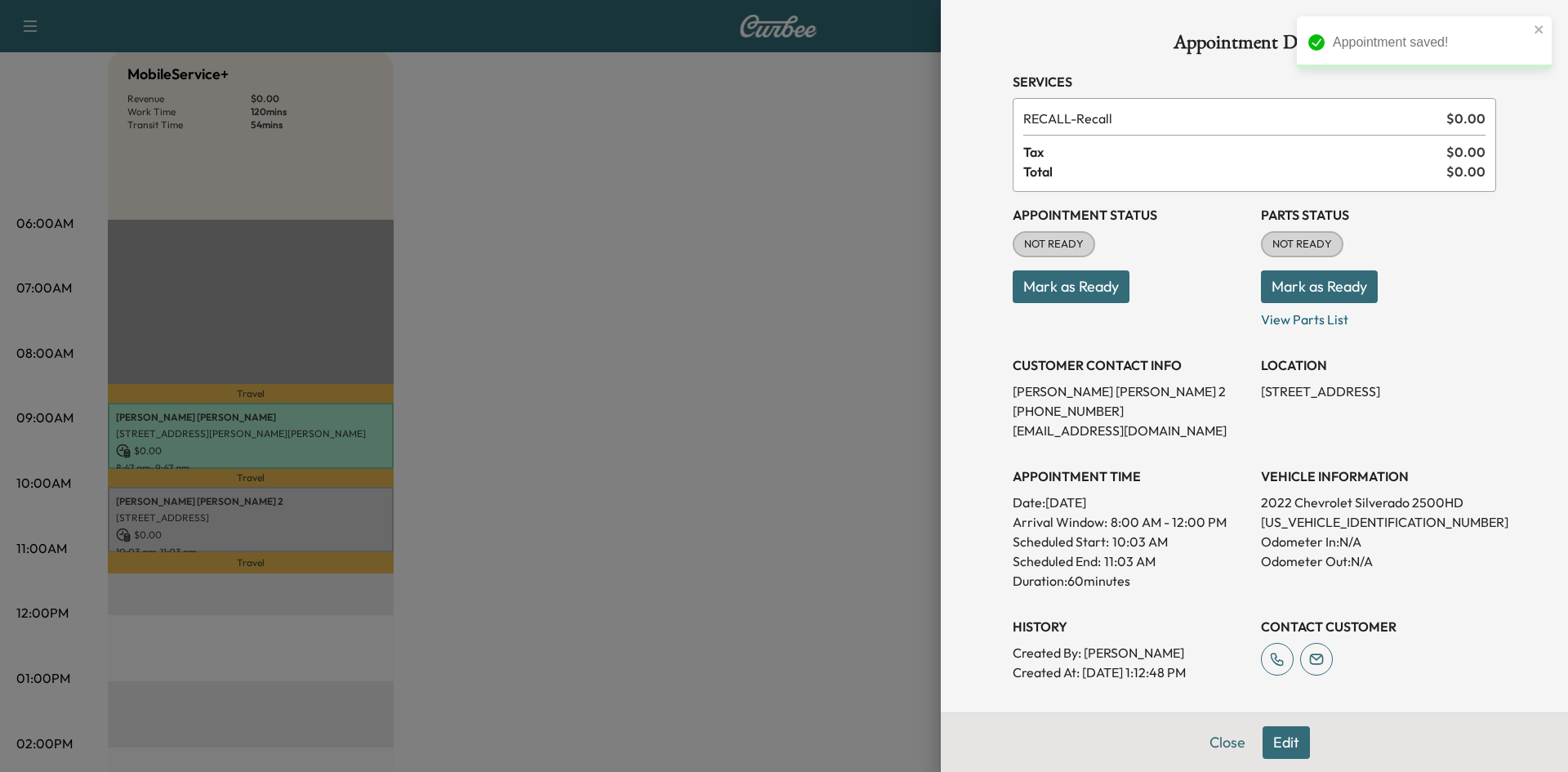
click at [1104, 280] on button "Mark as Ready" at bounding box center [1071, 287] width 117 height 33
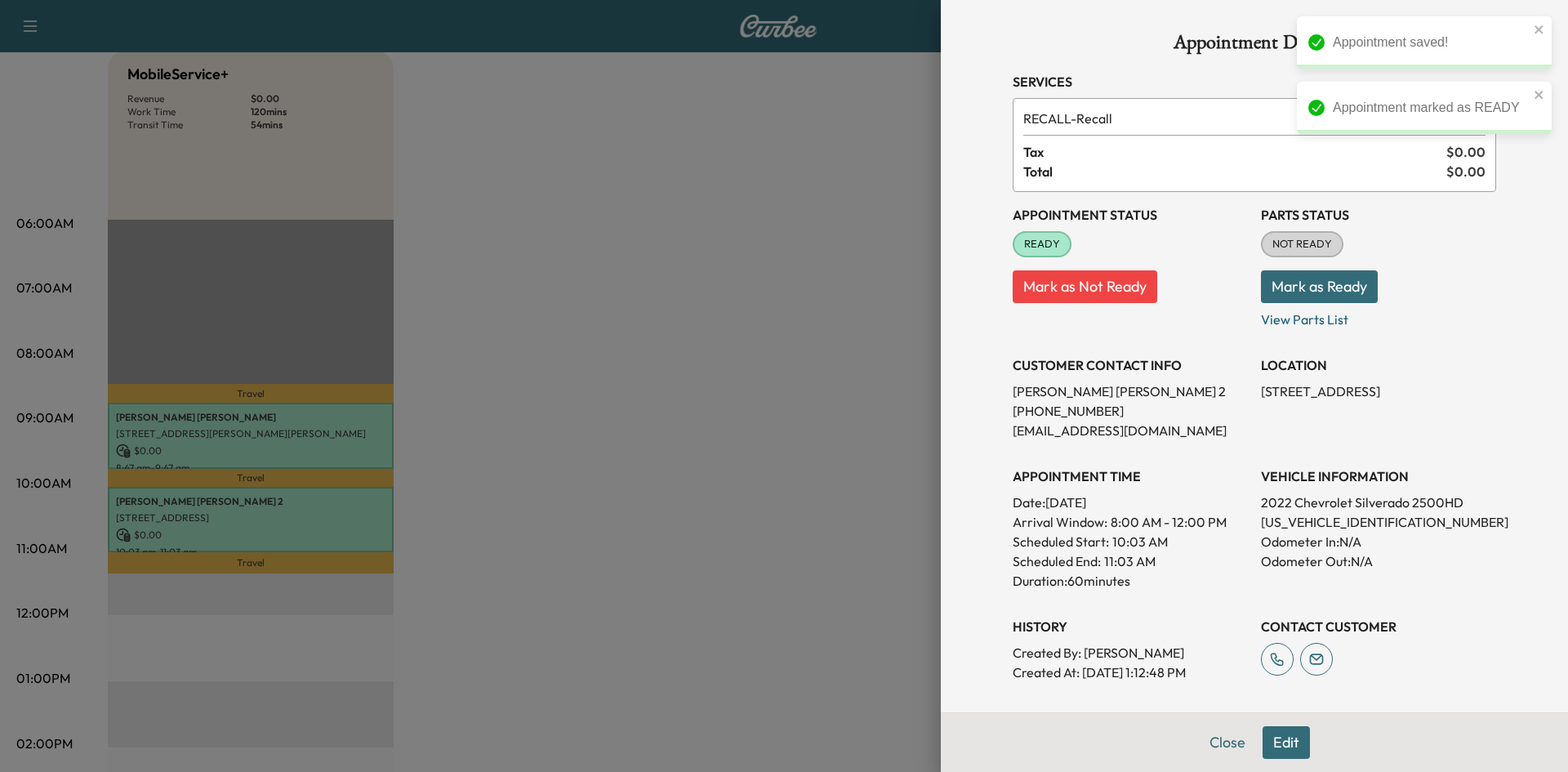
click at [1337, 281] on button "Mark as Ready" at bounding box center [1319, 287] width 117 height 33
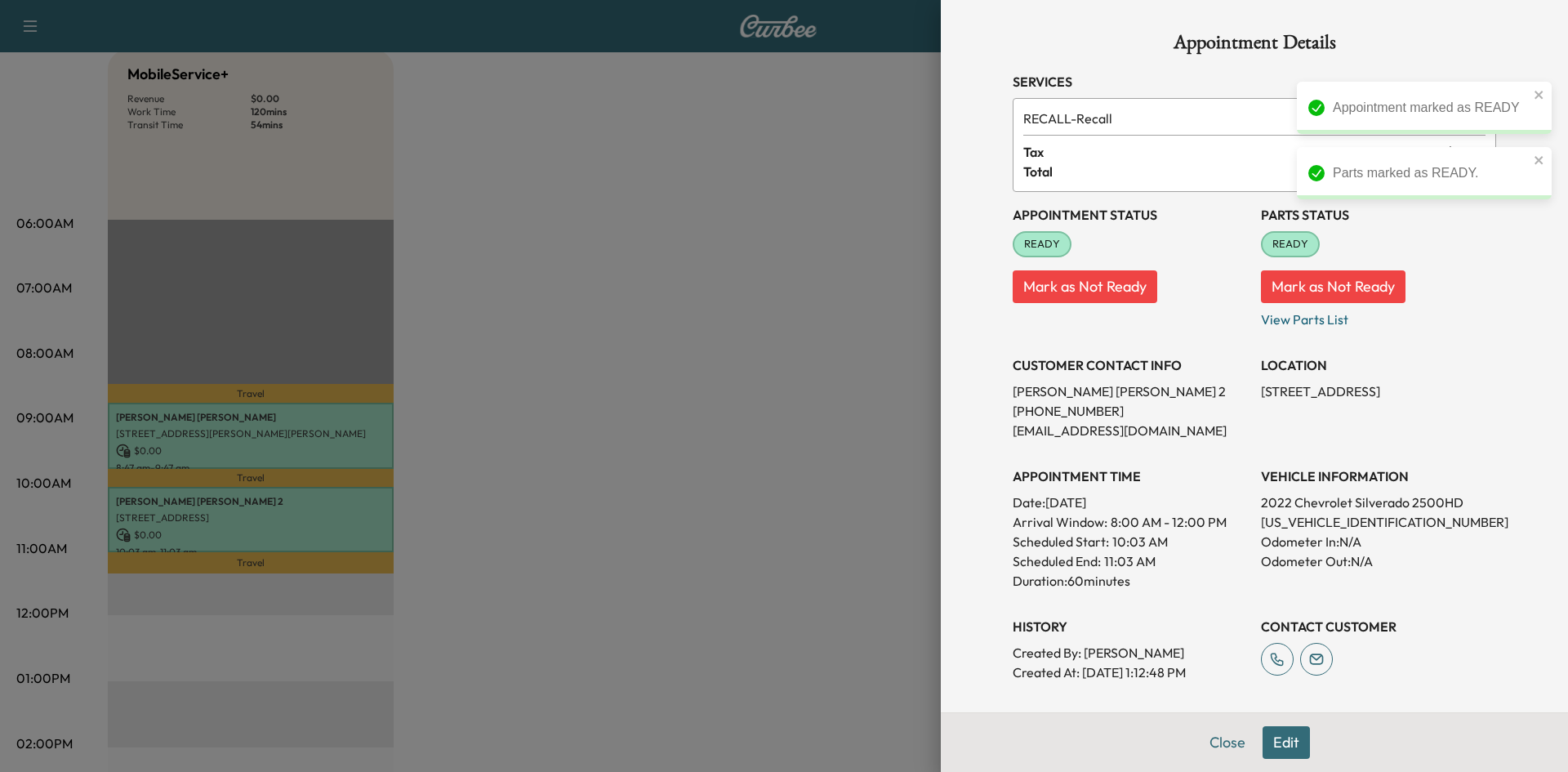
click at [647, 320] on div at bounding box center [784, 386] width 1568 height 772
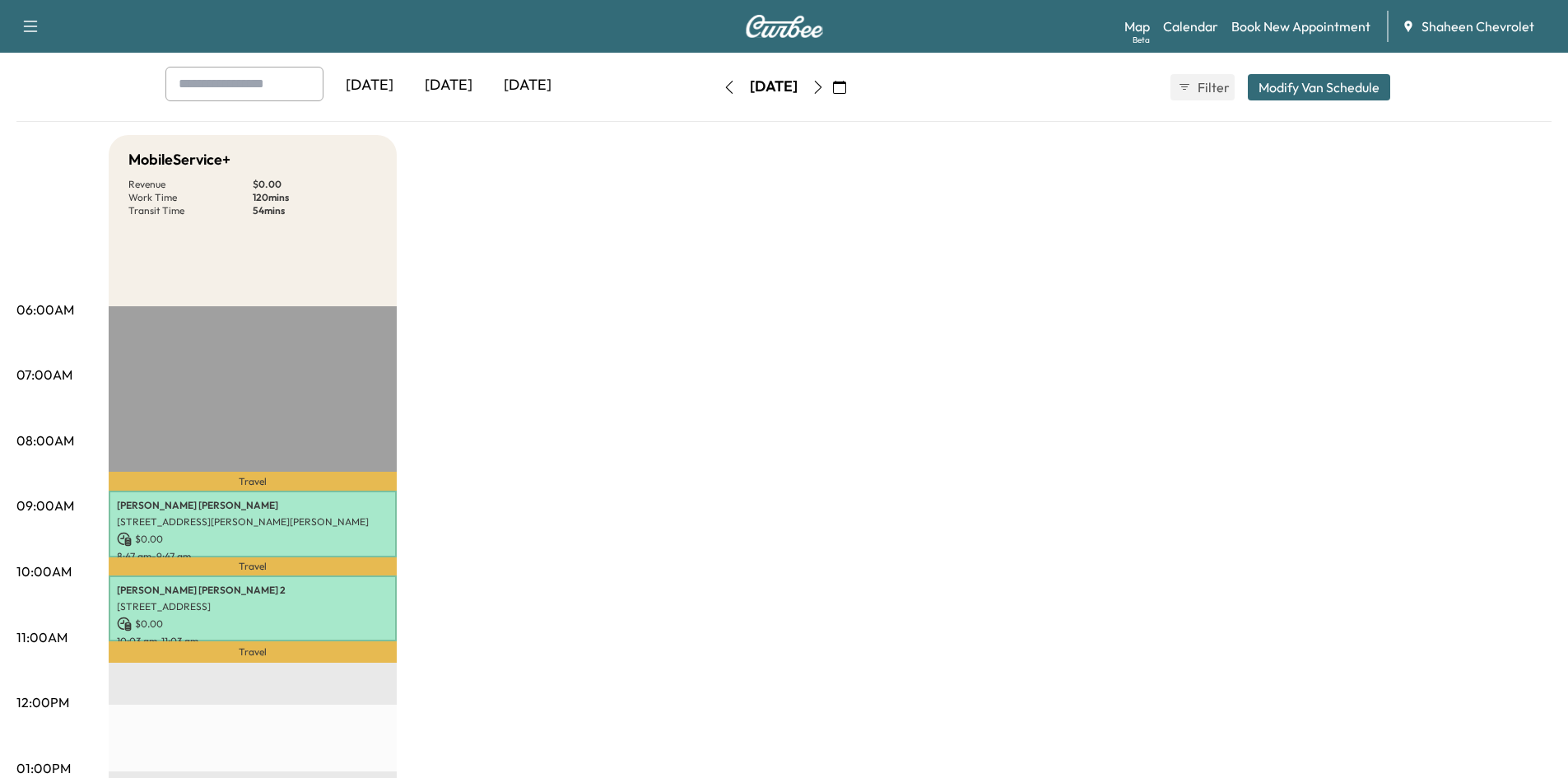
scroll to position [0, 0]
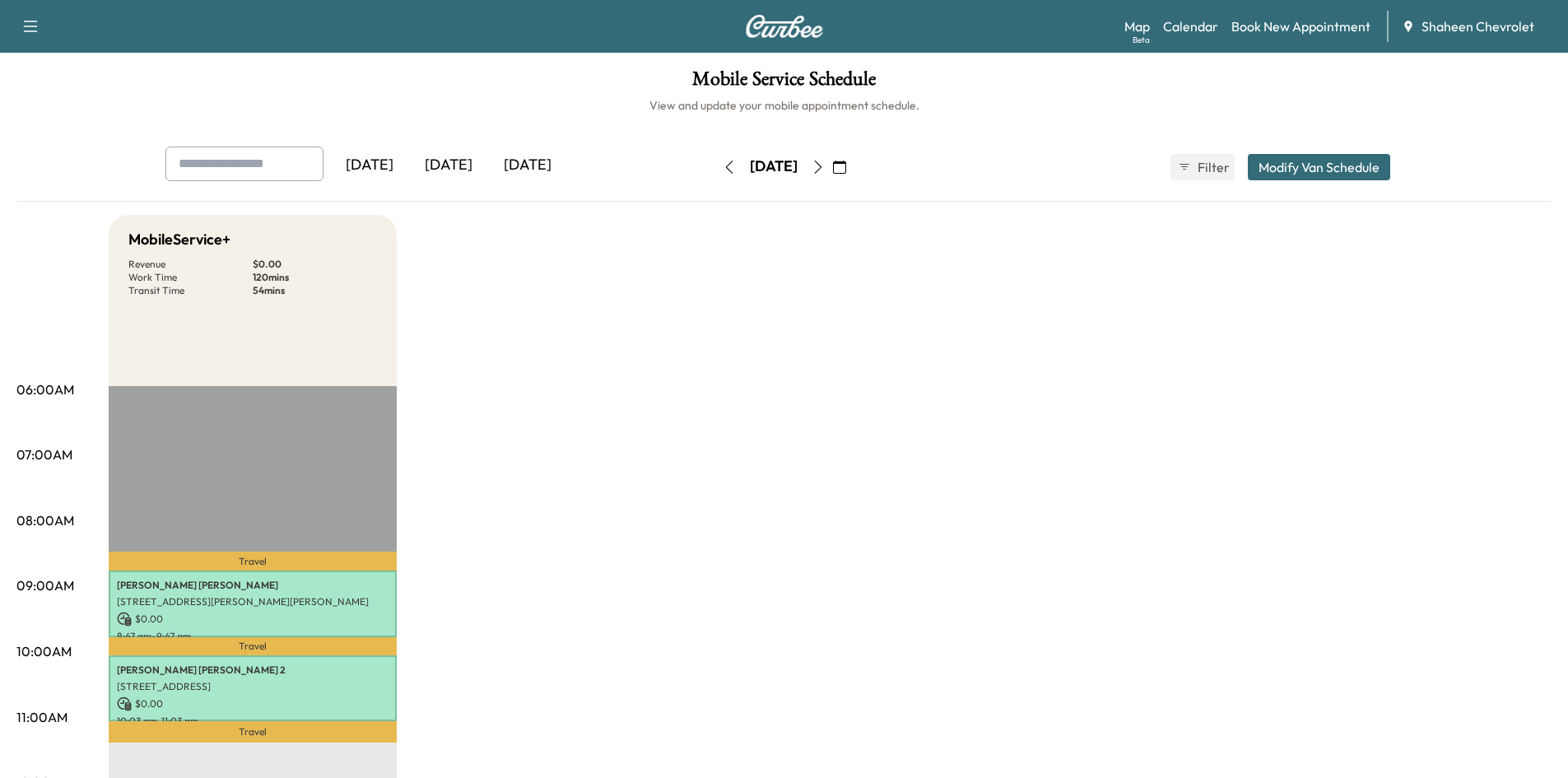
click at [723, 162] on icon "button" at bounding box center [730, 167] width 13 height 13
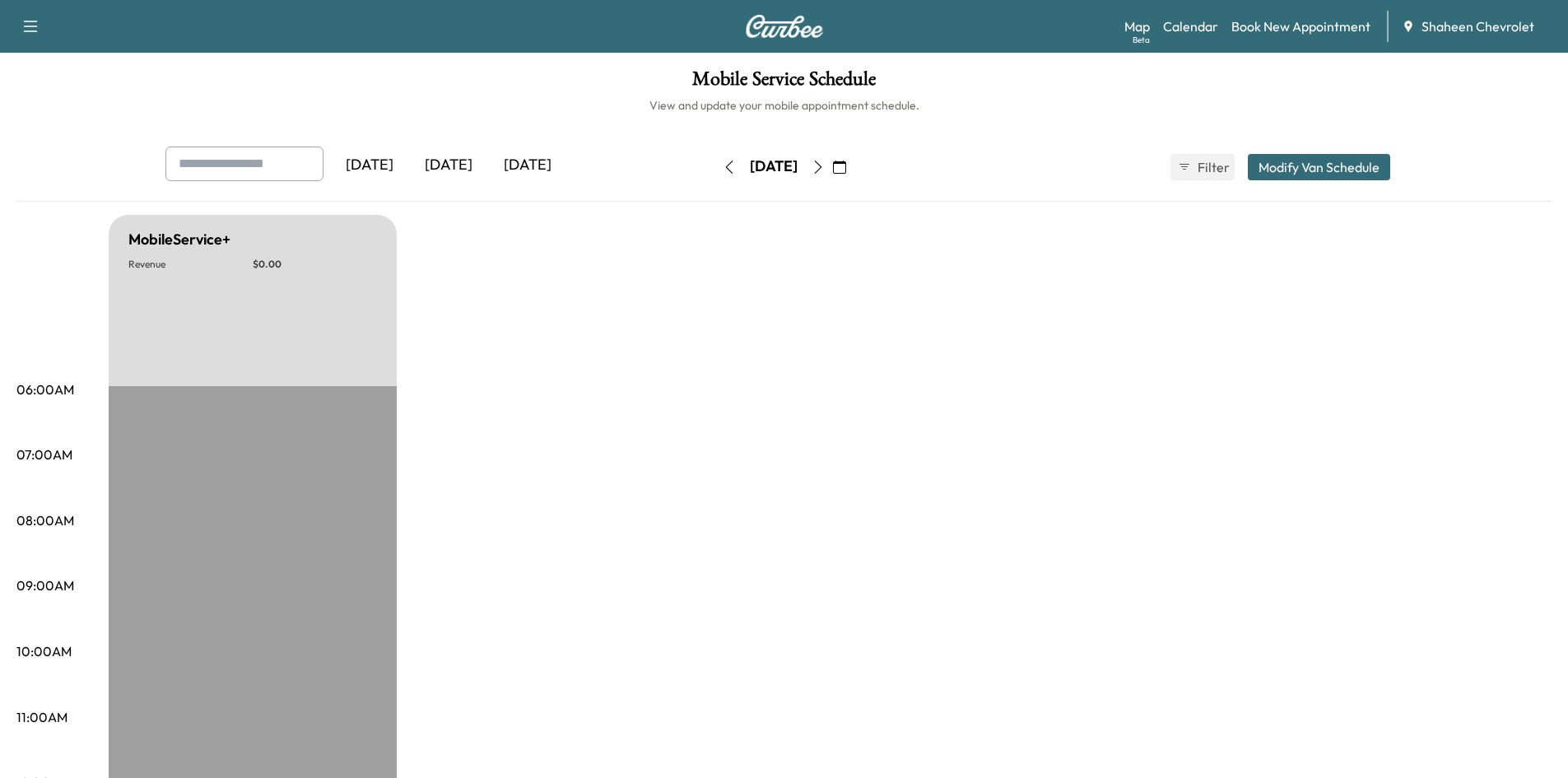
click at [723, 164] on icon "button" at bounding box center [730, 167] width 13 height 13
click at [715, 164] on button "button" at bounding box center [730, 167] width 28 height 27
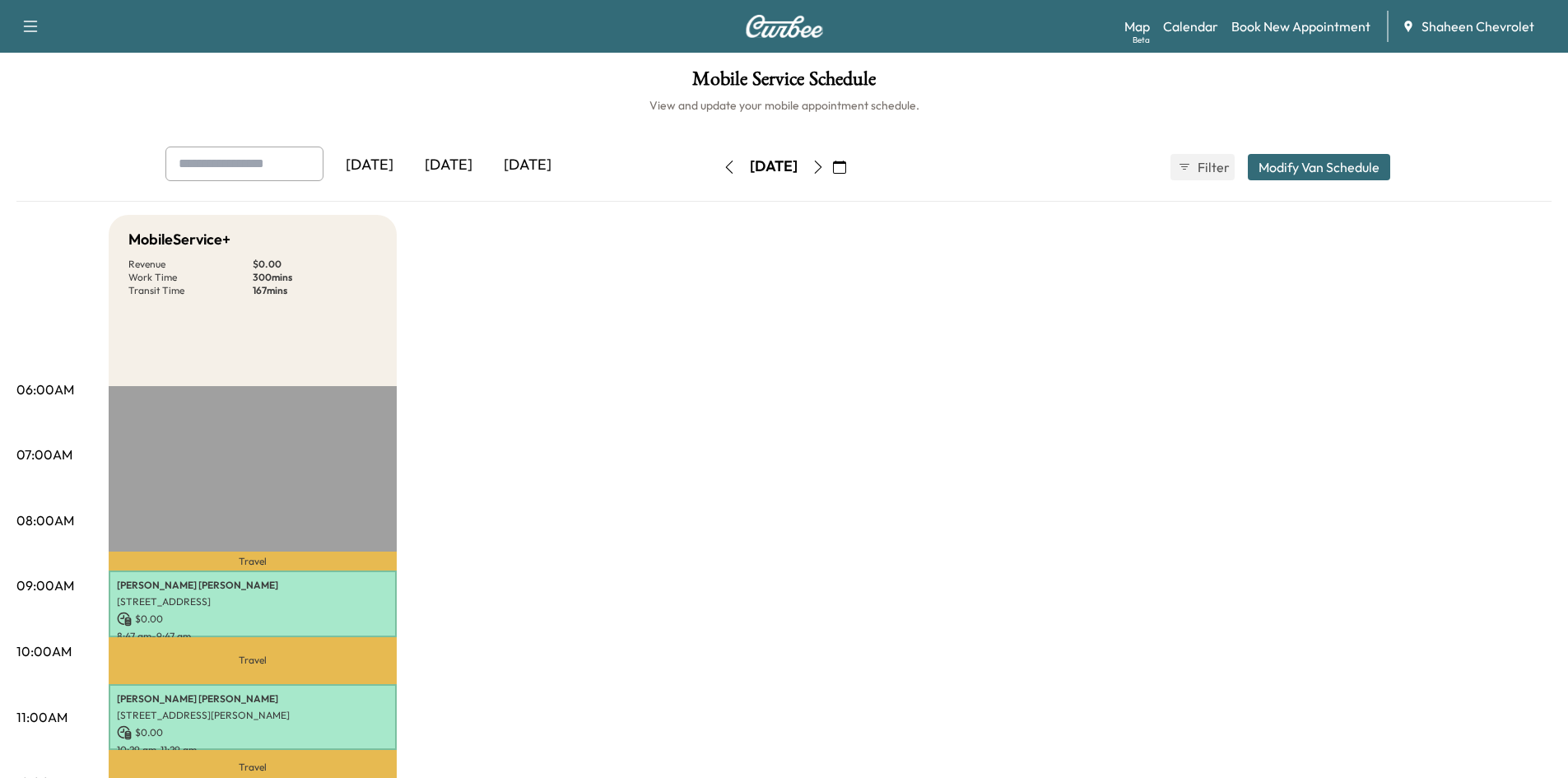
click at [723, 161] on icon "button" at bounding box center [730, 167] width 13 height 13
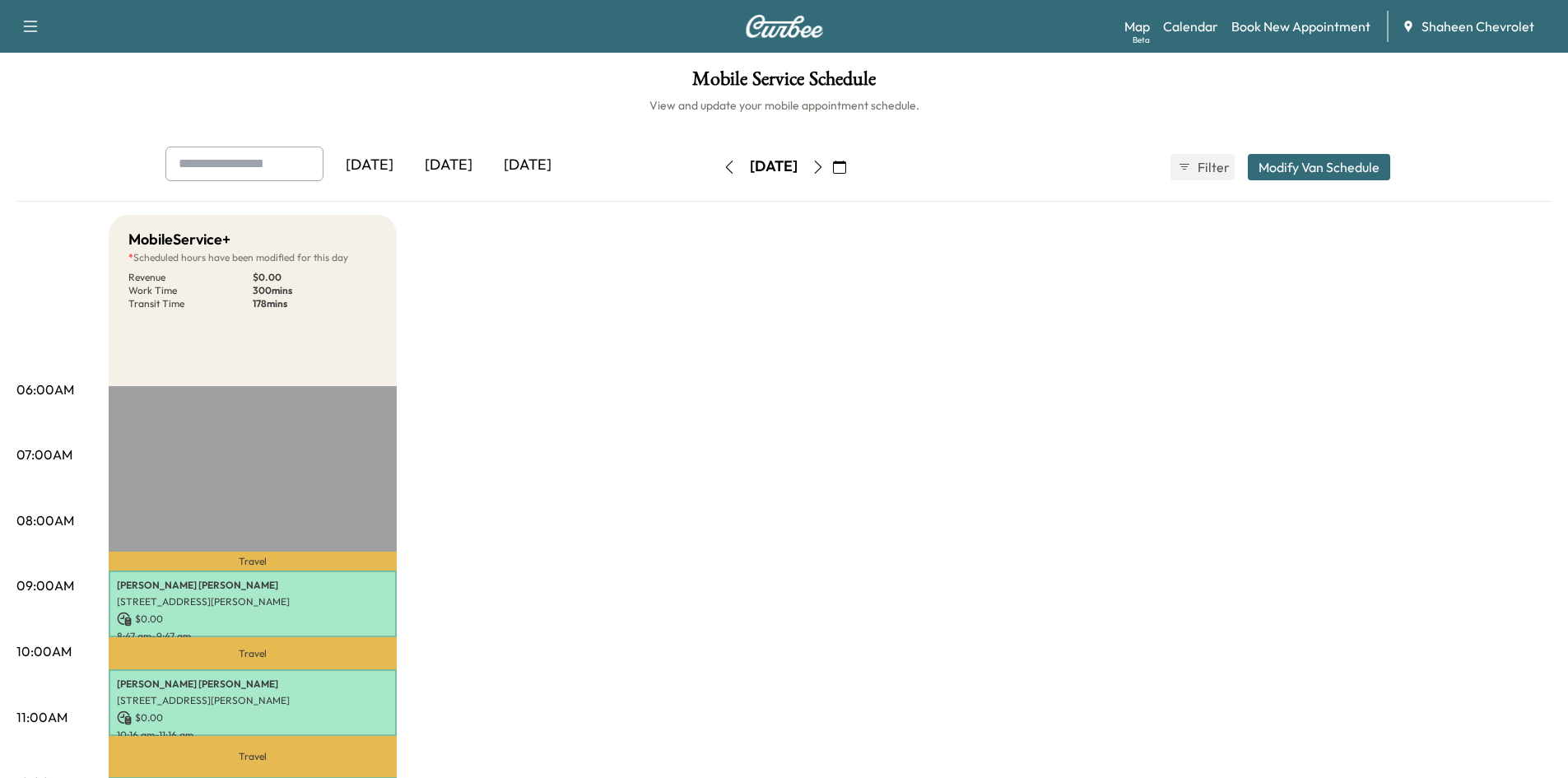
click at [715, 167] on button "button" at bounding box center [730, 167] width 28 height 27
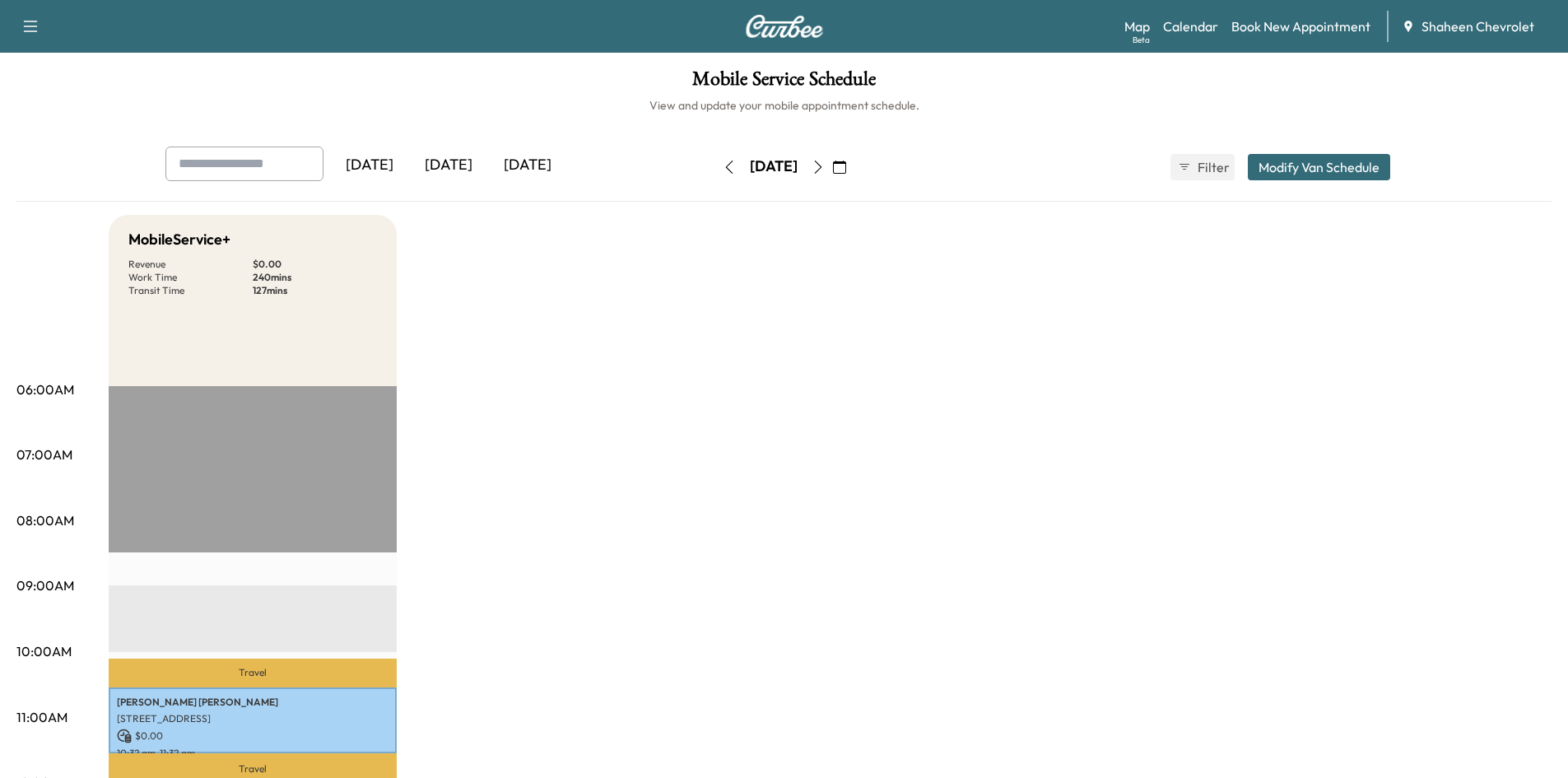
click at [1124, 23] on div "Support Log Out Map Beta Calendar Book New Appointment Shaheen Chevrolet" at bounding box center [784, 27] width 1568 height 53
click at [1130, 26] on link "Map Beta" at bounding box center [1137, 26] width 26 height 20
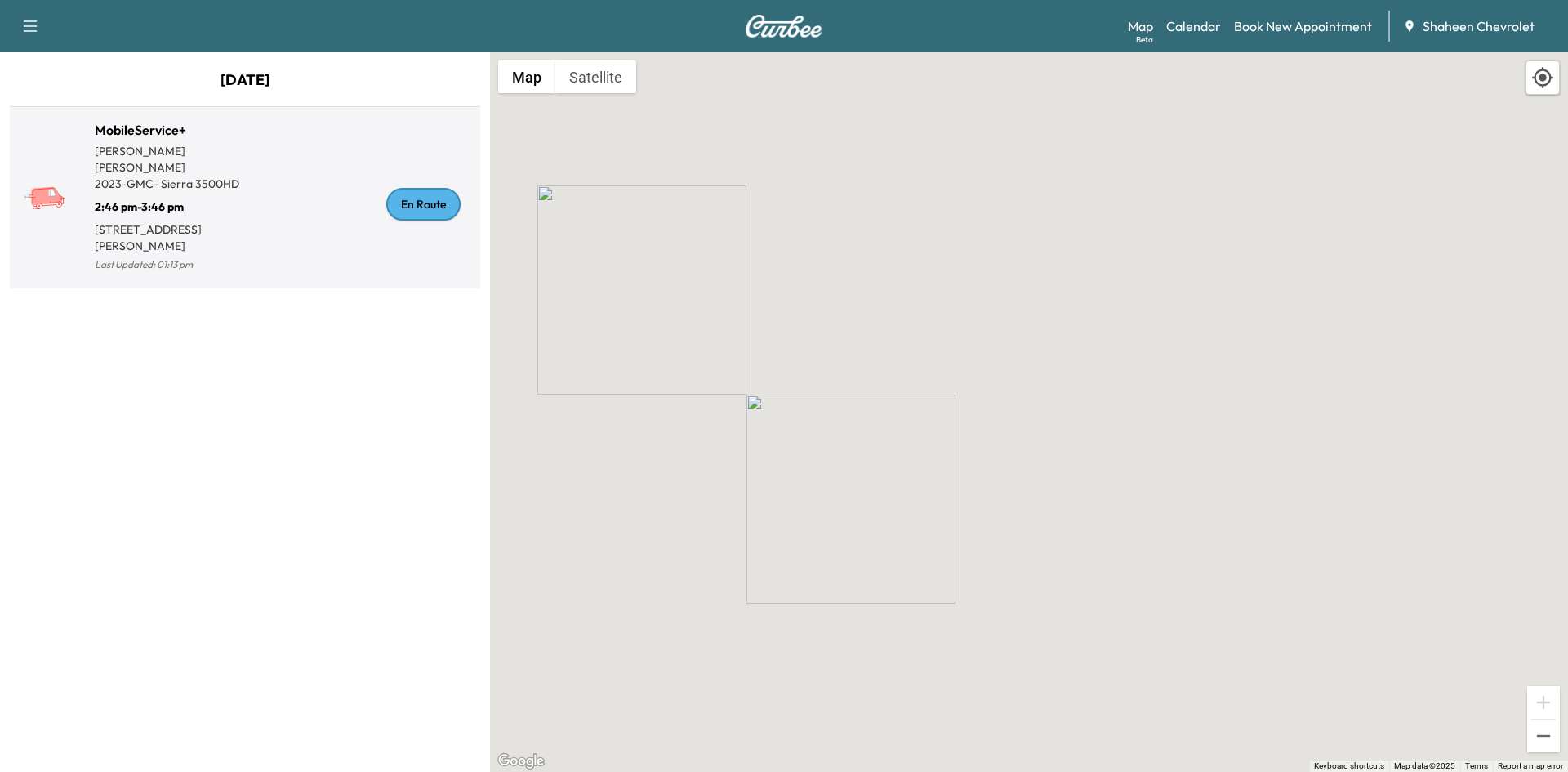
click at [337, 184] on div "En Route" at bounding box center [359, 204] width 228 height 142
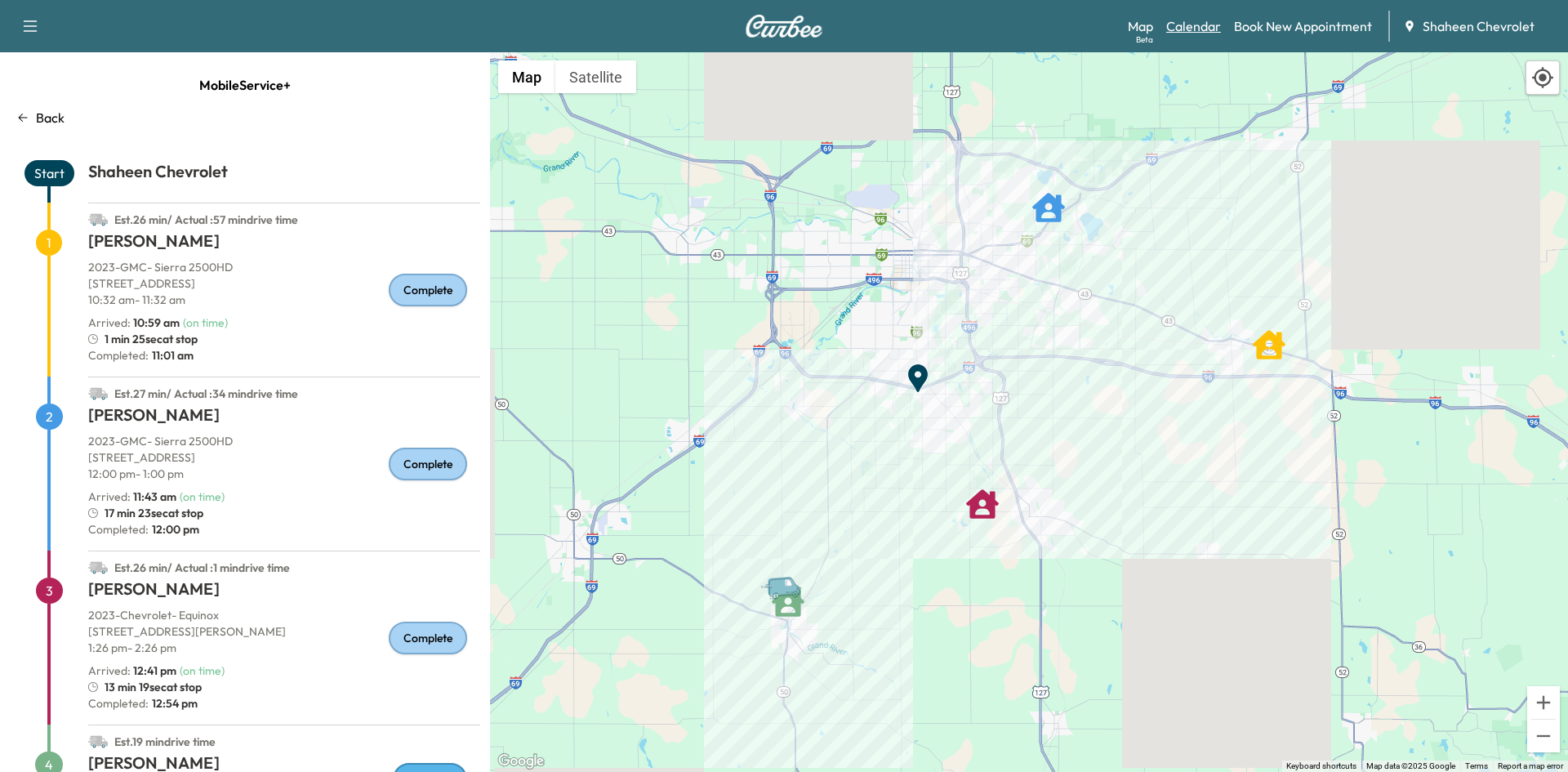
click at [1177, 23] on link "Calendar" at bounding box center [1193, 25] width 55 height 20
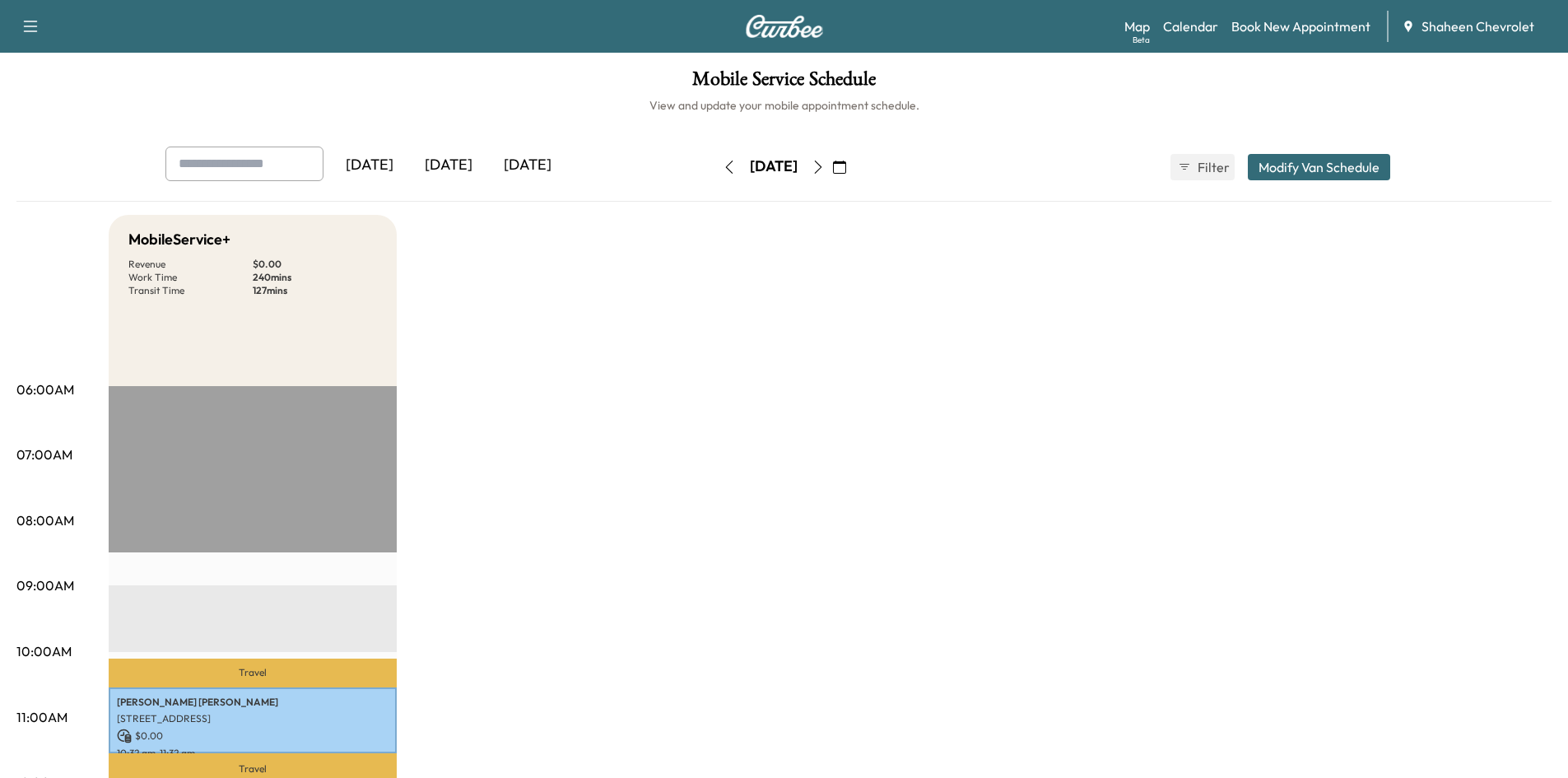
click at [821, 169] on icon "button" at bounding box center [818, 167] width 8 height 13
